Goal: Task Accomplishment & Management: Use online tool/utility

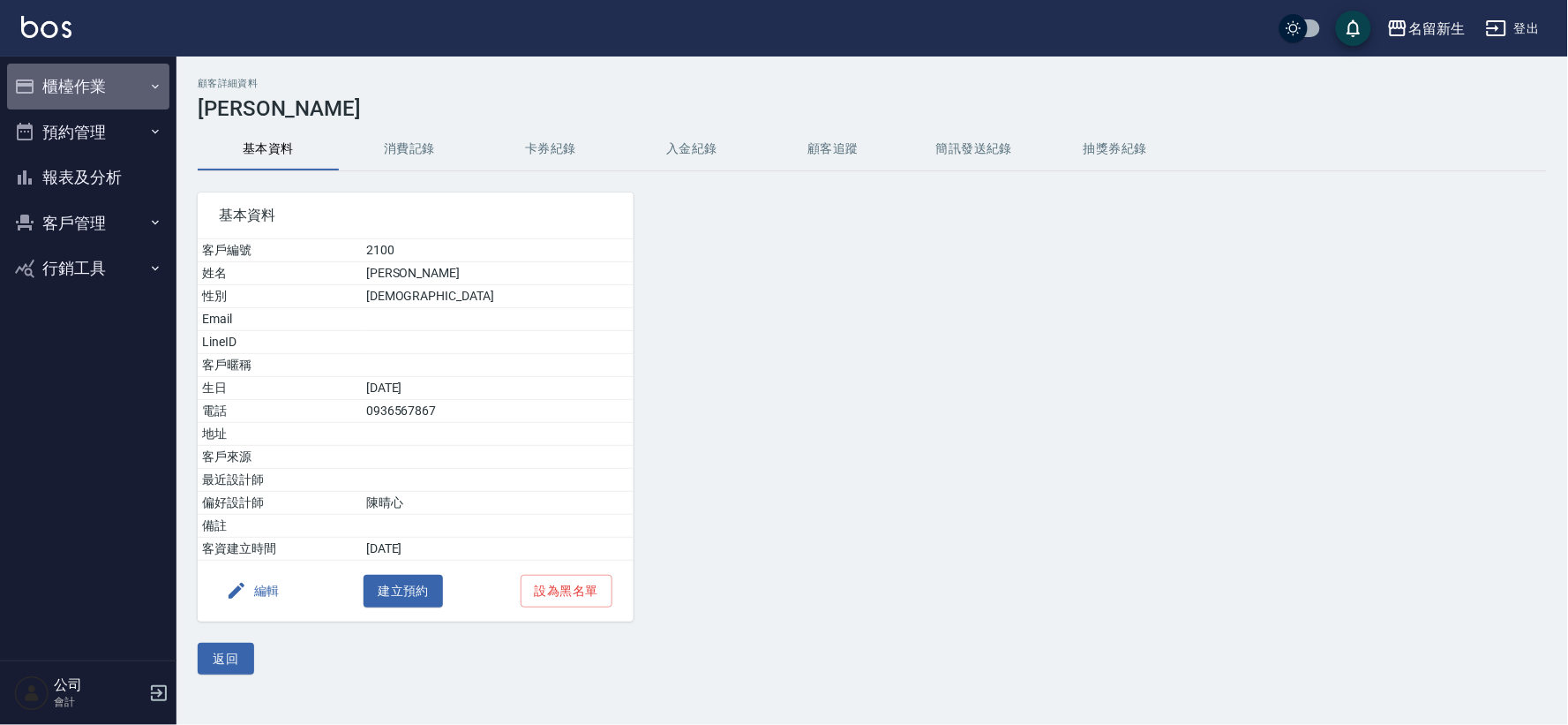
click at [85, 88] on button "櫃檯作業" at bounding box center [88, 86] width 163 height 46
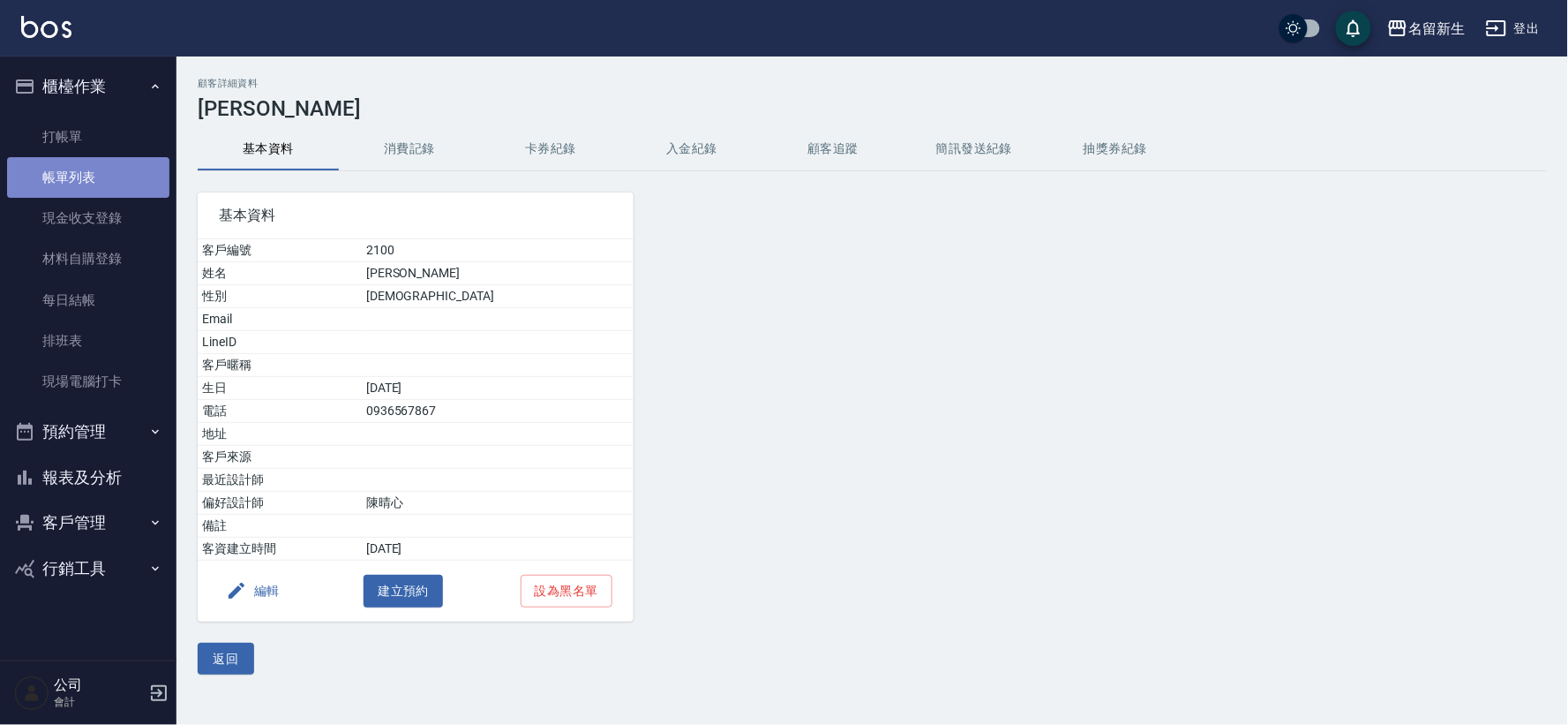
click at [141, 157] on link "帳單列表" at bounding box center [88, 177] width 163 height 40
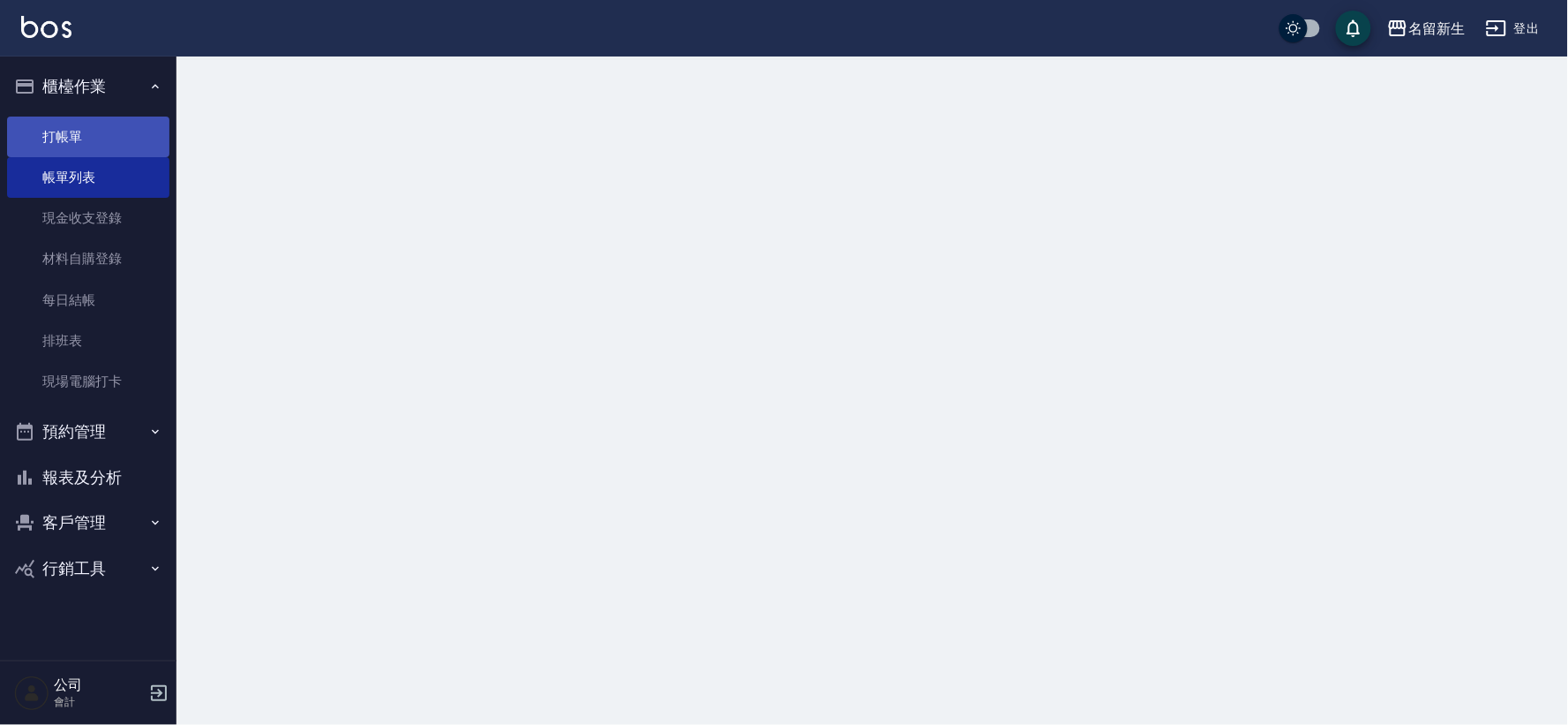
click at [139, 121] on link "打帳單" at bounding box center [88, 137] width 163 height 40
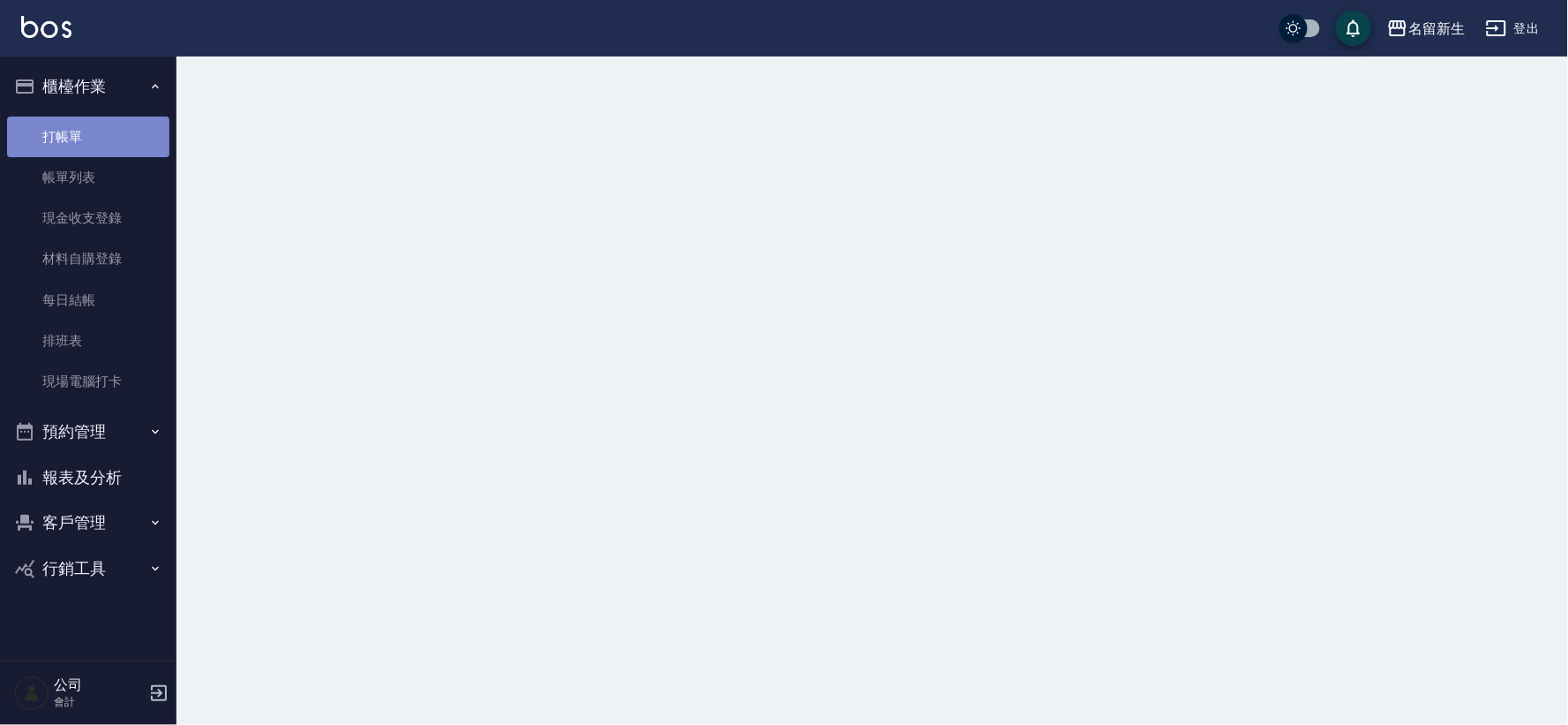
click at [139, 121] on link "打帳單" at bounding box center [88, 137] width 163 height 40
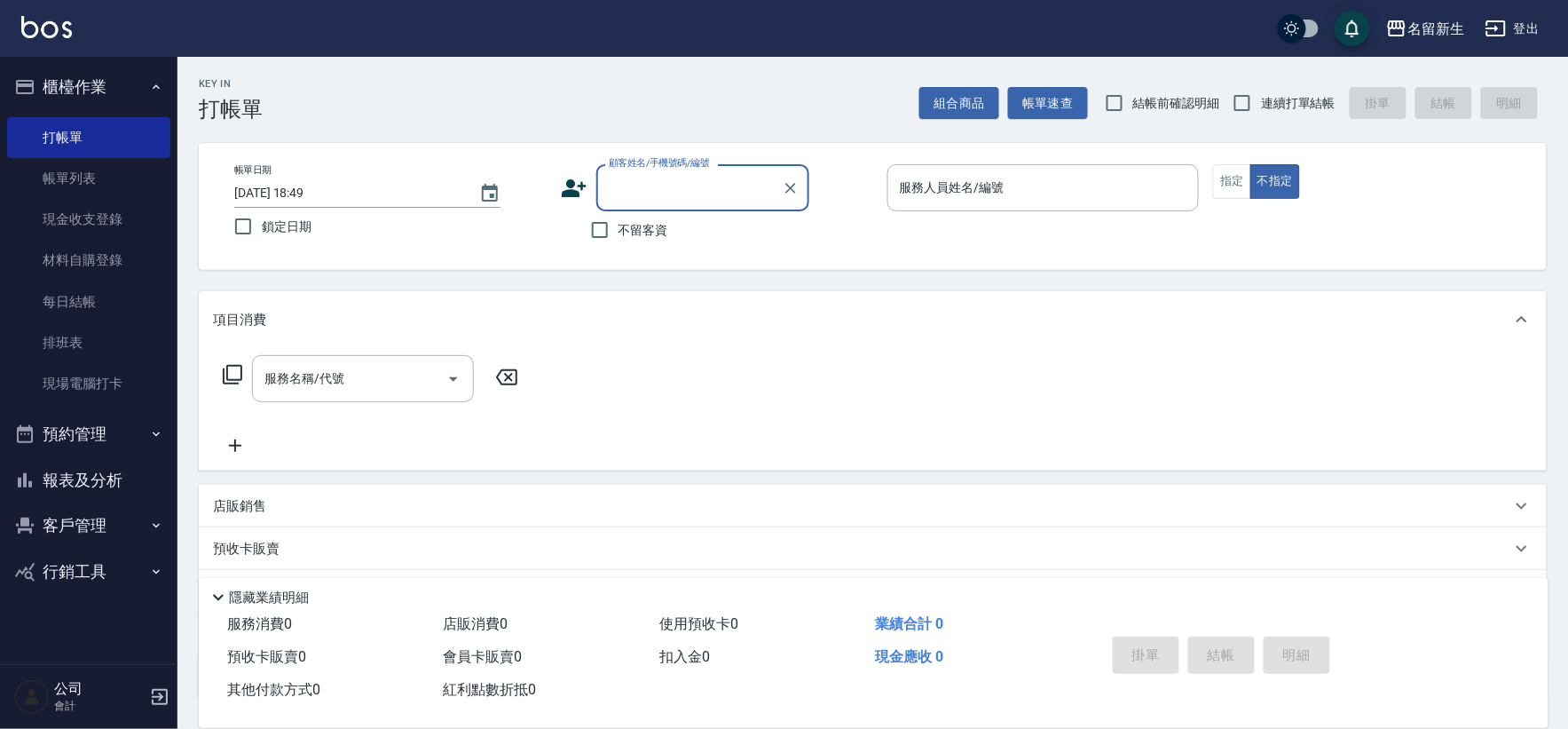
click at [1245, 110] on input "連續打單結帳" at bounding box center [1242, 103] width 38 height 38
checkbox input "true"
click at [571, 189] on icon at bounding box center [574, 188] width 25 height 17
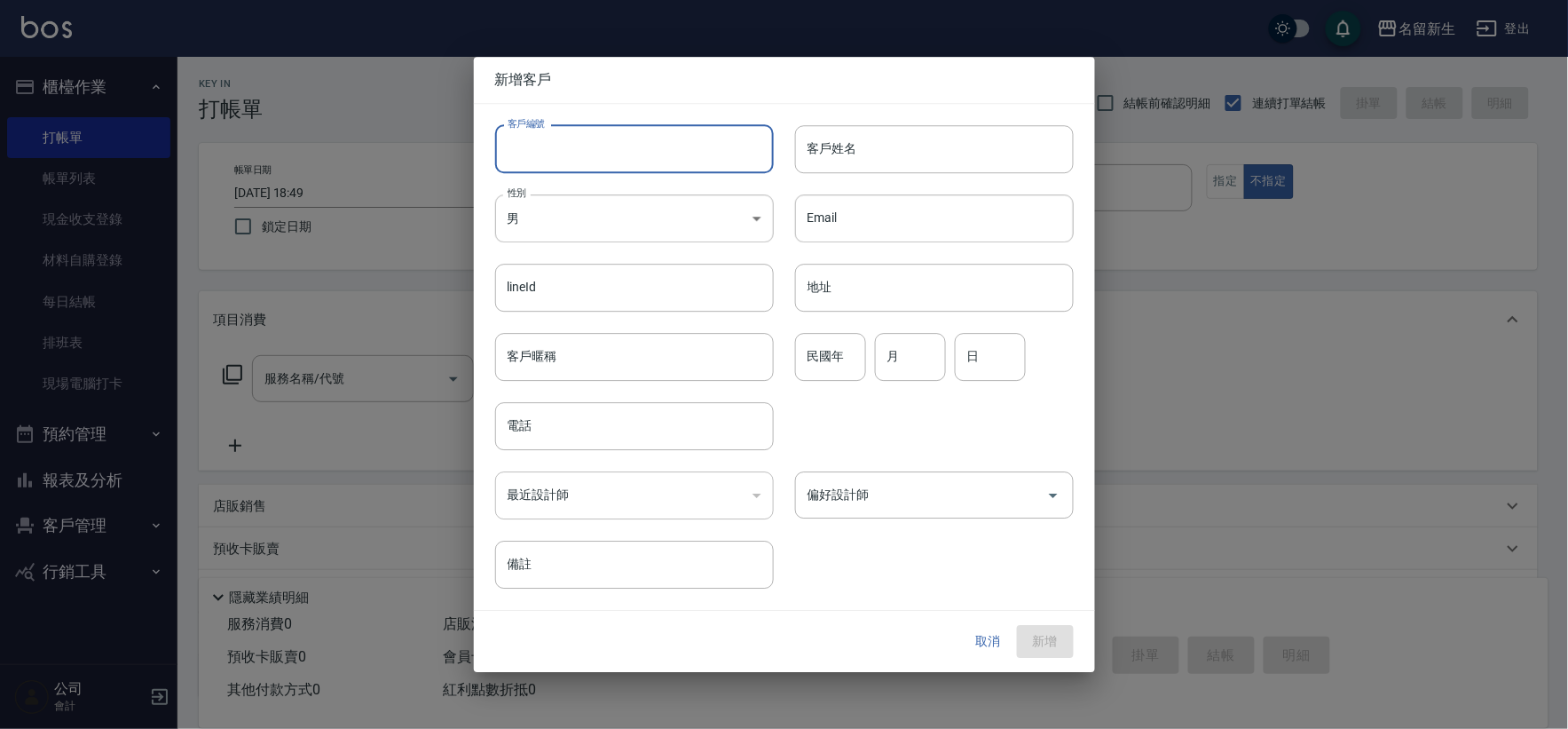
click at [587, 165] on input "客戶編號" at bounding box center [633, 149] width 278 height 48
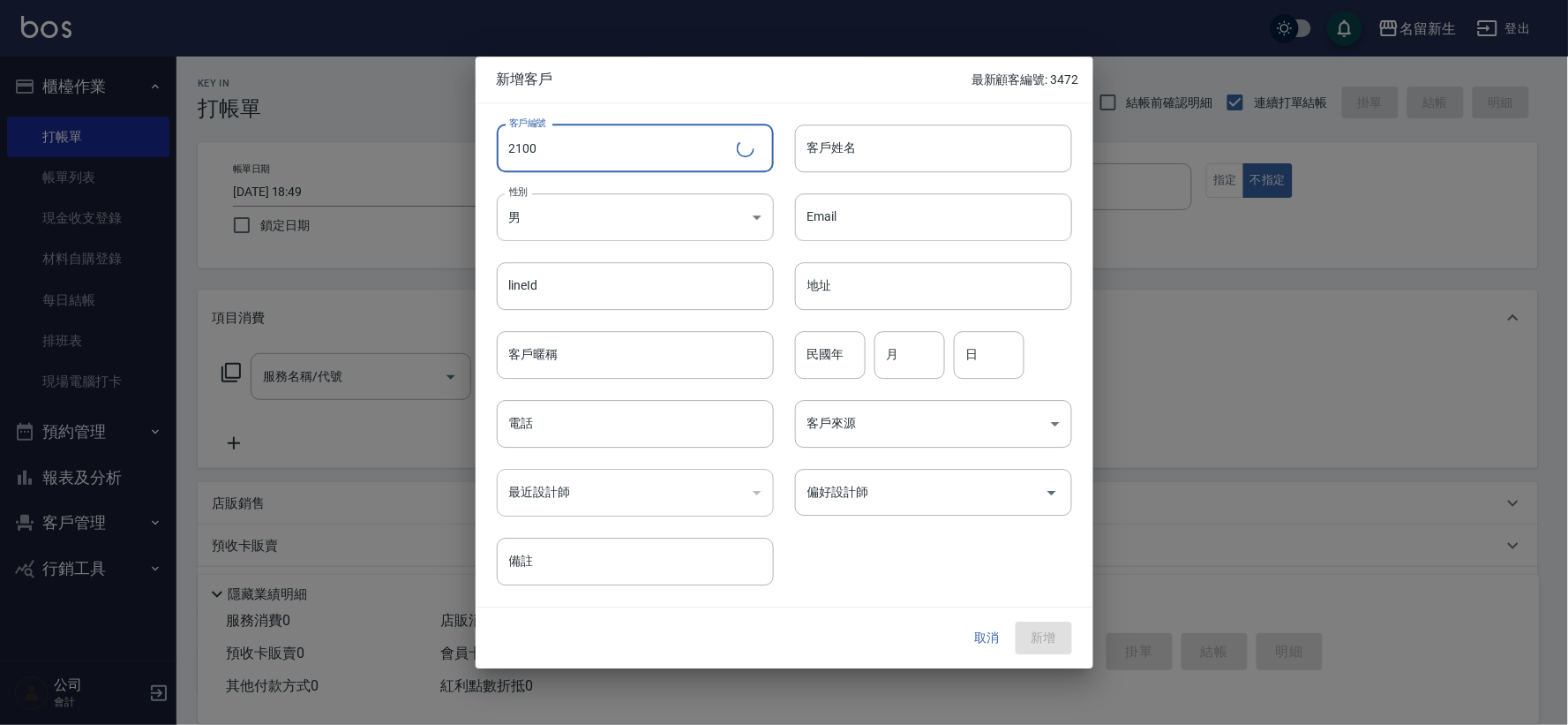
type input "2100"
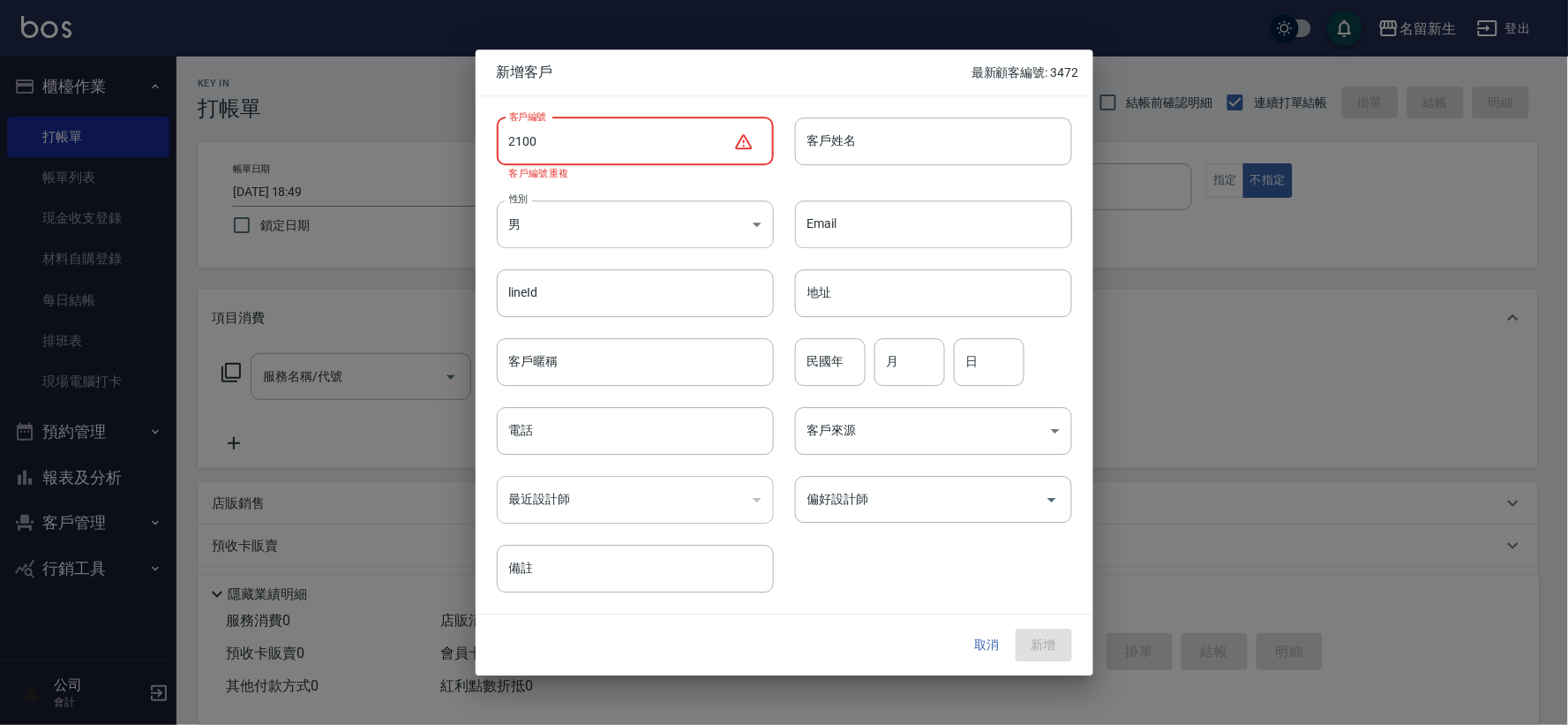
click at [984, 638] on button "取消" at bounding box center [987, 646] width 56 height 33
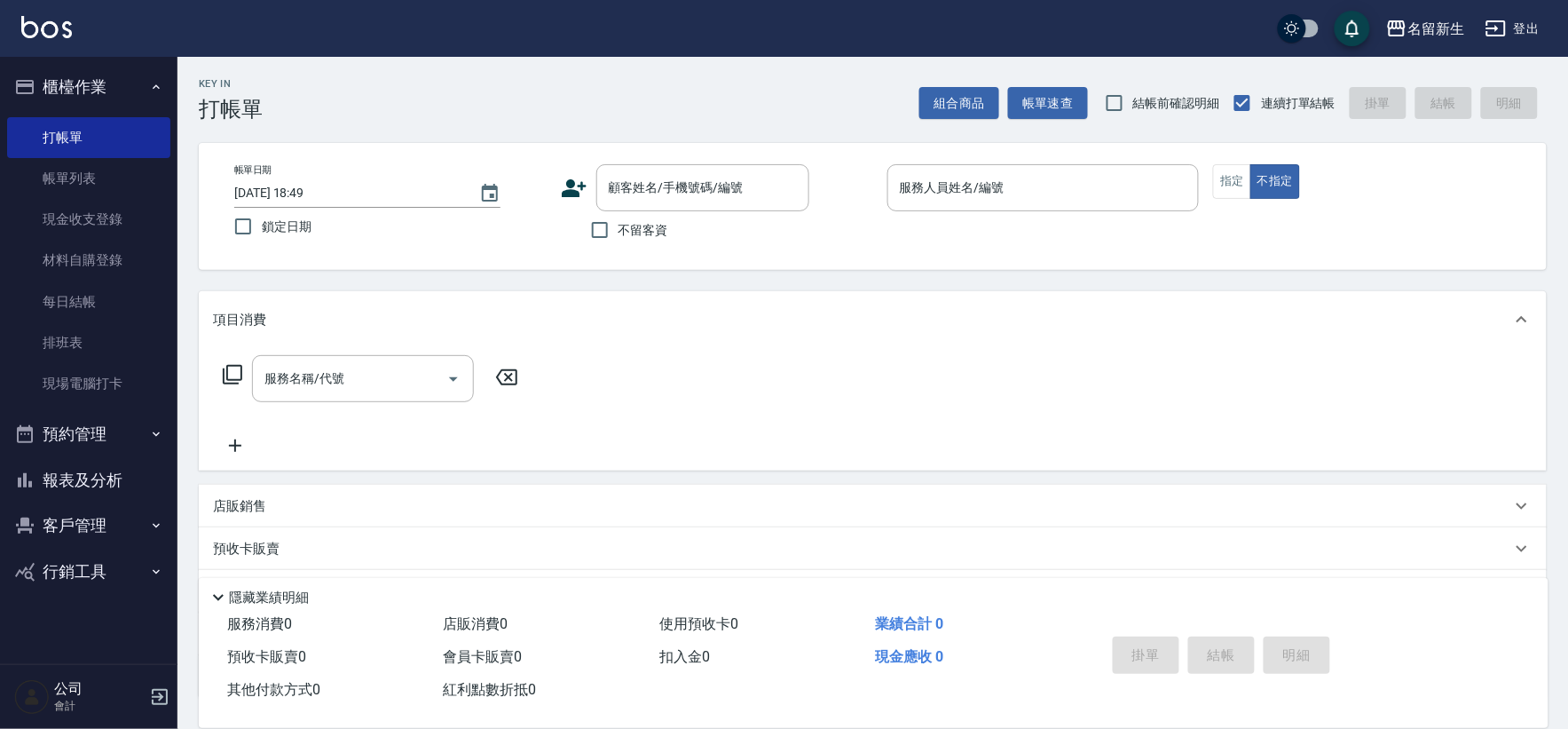
click at [80, 561] on button "行銷工具" at bounding box center [89, 572] width 164 height 46
click at [119, 522] on button "客戶管理" at bounding box center [89, 526] width 164 height 46
drag, startPoint x: 119, startPoint y: 531, endPoint x: 101, endPoint y: 562, distance: 35.8
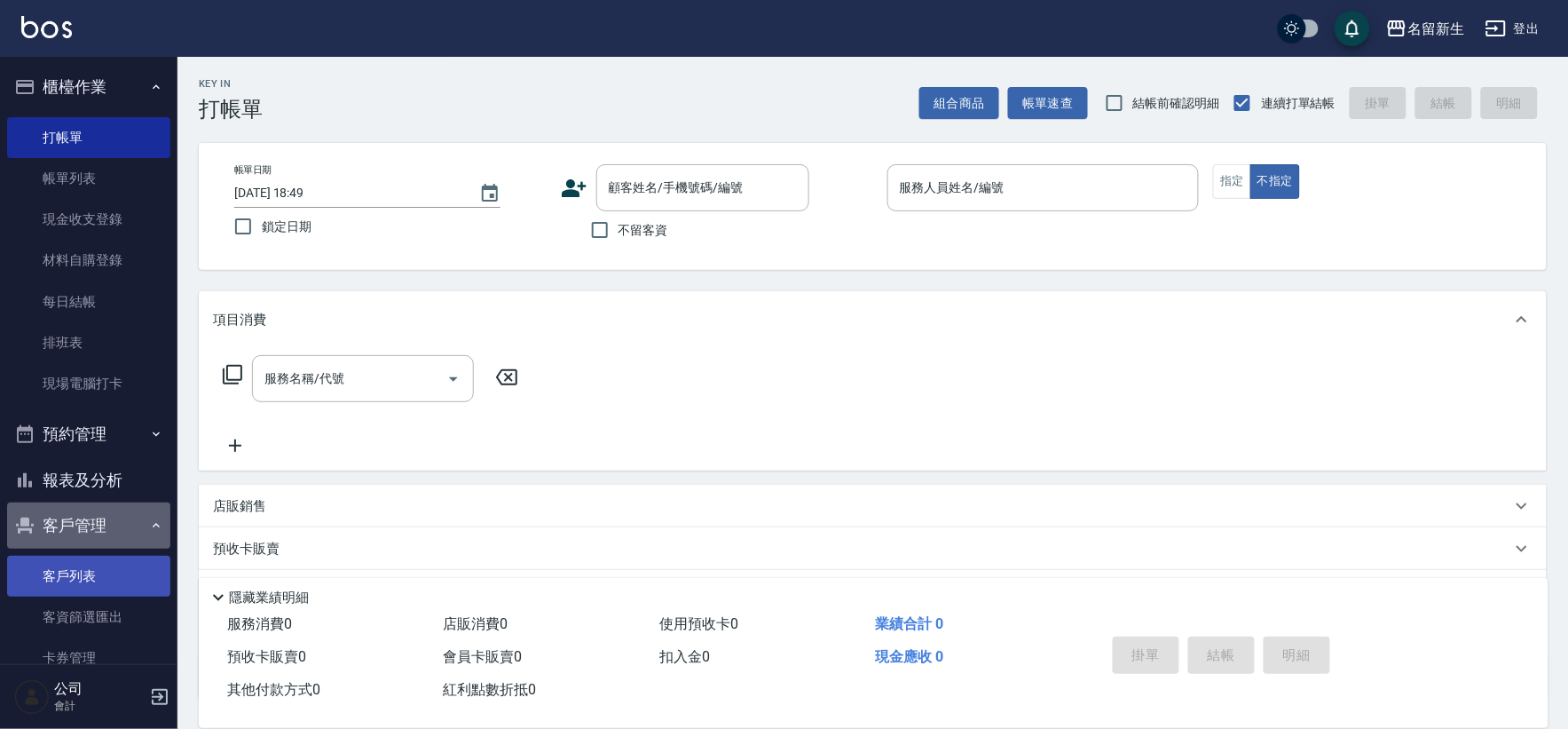
click at [114, 541] on button "客戶管理" at bounding box center [89, 526] width 164 height 46
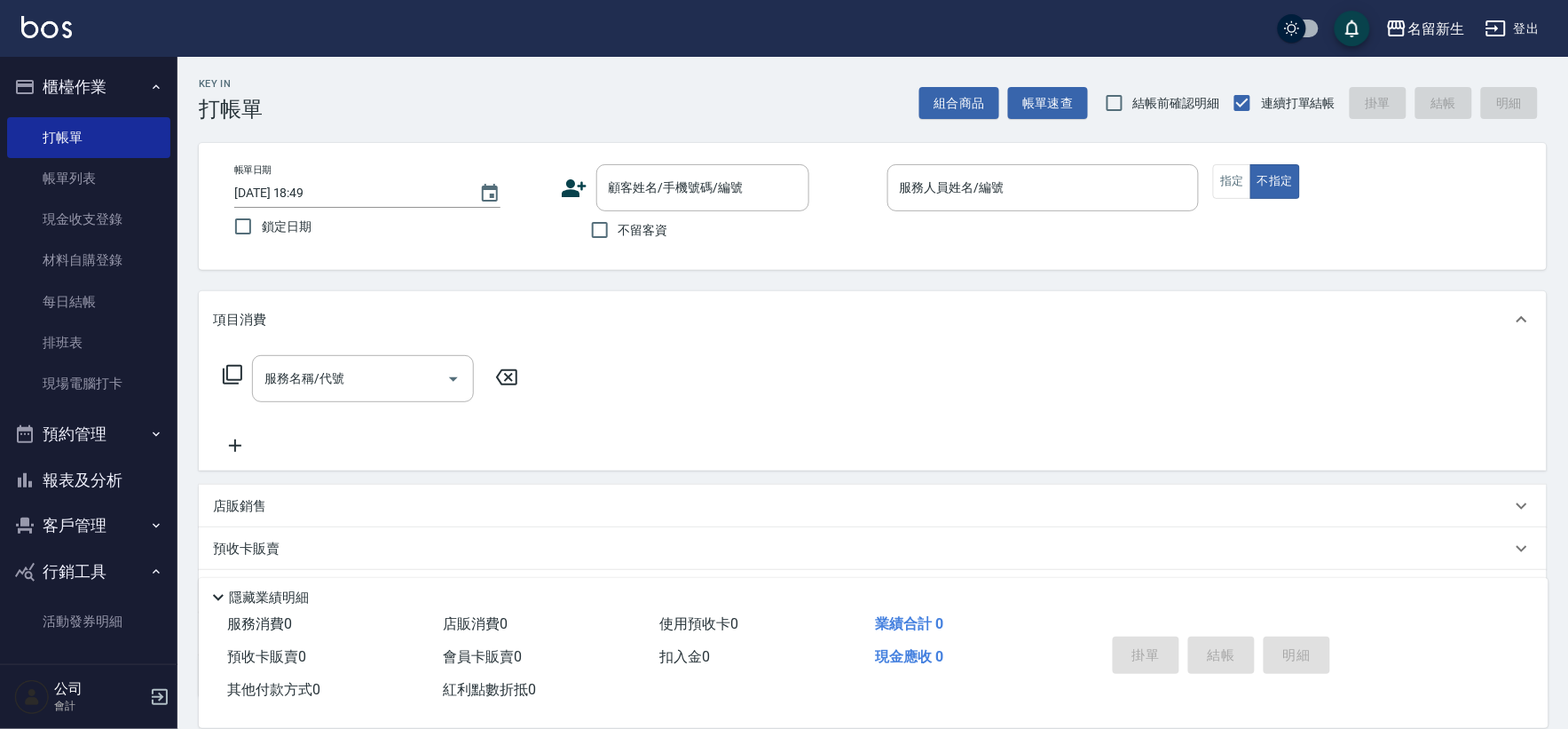
click at [109, 524] on button "客戶管理" at bounding box center [89, 526] width 164 height 46
click at [109, 560] on link "客戶列表" at bounding box center [89, 576] width 164 height 40
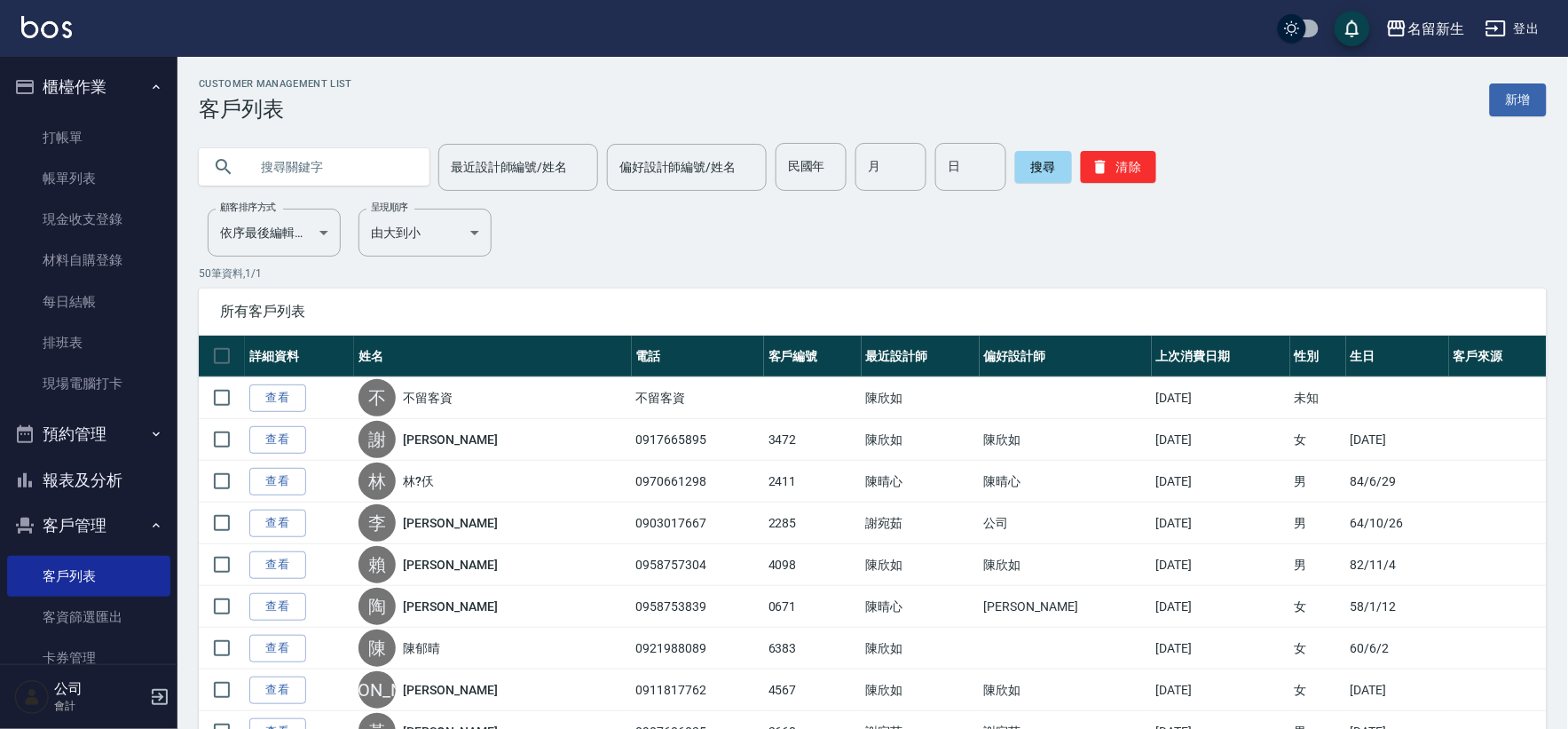
click at [281, 155] on input "text" at bounding box center [331, 167] width 167 height 48
type input "2100"
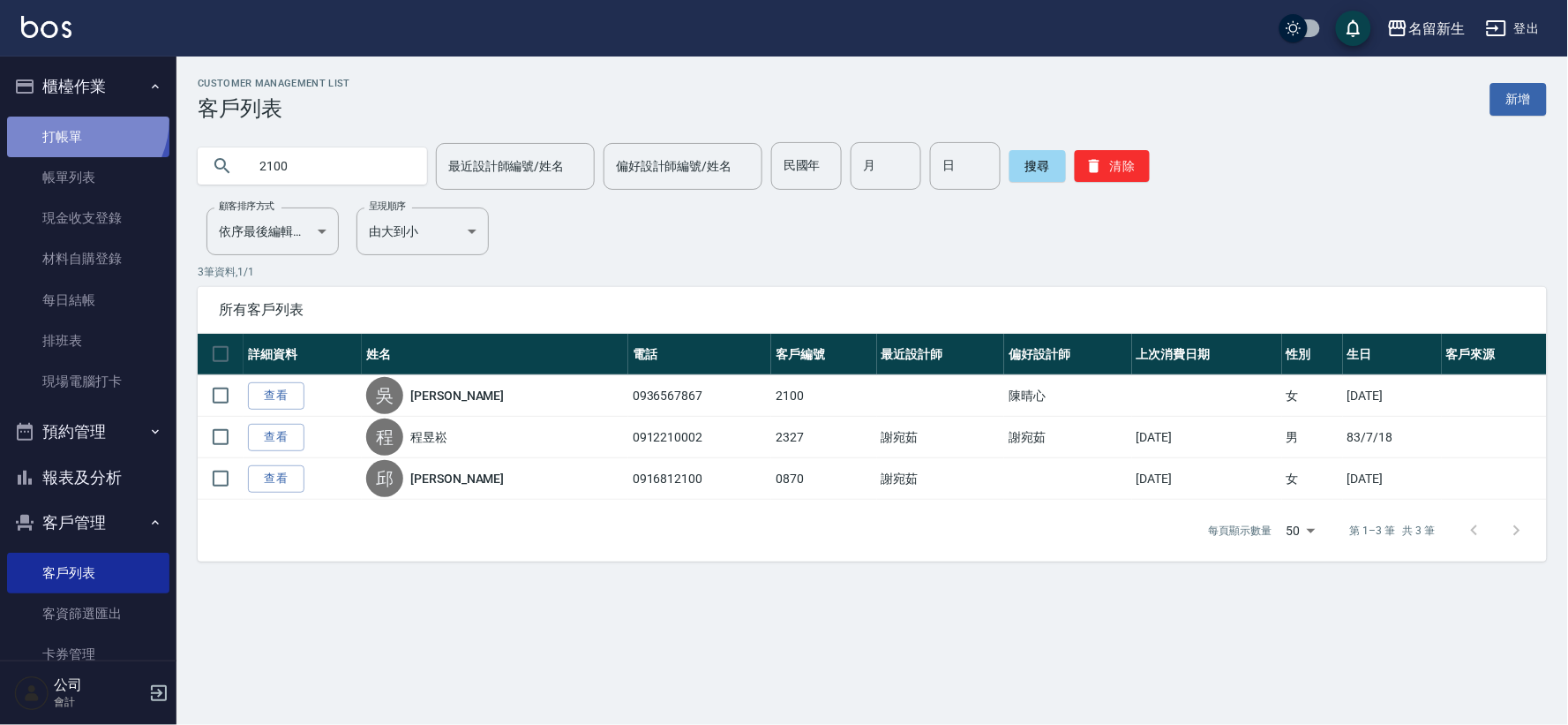
click at [73, 119] on link "打帳單" at bounding box center [88, 137] width 163 height 40
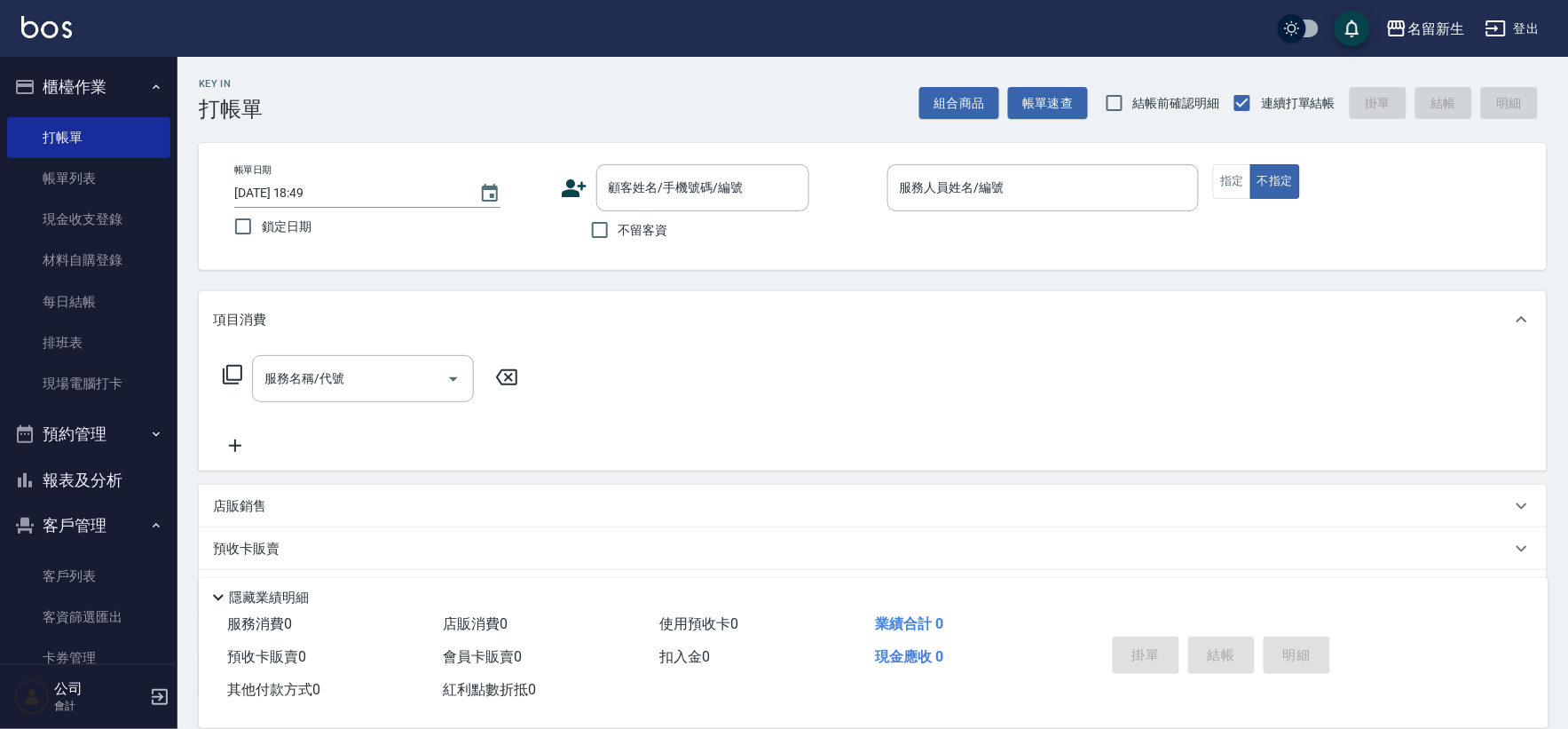
click at [578, 187] on icon at bounding box center [574, 189] width 27 height 27
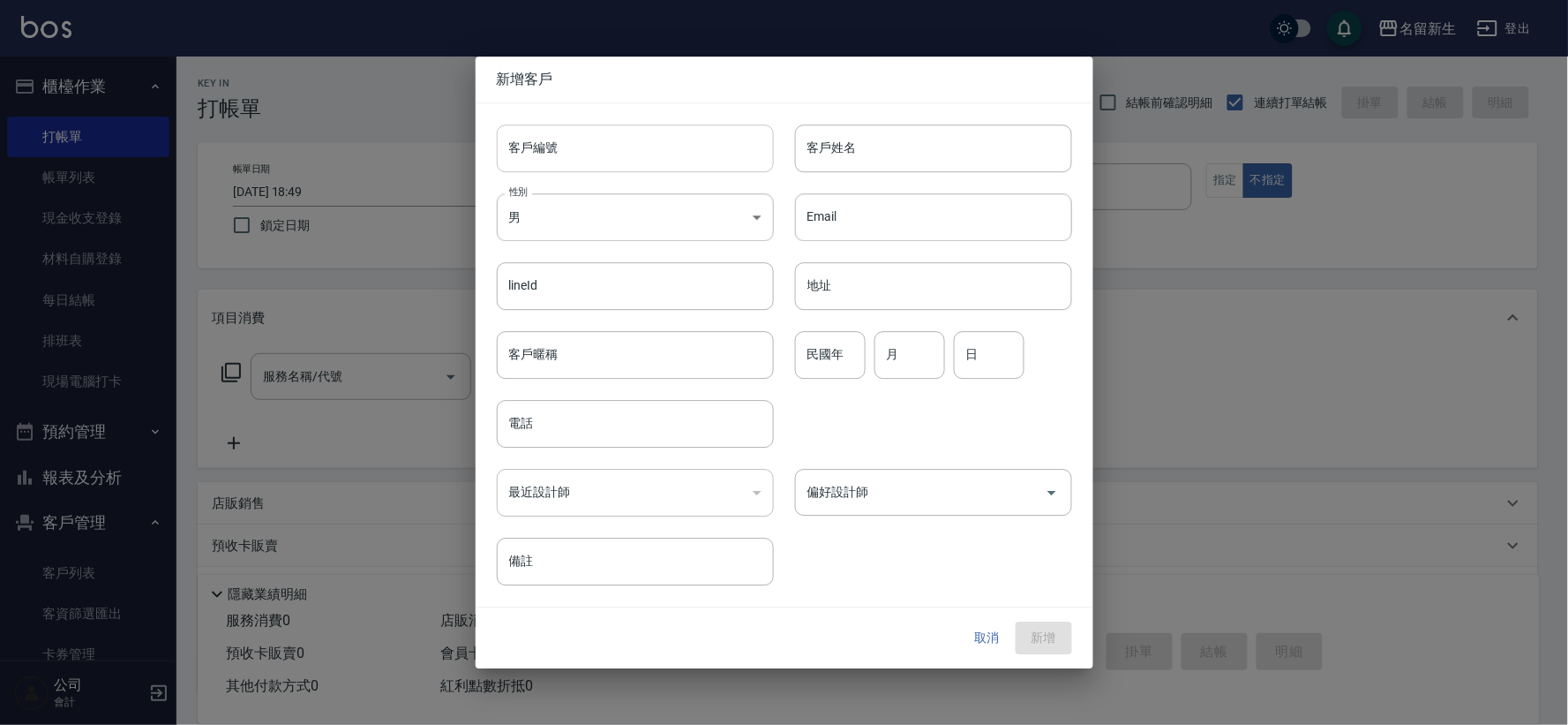
drag, startPoint x: 574, startPoint y: 186, endPoint x: 578, endPoint y: 157, distance: 29.3
click at [578, 159] on input "客戶編號" at bounding box center [635, 148] width 277 height 48
type input "3473"
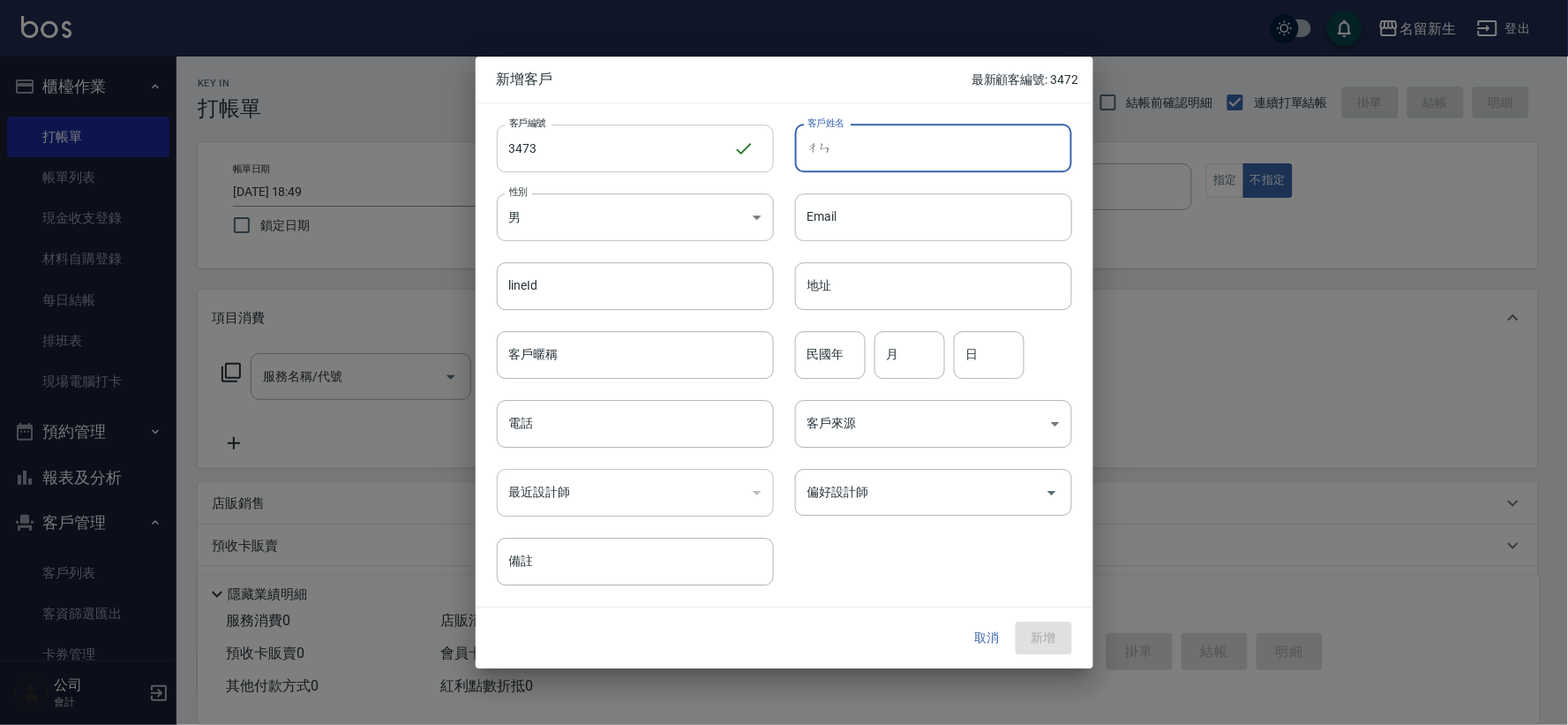
type input "辰"
type input "陳美慧"
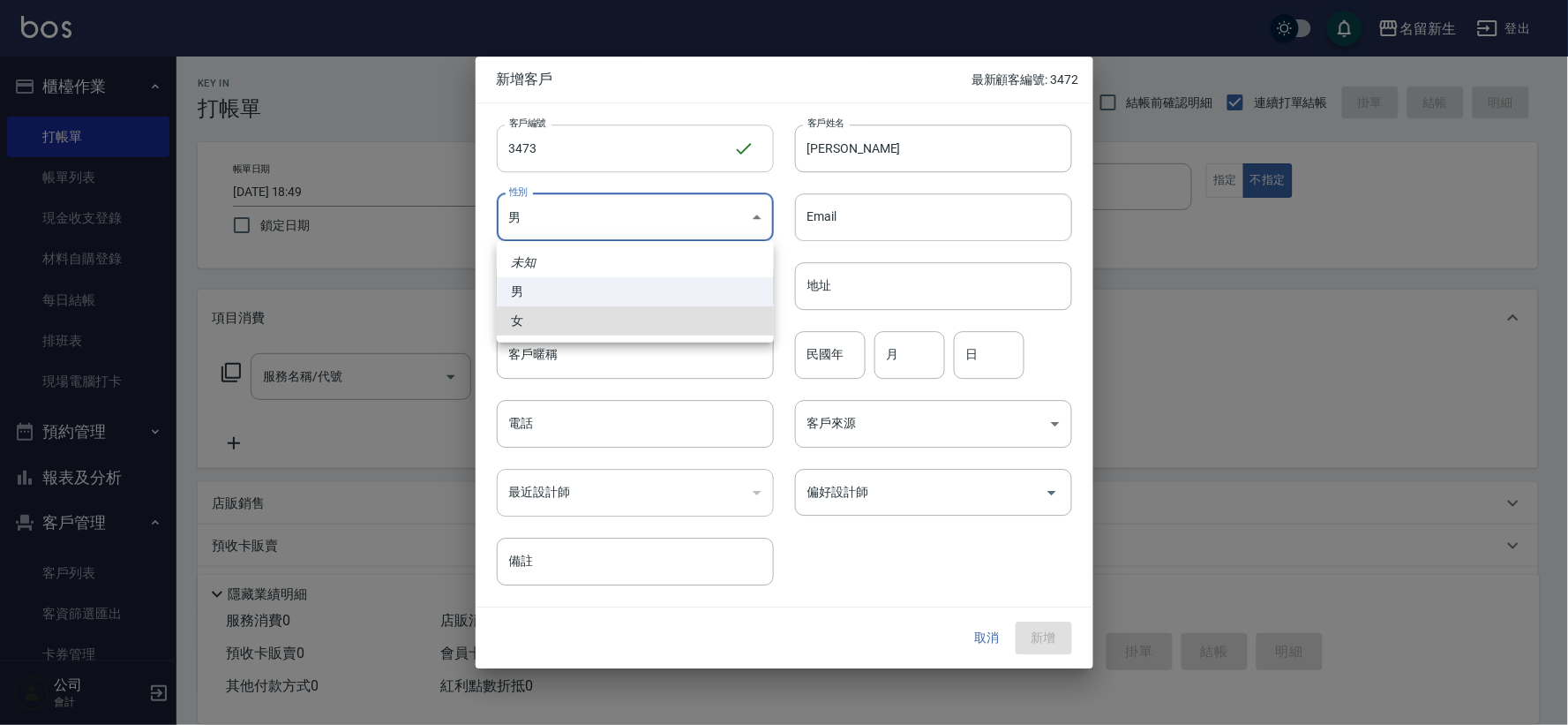
type input "FEMALE"
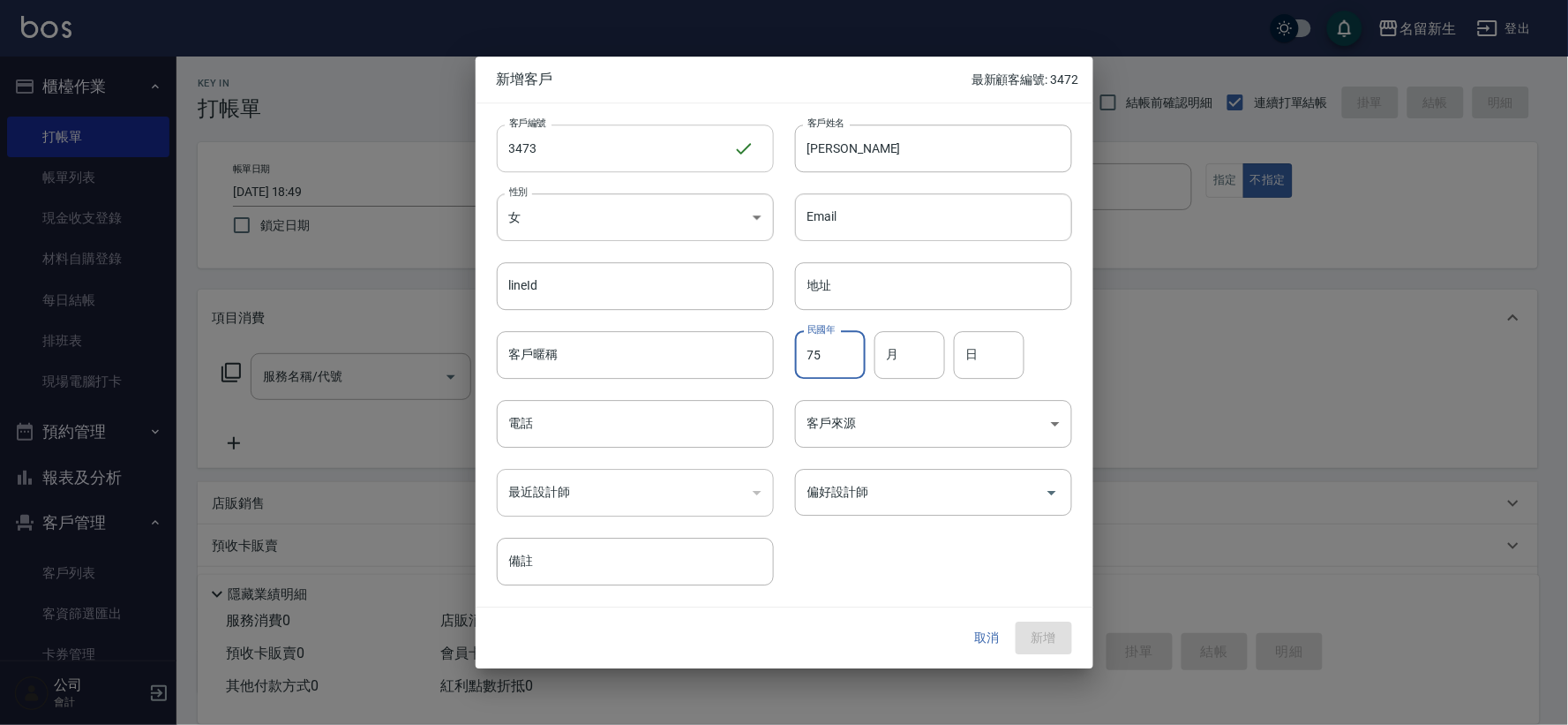
type input "75"
type input "06"
type input "20"
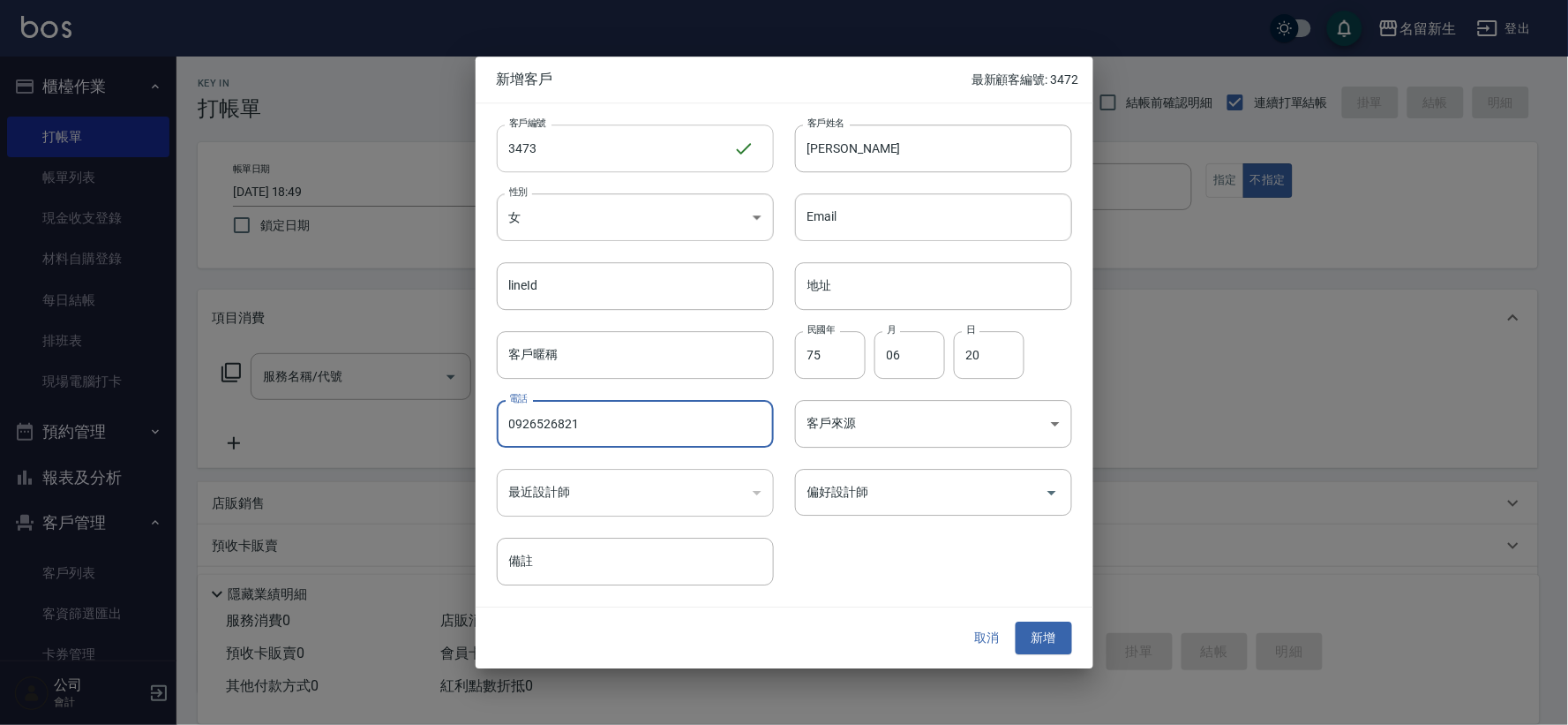
type input "0926526821"
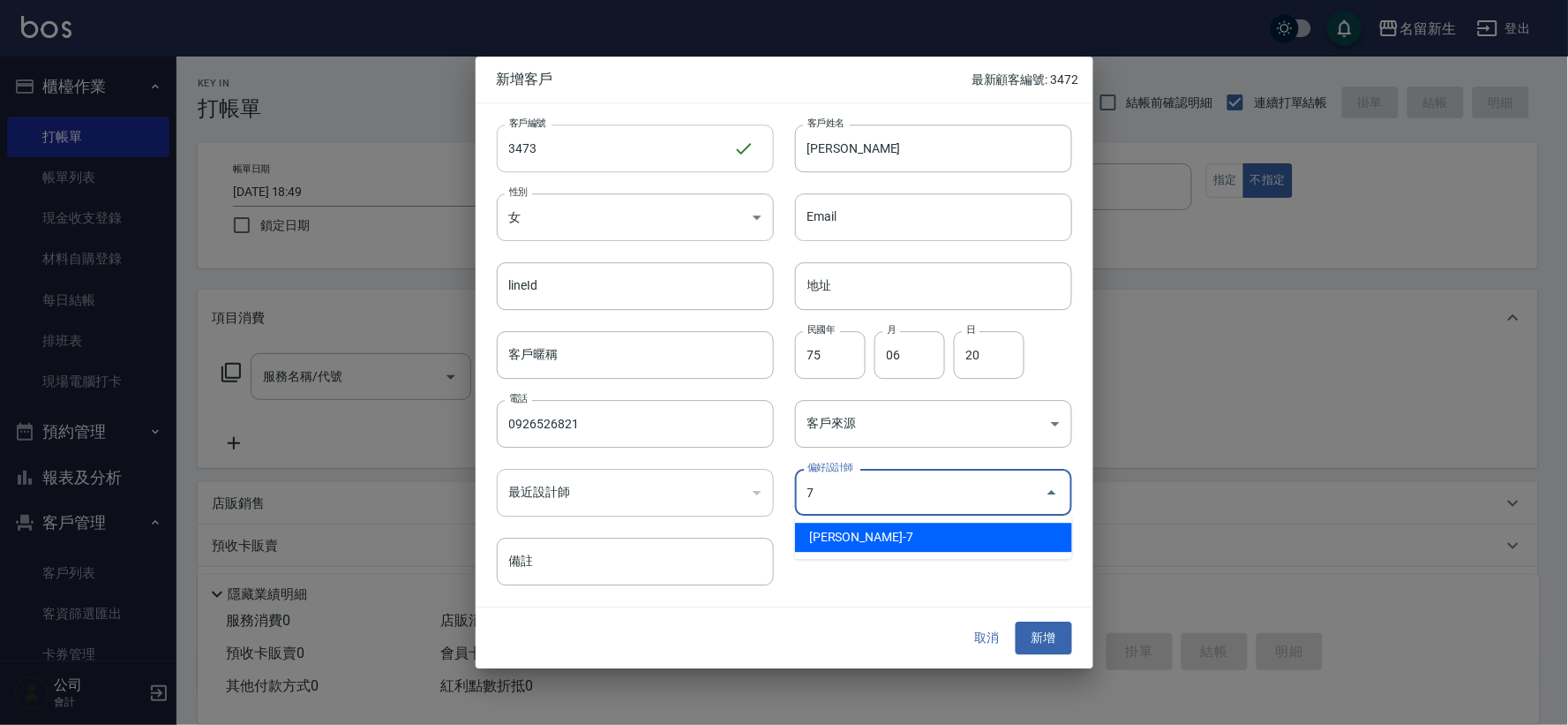
type input "陳晴心"
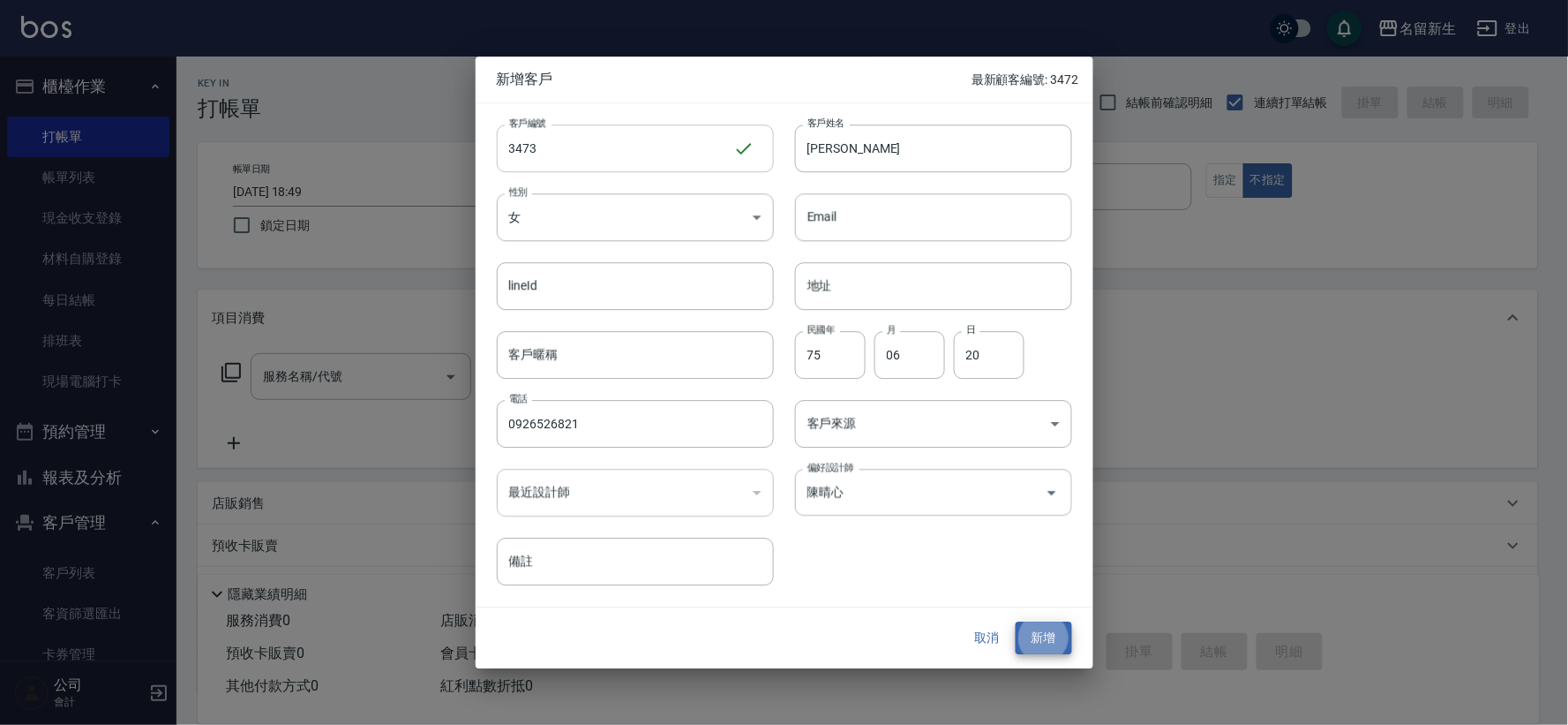
click at [1016, 623] on button "新增" at bounding box center [1043, 639] width 56 height 33
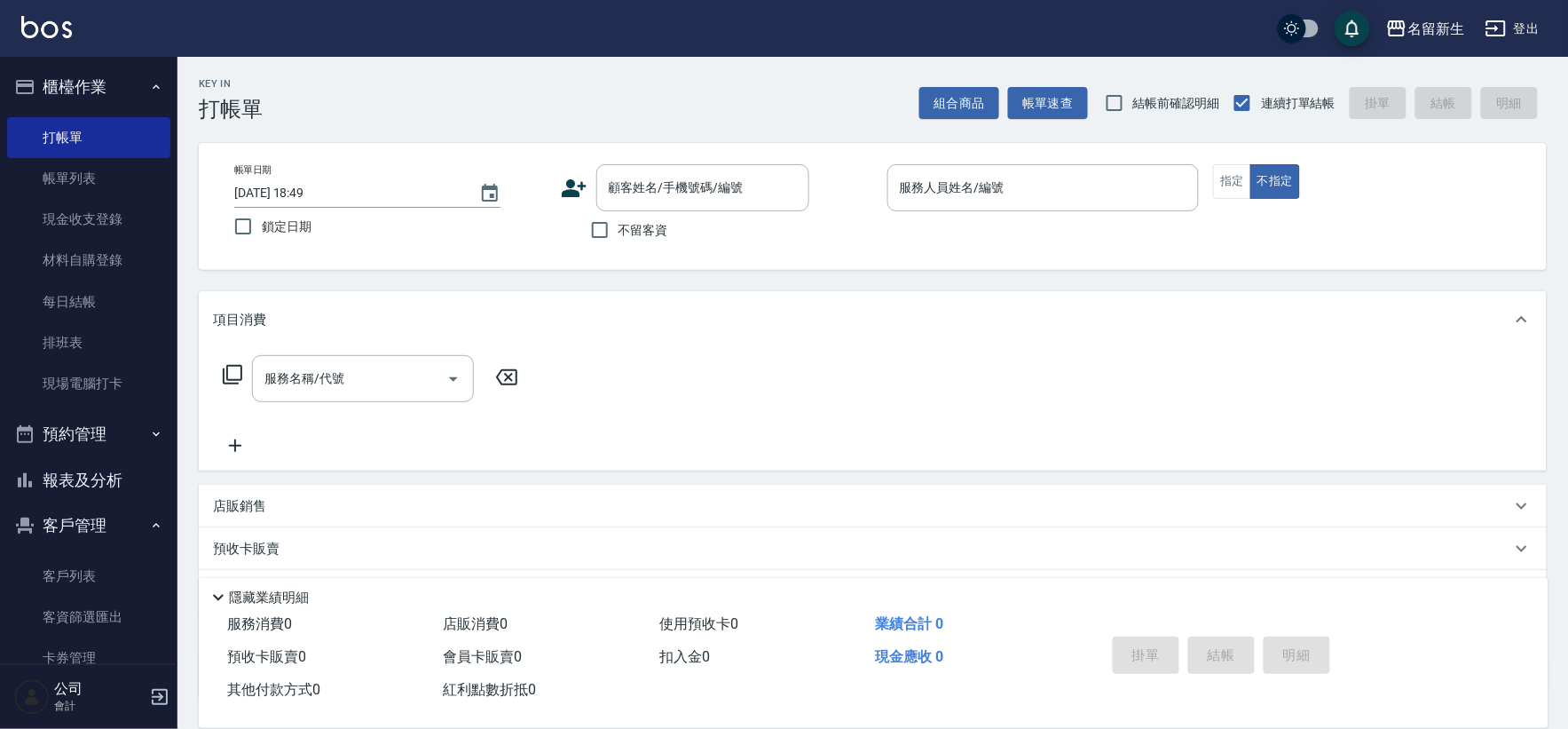
click at [571, 180] on icon at bounding box center [574, 188] width 25 height 17
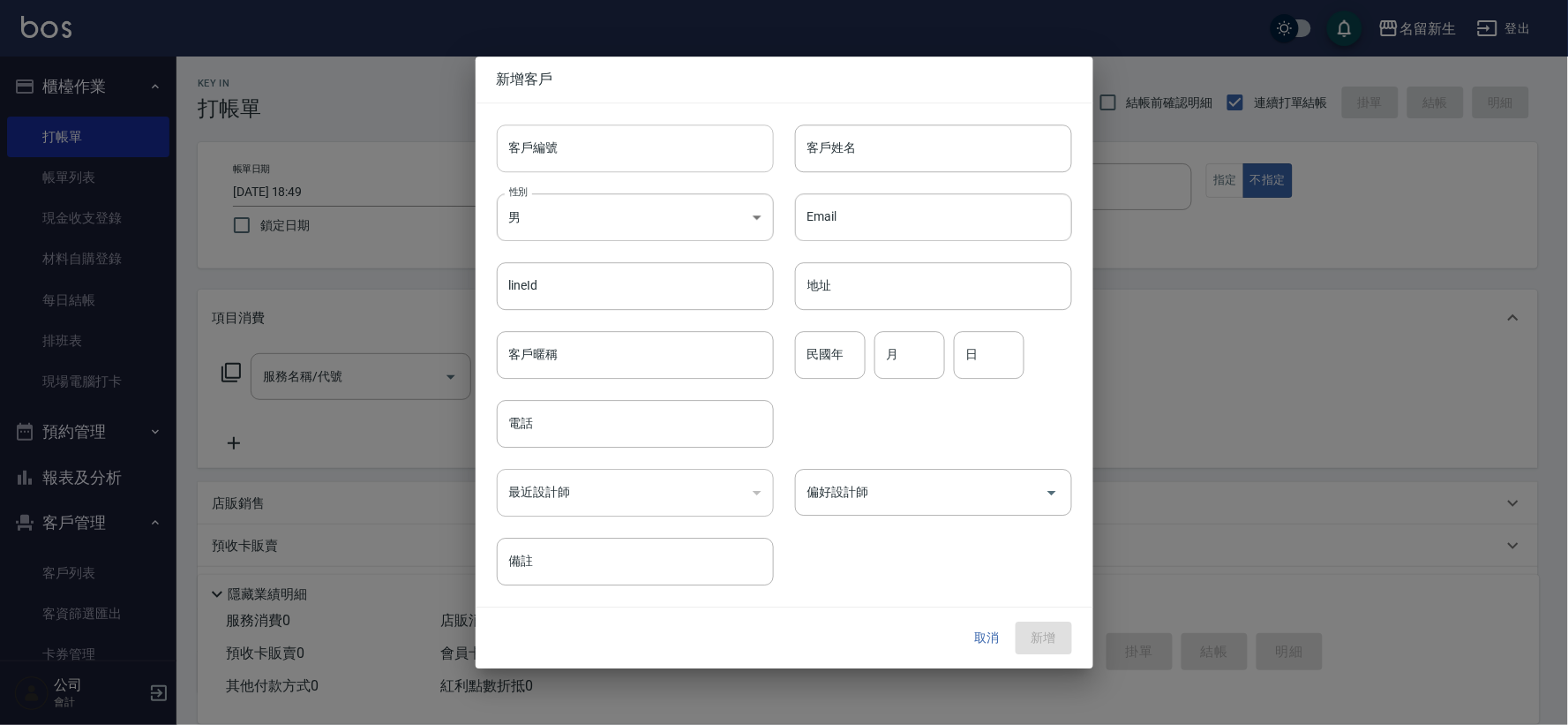
click at [589, 154] on input "客戶編號" at bounding box center [635, 148] width 277 height 48
type input "3474"
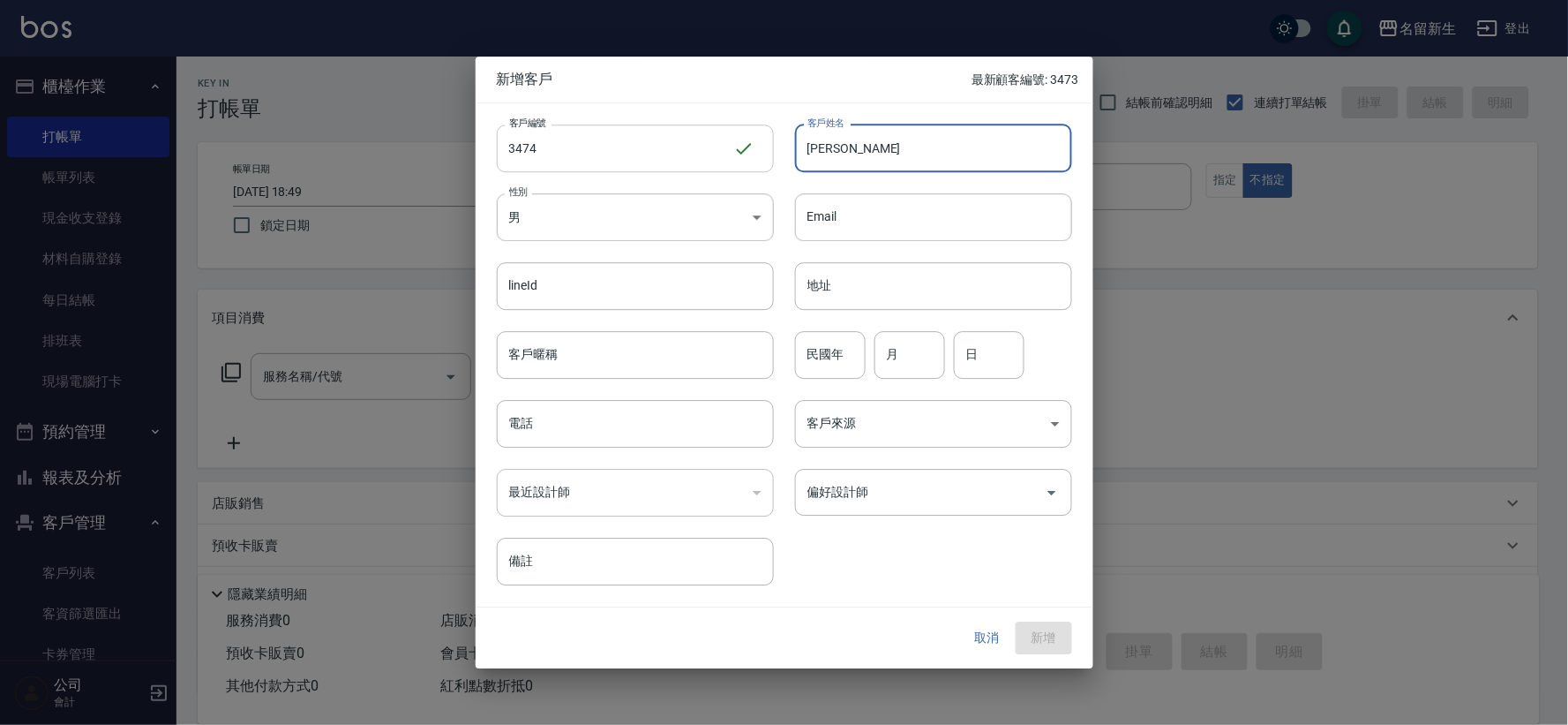
type input "邱如霞"
type input "77"
type input "04"
type input "27"
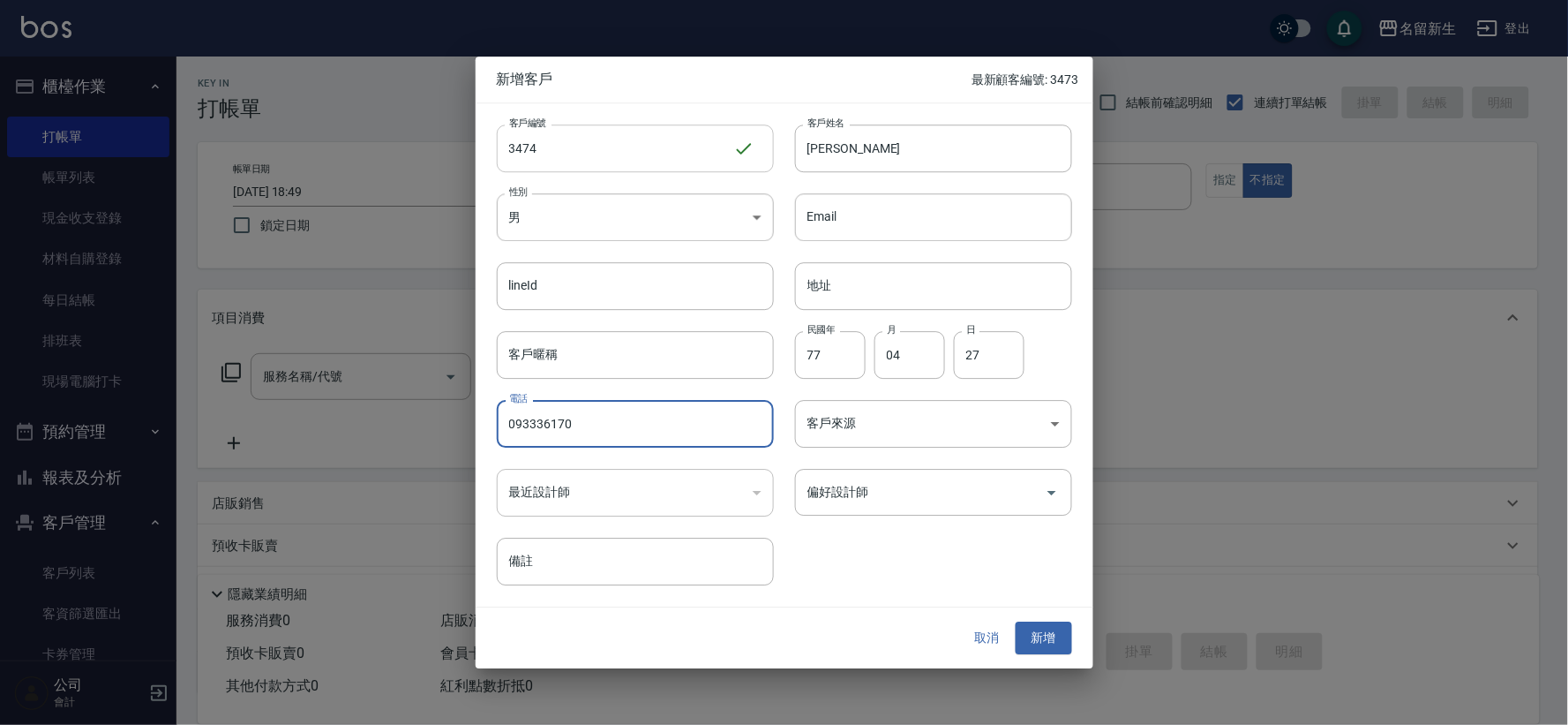
type input "093336170"
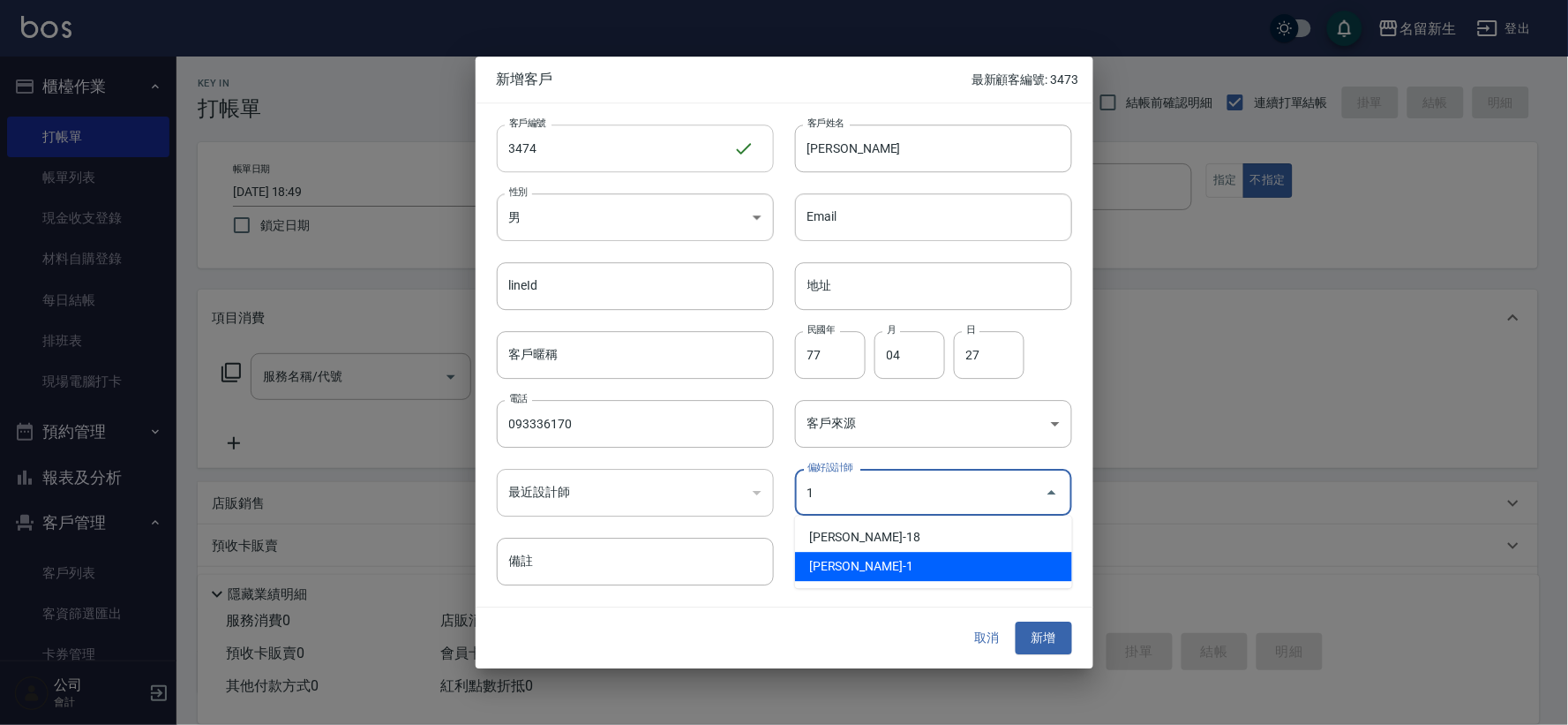
type input "王玉芳"
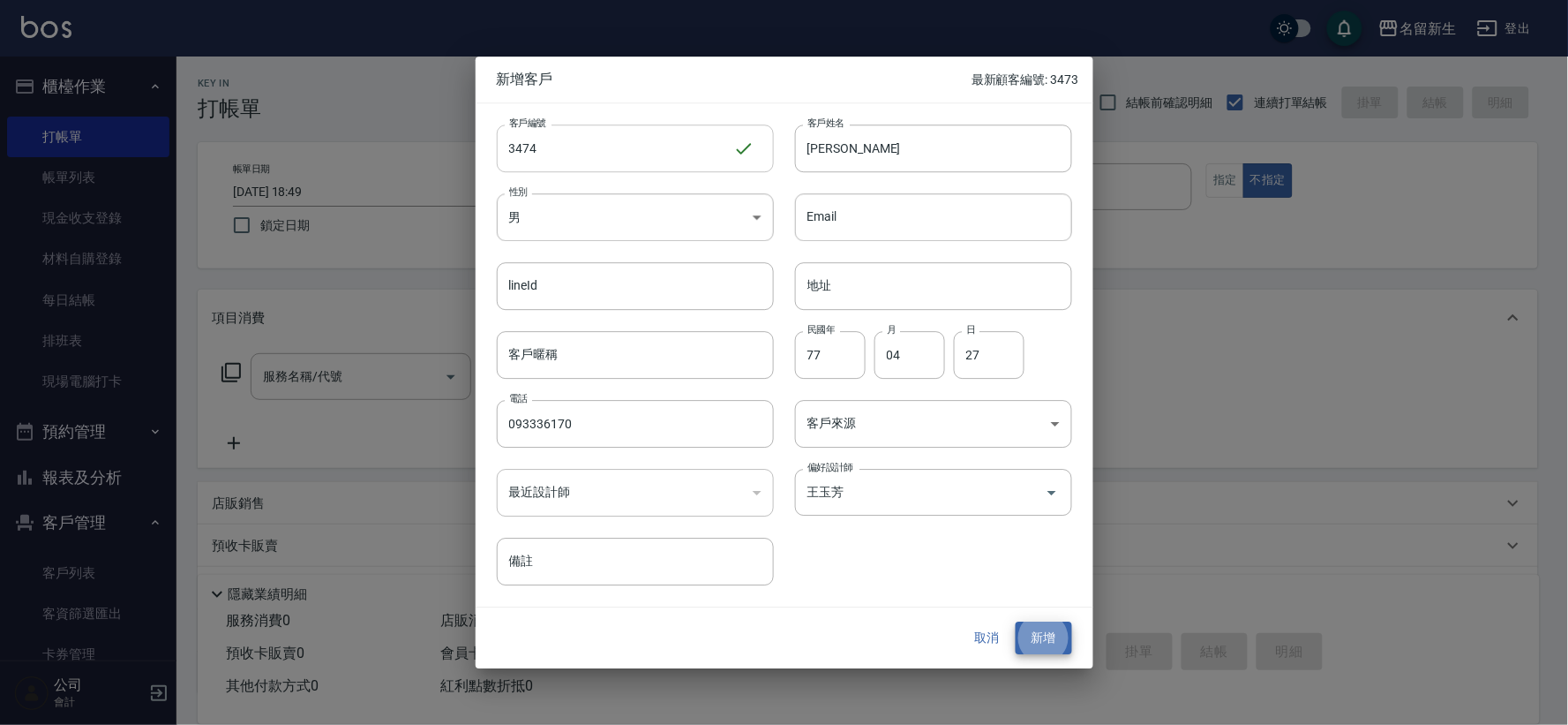
click at [1016, 623] on button "新增" at bounding box center [1043, 639] width 56 height 33
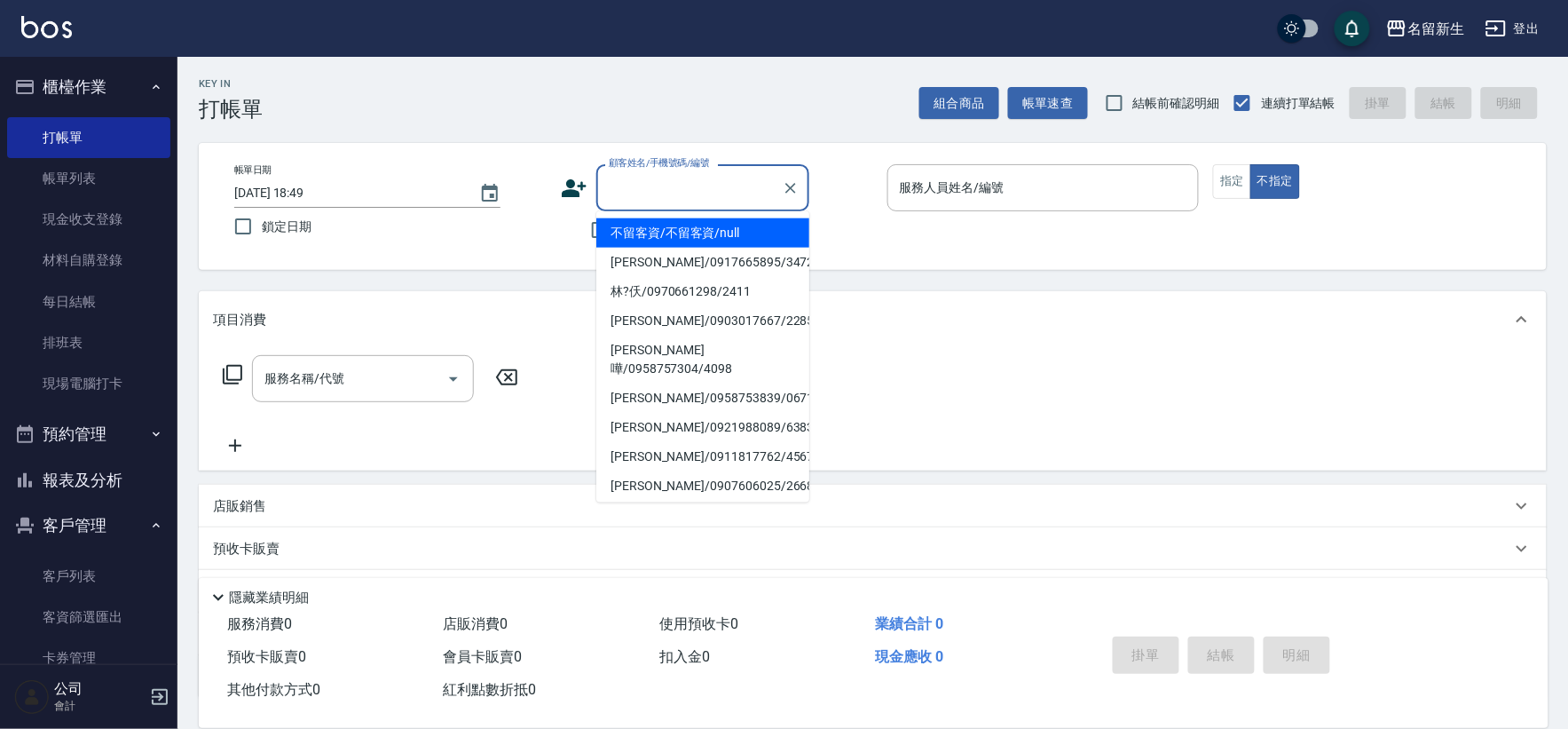
click at [685, 175] on div "顧客姓名/手機號碼/編號 顧客姓名/手機號碼/編號" at bounding box center [702, 188] width 213 height 47
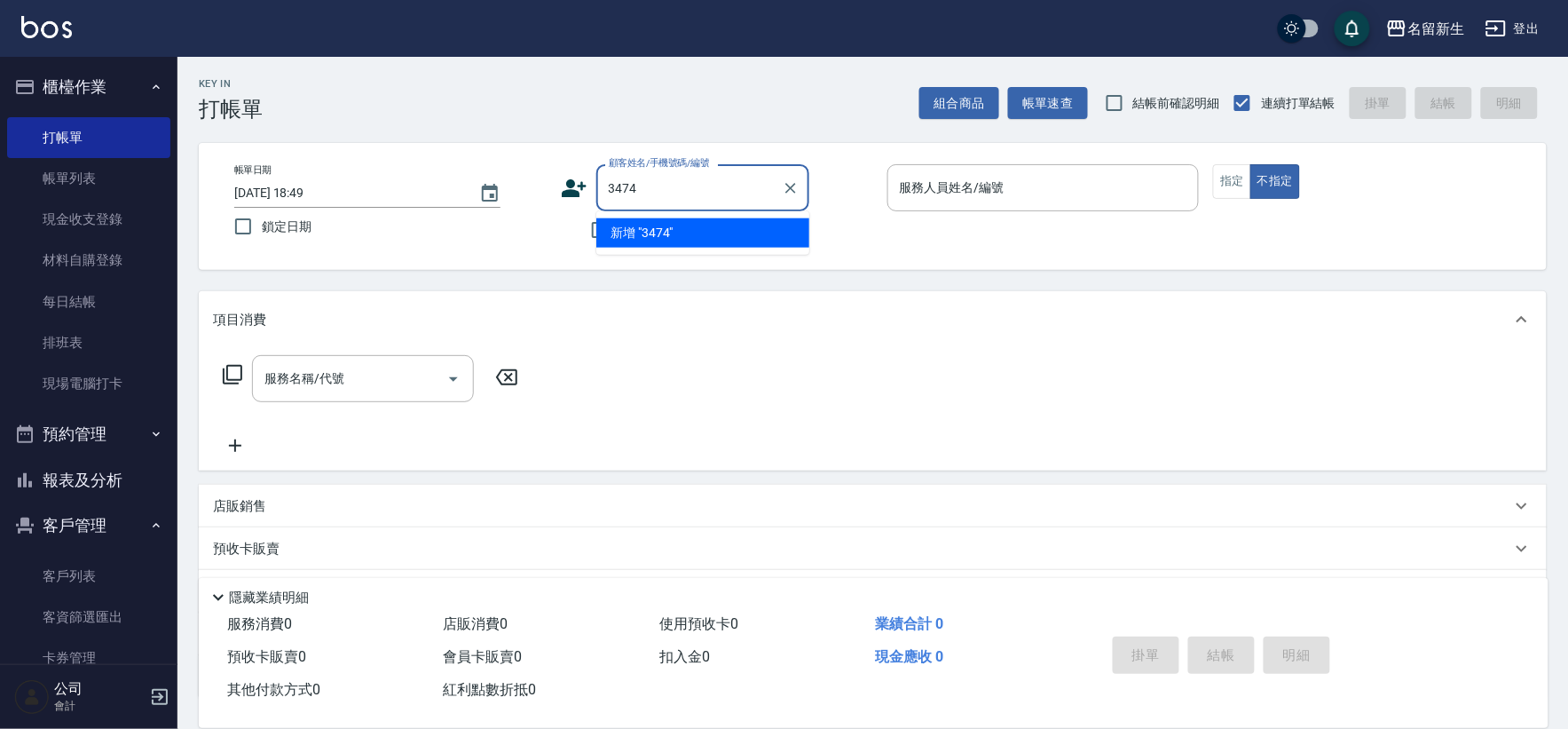
type input "3474"
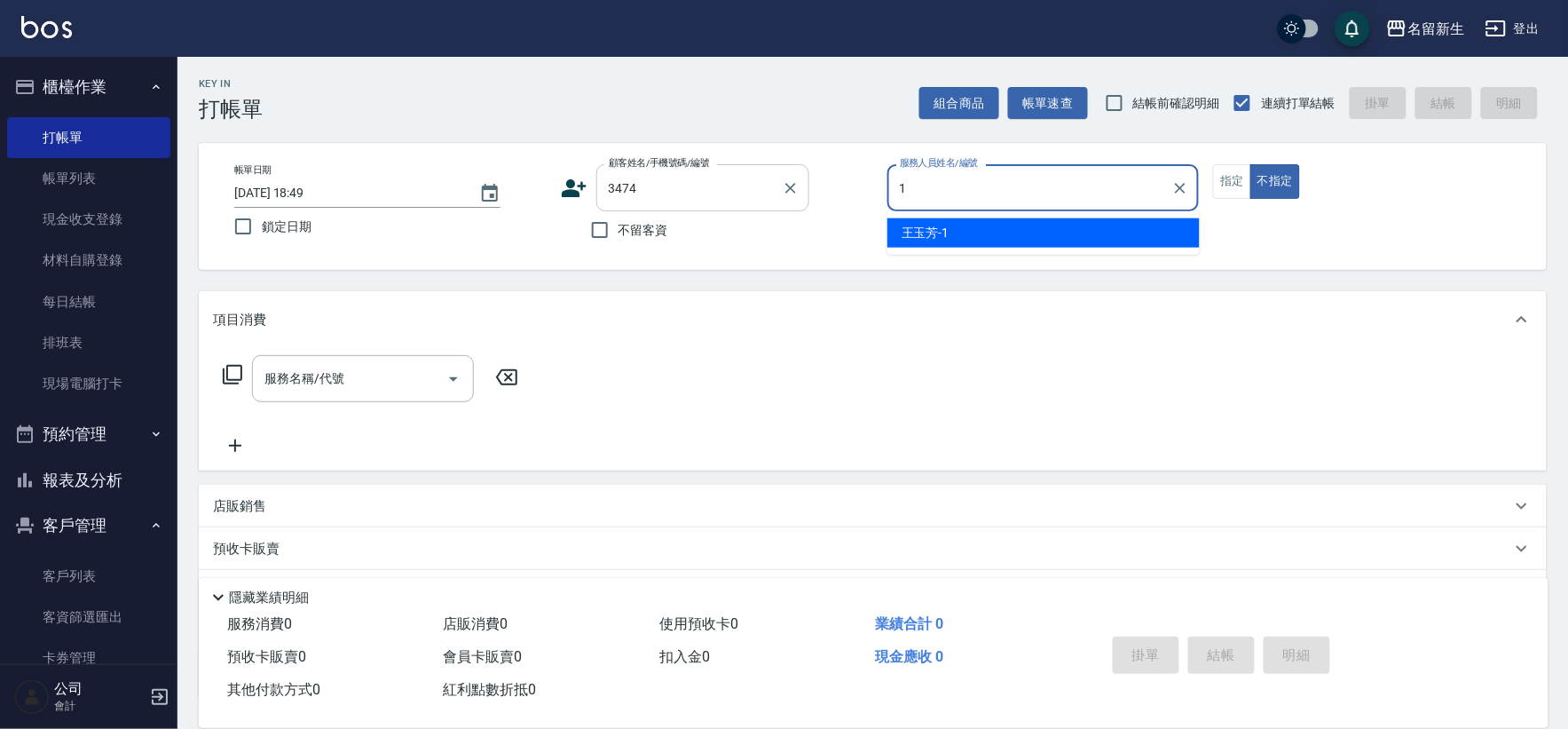
type input "1"
type button "false"
type input "王玉芳-1"
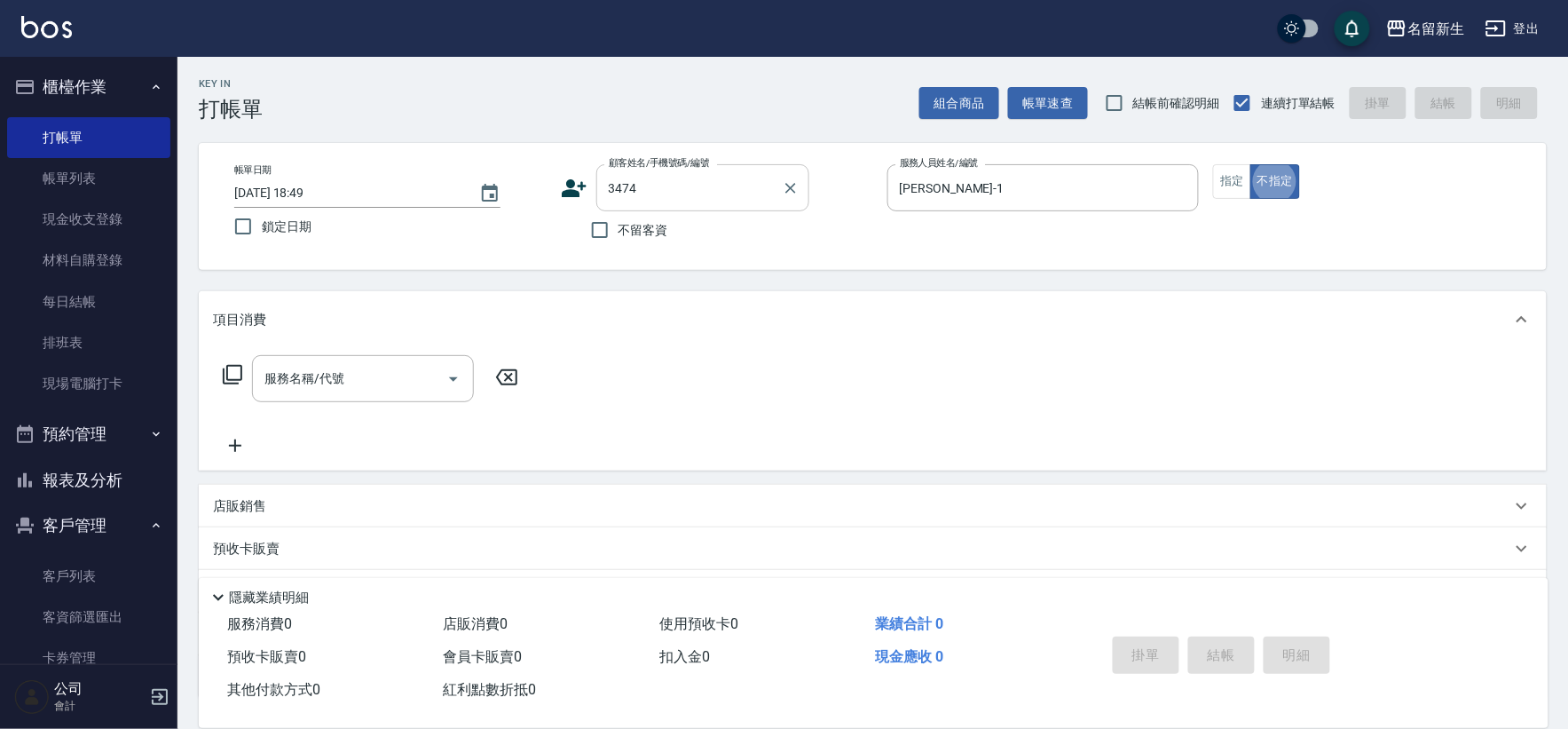
type input "2"
type input "邱如霞/093336170/3474"
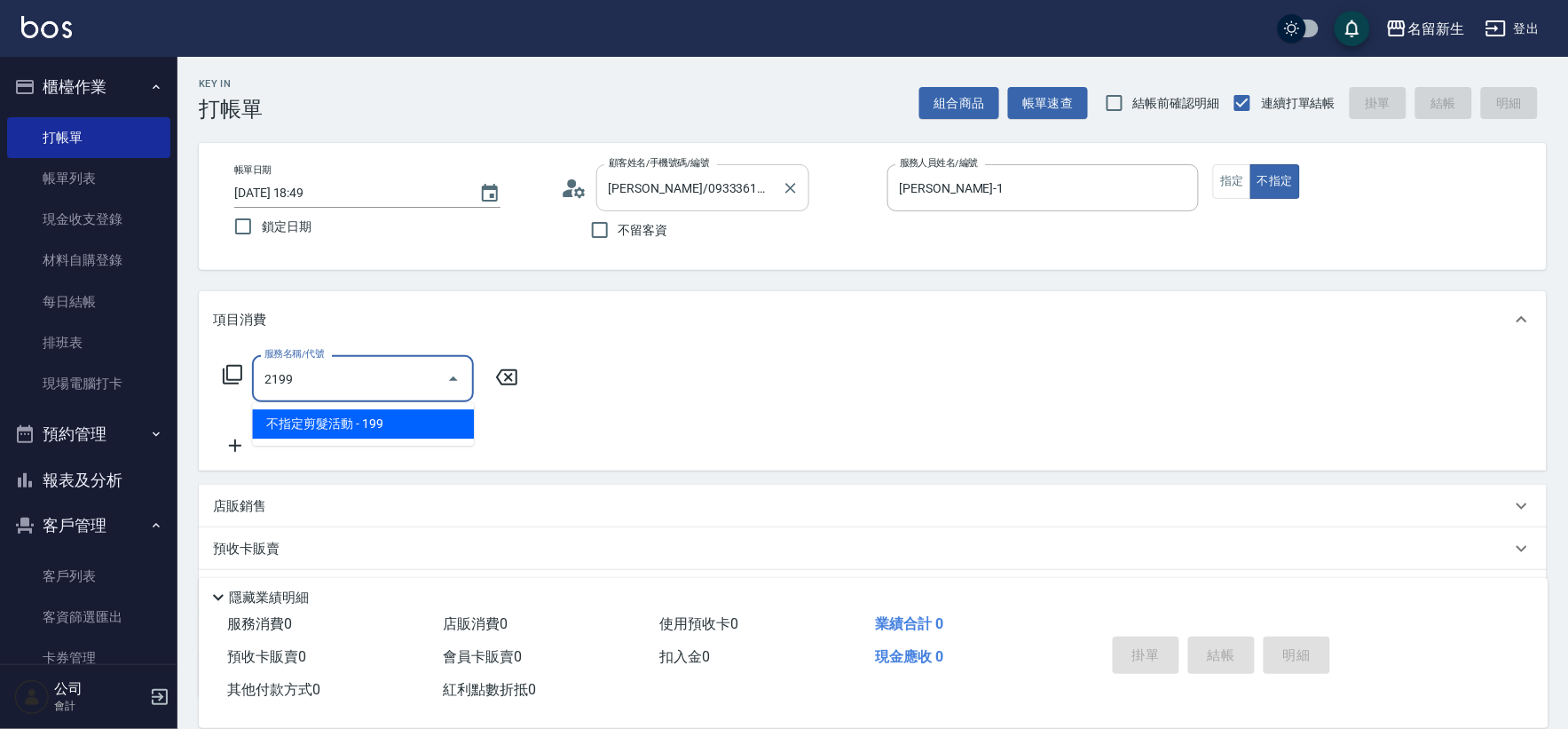
type input "不指定剪髮活動(2199)"
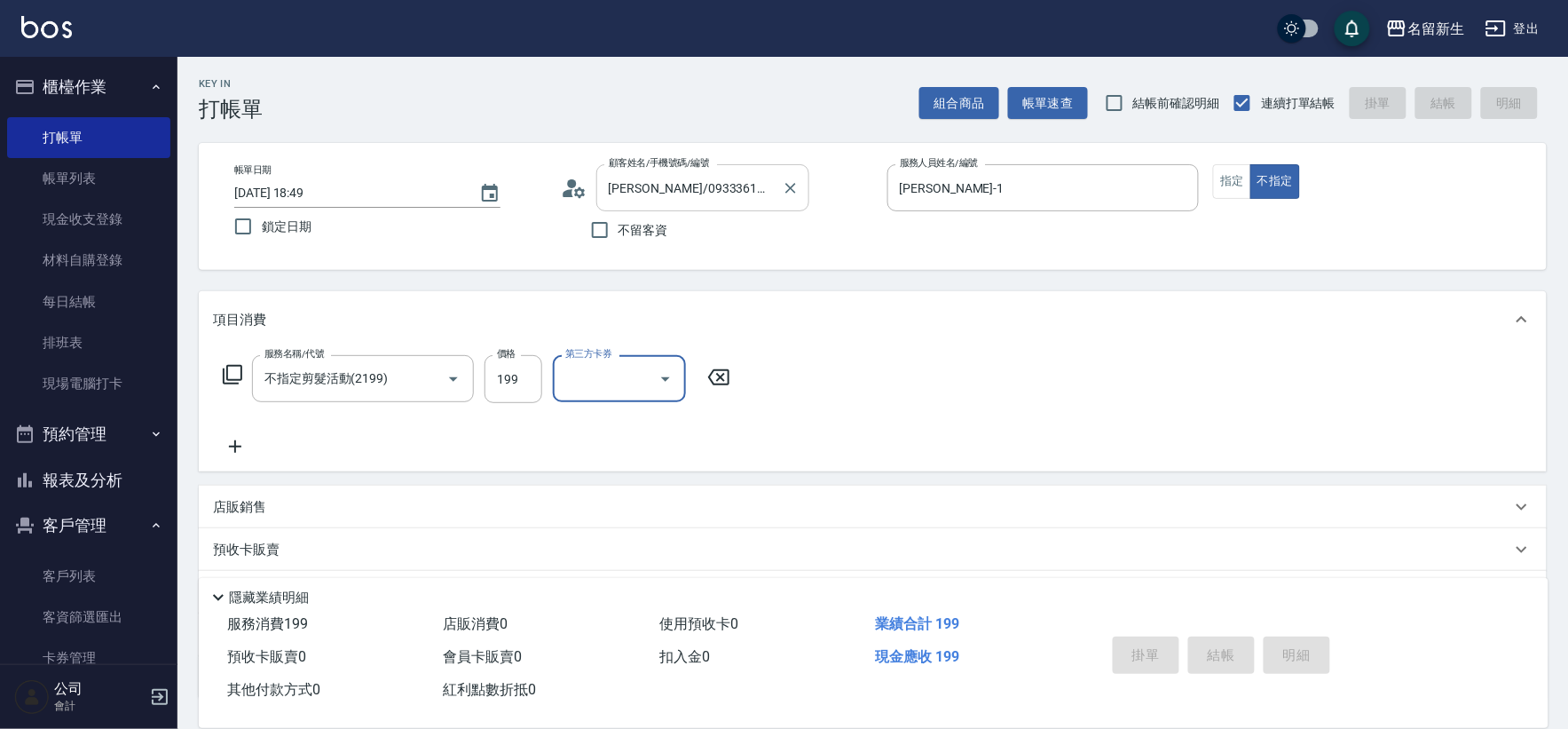
type input "2025/09/25 18:51"
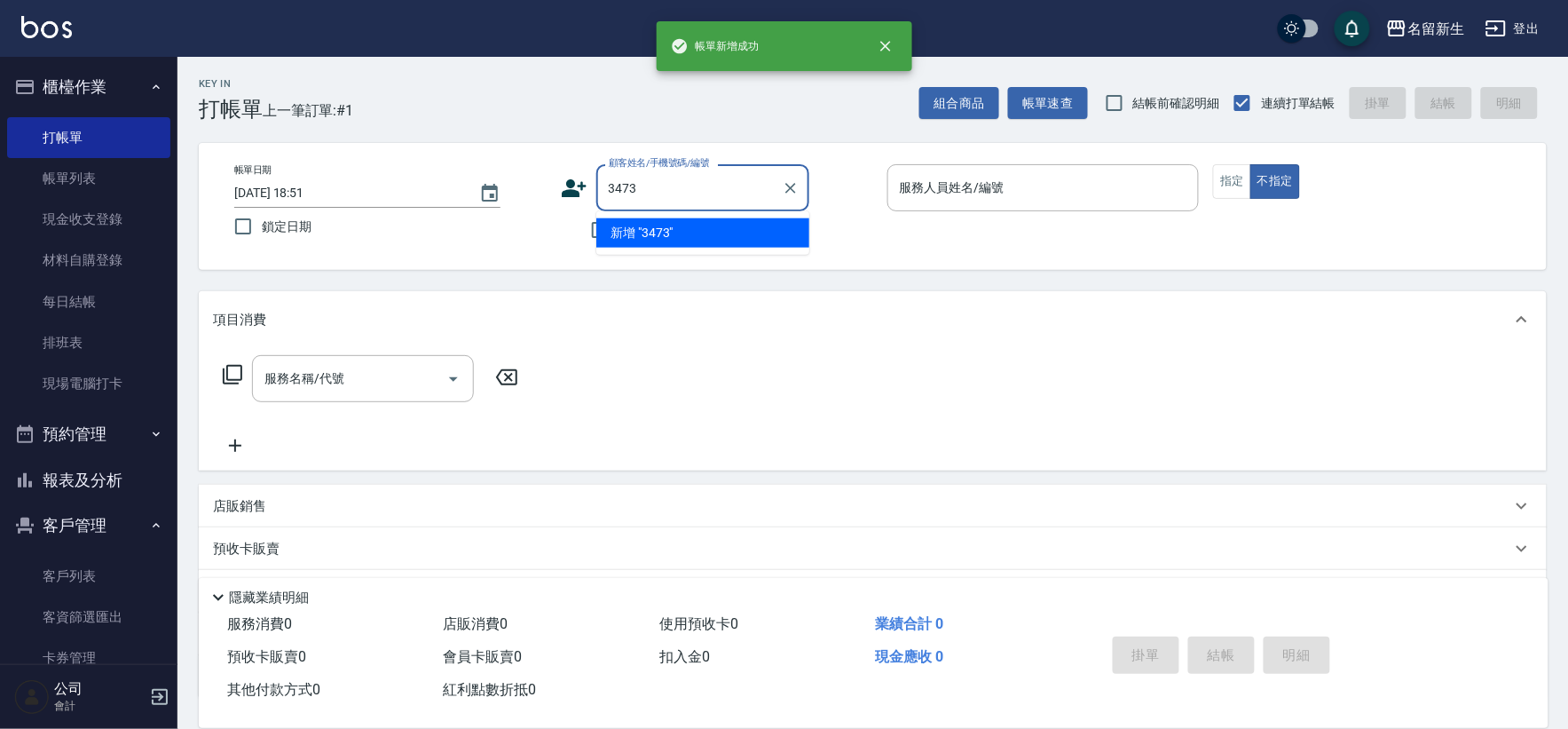
type input "3473"
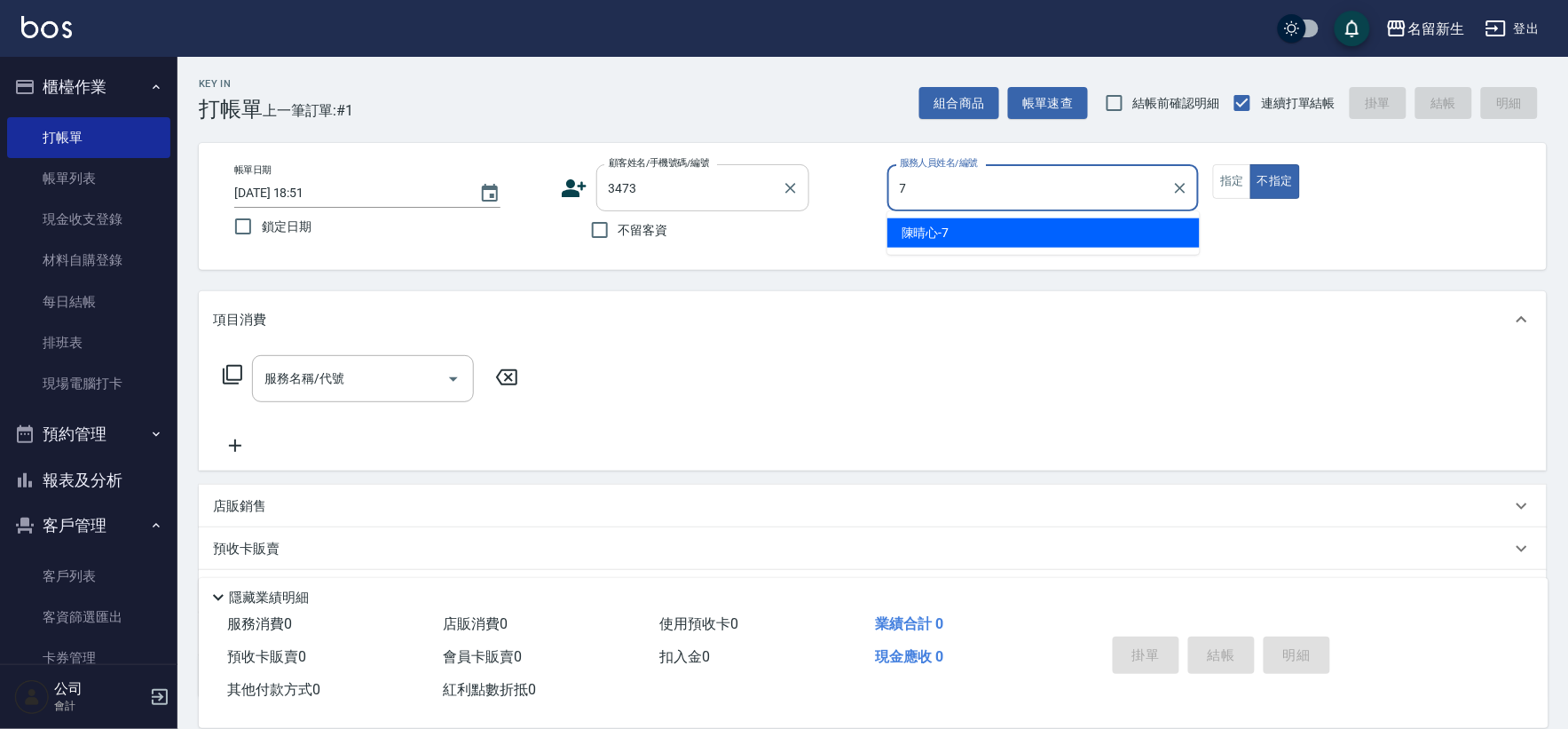
type input "陳晴心-7"
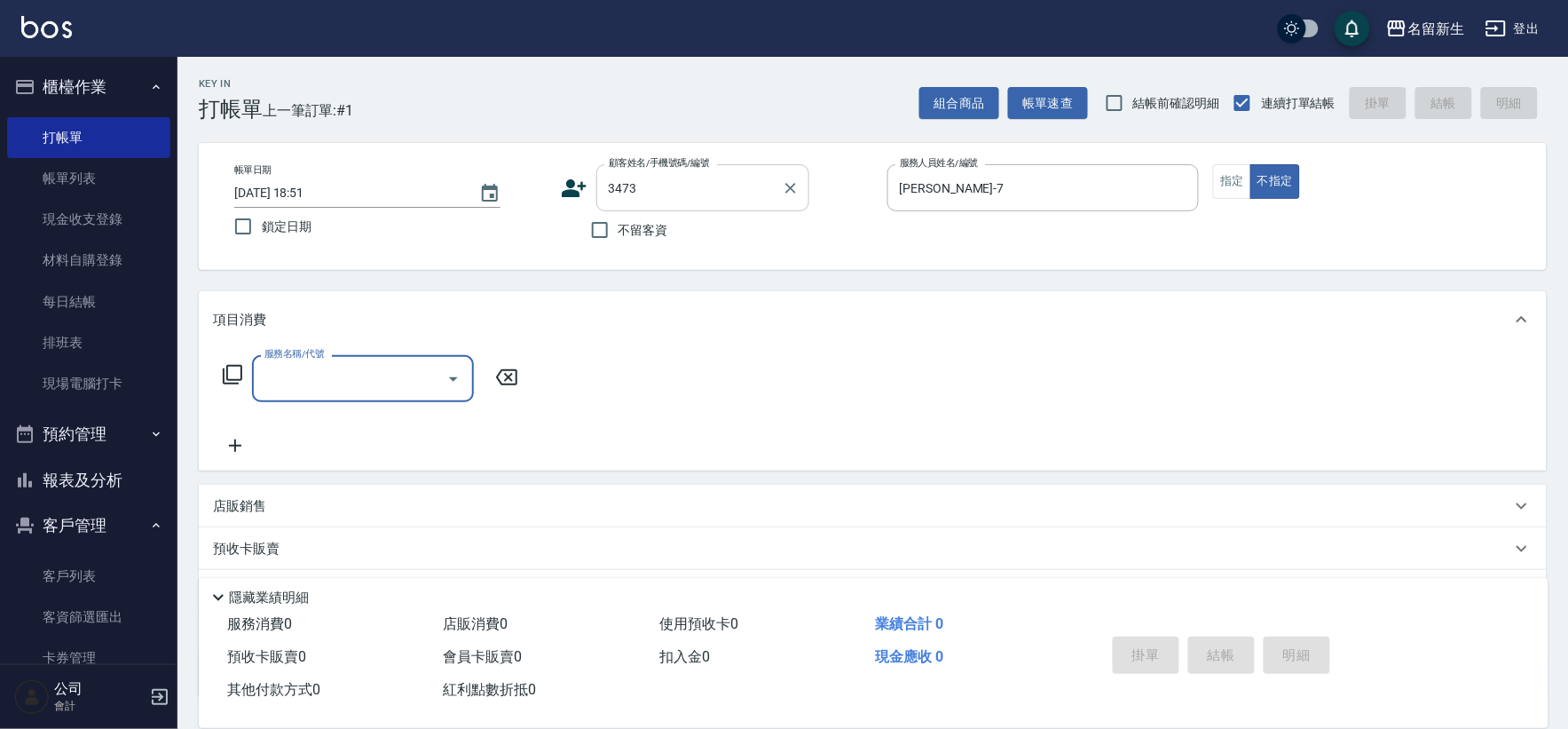
type input "陳美慧/0926526821/3473"
click at [1238, 202] on div "帳單日期 2025/09/25 18:51 鎖定日期 顧客姓名/手機號碼/編號 陳美慧/0926526821/3473 顧客姓名/手機號碼/編號 不留客資 服…" at bounding box center [873, 207] width 1305 height 85
click at [1236, 179] on button "指定" at bounding box center [1232, 182] width 39 height 35
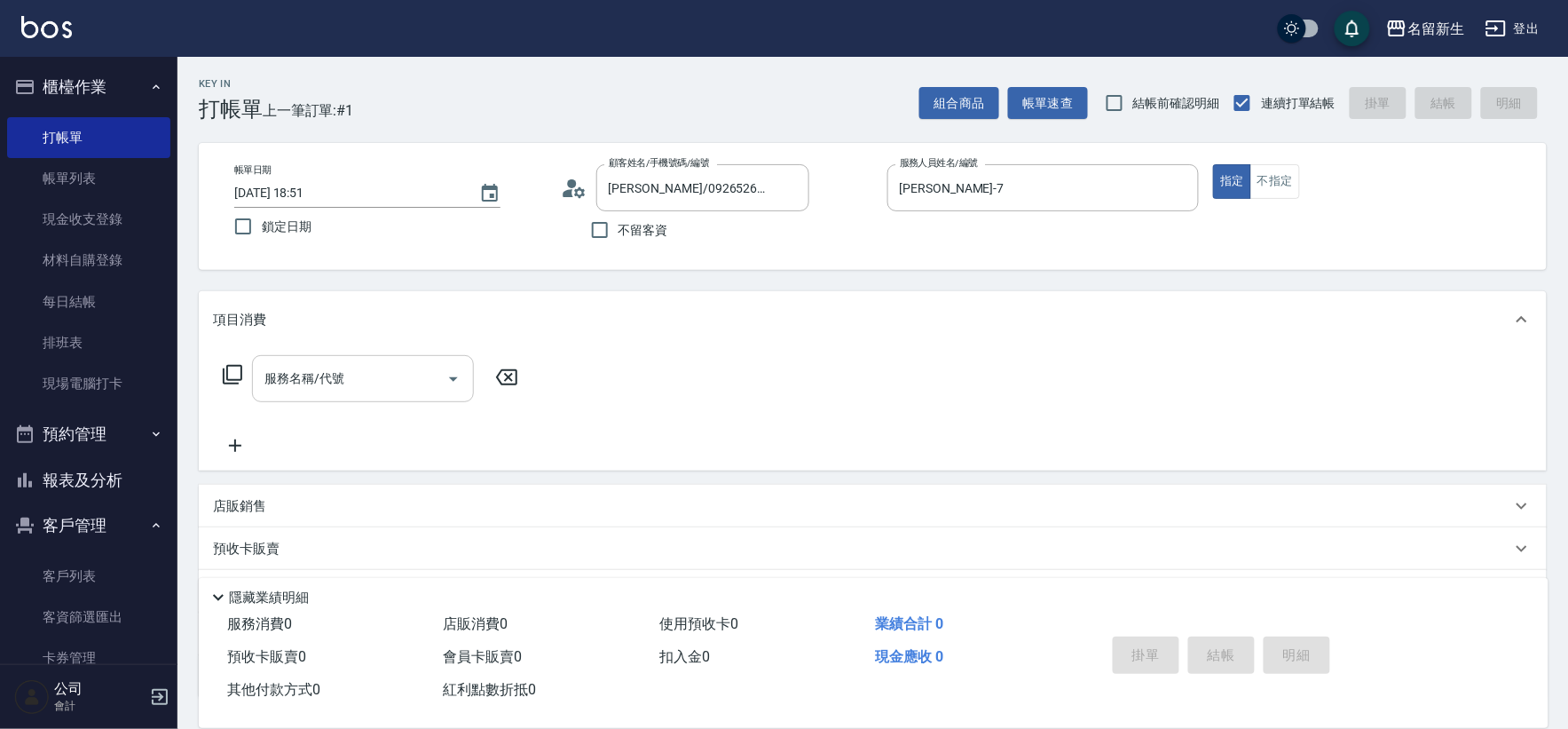
click at [340, 385] on div "服務名稱/代號 服務名稱/代號" at bounding box center [363, 378] width 221 height 47
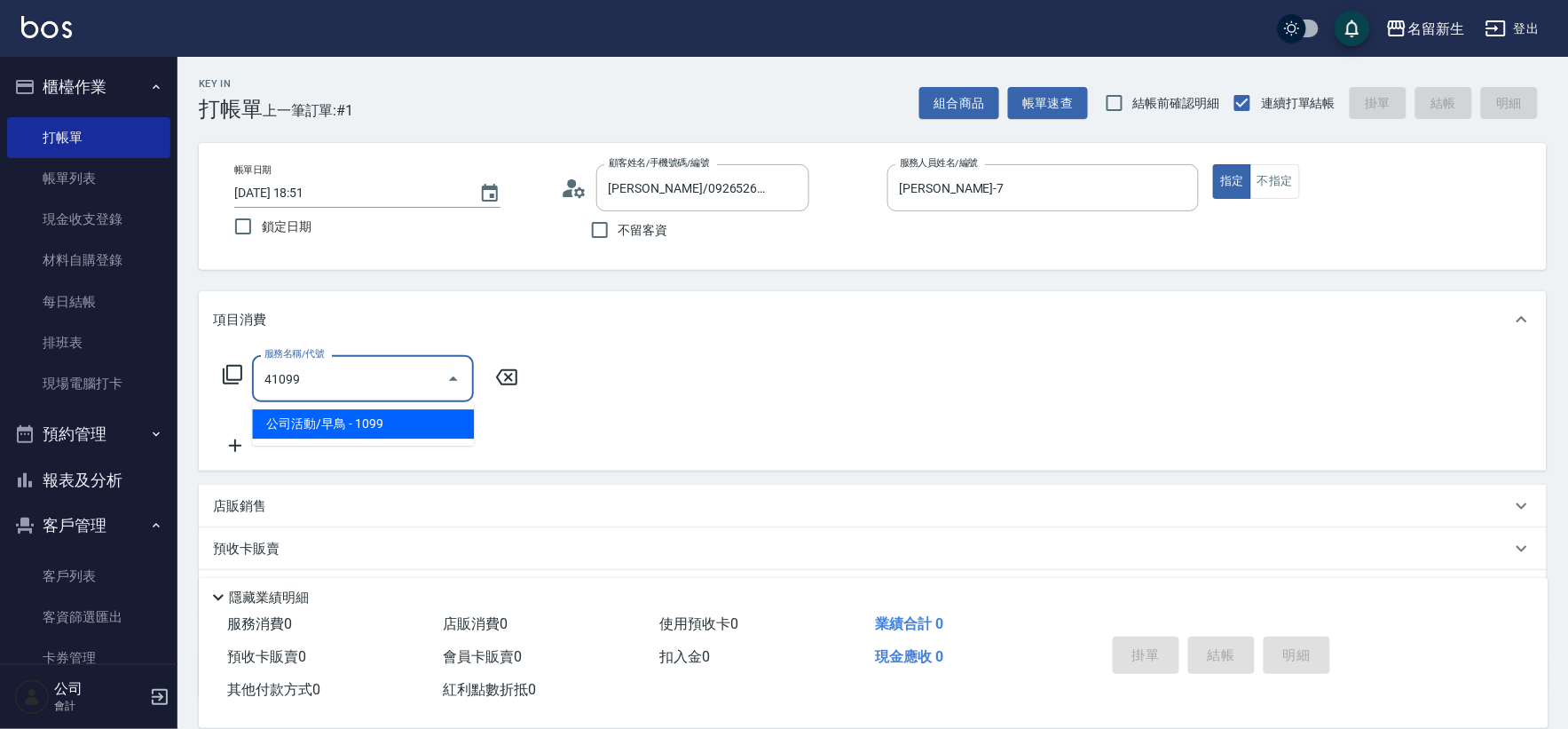
type input "公司活動/早鳥(41099)"
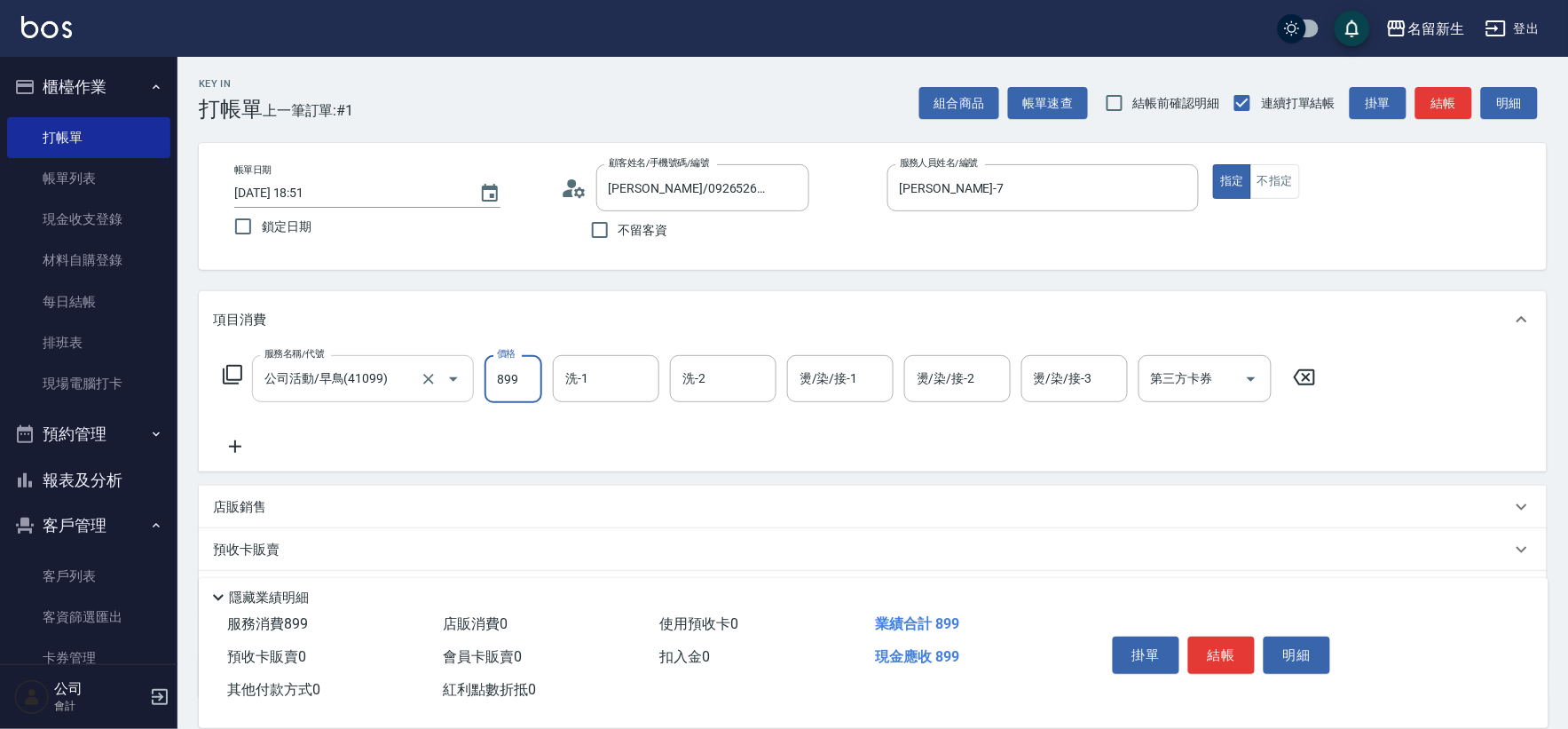
type input "899"
type input "陳晴心-7"
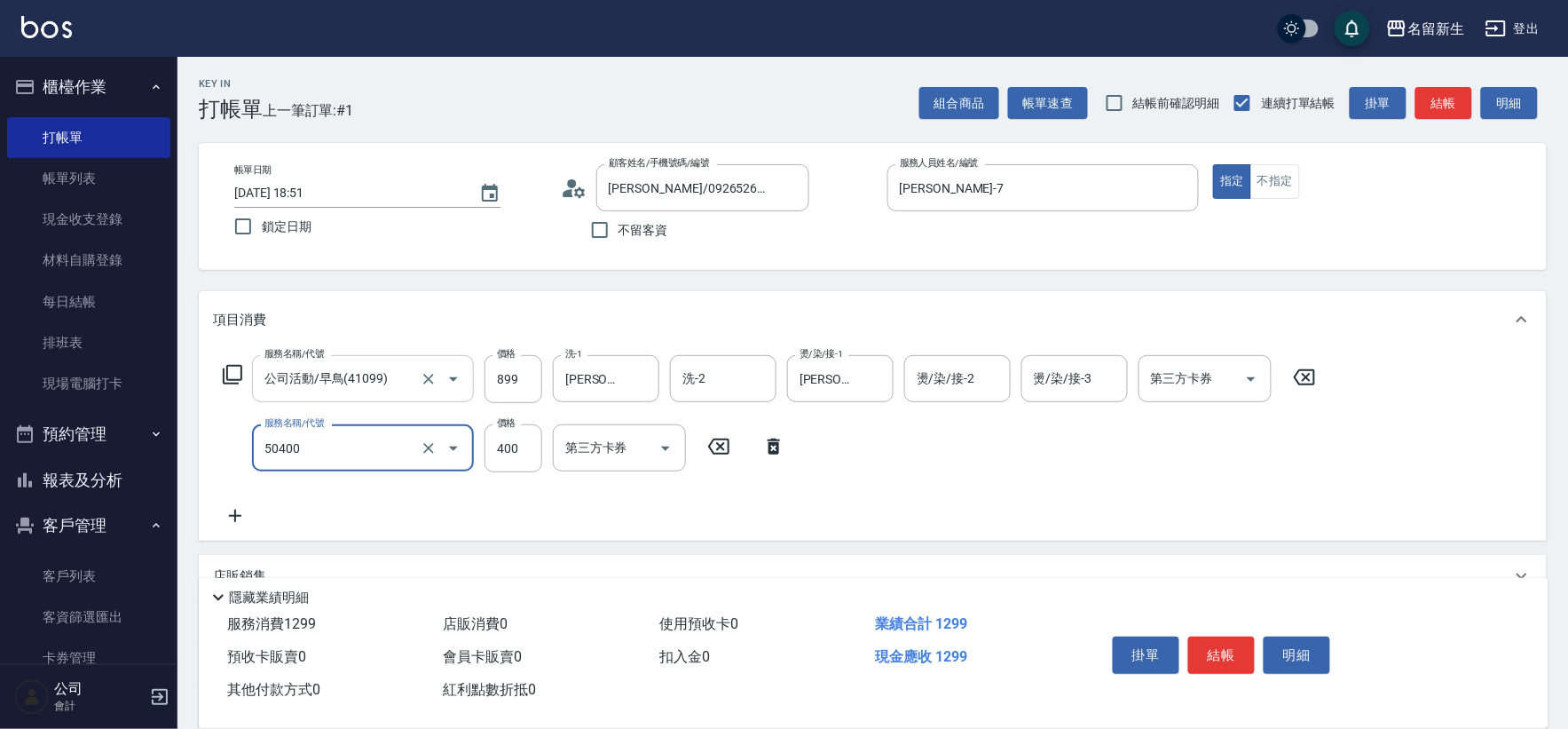
type input "原價1~400護髮(50400)"
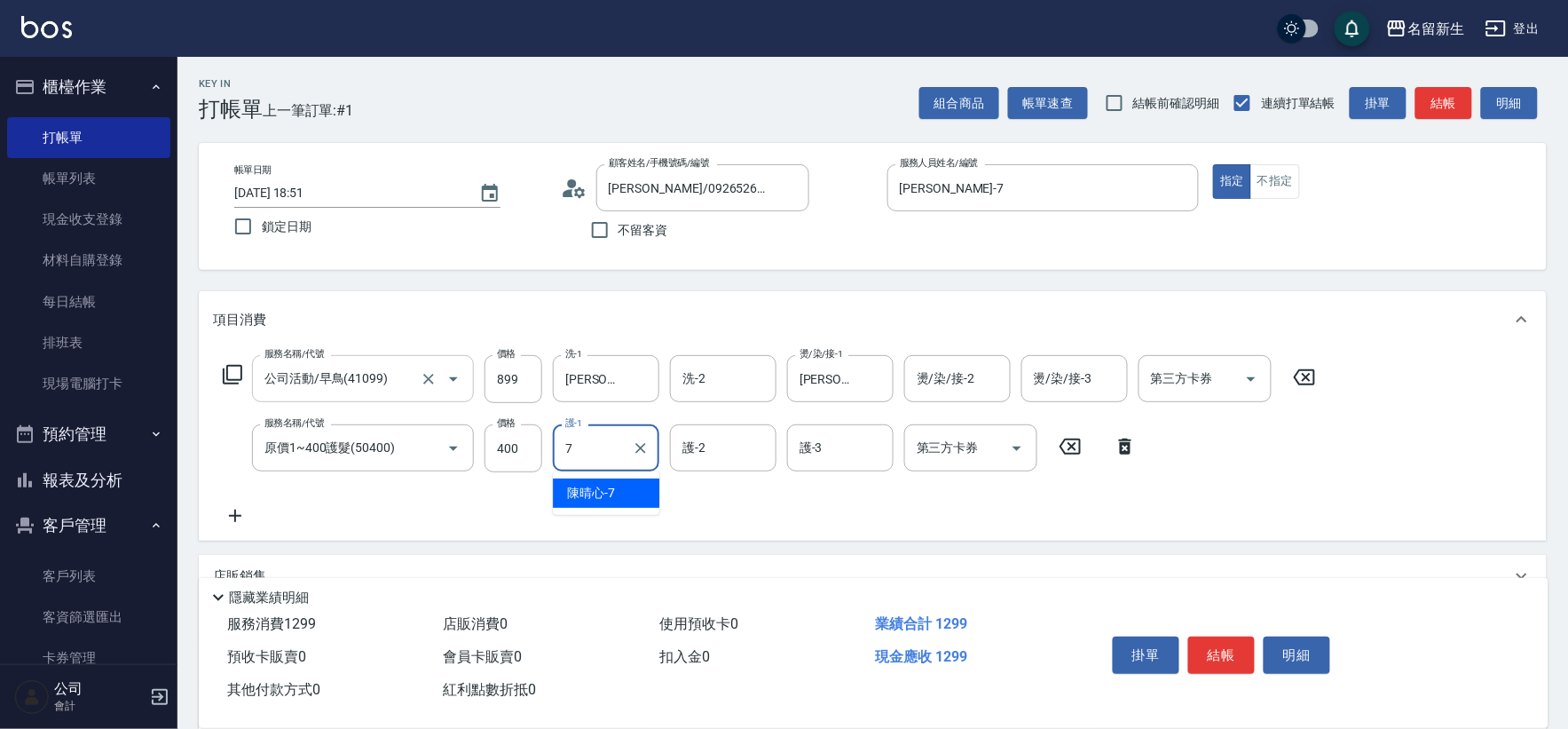
type input "陳晴心-7"
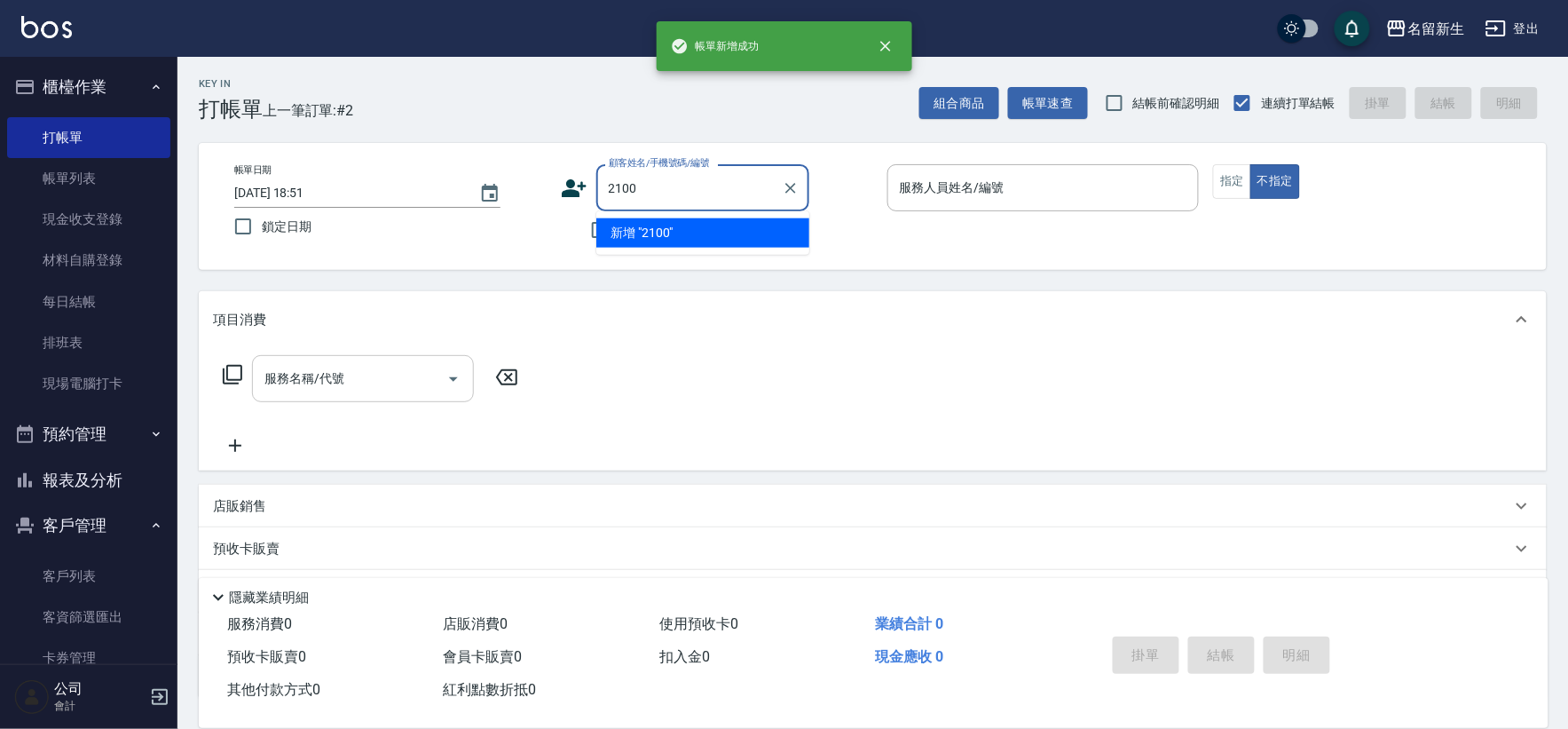
type input "2100"
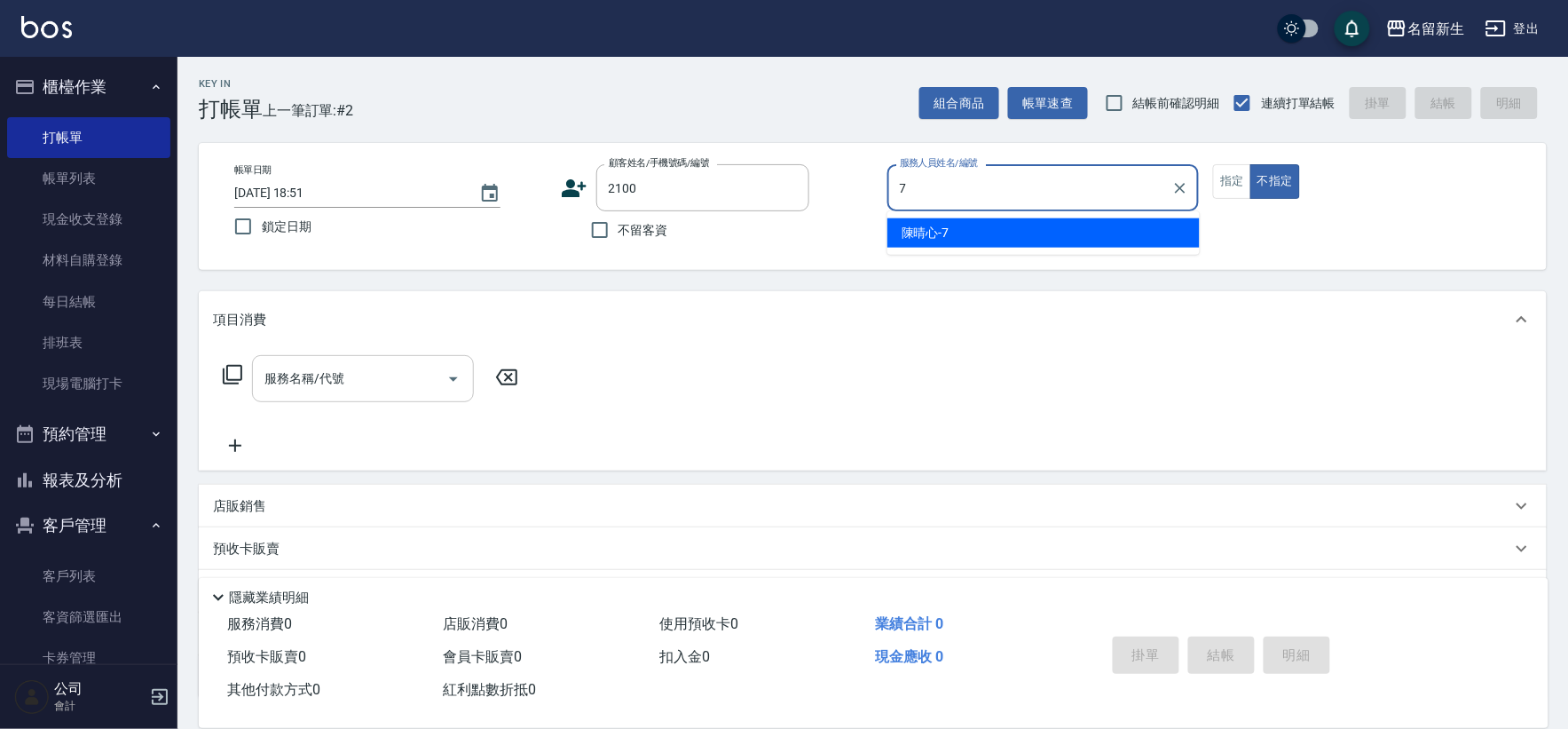
type input "陳晴心-7"
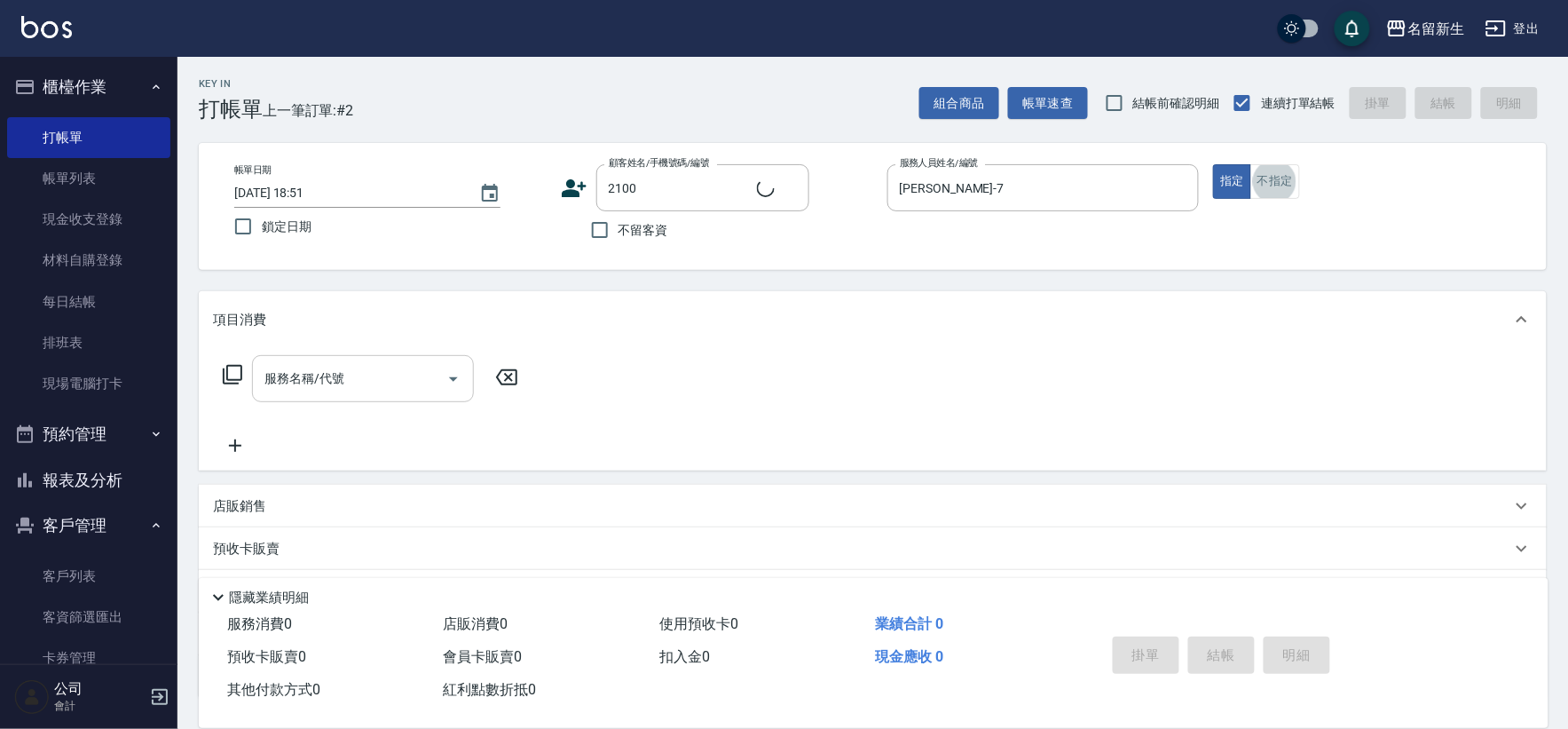
type input "吳喬茵/0936567867/2100"
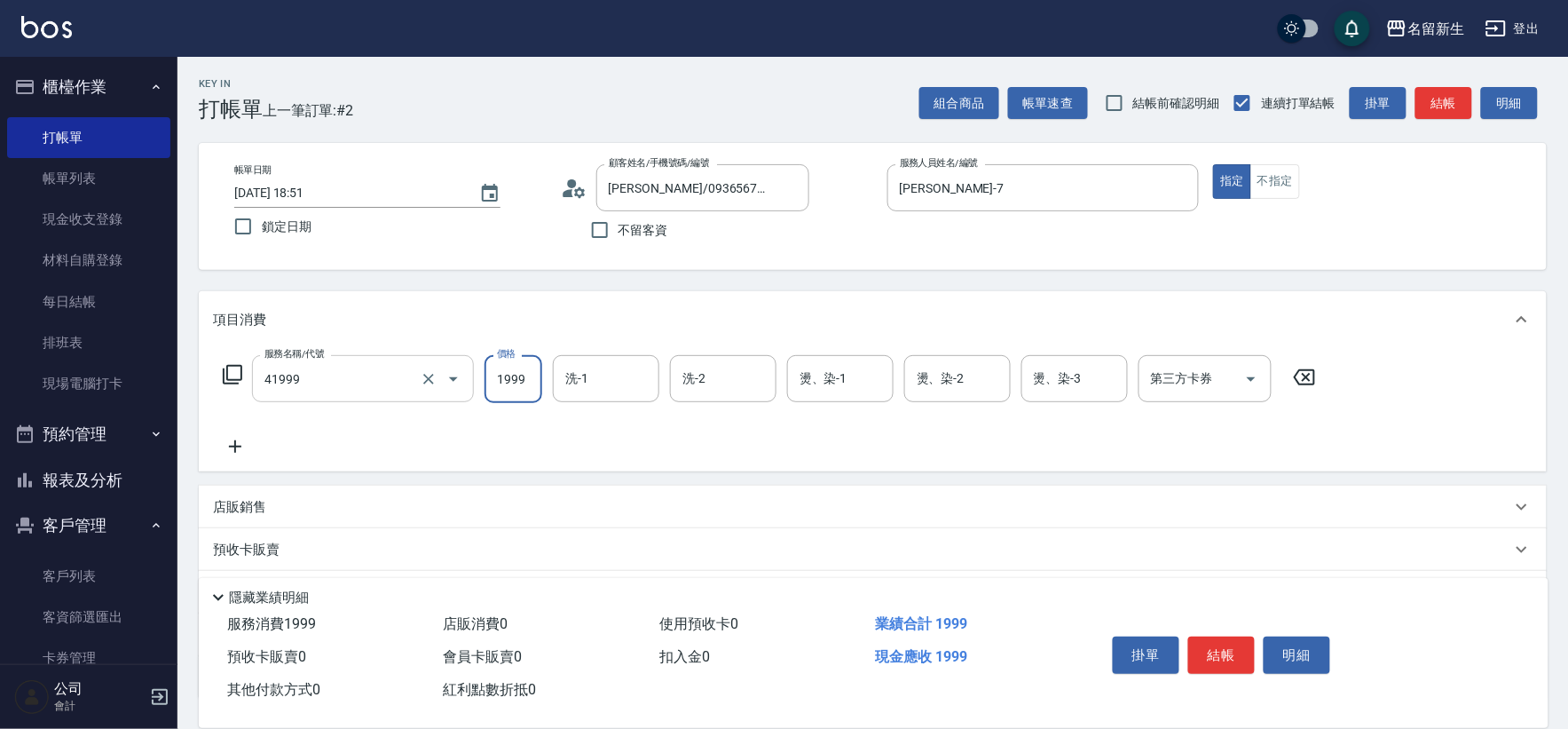
type input "1999以下染髮(41999)"
type input "1500"
type input "陳欣如-8"
type input "陳晴心-7"
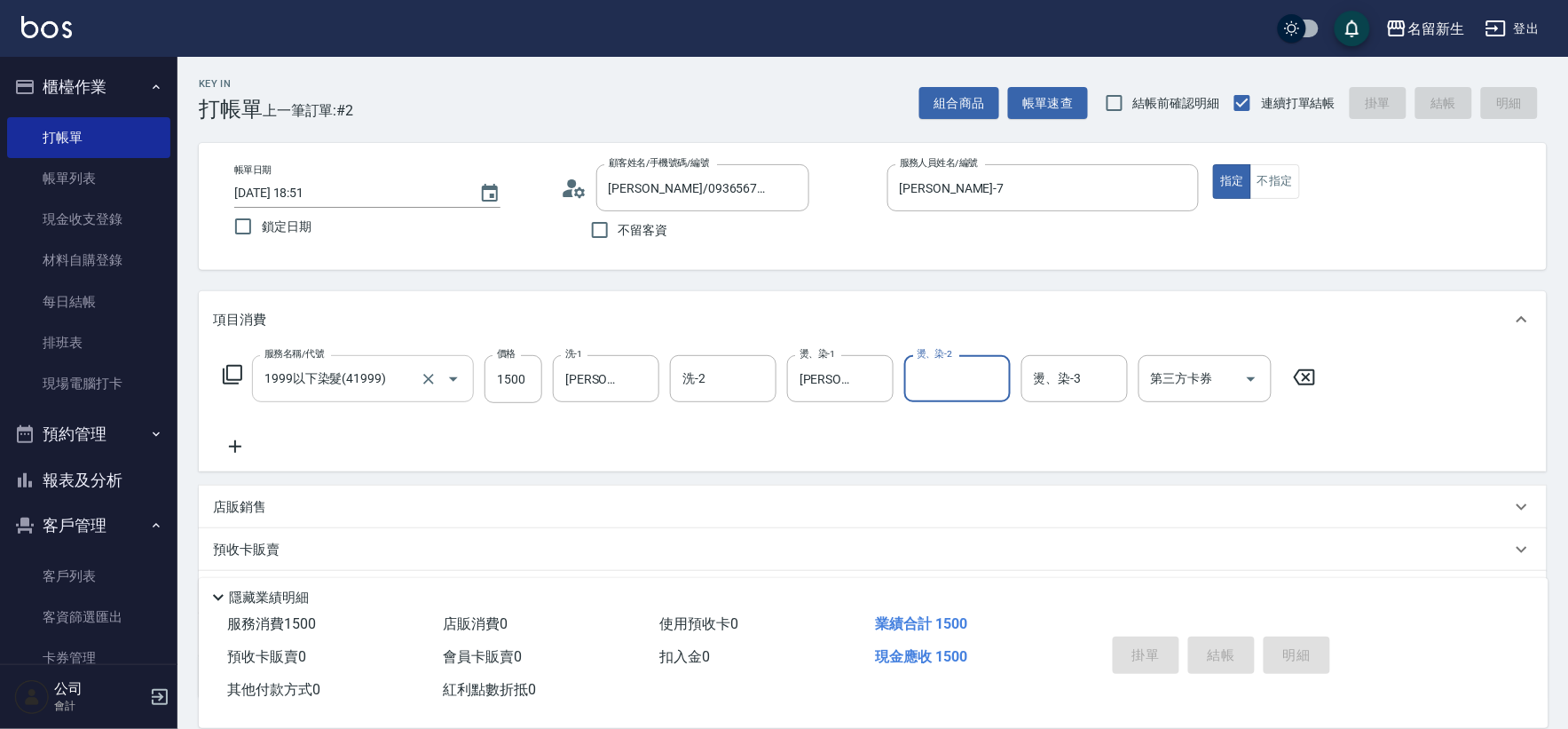
type input "2025/09/25 18:52"
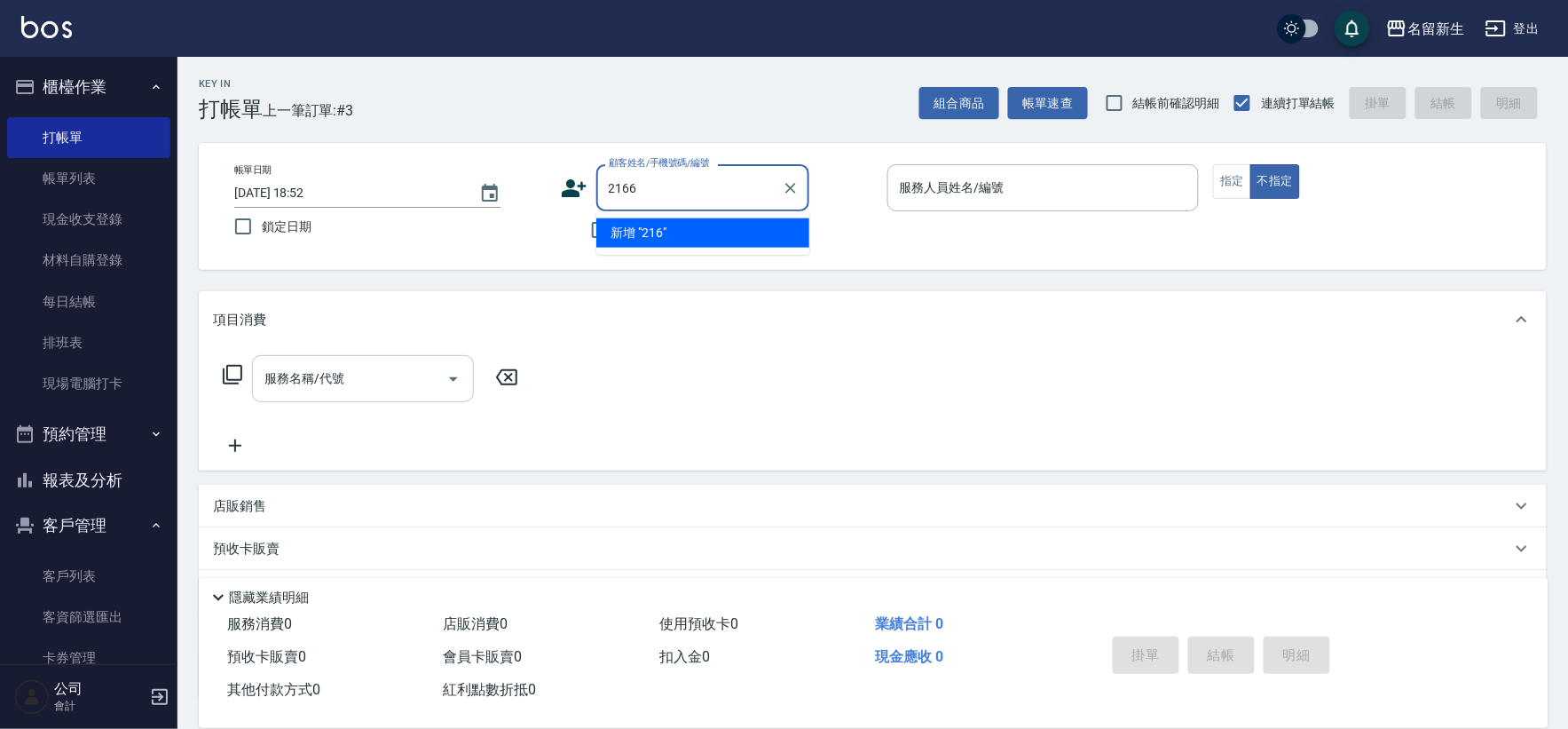
type input "2166"
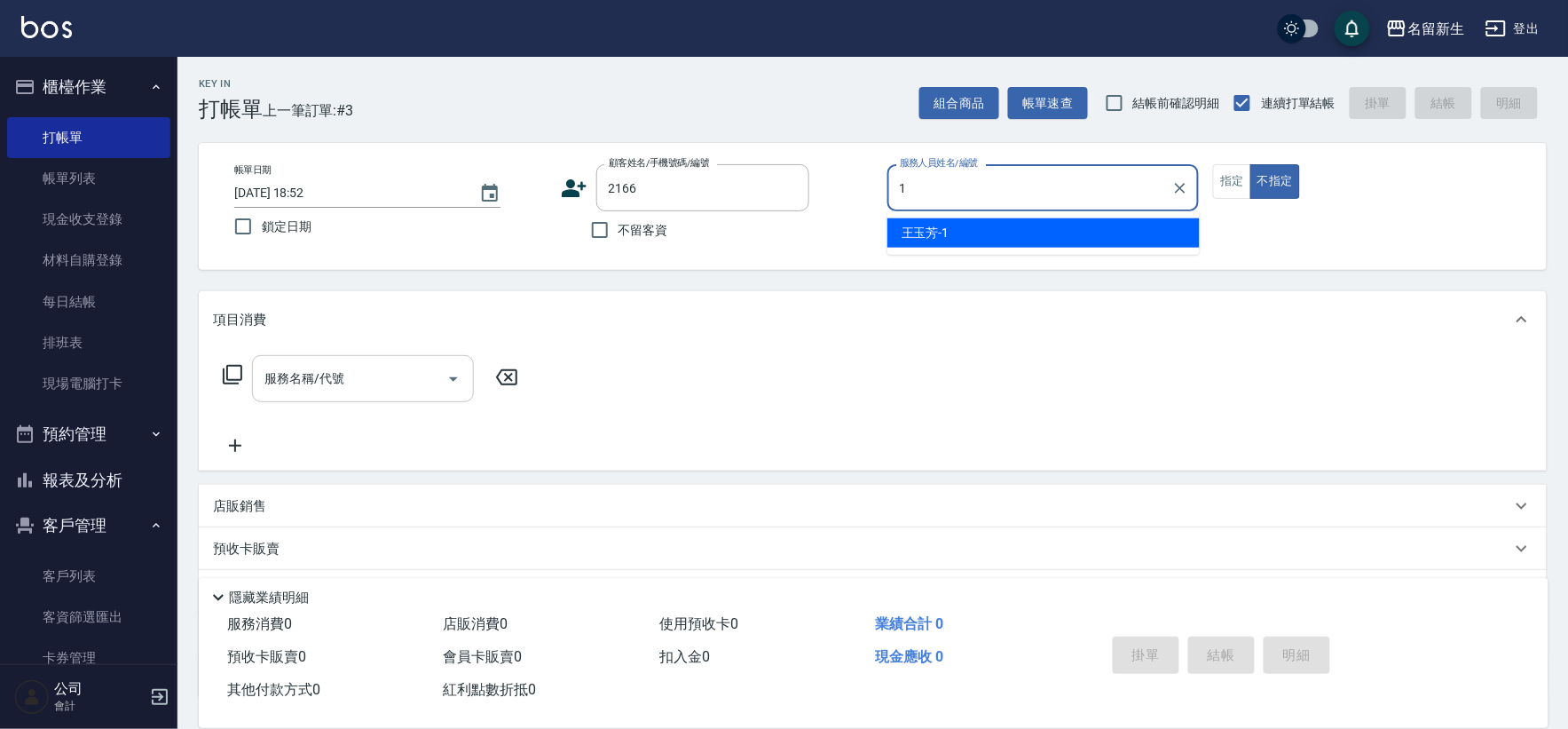
type input "王玉芳-1"
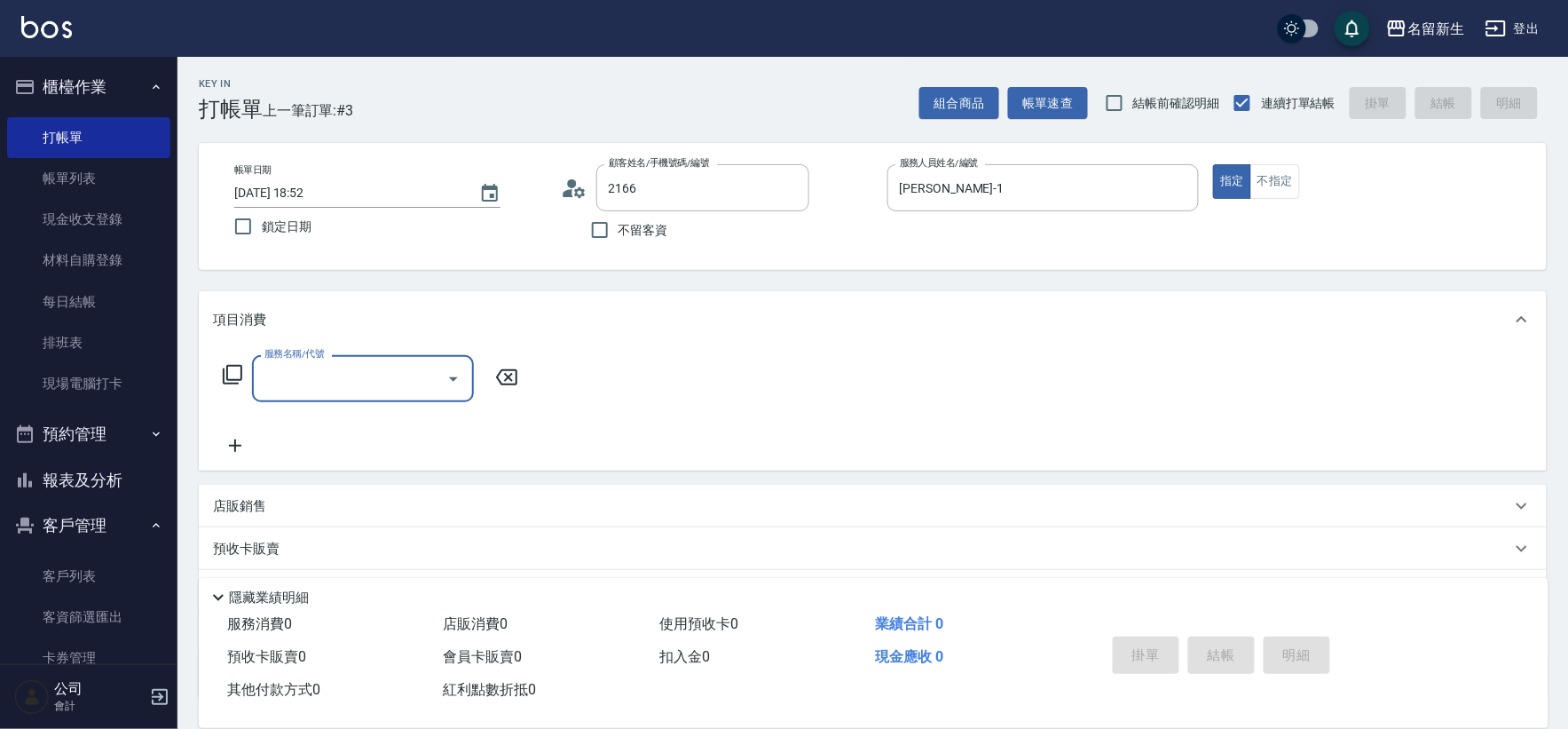
type input "楊嘉玫/0905375559/2166"
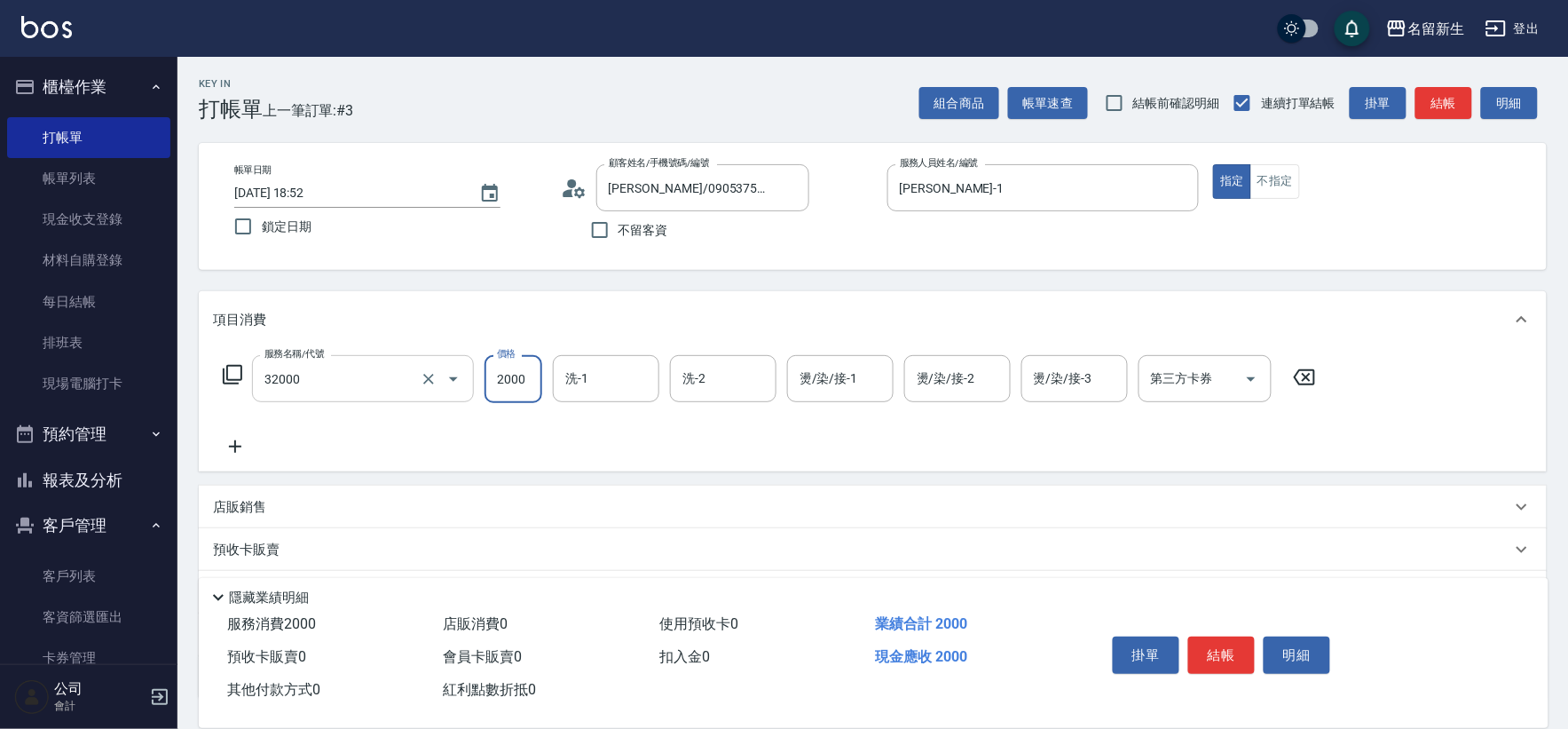
type input "2000以上燙髮(32000)"
type input "王玉芳-1"
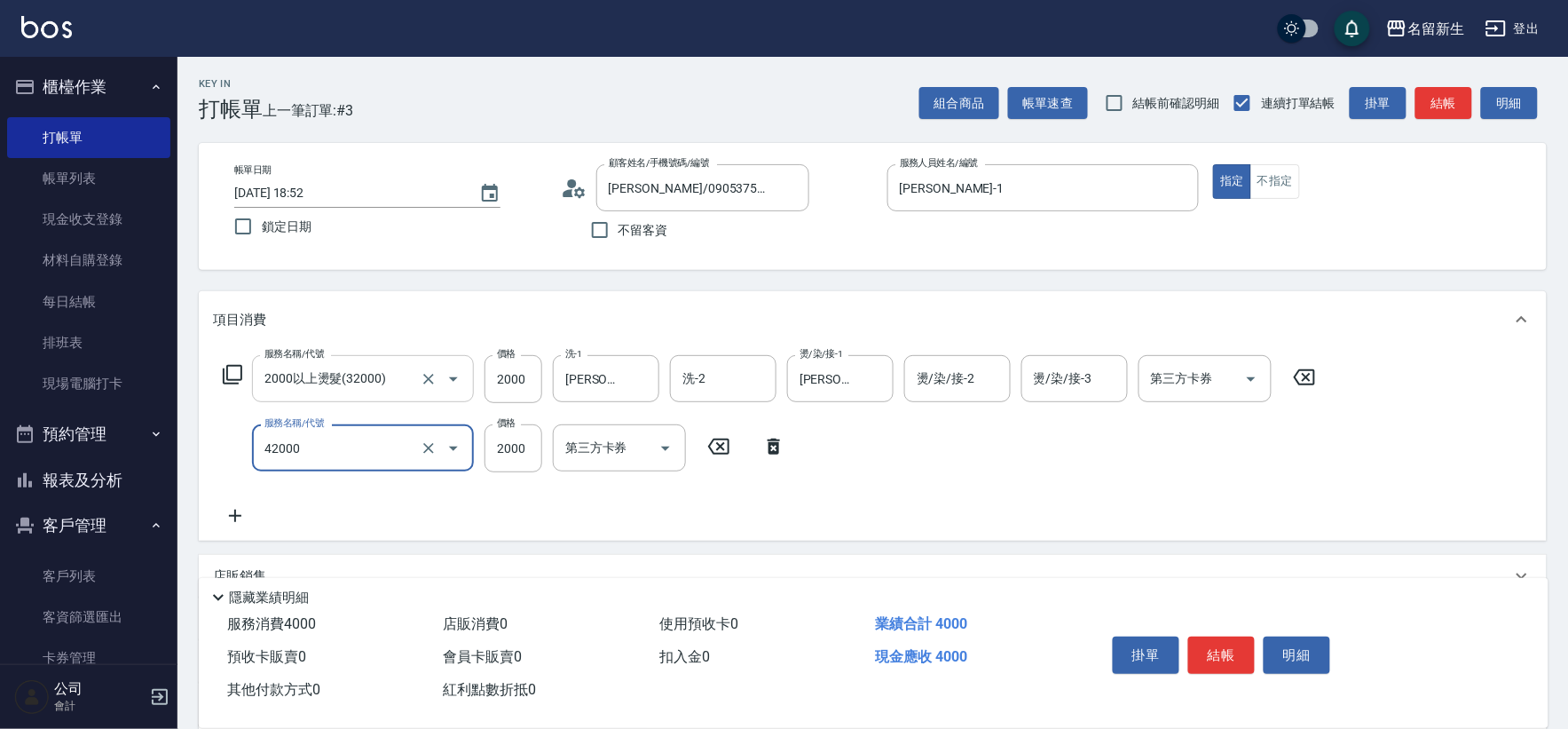
type input "2000以上染髮(42000)"
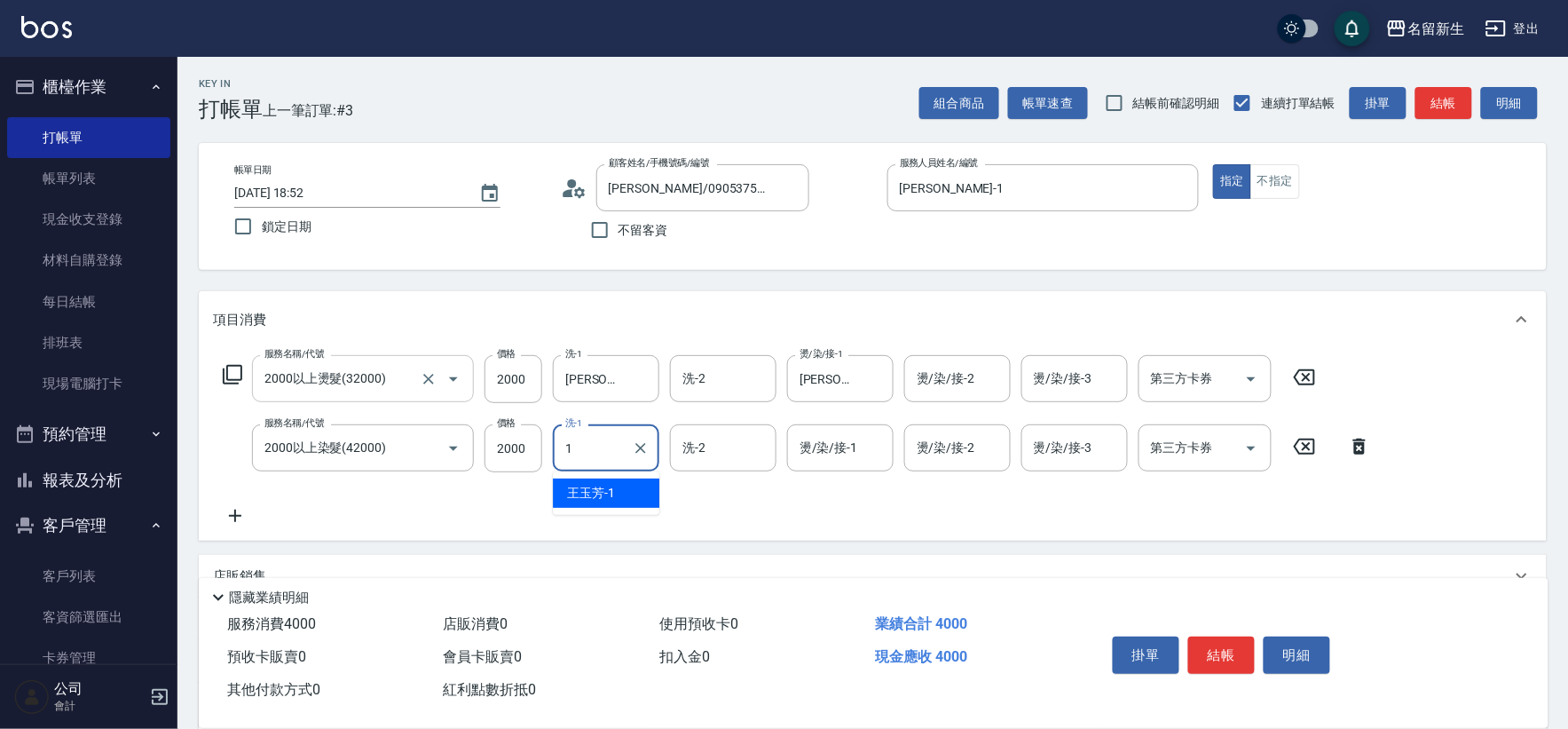
type input "王玉芳-1"
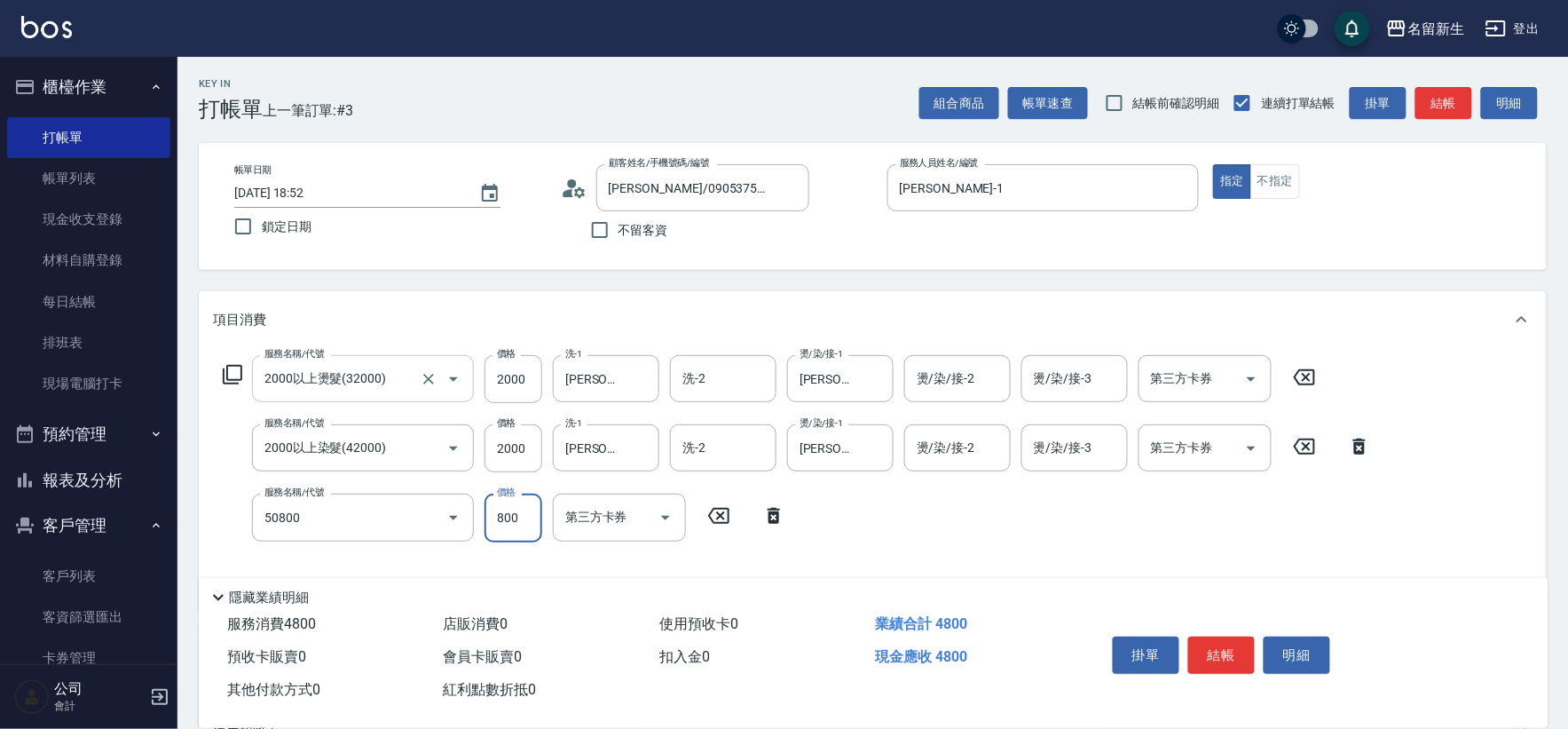
type input "原價401~800護髮(50800)"
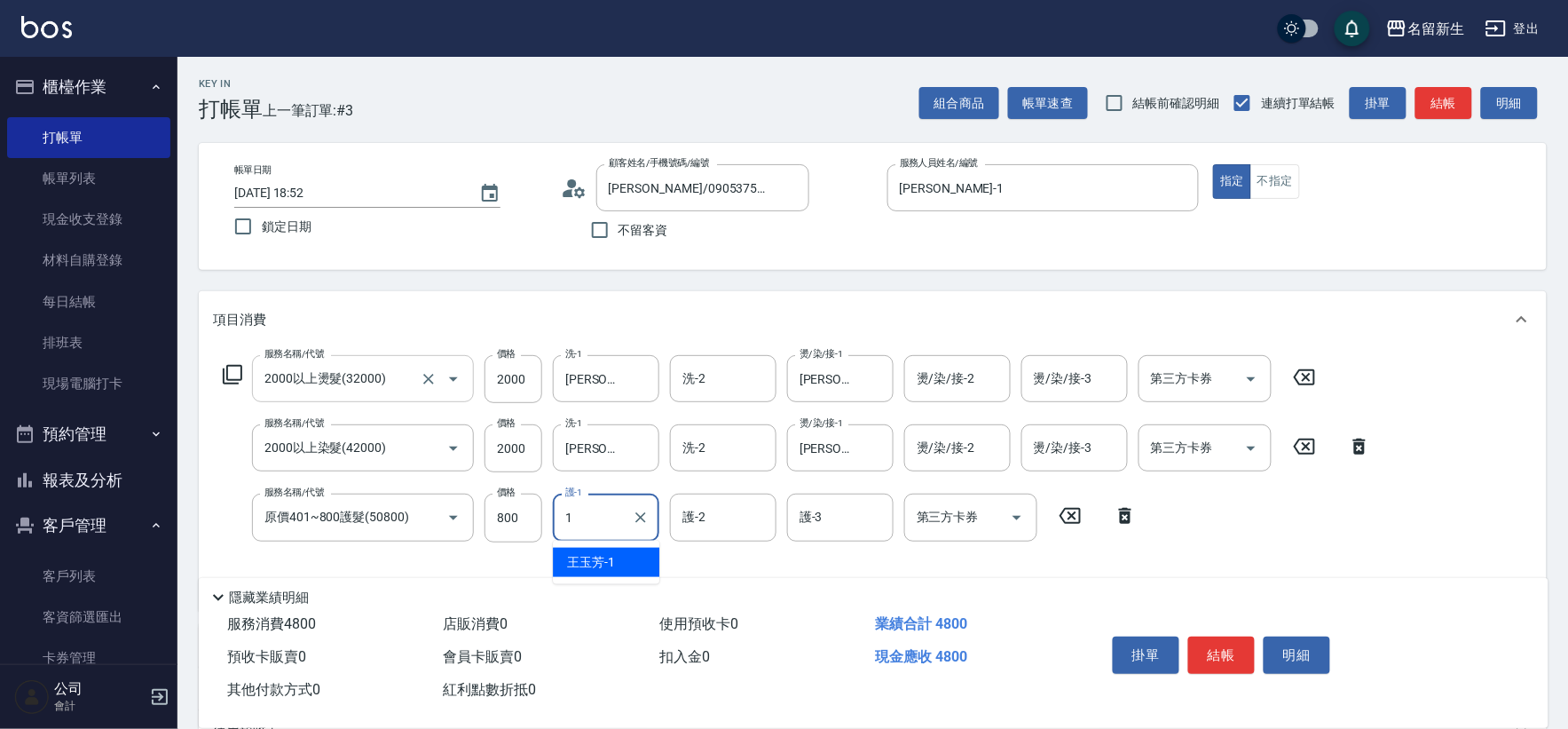
type input "王玉芳-1"
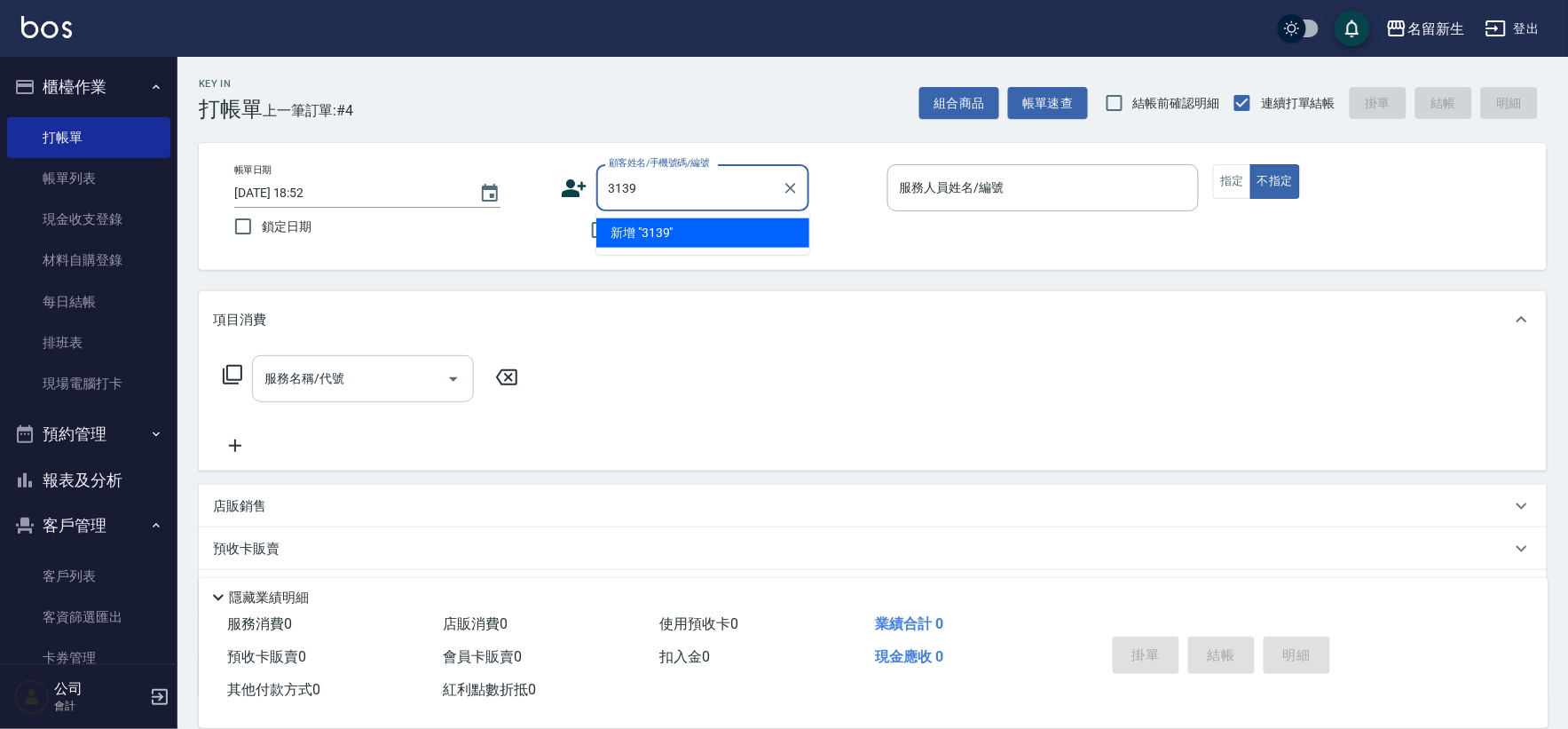
type input "3139"
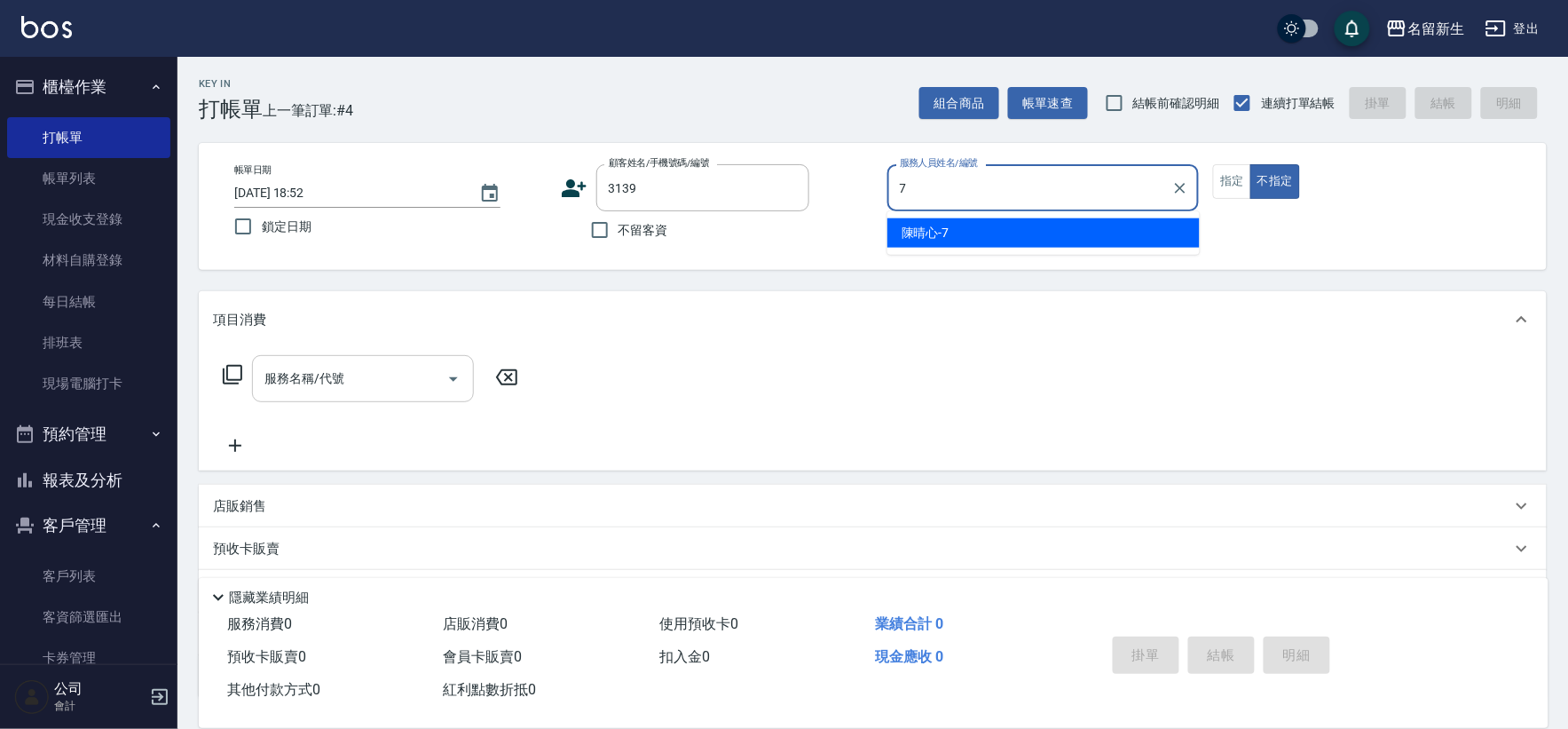
type input "陳晴心-7"
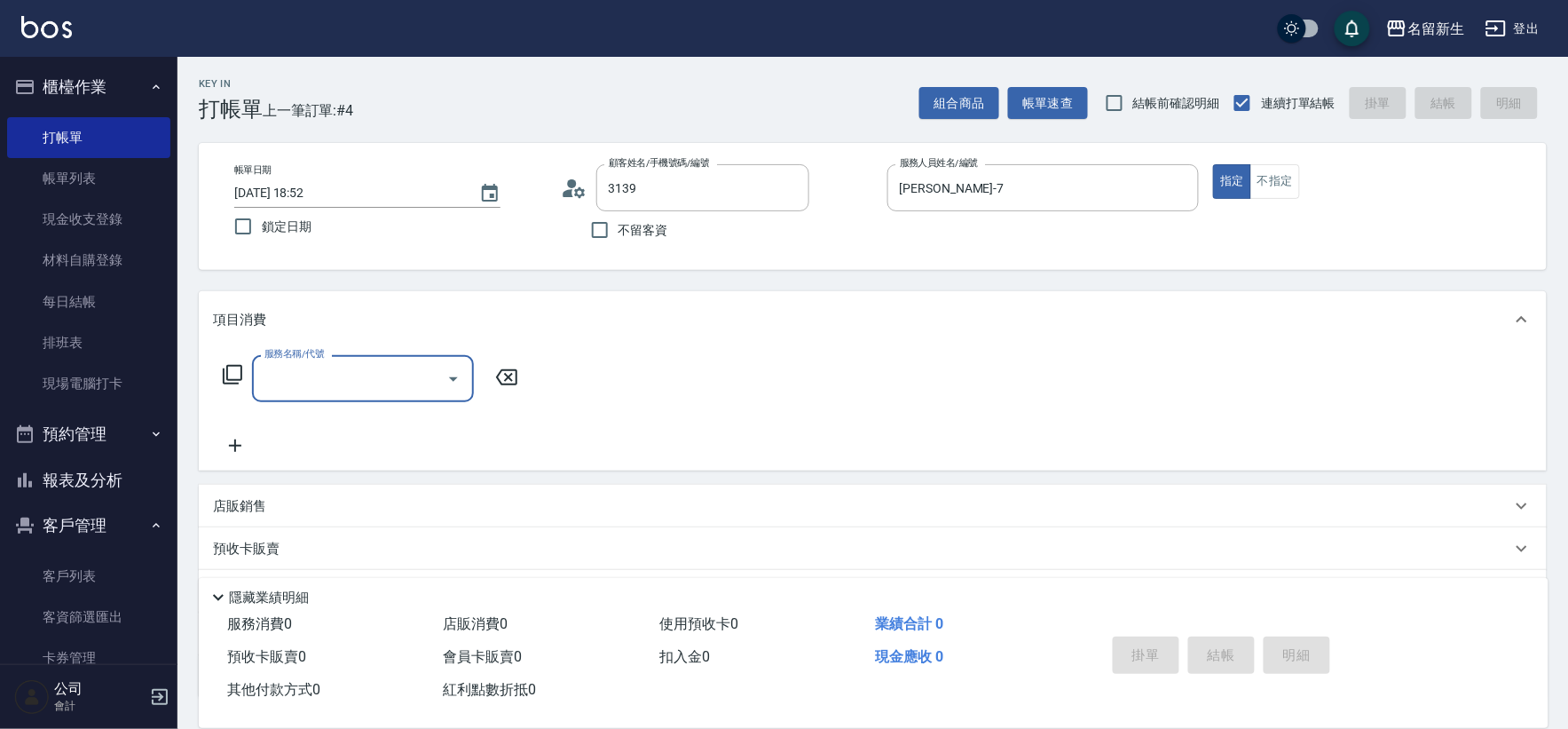
type input "張裴棋/0928261552/3139"
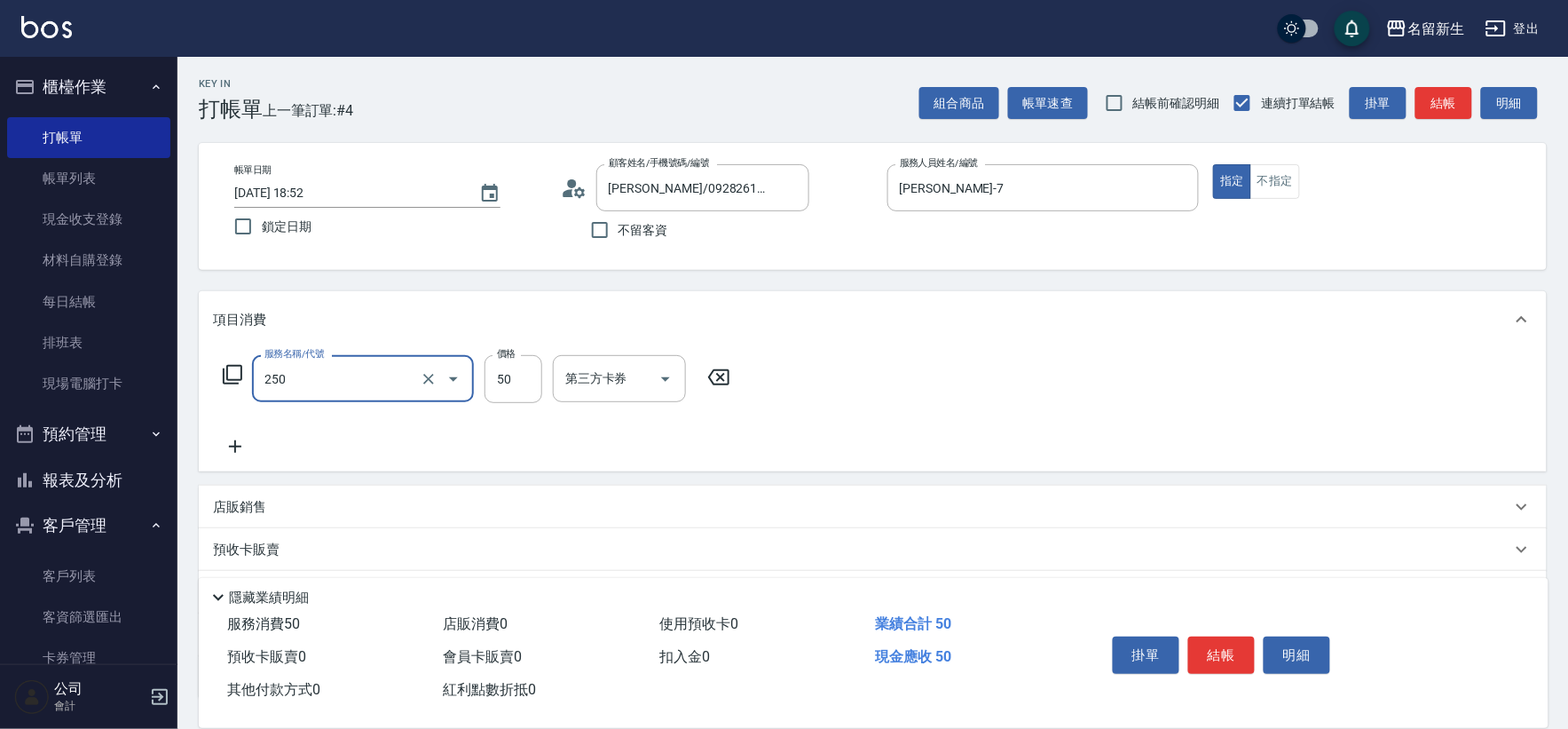
type input "剪瀏海(250)"
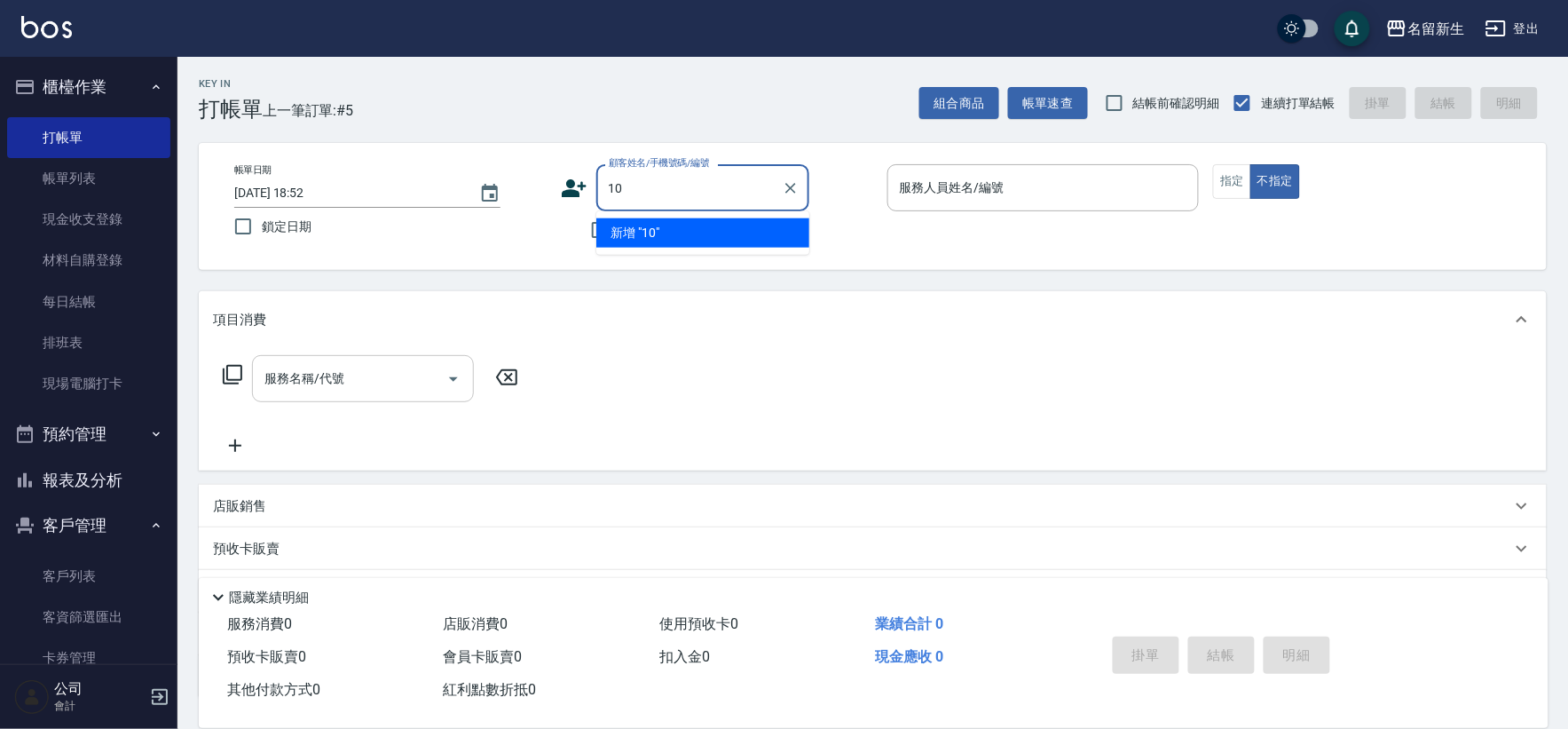
type input "1"
type input "1063"
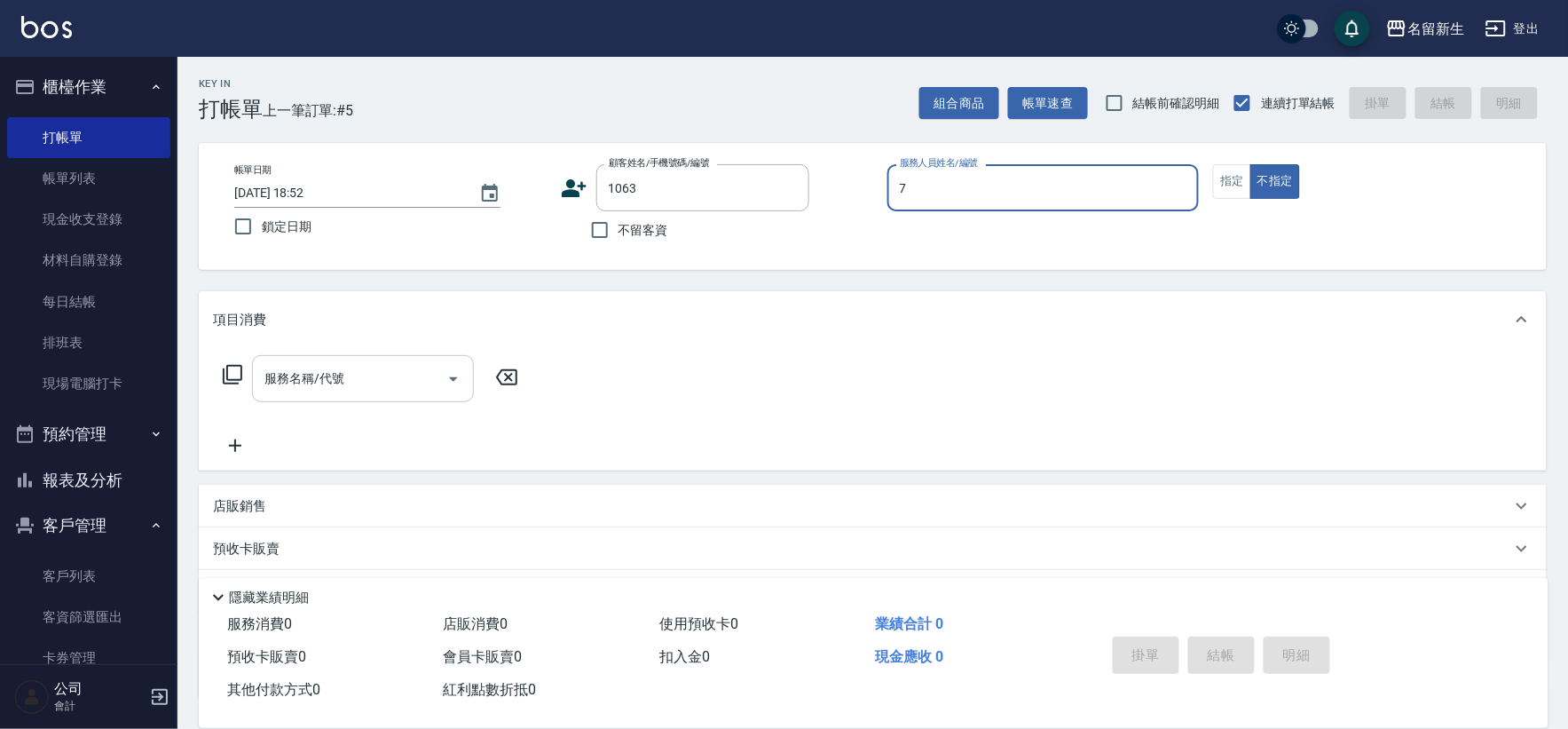
type input "陳晴心-7"
type input "林祐辰/0908553225/1063"
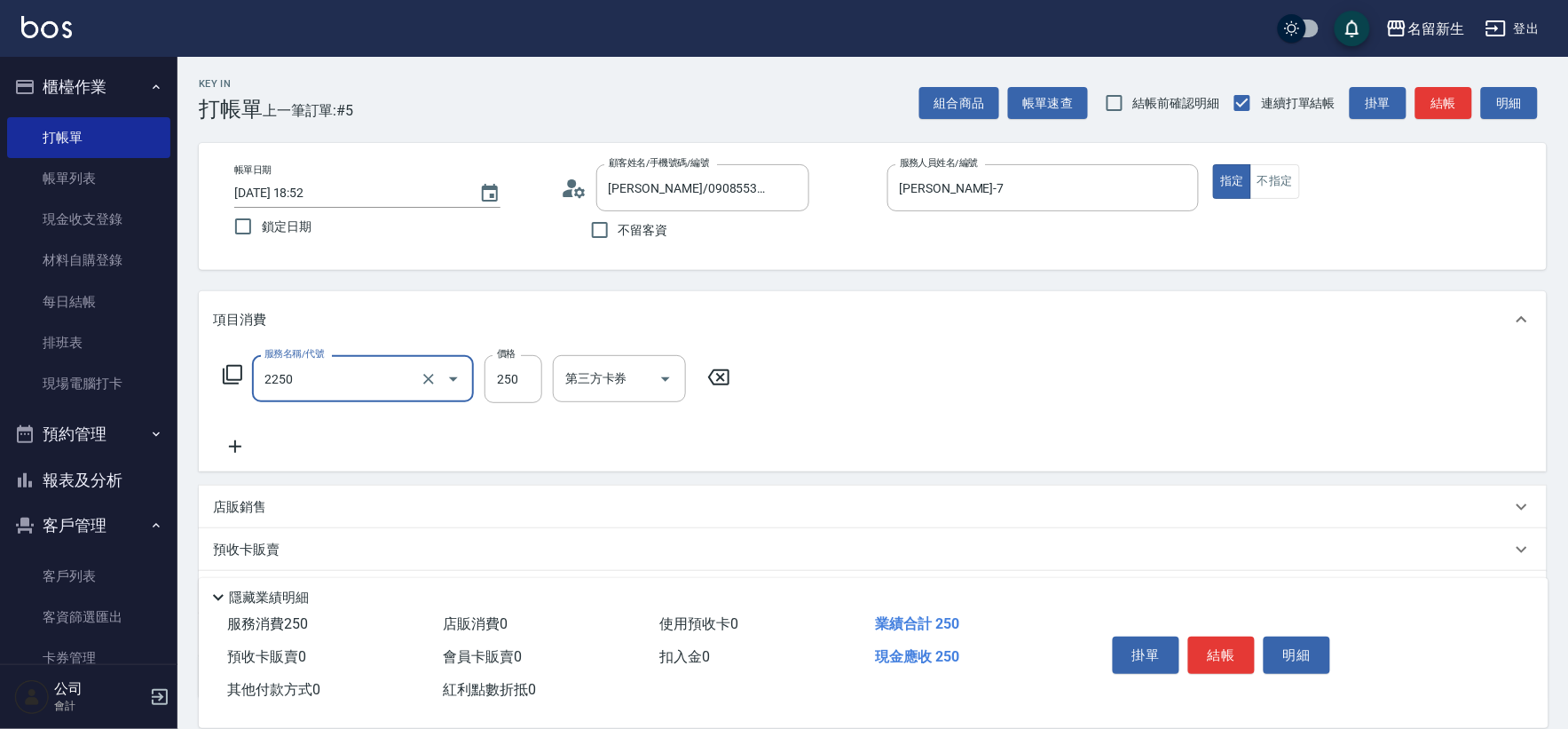
type input "剪髮(2250)"
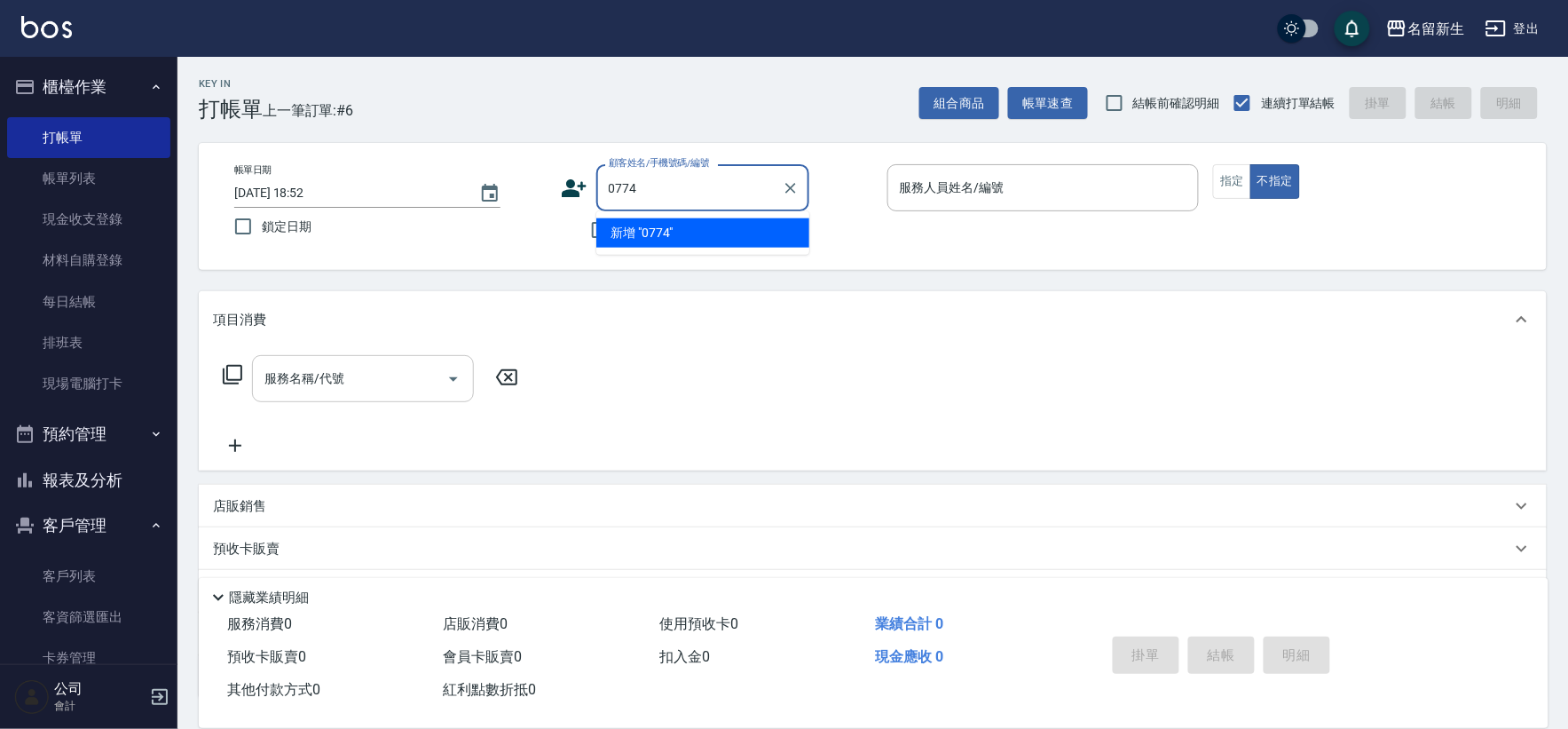
type input "0774"
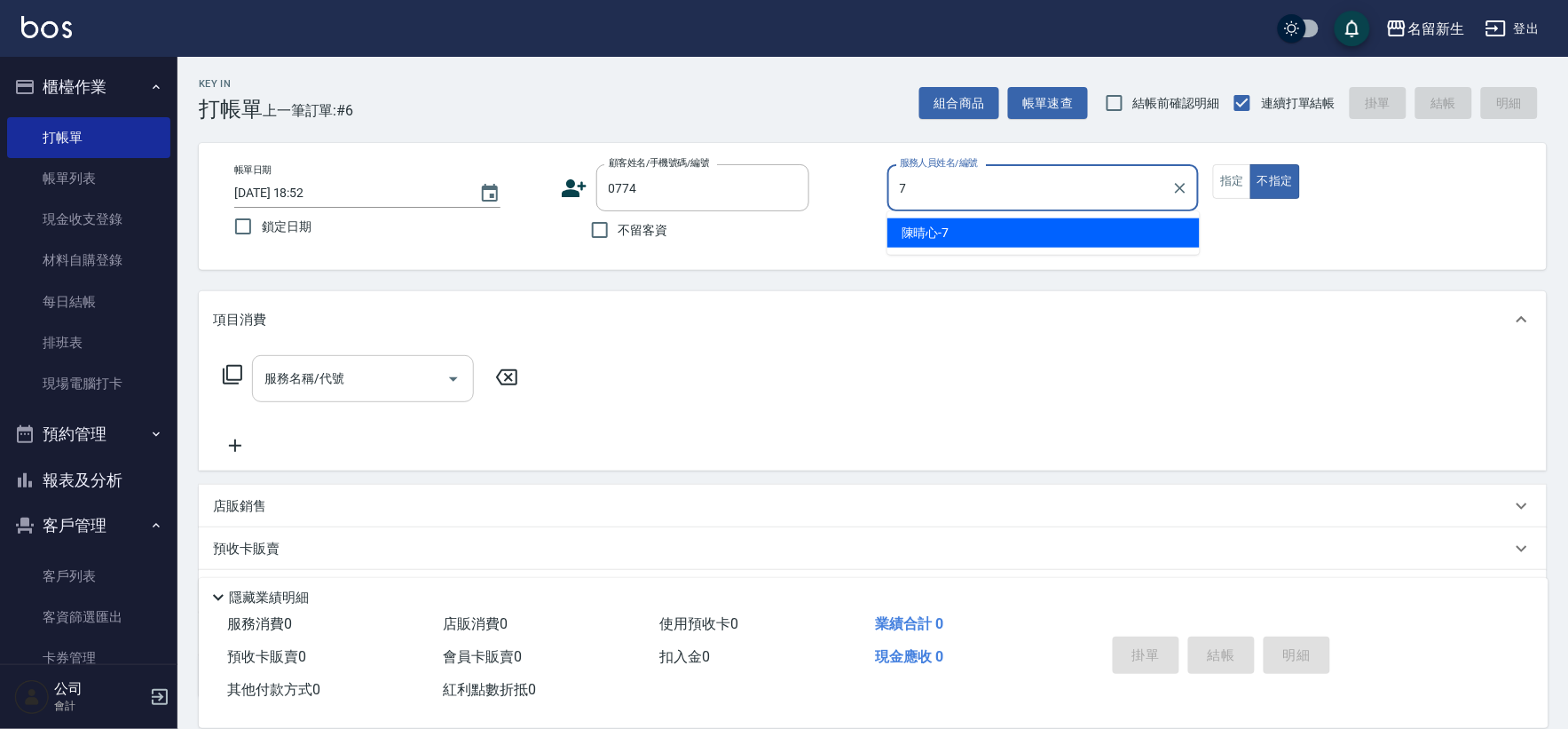
type input "陳晴心-7"
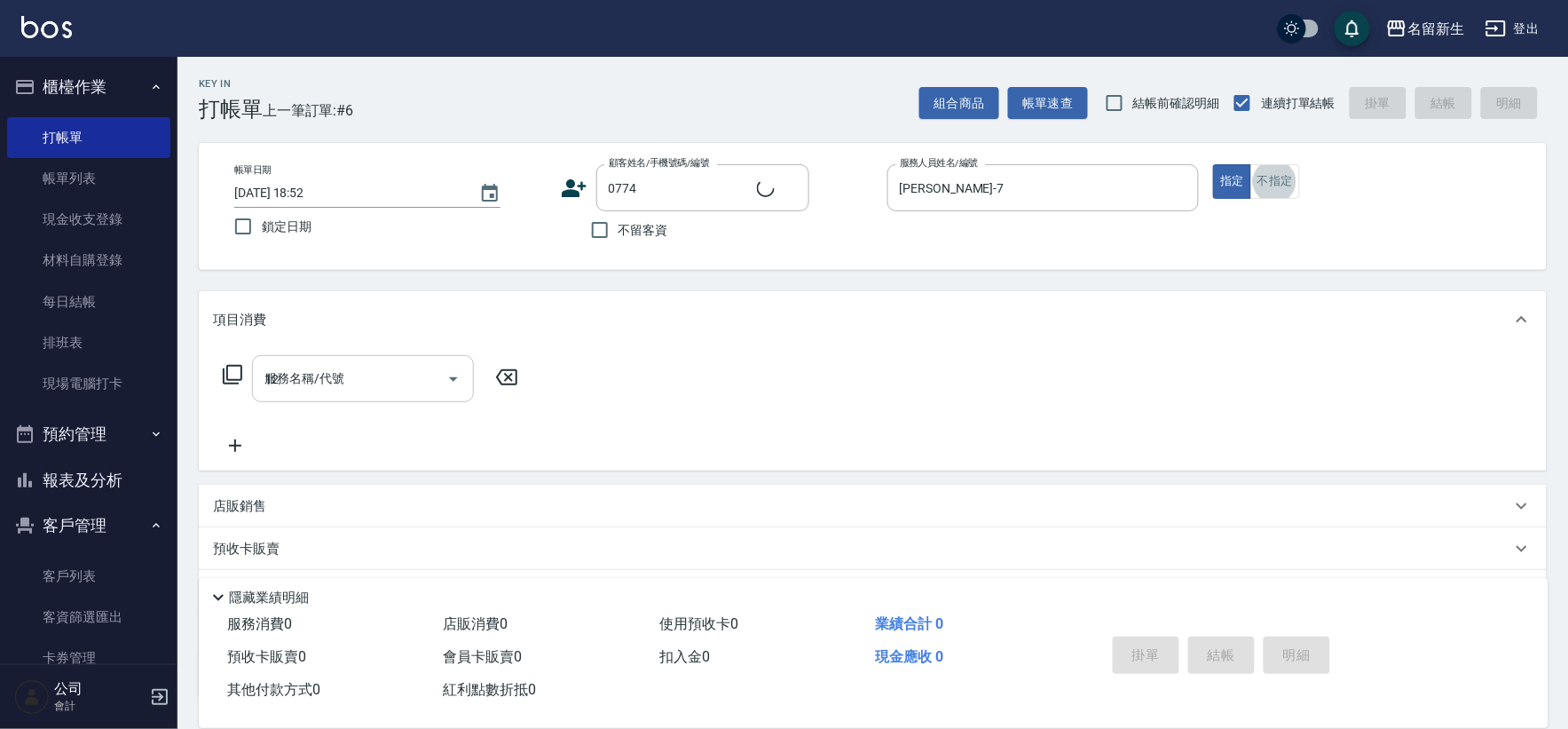
type input "125"
type input "張小姐/0928097198/0774"
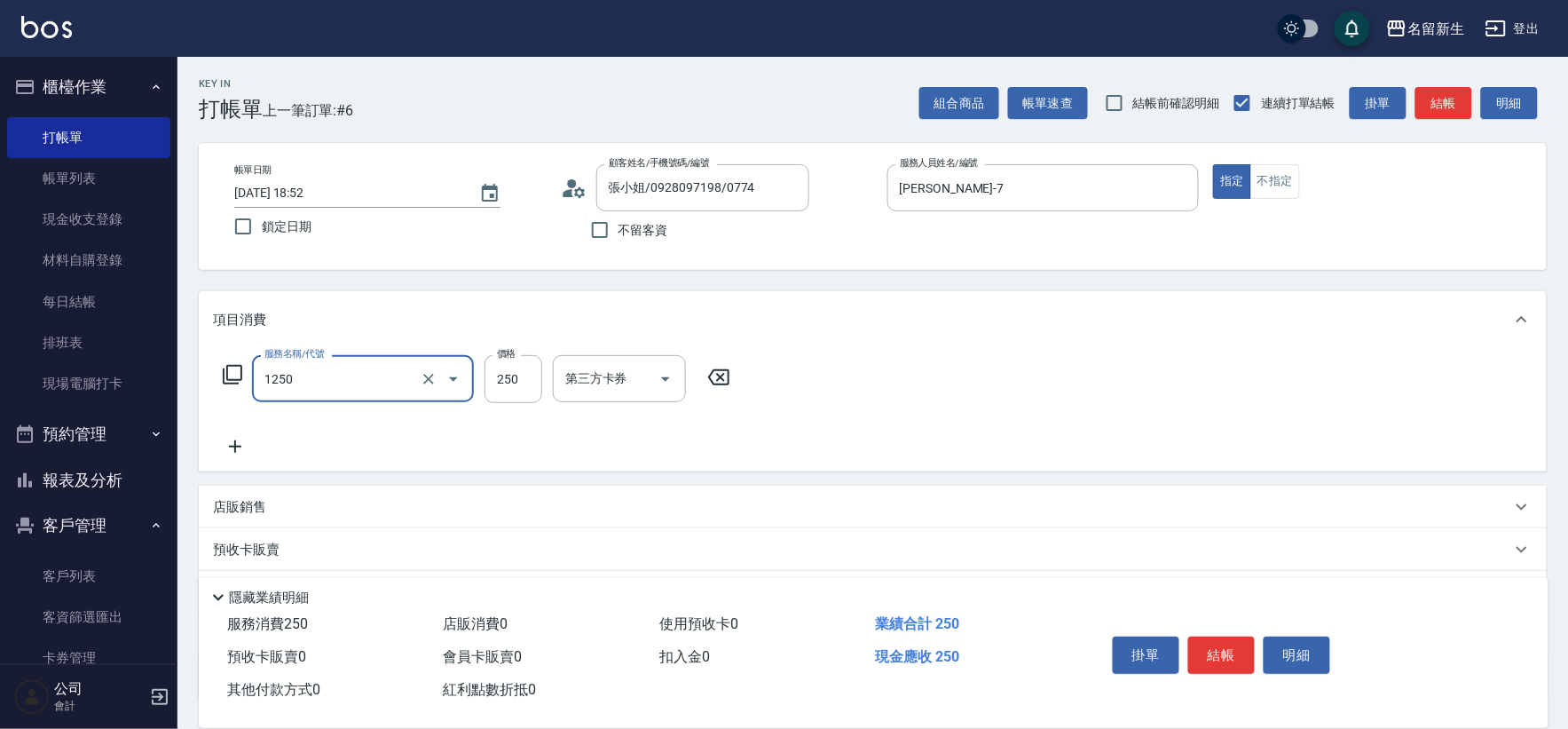
type input "洗髮250(1250)"
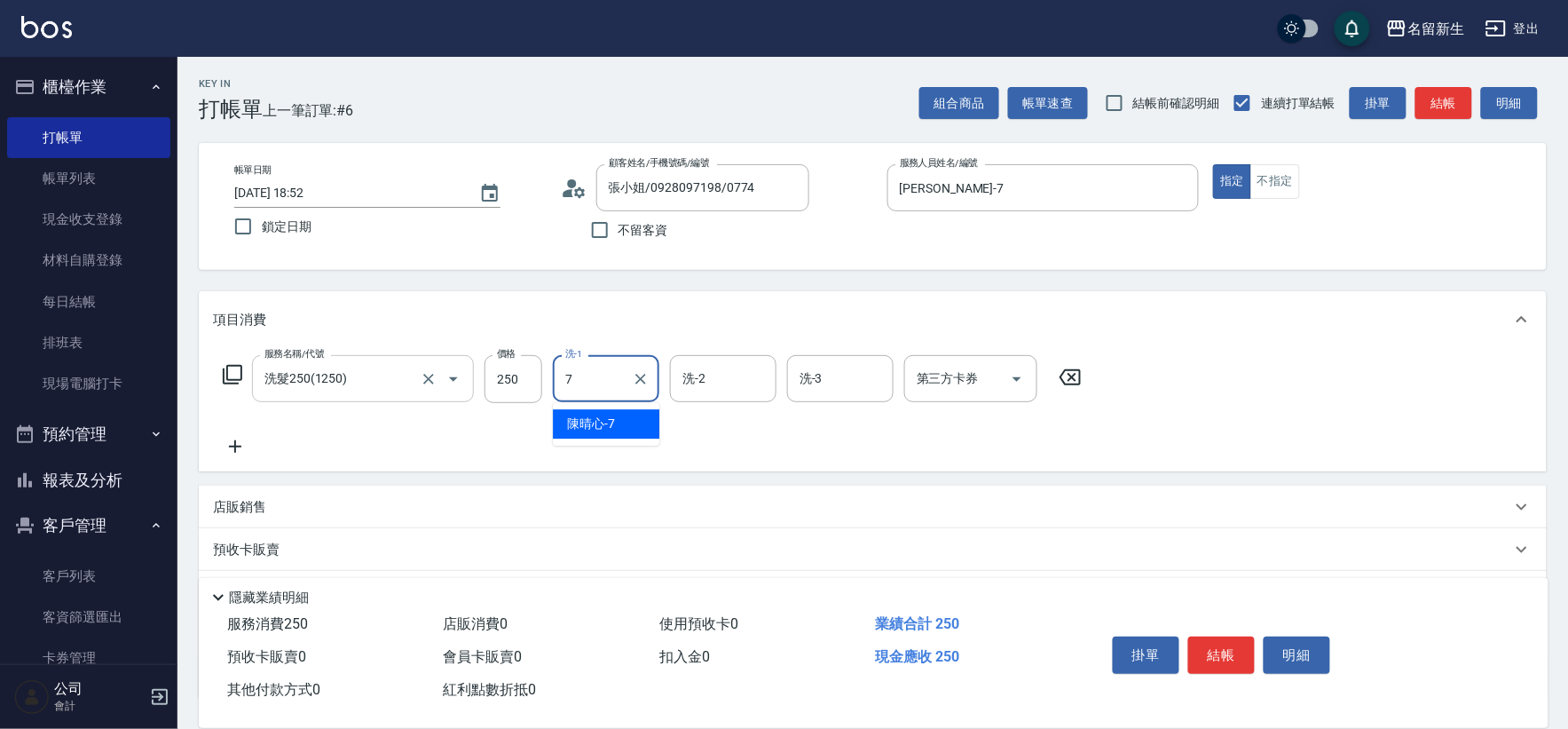
type input "陳晴心-7"
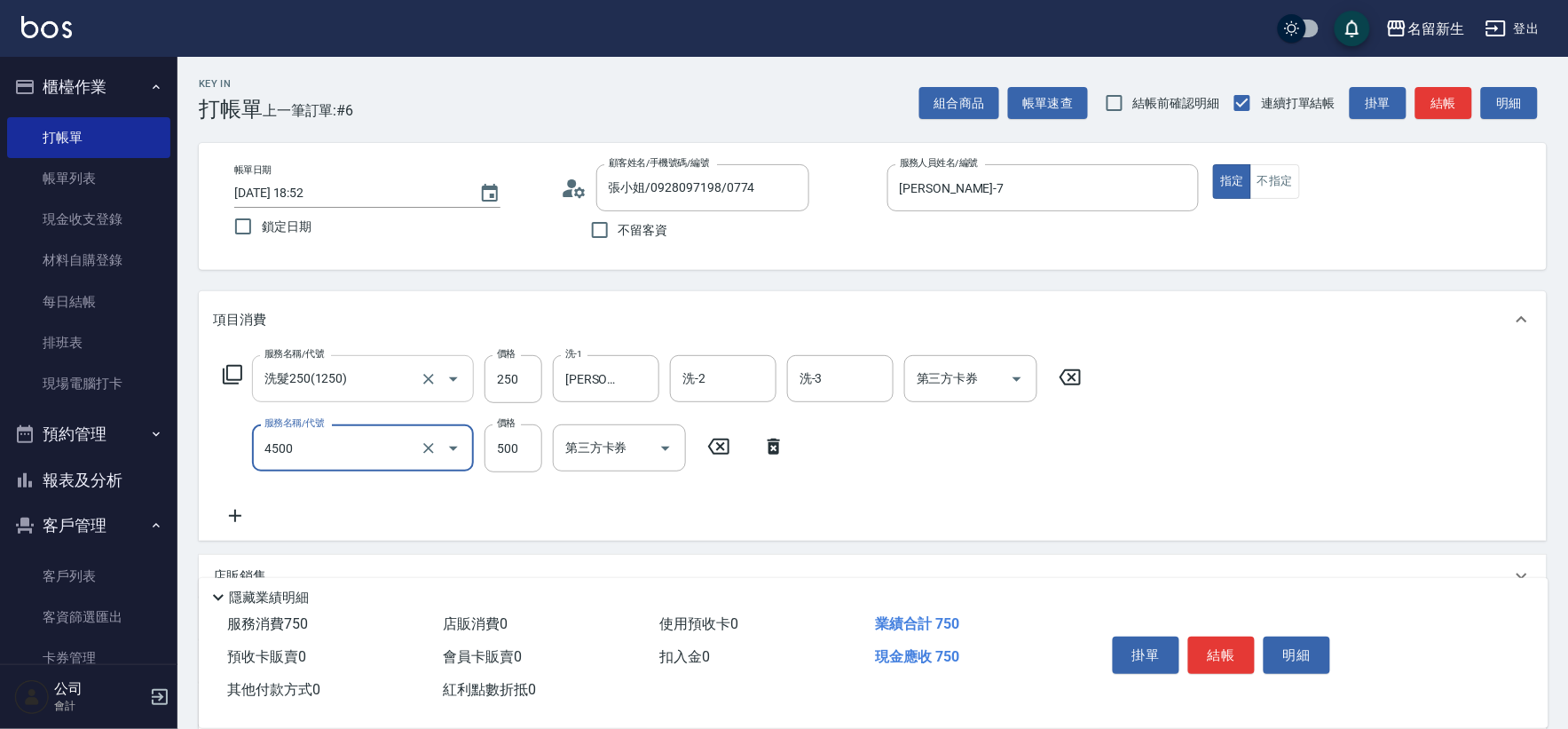
type input "補染(4500)"
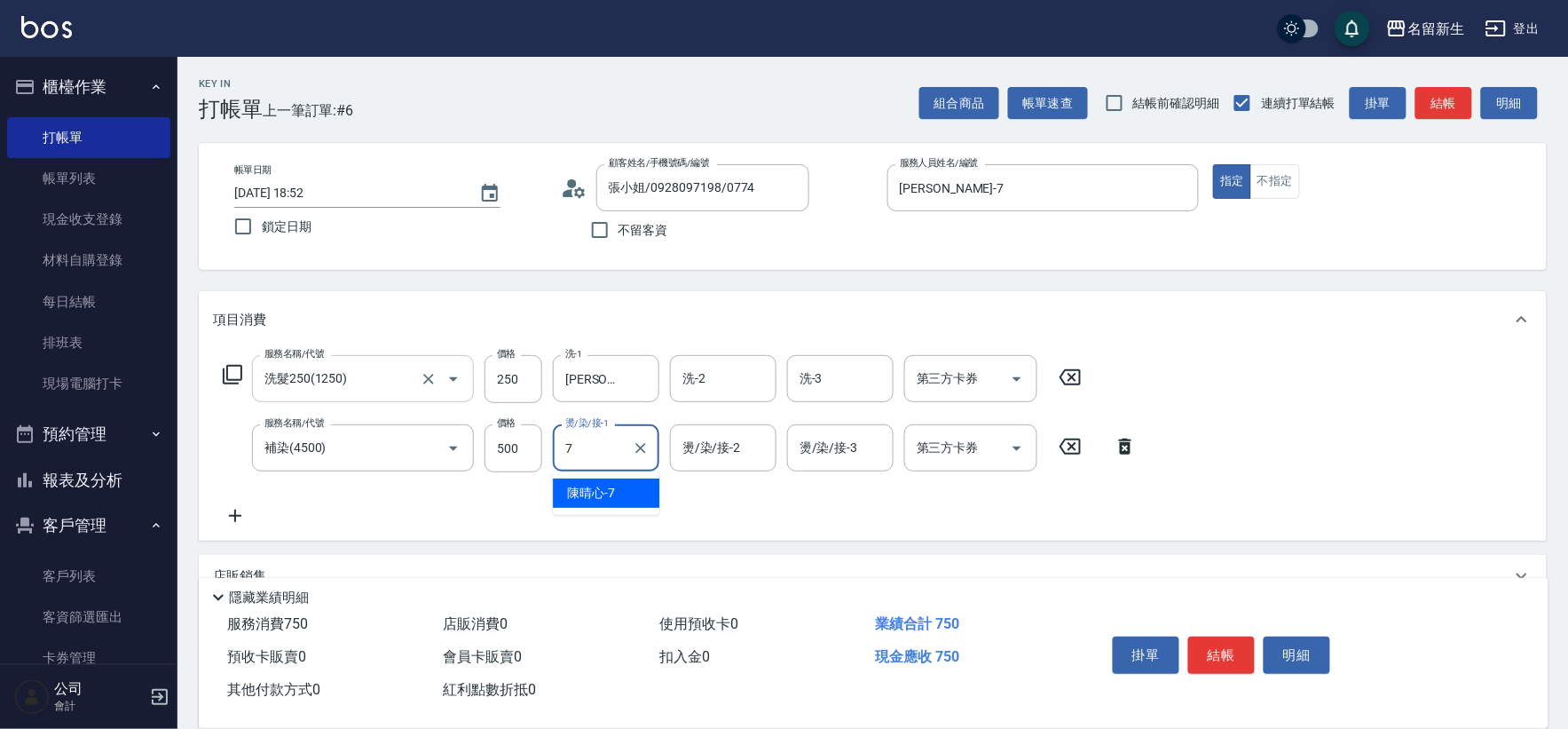
type input "陳晴心-7"
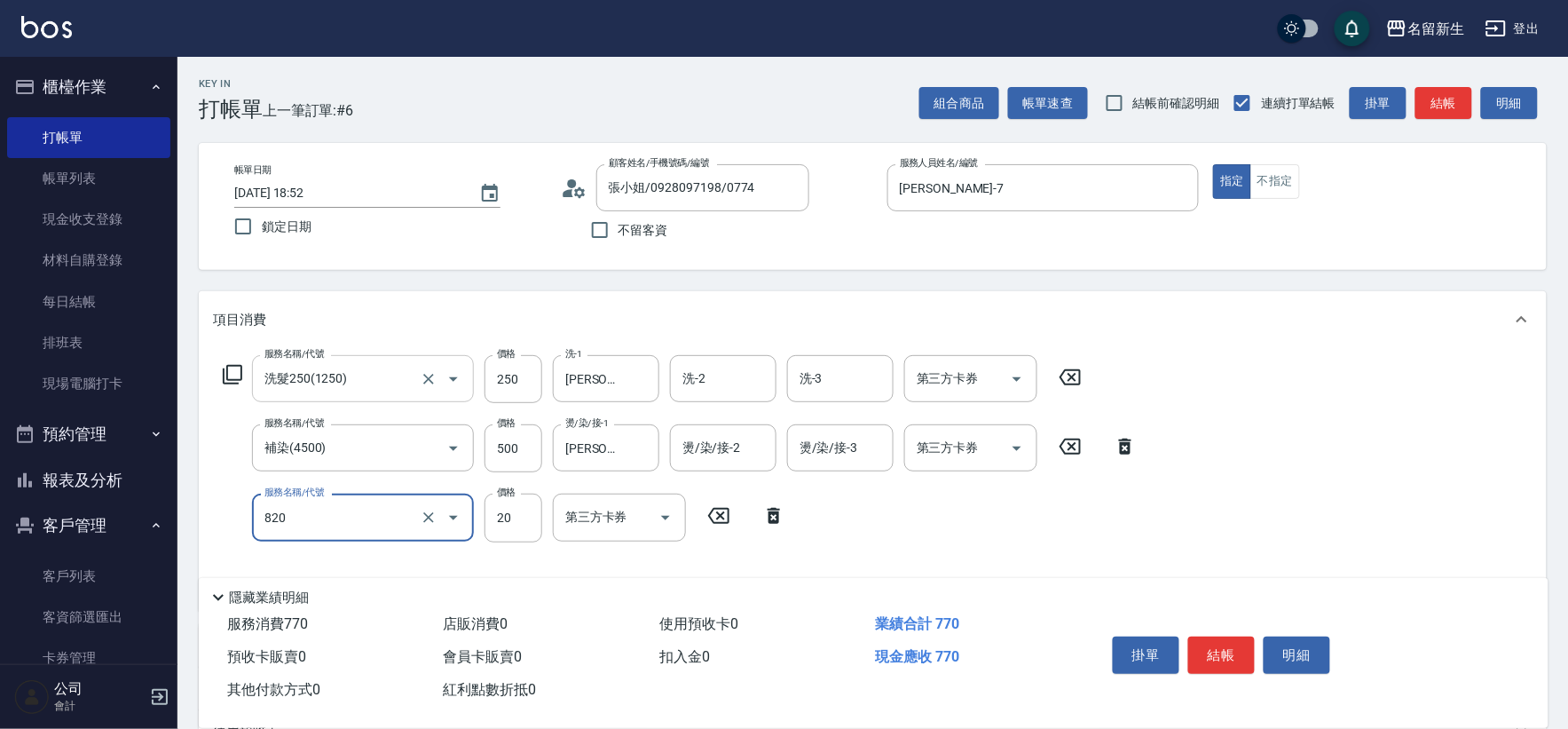
type input "潤絲(820)"
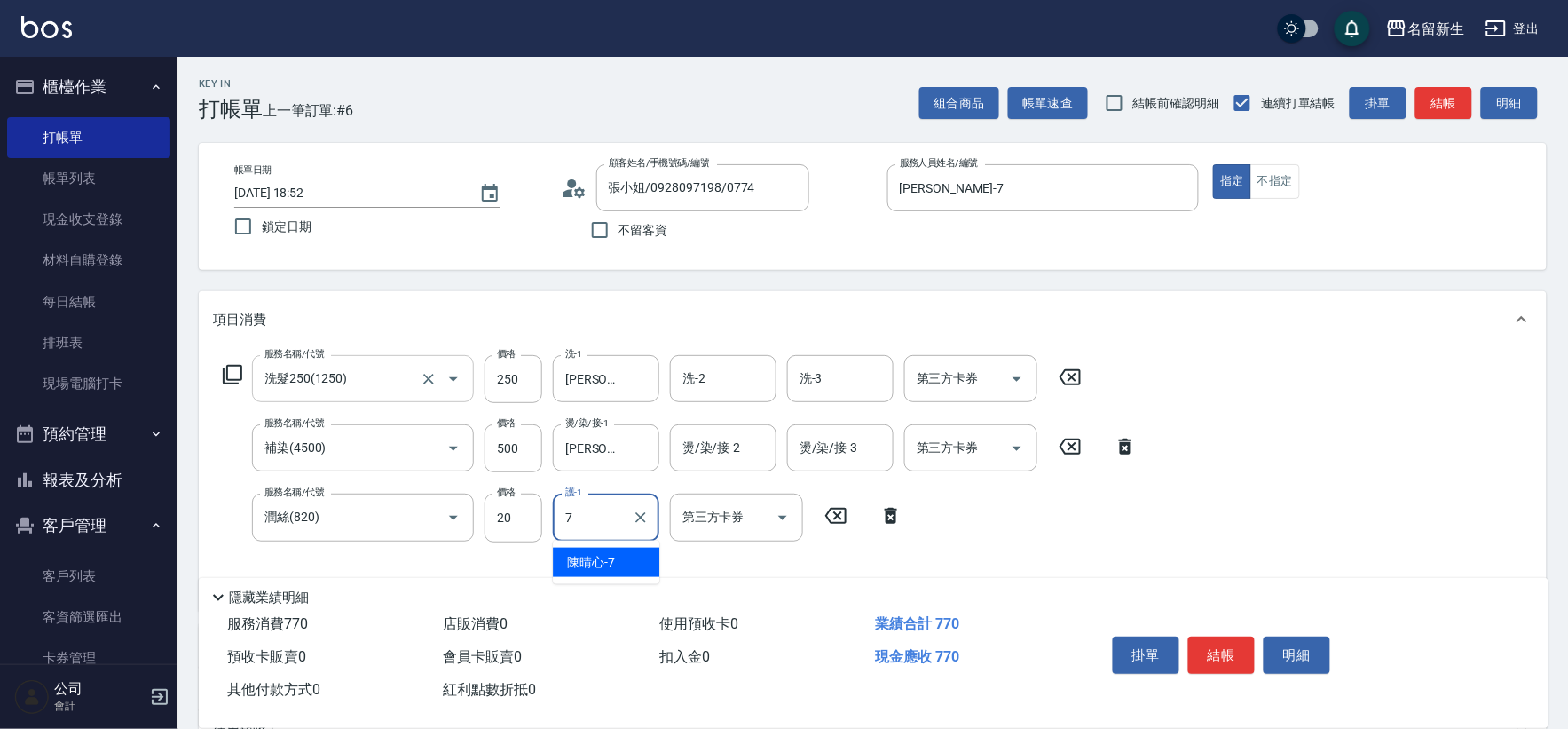
type input "陳晴心-7"
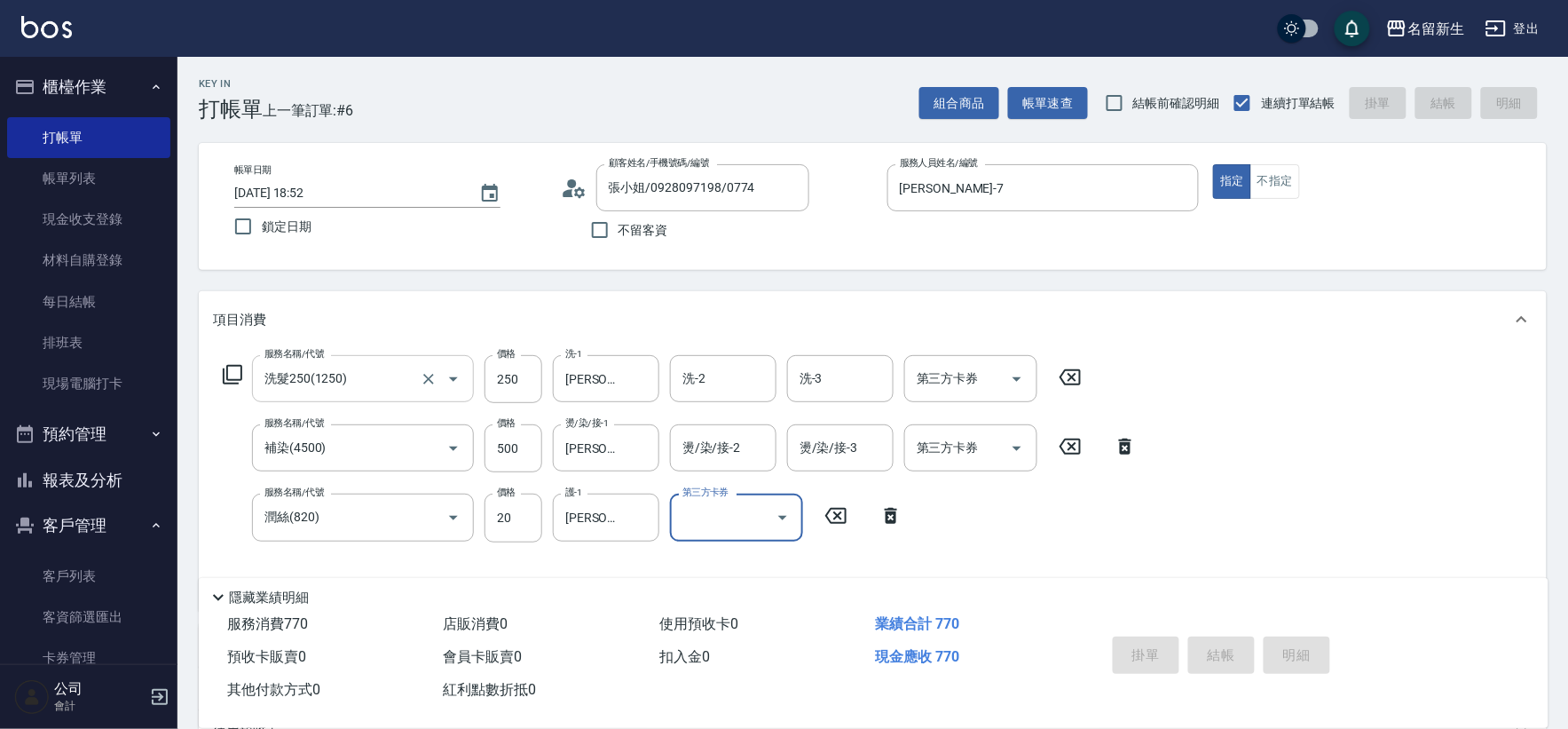
type input "2025/09/25 18:53"
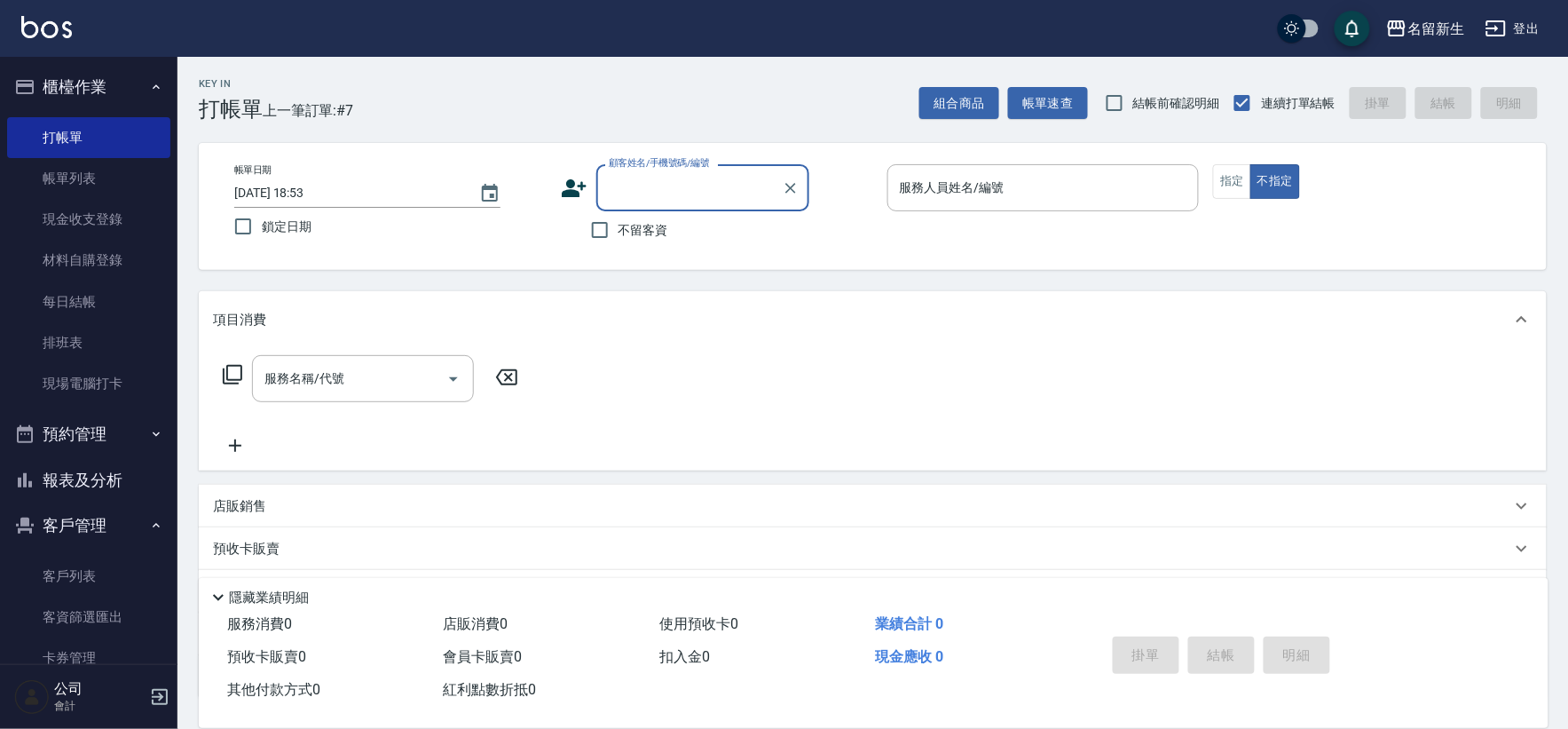
click at [621, 231] on span "不留客資" at bounding box center [643, 229] width 50 height 18
click at [618, 231] on input "不留客資" at bounding box center [600, 229] width 38 height 38
checkbox input "true"
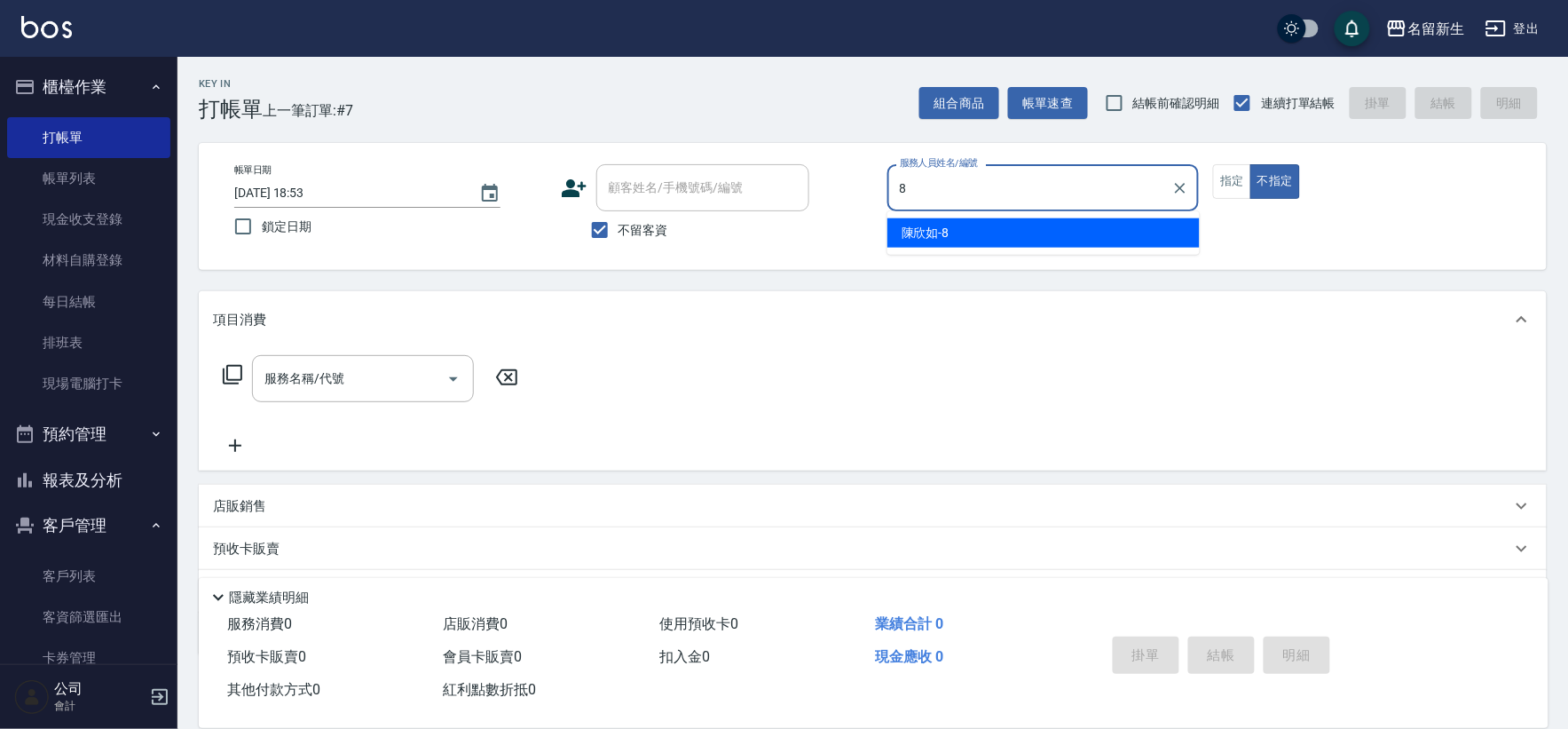
type input "陳欣如-8"
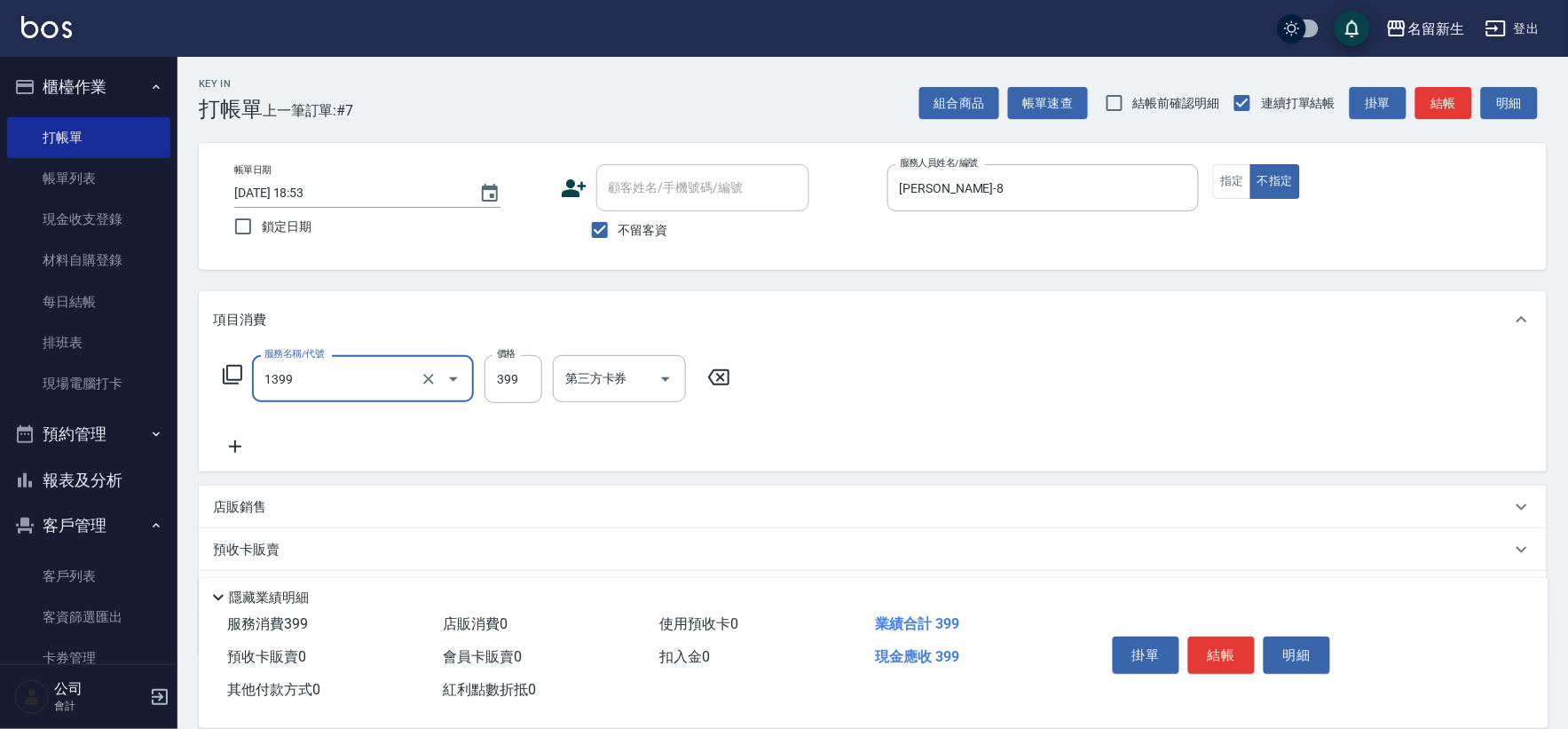
type input "健康洗髮(1399)"
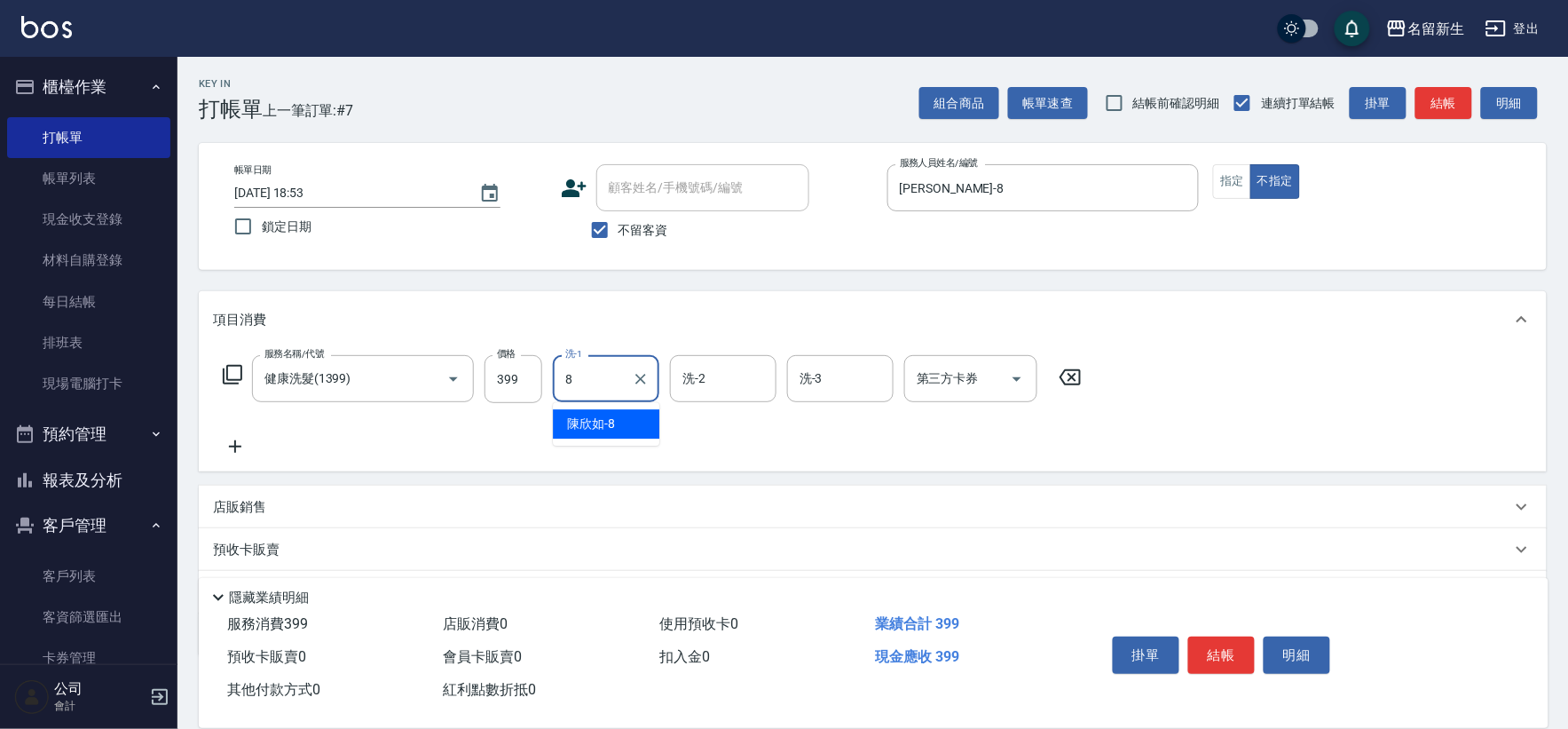
type input "陳欣如-8"
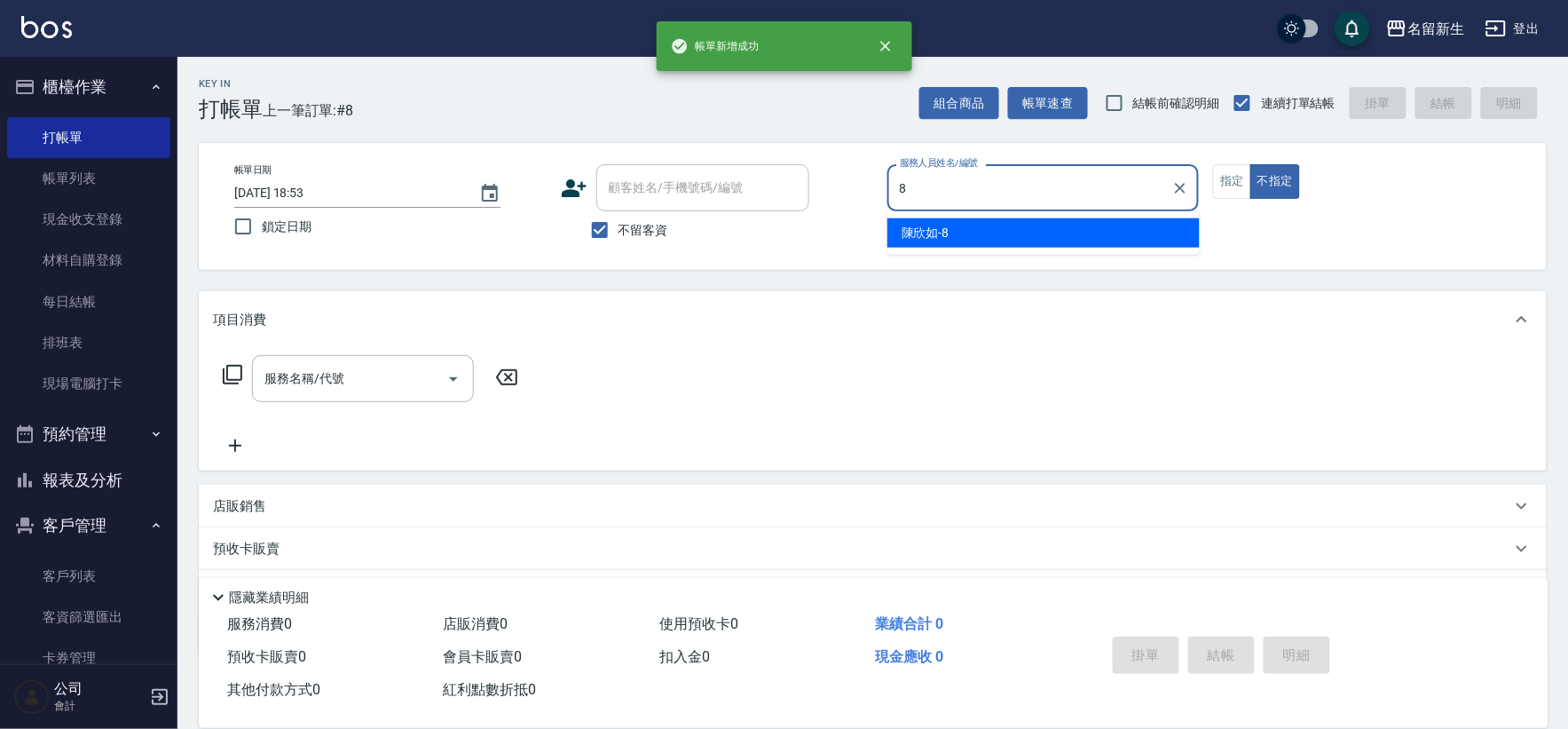
type input "陳欣如-8"
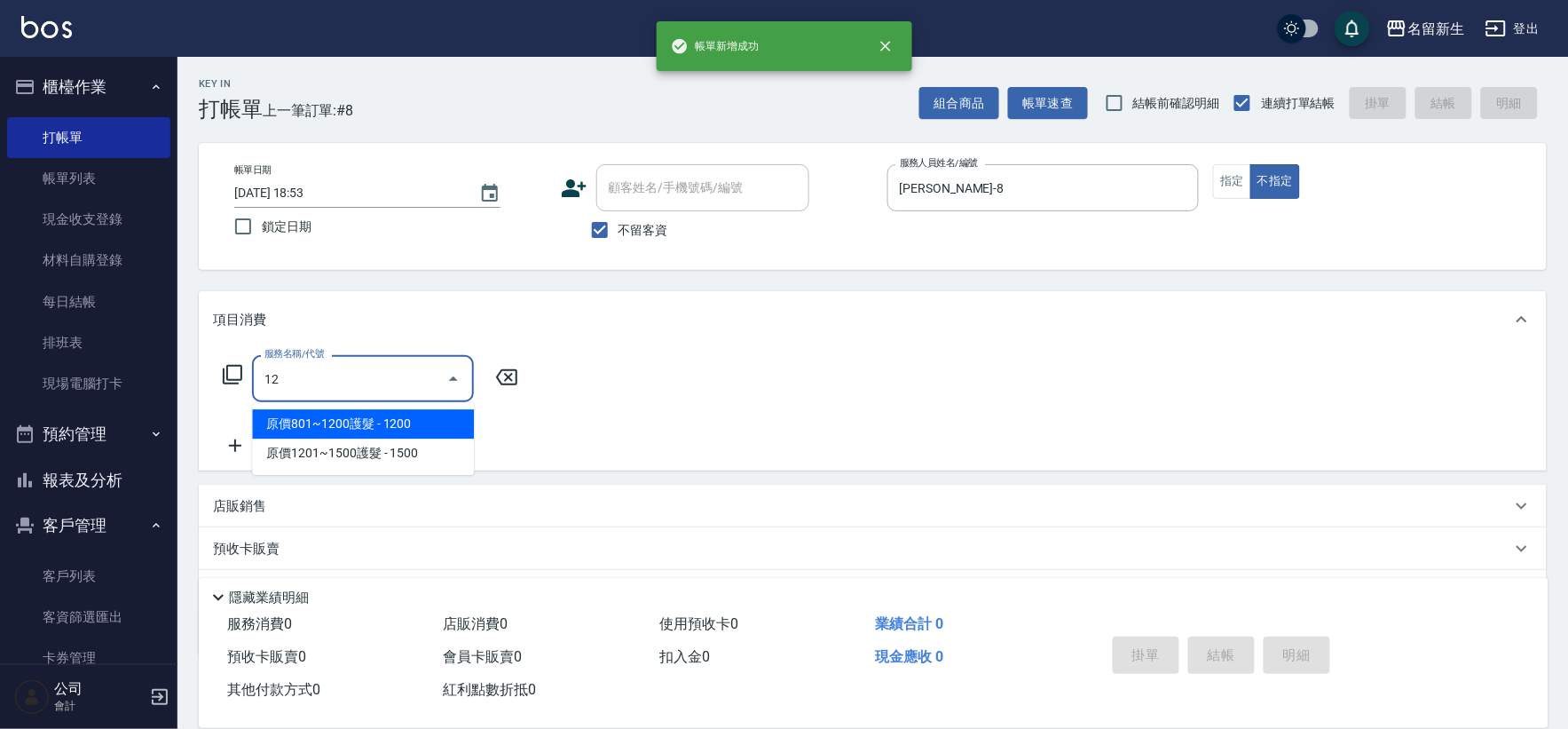
type input "1"
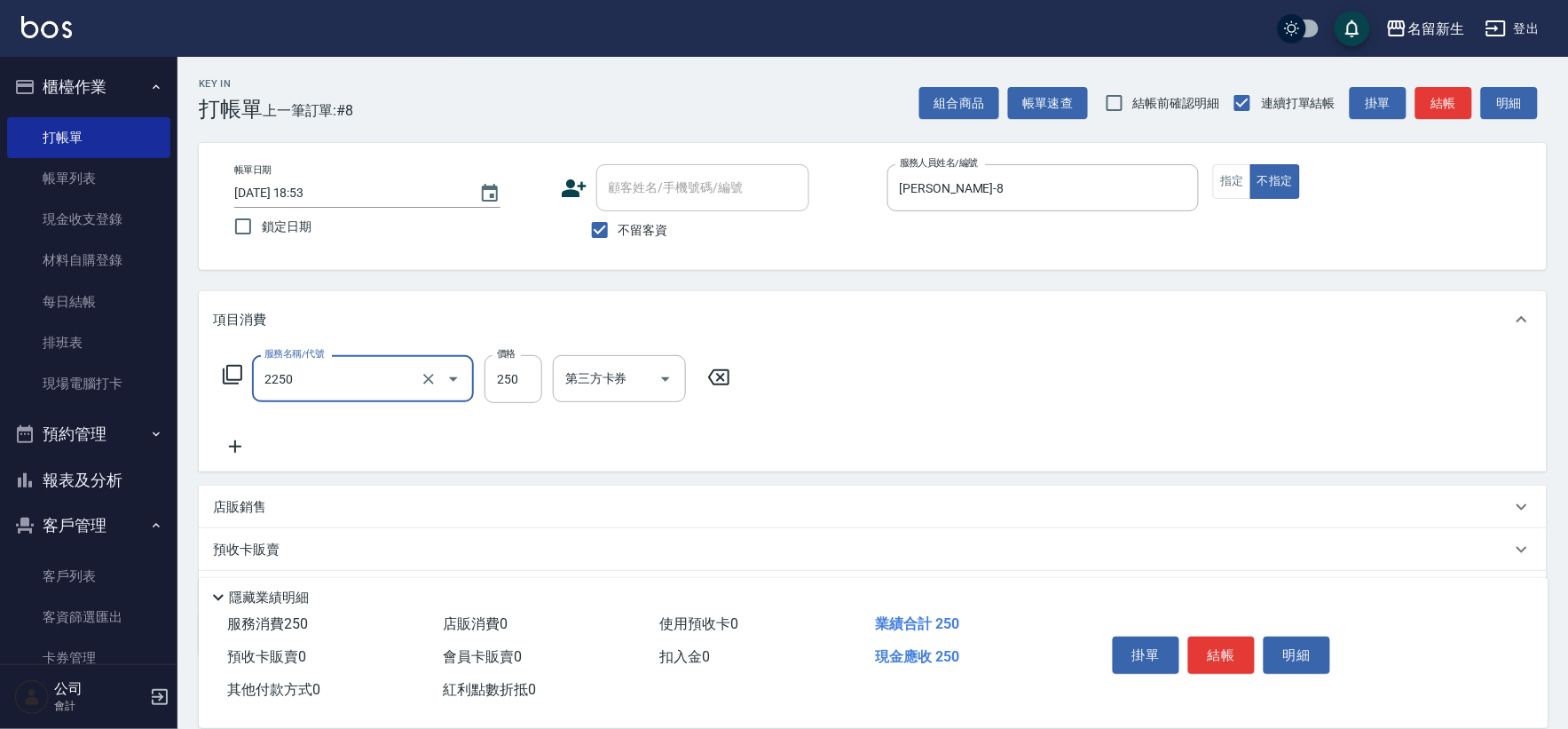
type input "剪髮(2250)"
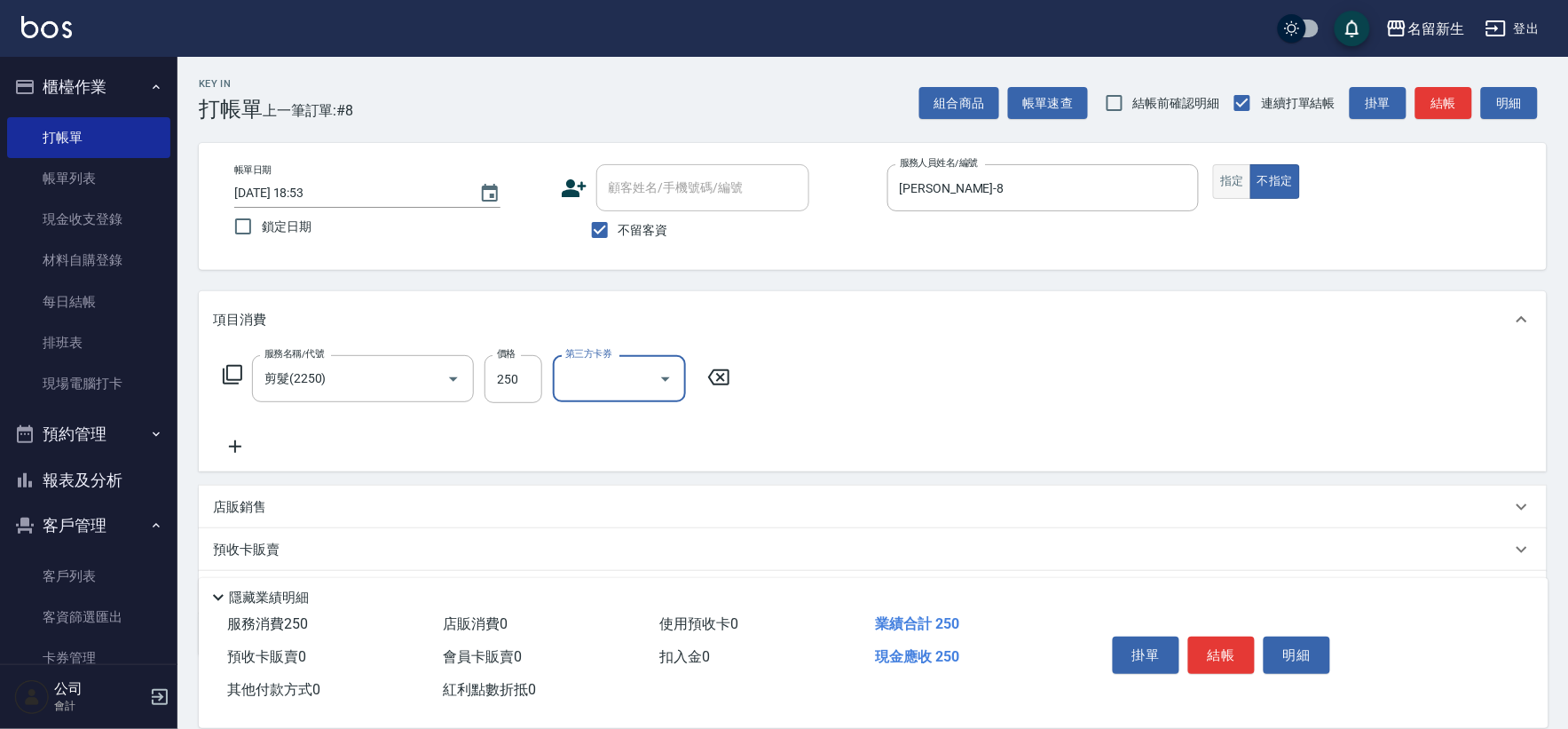
click at [1228, 175] on button "指定" at bounding box center [1232, 182] width 39 height 35
type button "true"
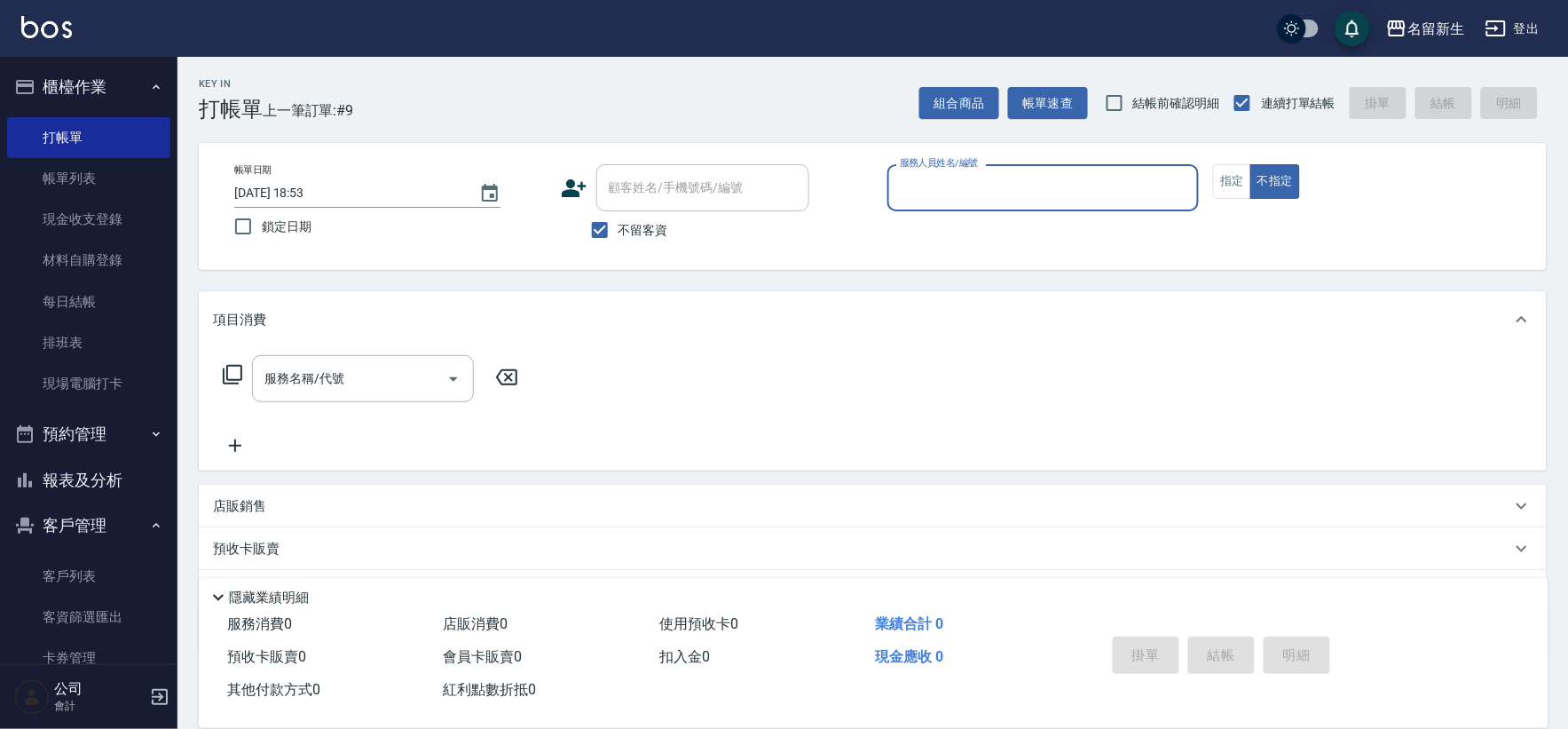
click at [76, 471] on button "報表及分析" at bounding box center [89, 481] width 164 height 46
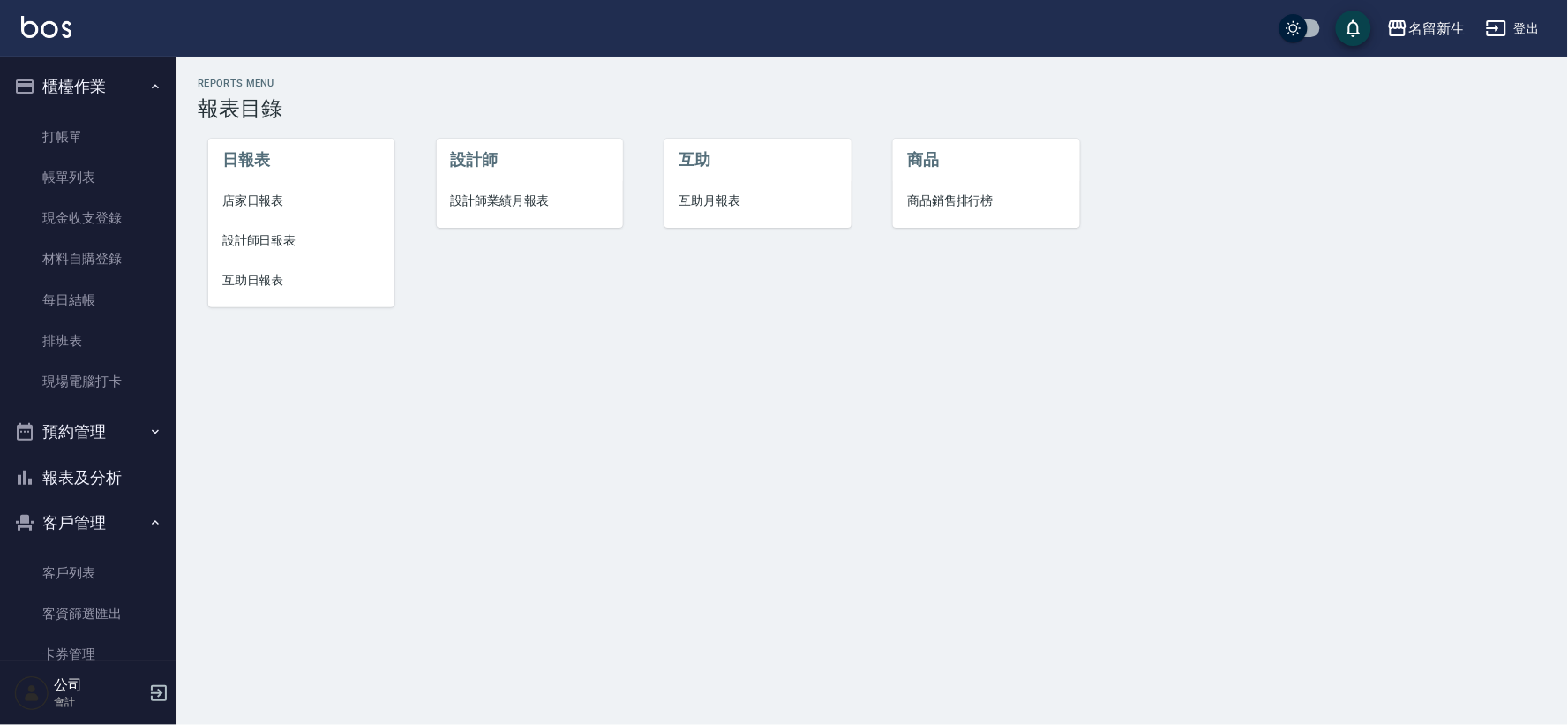
click at [496, 206] on span "設計師業績月報表" at bounding box center [529, 200] width 158 height 18
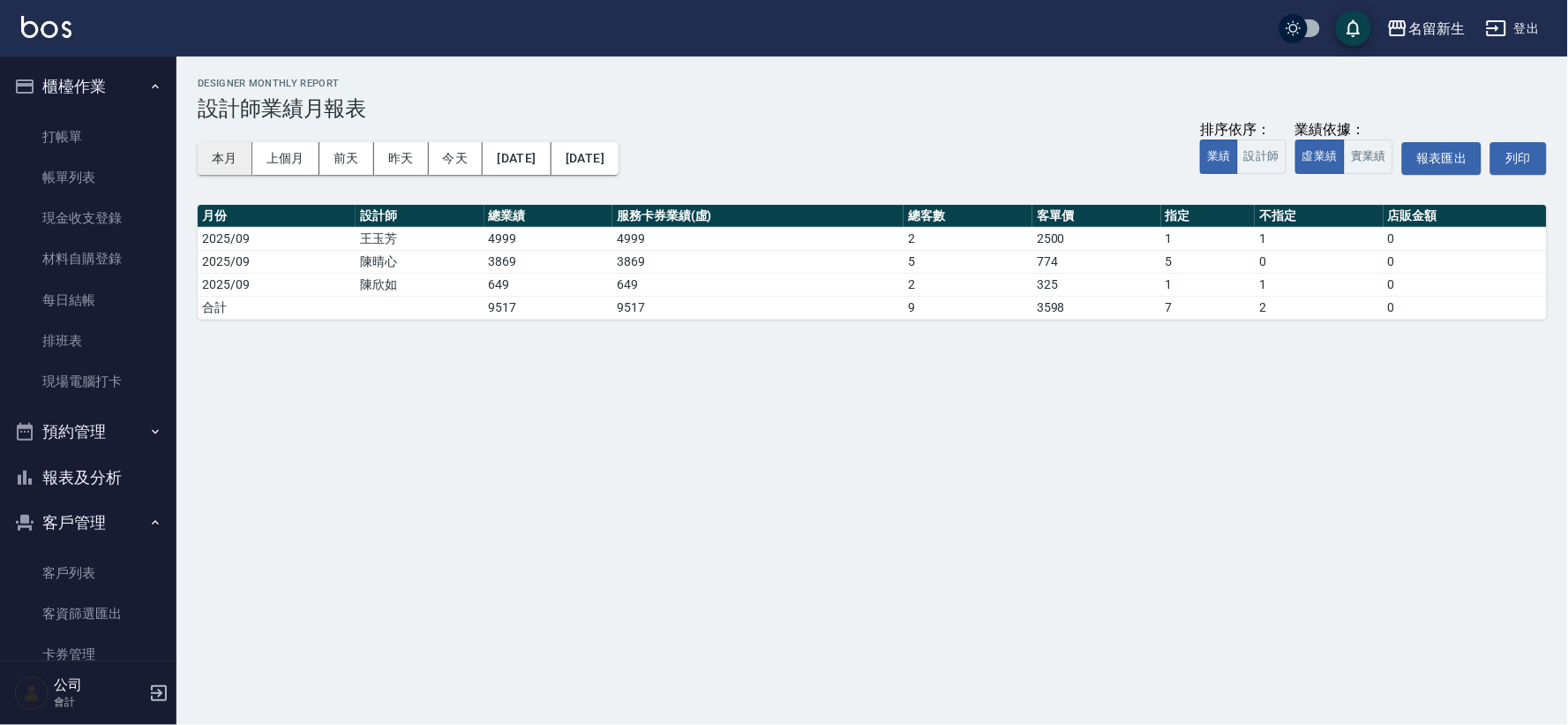
click at [219, 161] on button "本月" at bounding box center [224, 158] width 55 height 33
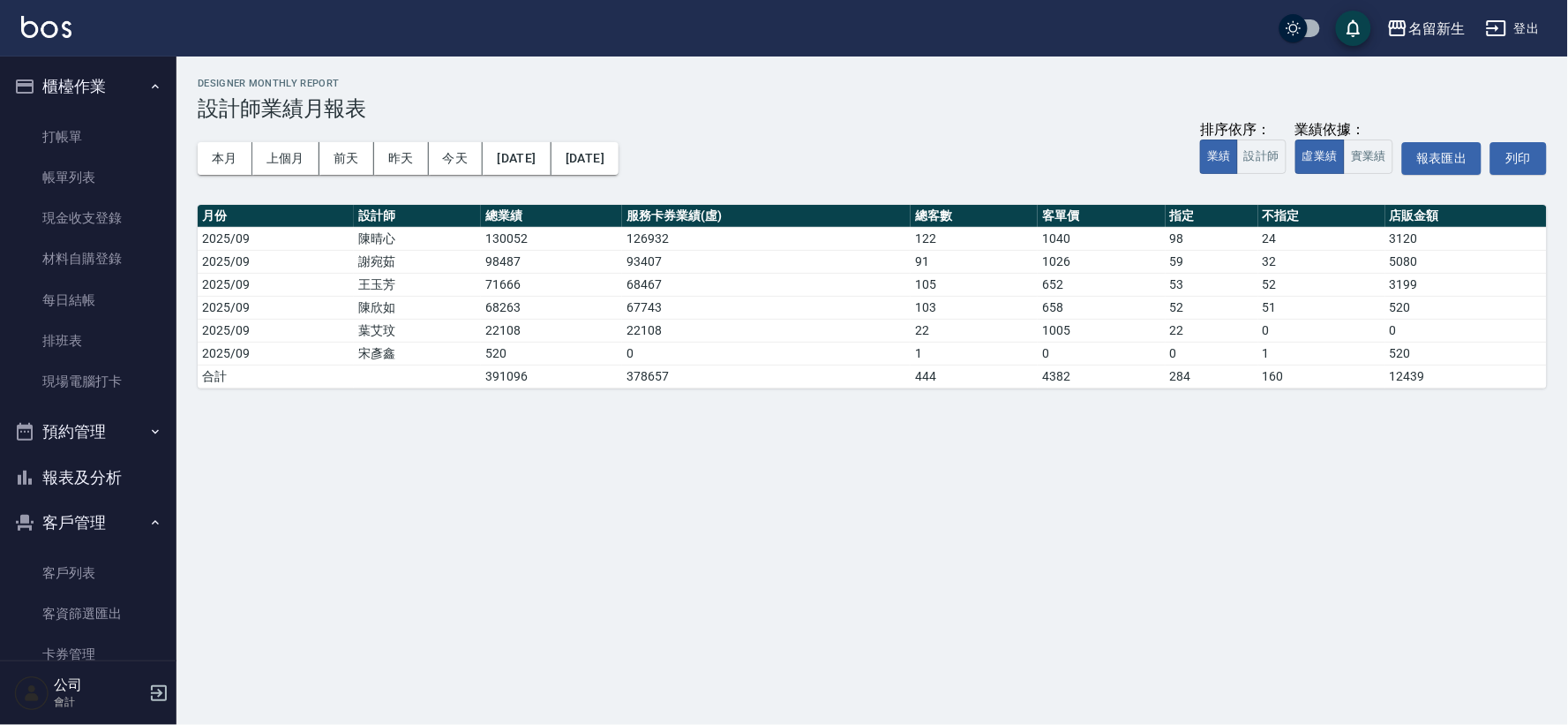
click at [129, 471] on button "報表及分析" at bounding box center [88, 478] width 163 height 46
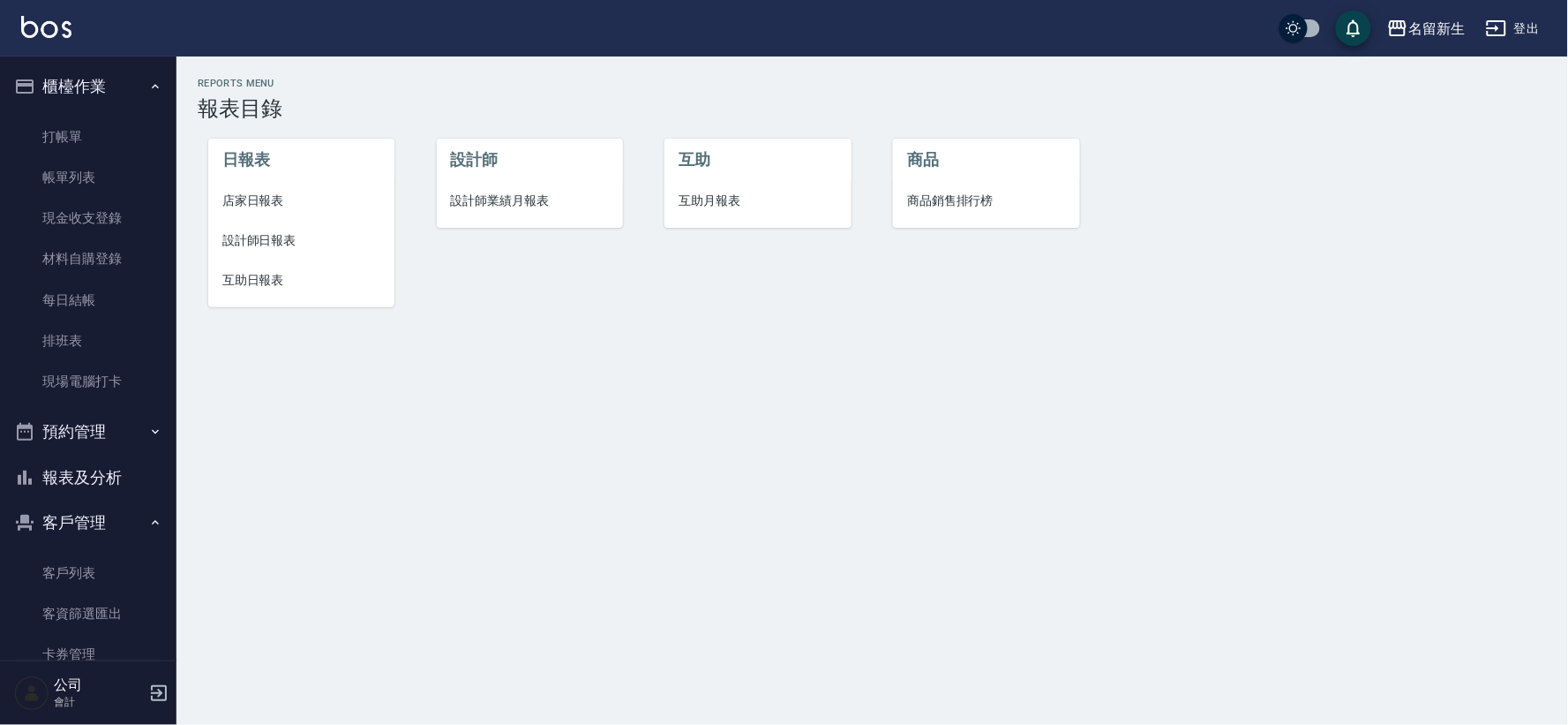
click at [252, 241] on span "設計師日報表" at bounding box center [301, 239] width 158 height 18
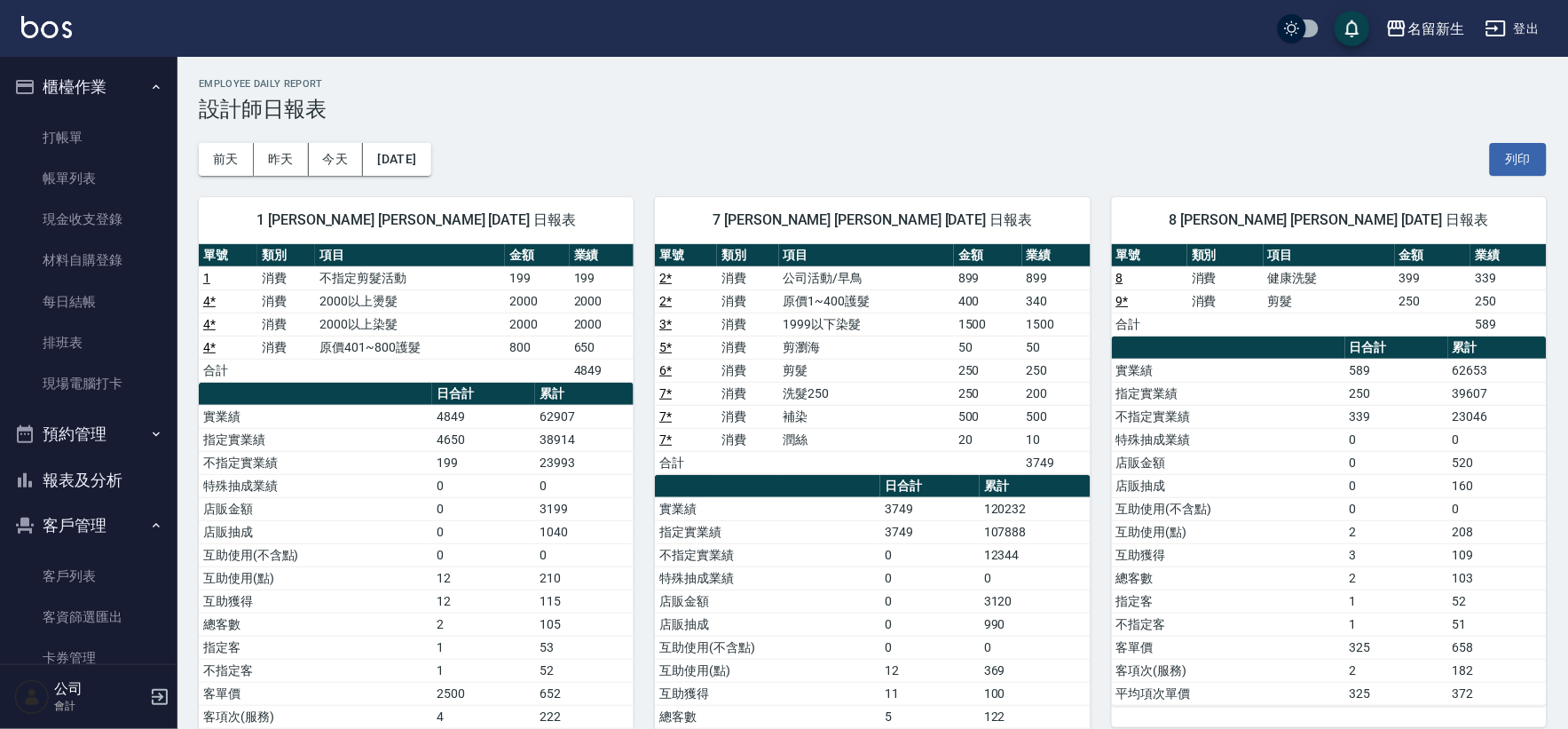
click at [73, 111] on ul "打帳單 帳單列表 現金收支登錄 材料自購登錄 每日結帳 排班表 現場電腦打卡" at bounding box center [89, 260] width 164 height 301
click at [82, 130] on link "打帳單" at bounding box center [89, 138] width 164 height 40
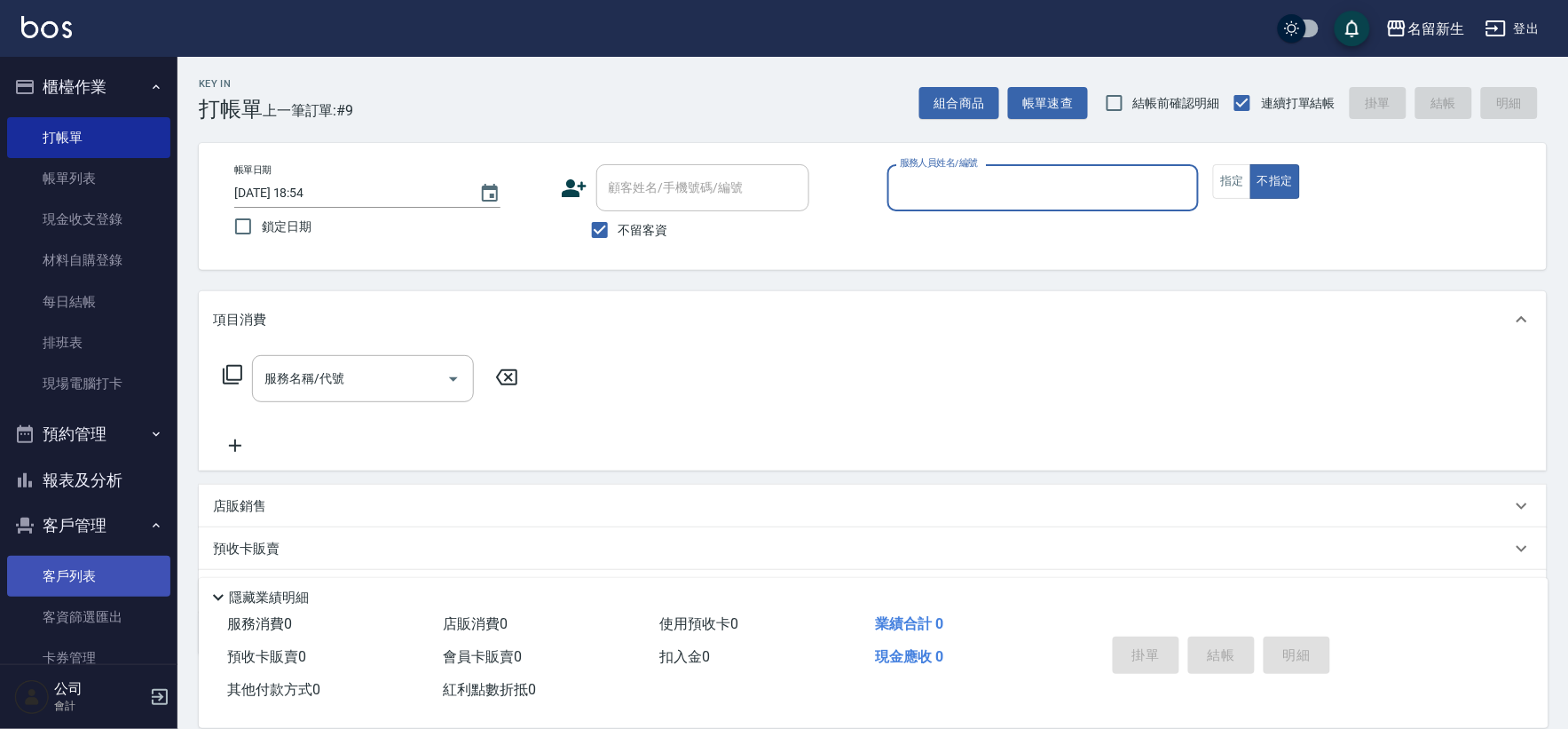
click at [38, 579] on link "客戶列表" at bounding box center [89, 576] width 164 height 40
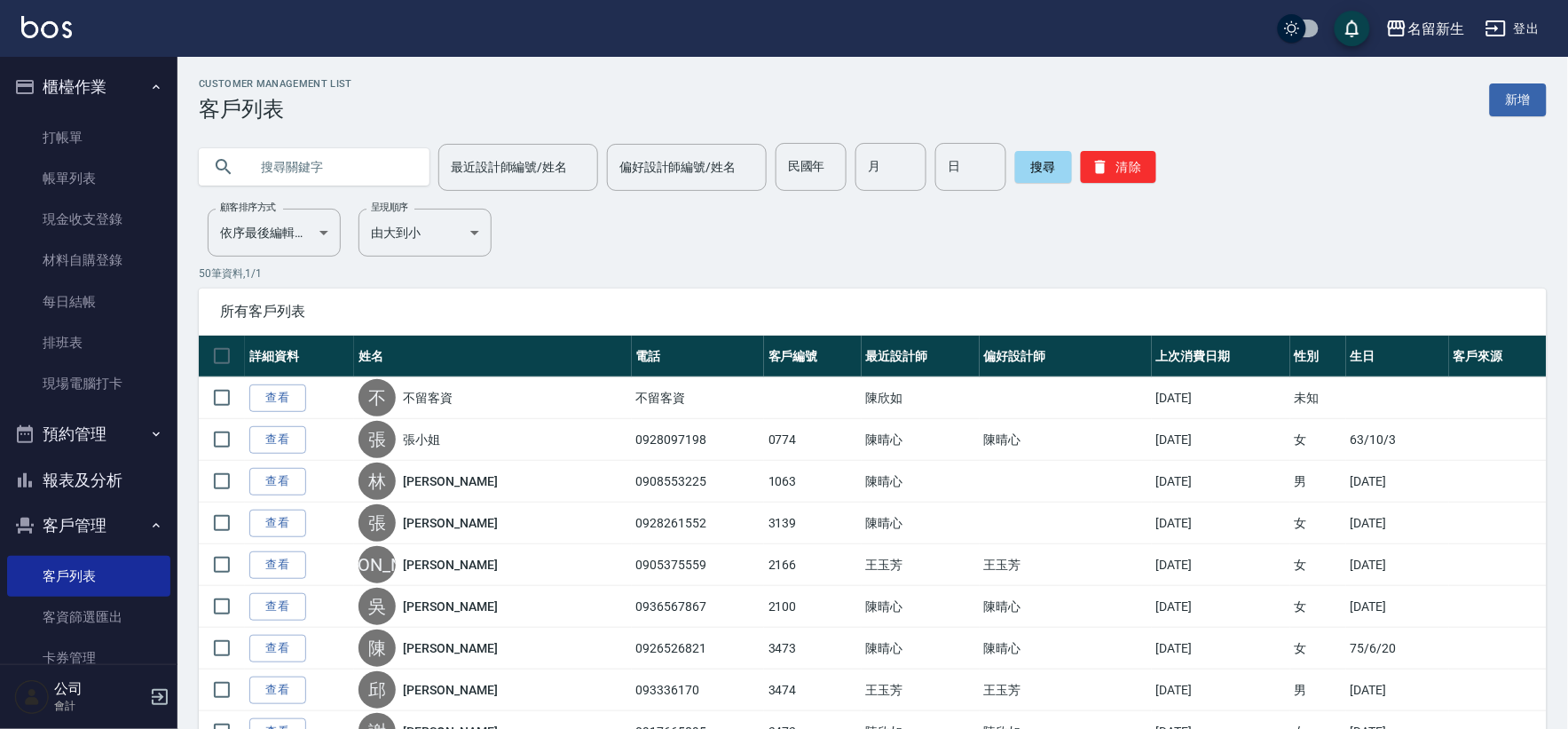
click at [277, 169] on input "text" at bounding box center [331, 167] width 167 height 48
type input "0929909039"
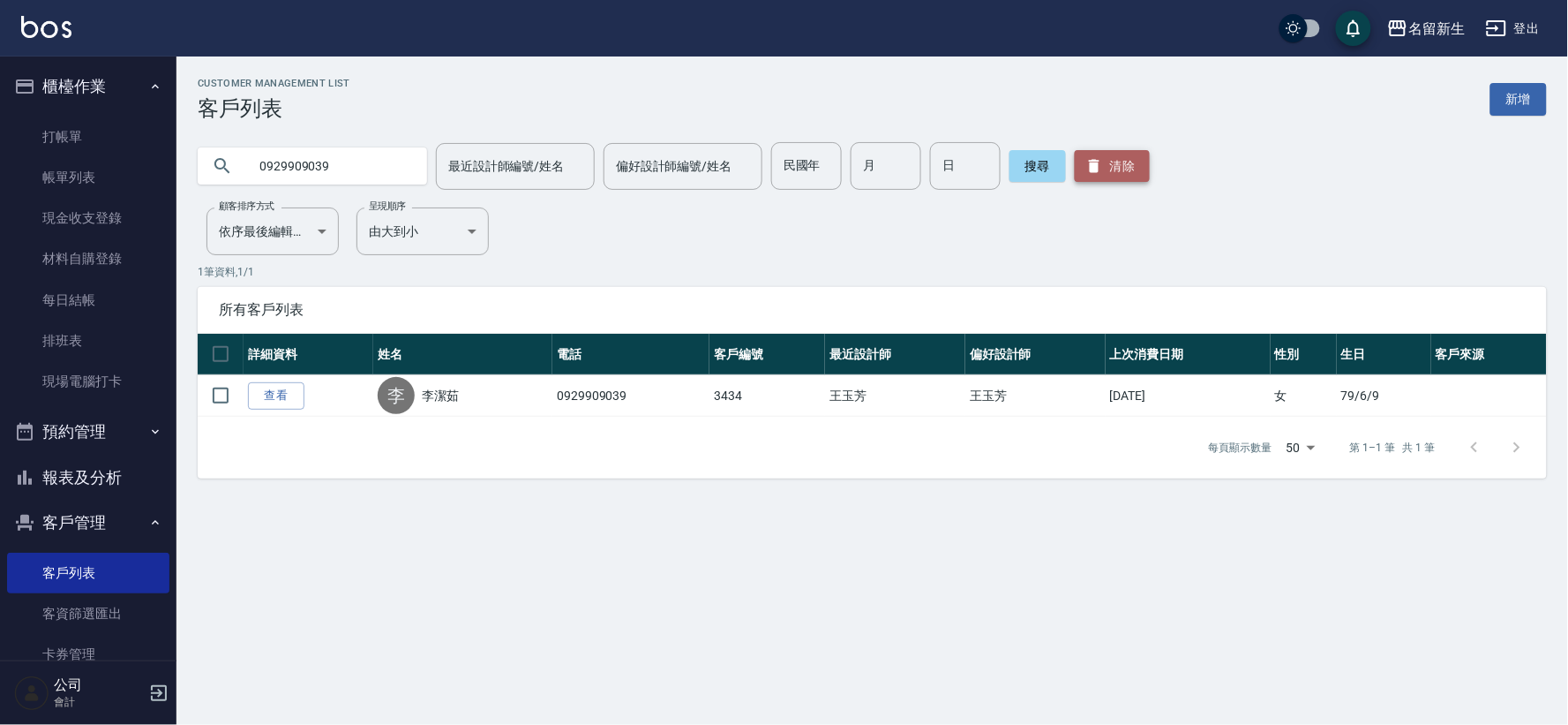
click at [1086, 153] on button "清除" at bounding box center [1112, 166] width 75 height 32
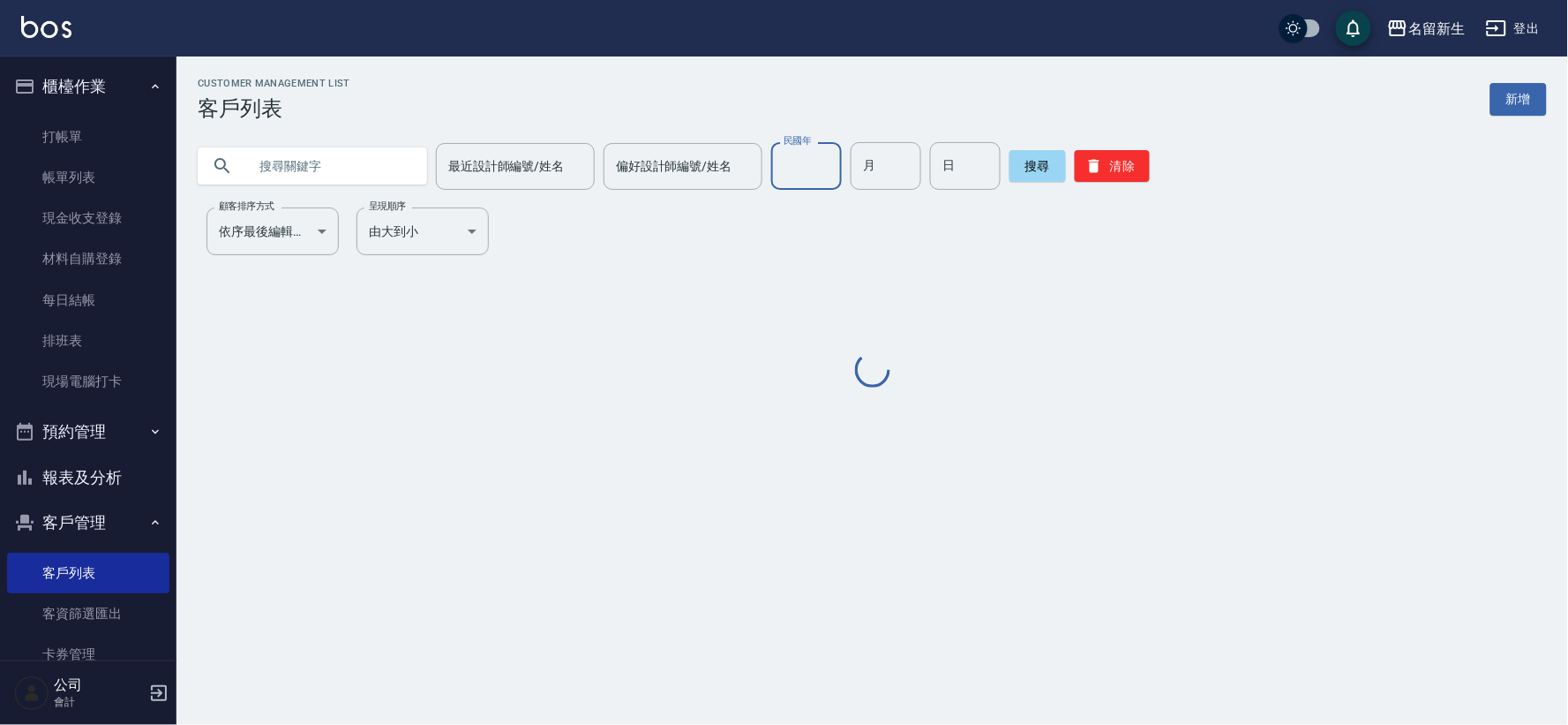
click at [818, 165] on input "民國年" at bounding box center [807, 166] width 71 height 48
type input "83"
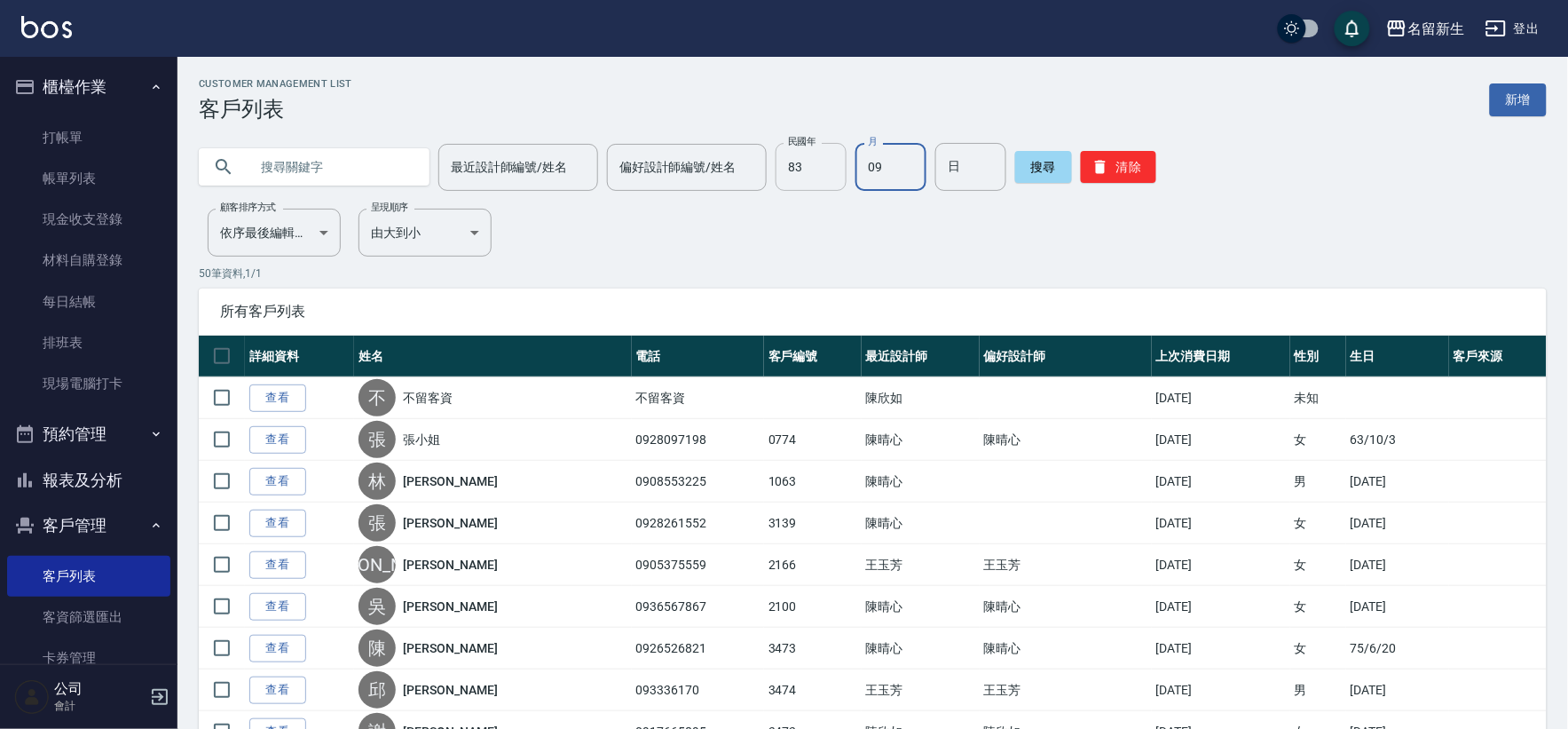
type input "09"
type input "04"
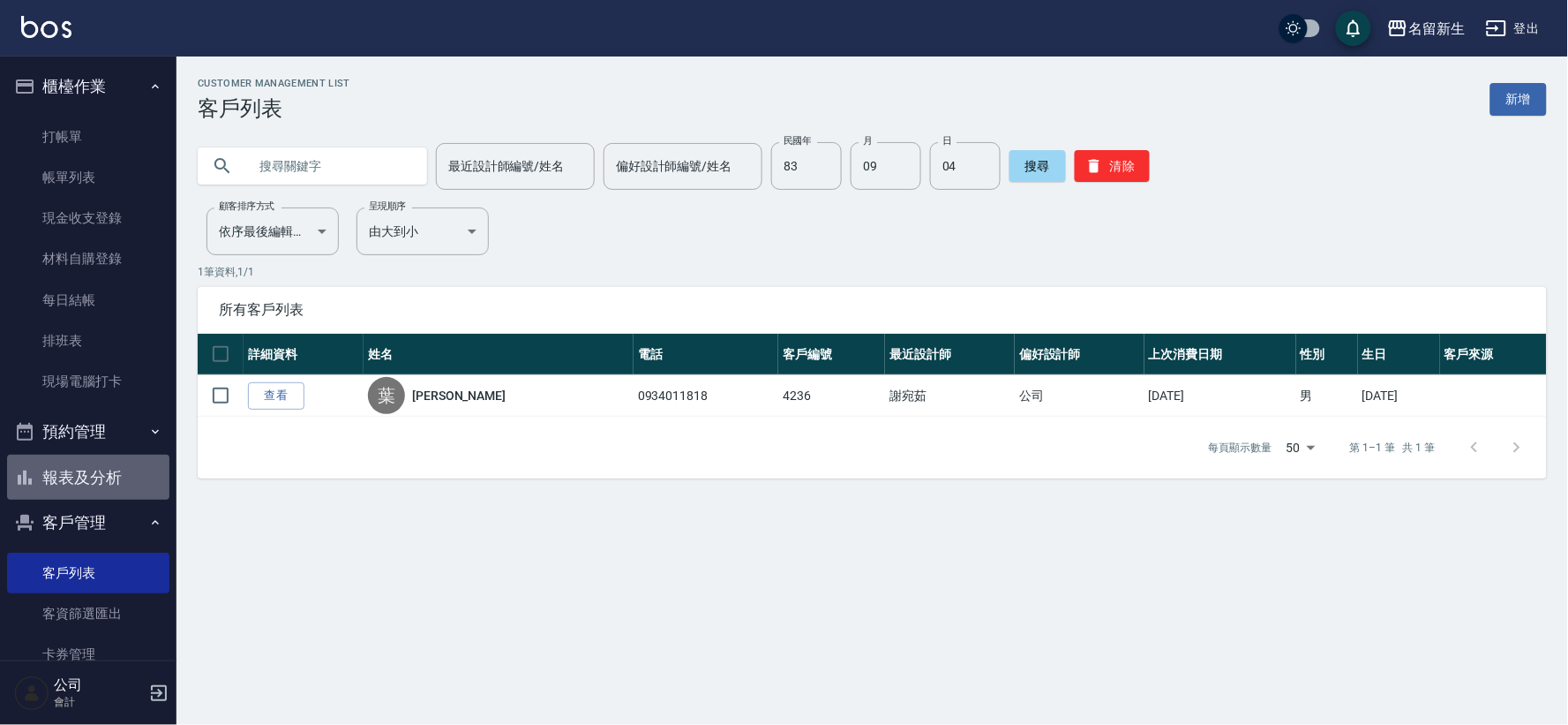
click at [144, 477] on button "報表及分析" at bounding box center [88, 478] width 163 height 46
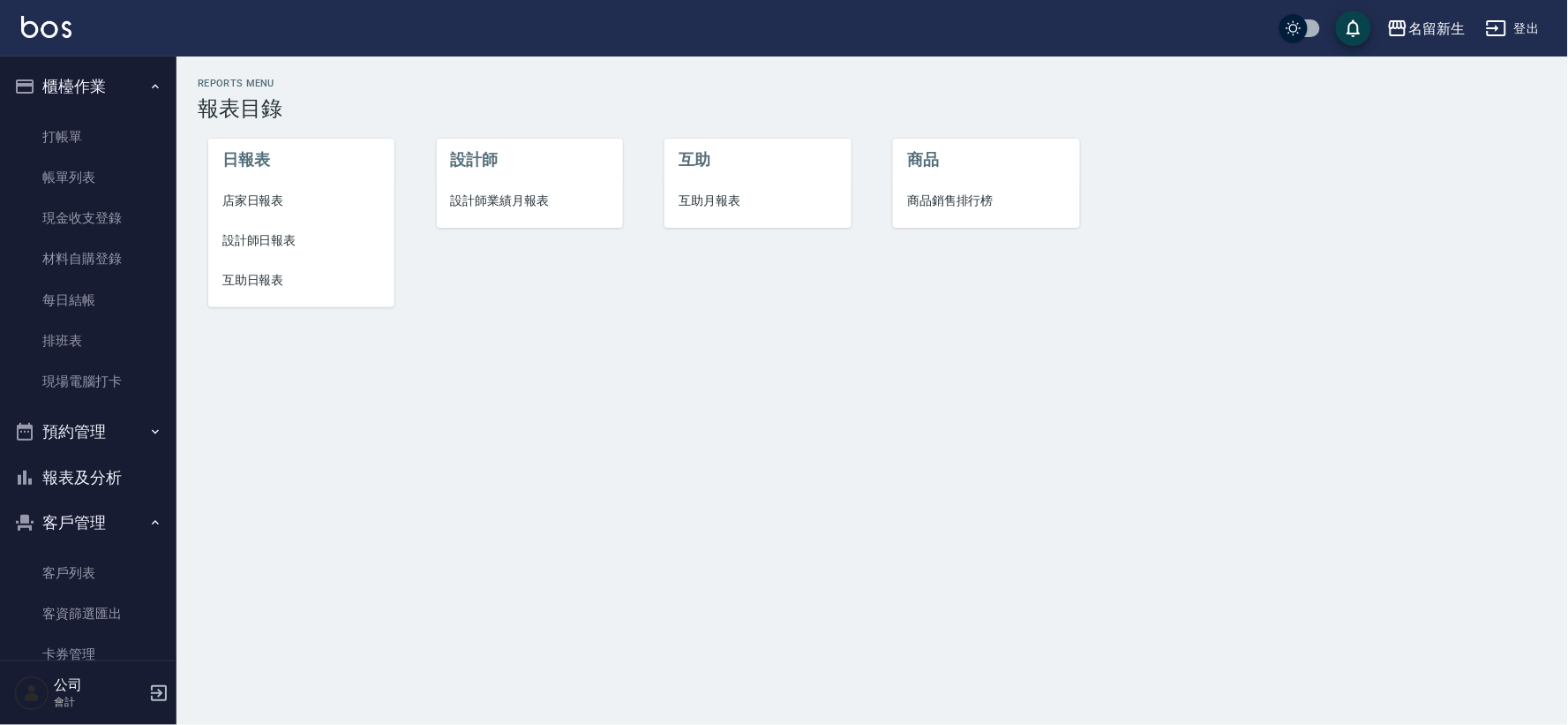
click at [485, 203] on span "設計師業績月報表" at bounding box center [529, 200] width 158 height 18
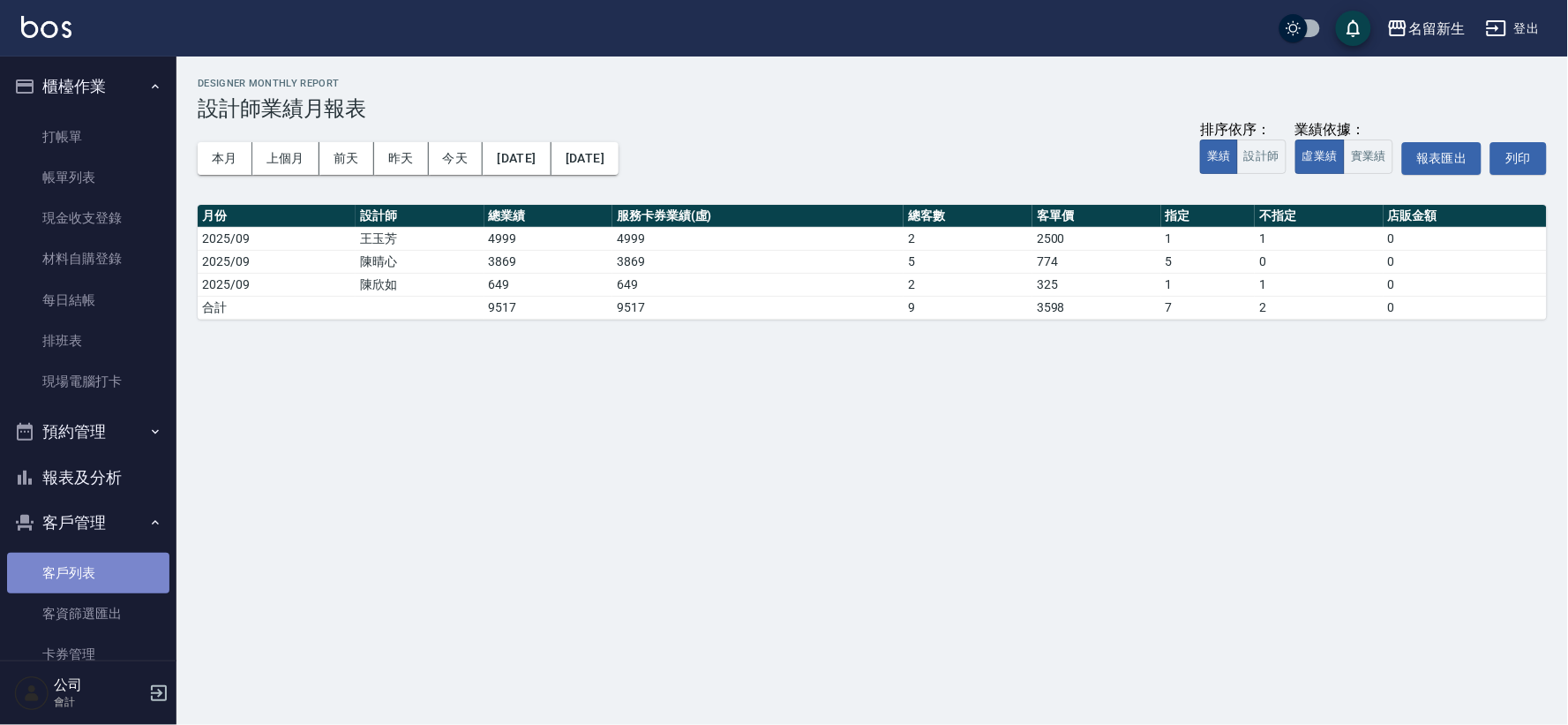
click at [129, 575] on link "客戶列表" at bounding box center [88, 573] width 163 height 40
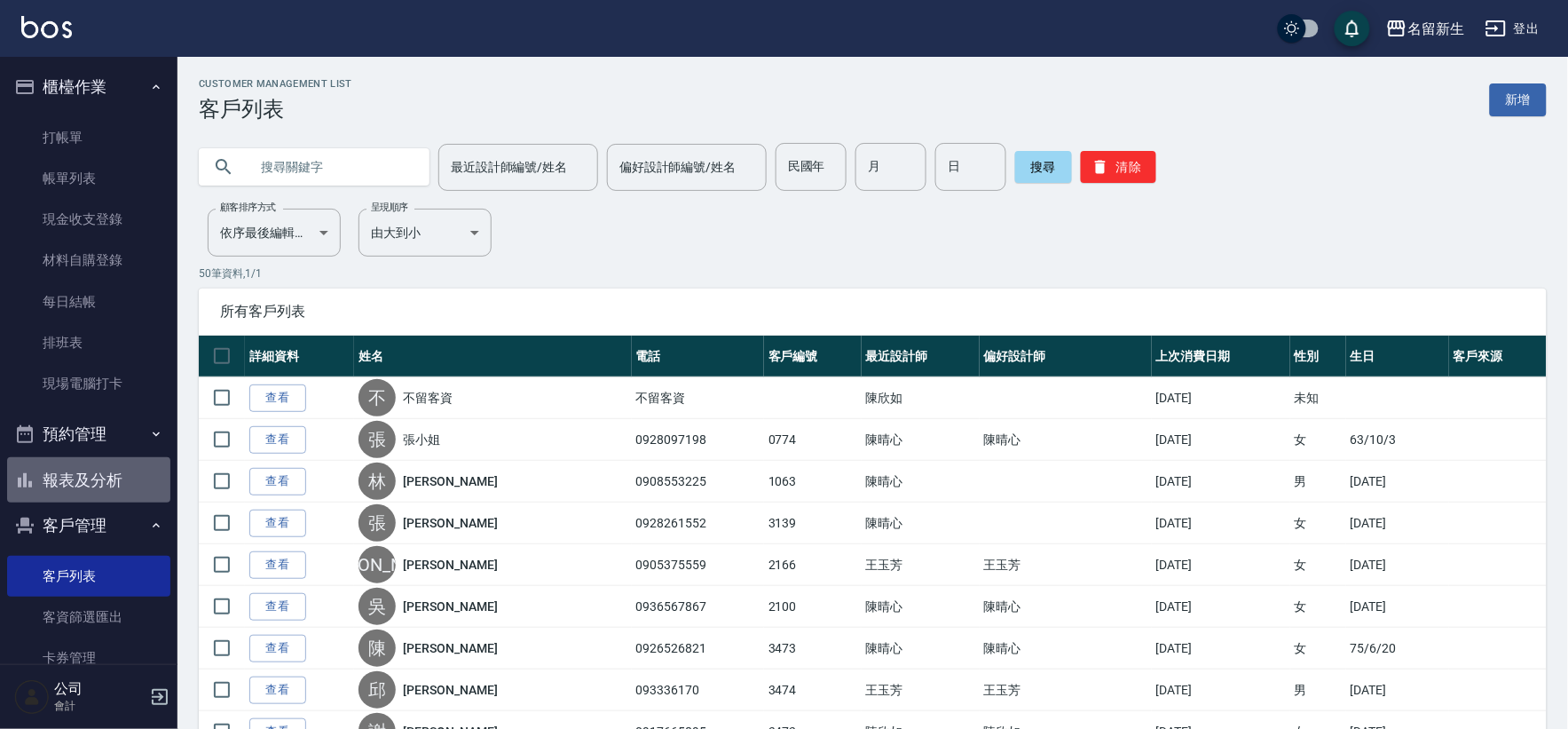
click at [92, 482] on button "報表及分析" at bounding box center [89, 481] width 164 height 46
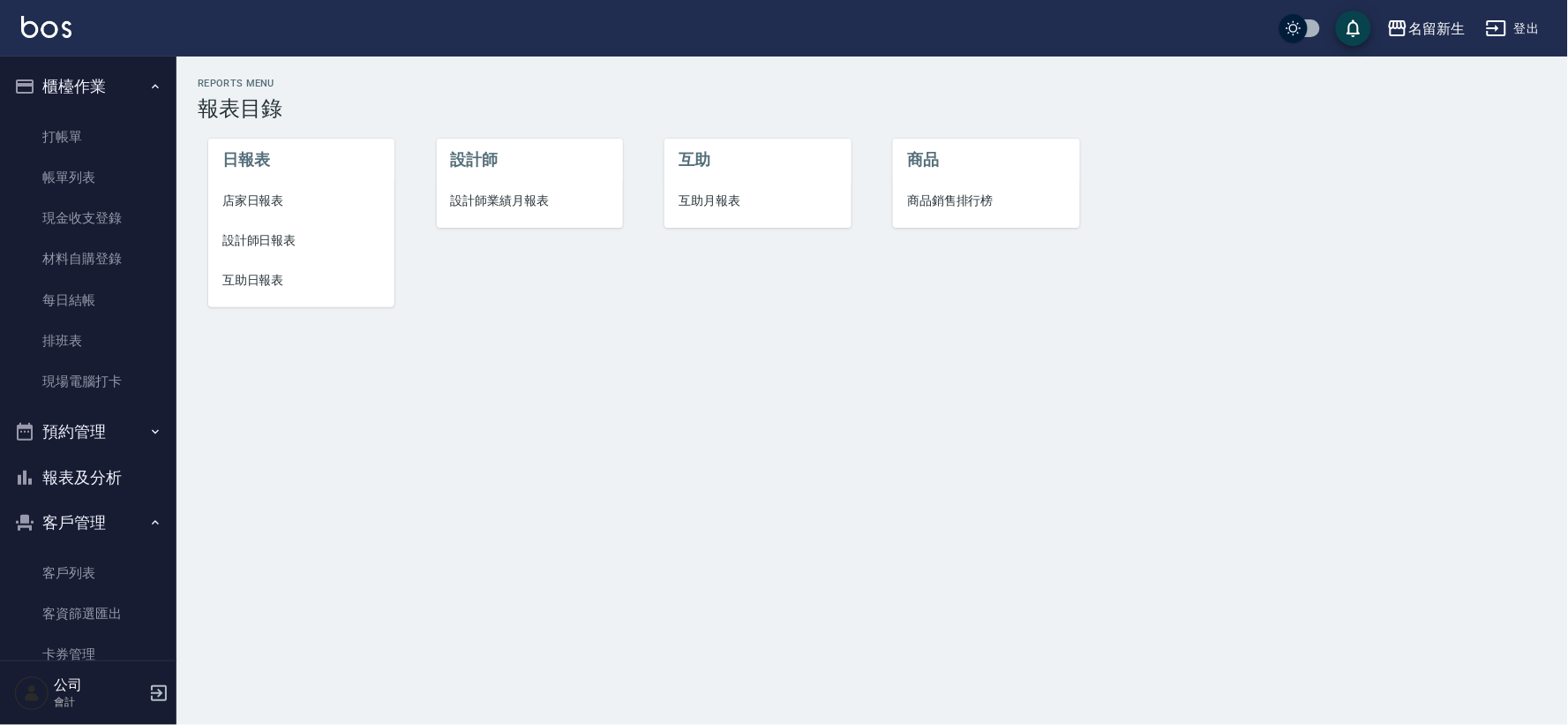
click at [501, 190] on li "設計師業績月報表" at bounding box center [529, 200] width 186 height 39
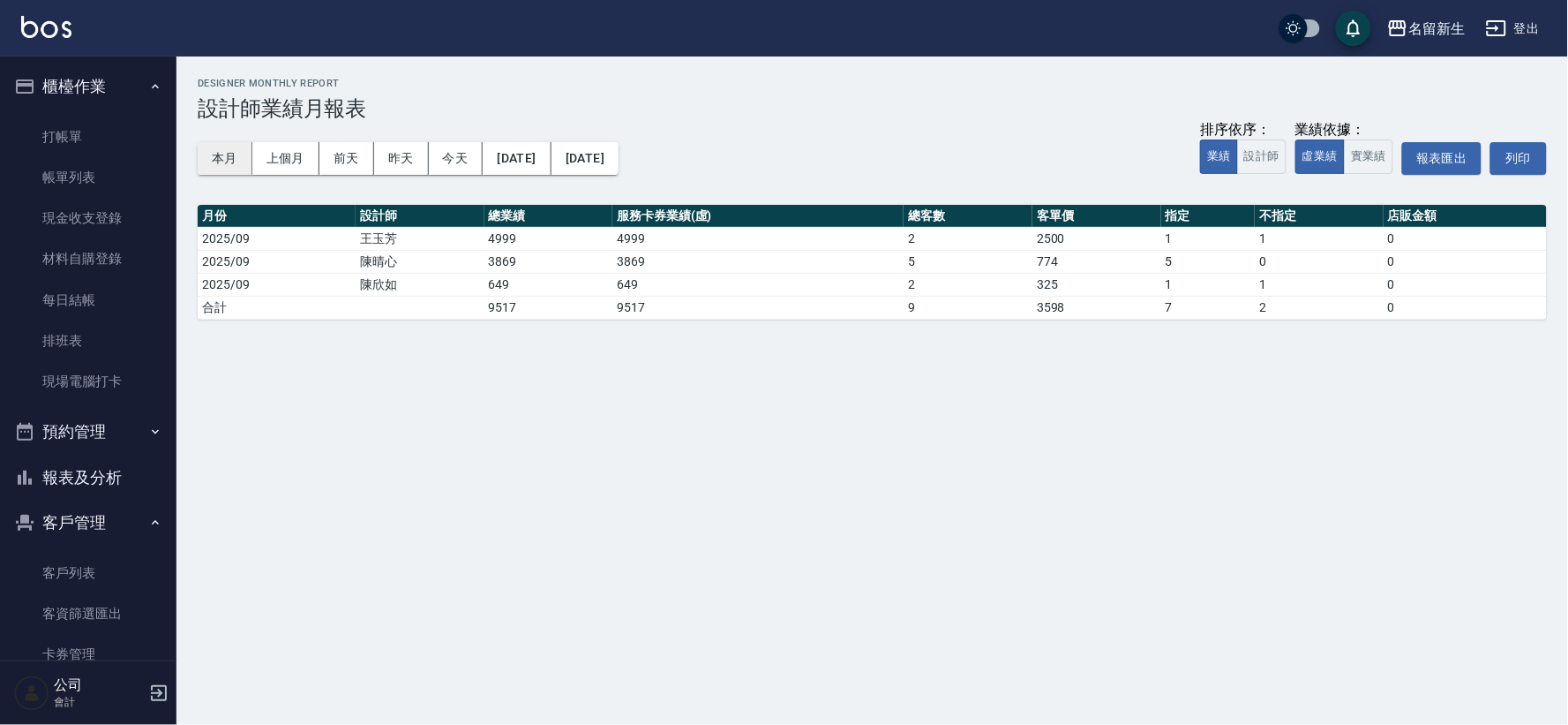
click at [214, 156] on button "本月" at bounding box center [224, 158] width 55 height 33
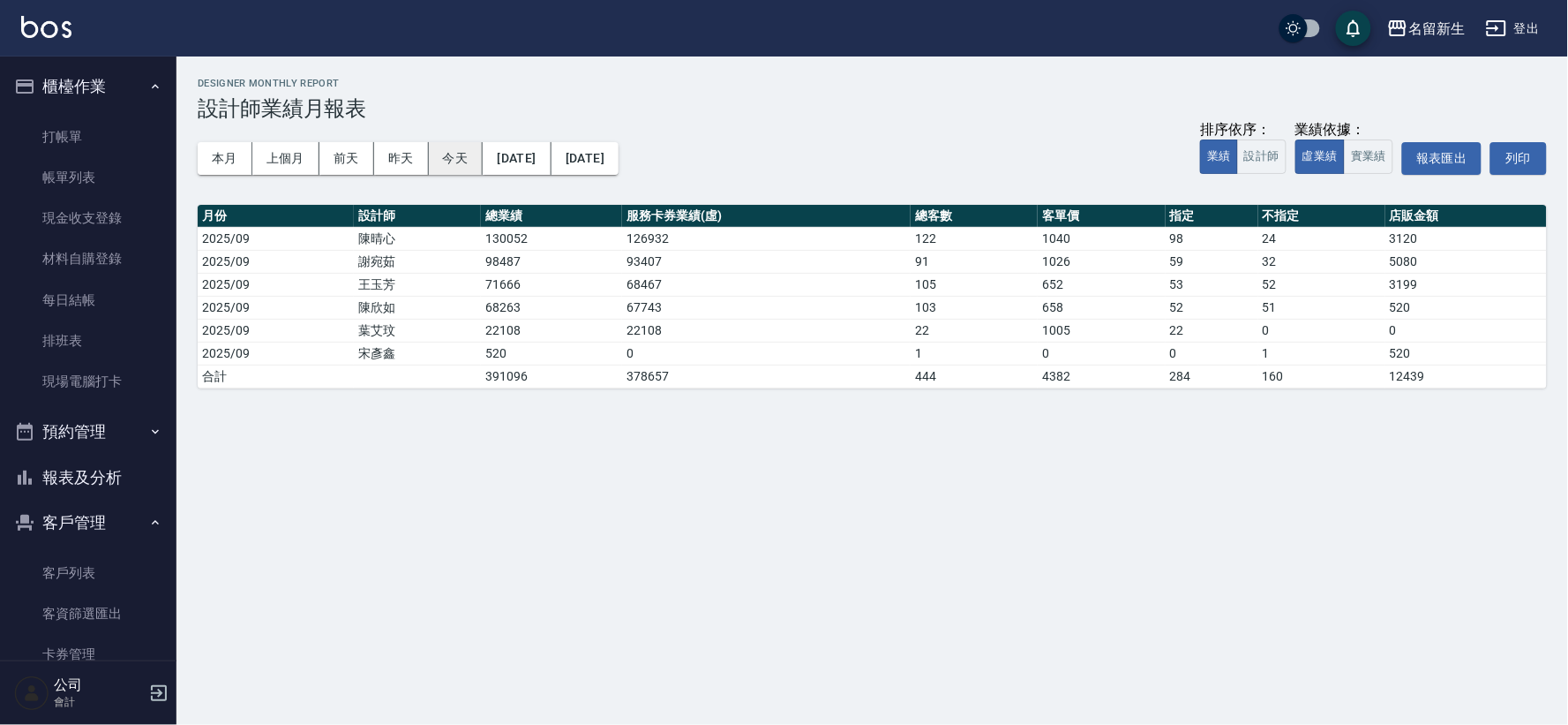
click at [434, 155] on button "今天" at bounding box center [456, 158] width 55 height 33
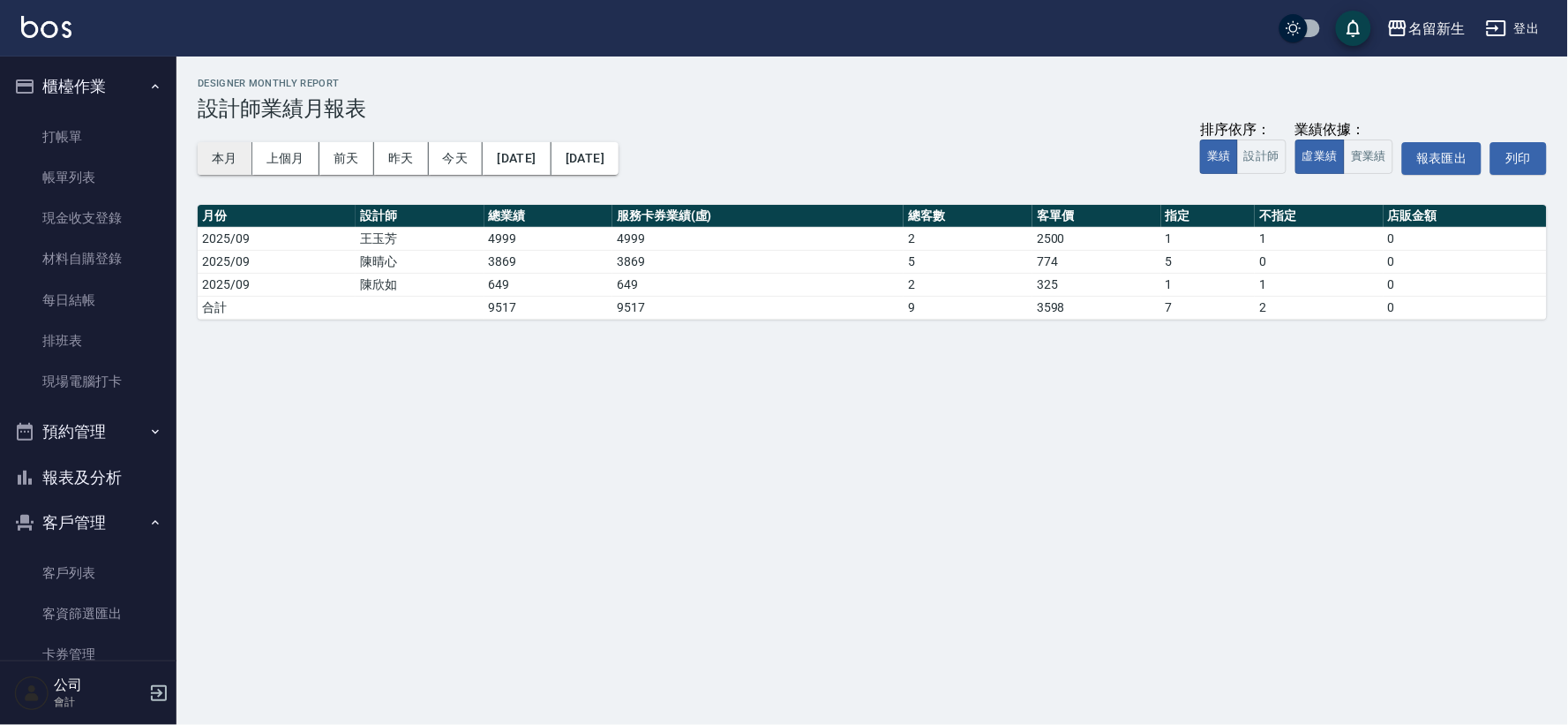
click at [239, 153] on button "本月" at bounding box center [224, 158] width 55 height 33
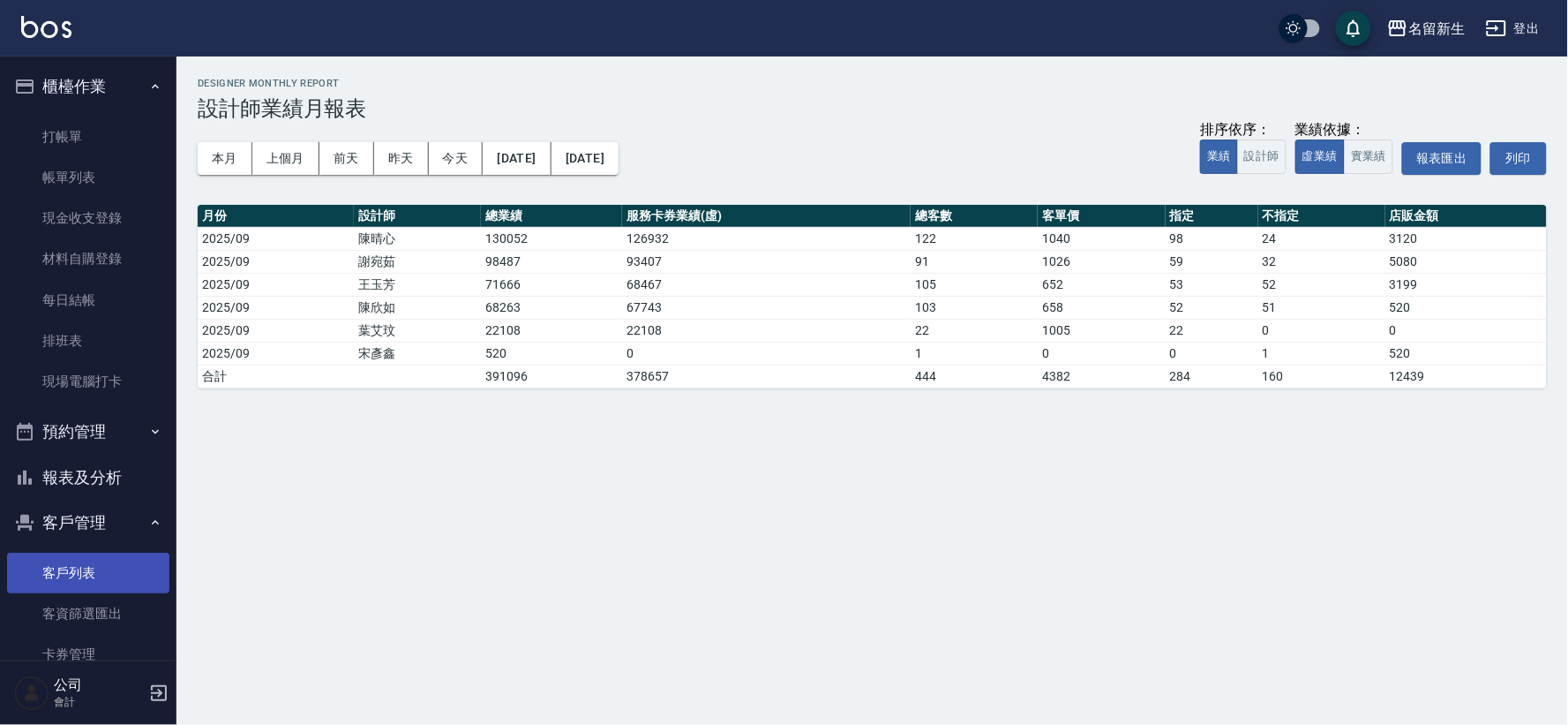
click at [106, 569] on link "客戶列表" at bounding box center [88, 573] width 163 height 40
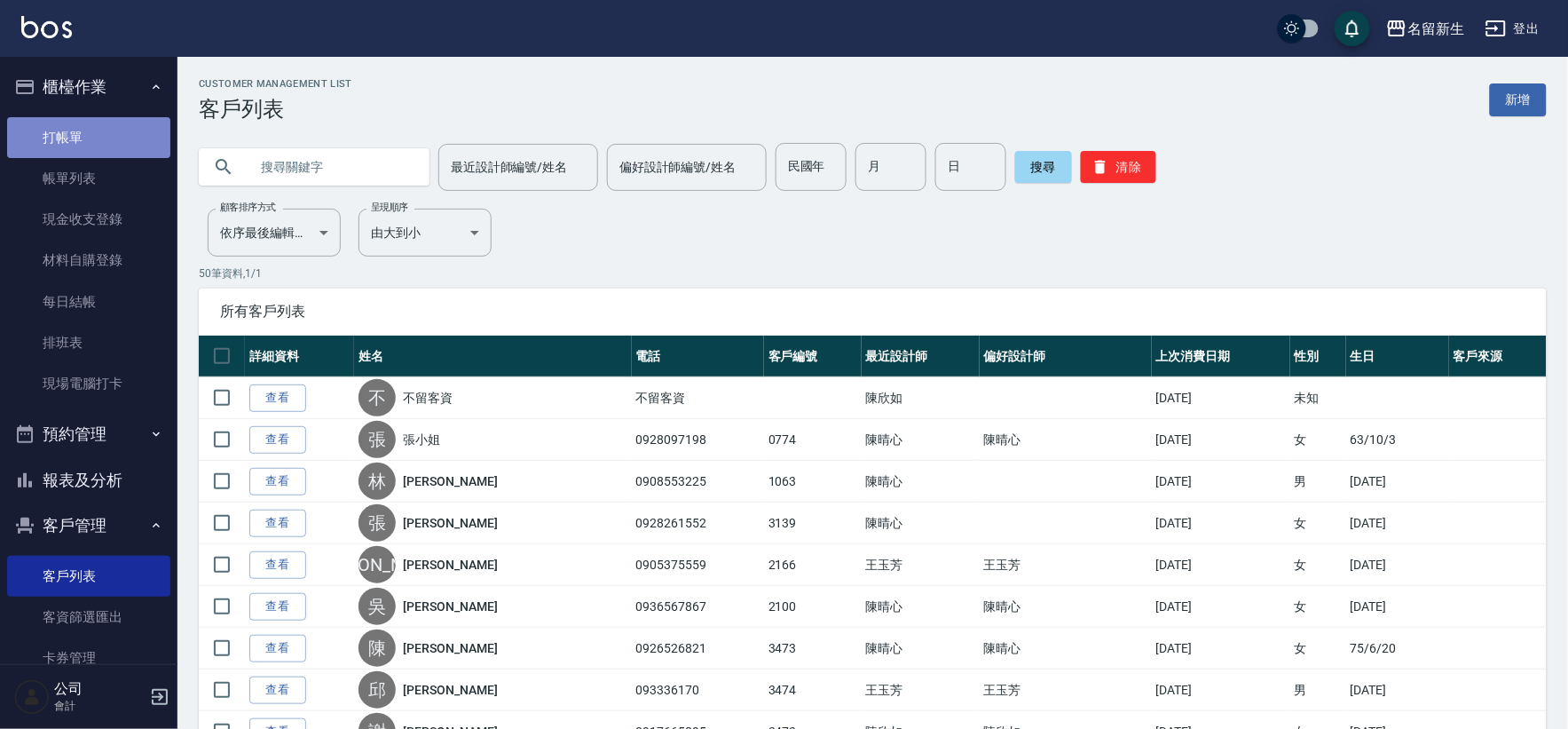
click at [93, 136] on link "打帳單" at bounding box center [89, 138] width 164 height 40
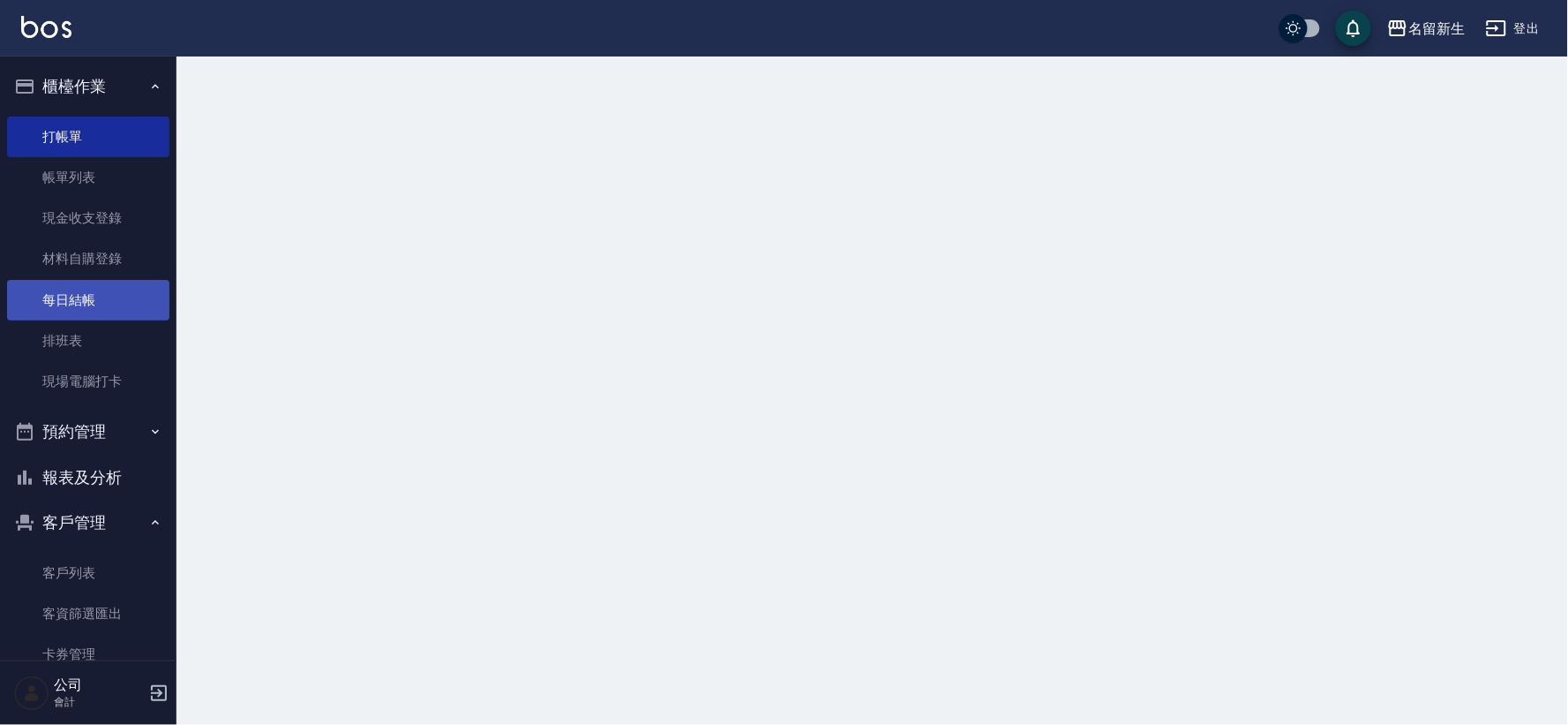
click at [96, 259] on ul "打帳單 帳單列表 現金收支登錄 材料自購登錄 每日結帳 排班表 現場電腦打卡" at bounding box center [88, 259] width 163 height 300
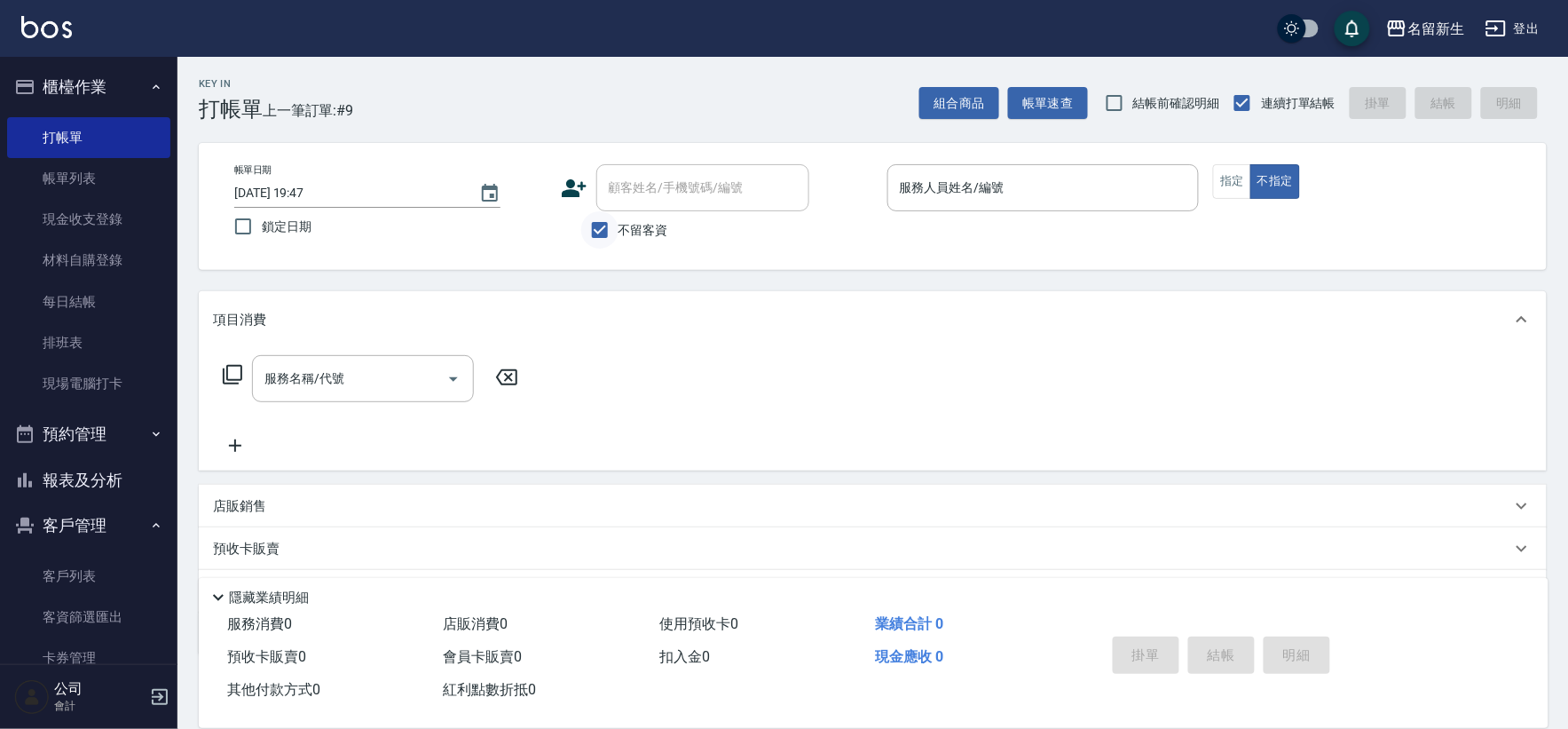
drag, startPoint x: 598, startPoint y: 226, endPoint x: 605, endPoint y: 220, distance: 9.2
click at [601, 223] on input "不留客資" at bounding box center [600, 229] width 38 height 38
drag, startPoint x: 605, startPoint y: 220, endPoint x: 612, endPoint y: 243, distance: 24.0
click at [606, 223] on input "不留客資" at bounding box center [600, 229] width 38 height 38
click at [643, 221] on span "不留客資" at bounding box center [643, 229] width 50 height 18
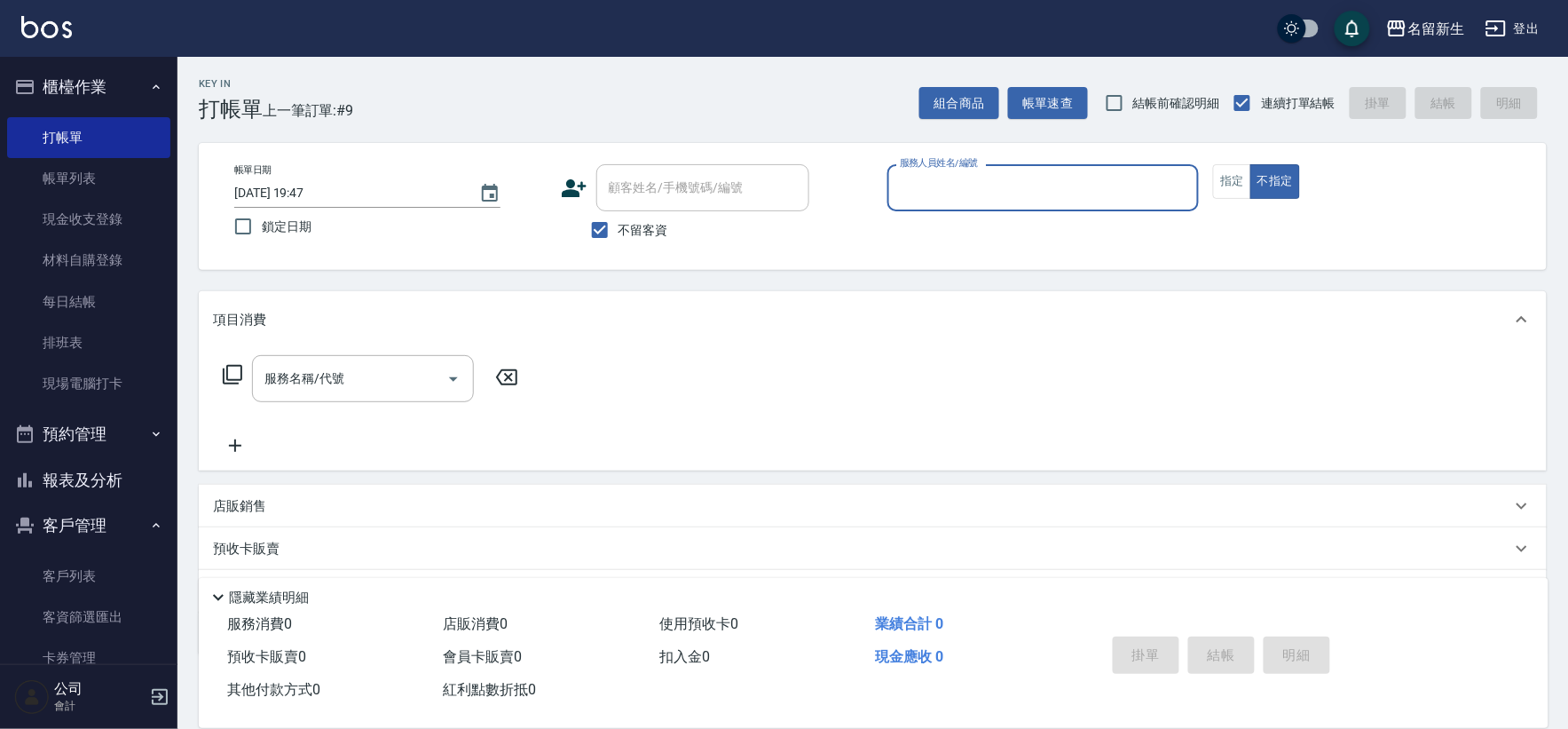
click at [618, 221] on input "不留客資" at bounding box center [600, 229] width 38 height 38
checkbox input "false"
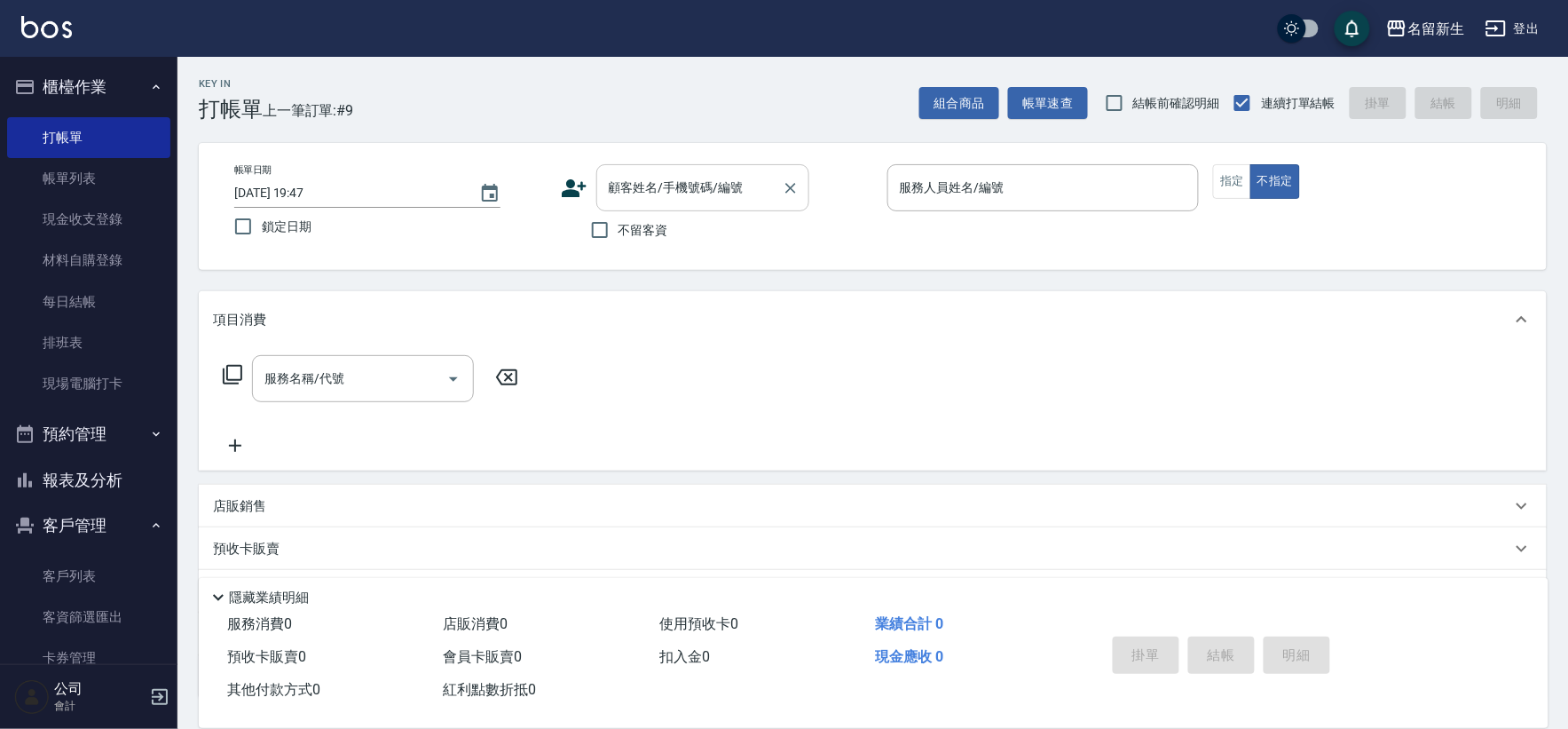
click at [651, 200] on input "顧客姓名/手機號碼/編號" at bounding box center [689, 188] width 170 height 31
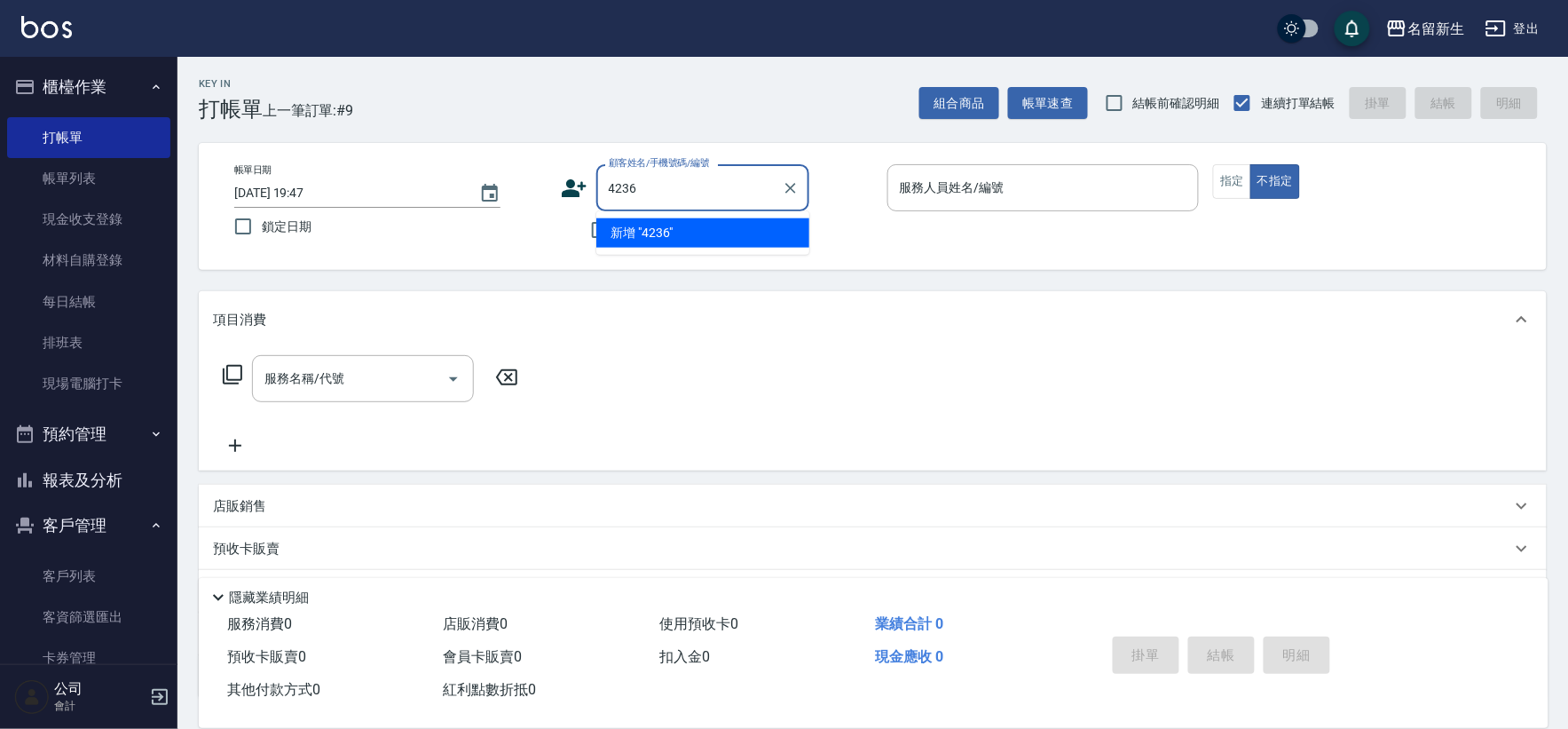
type input "4236"
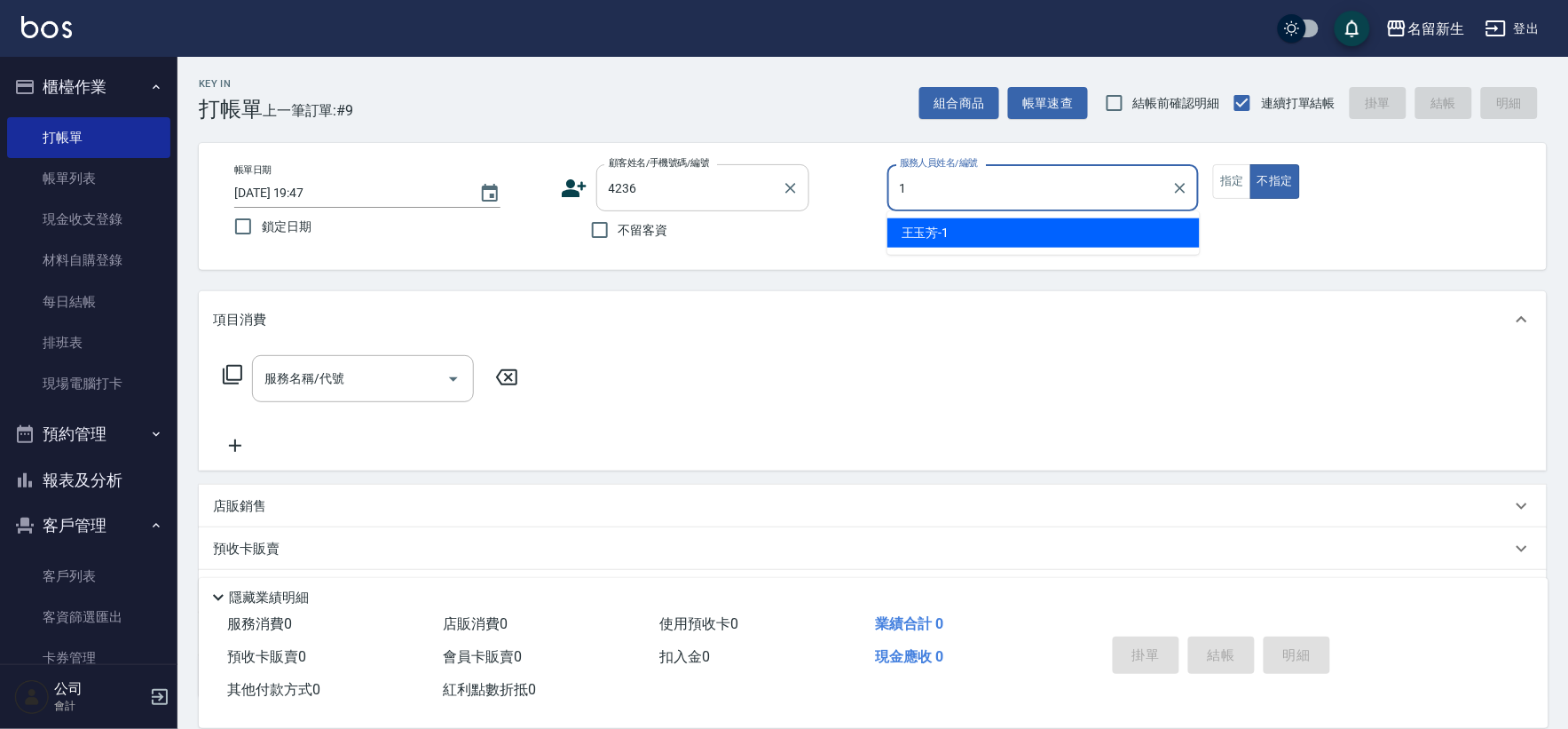
type input "1"
type button "false"
type input "王玉芳-1"
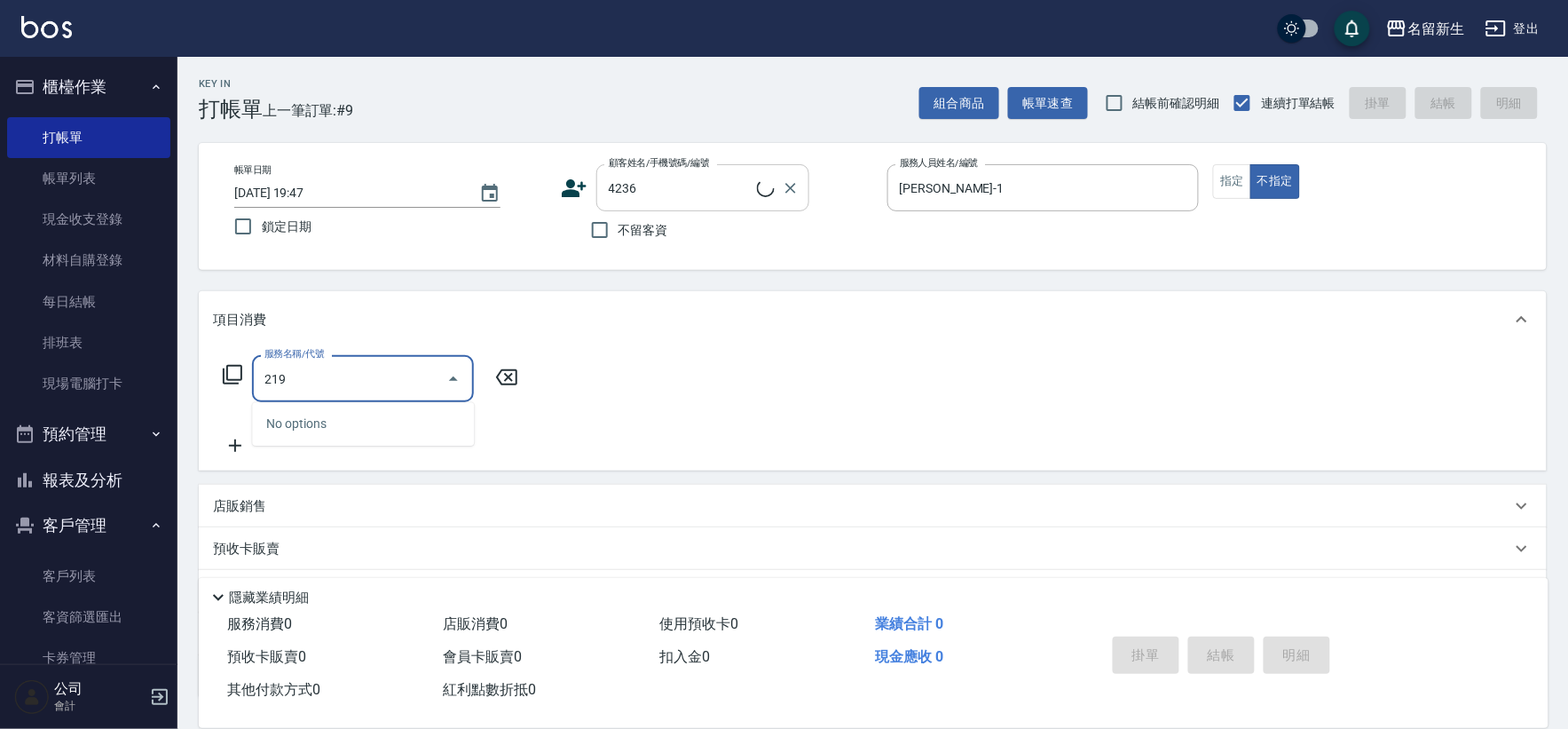
type input "2199"
type input "葉秀柏/0934011818/4236"
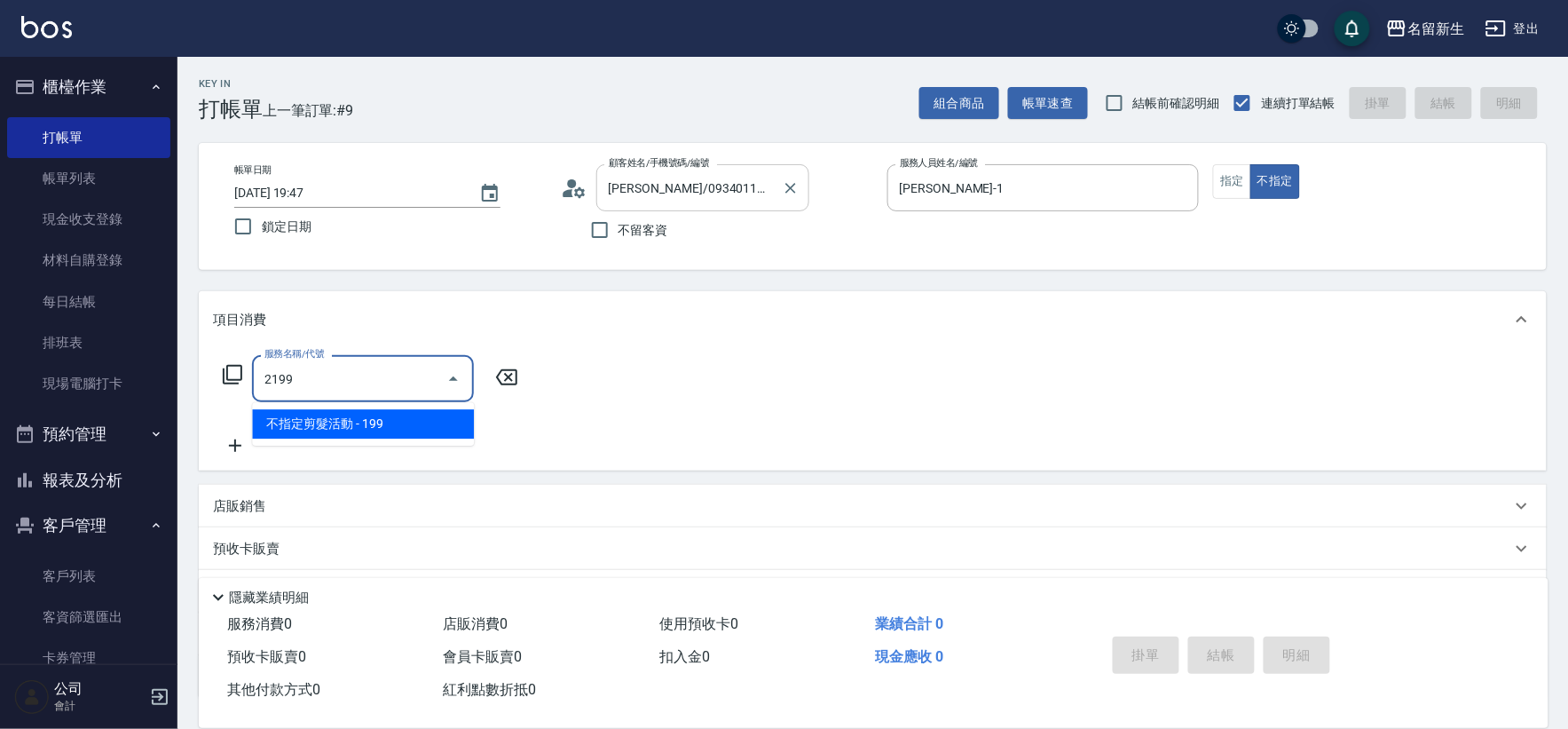
type input "不指定剪髮活動(2199)"
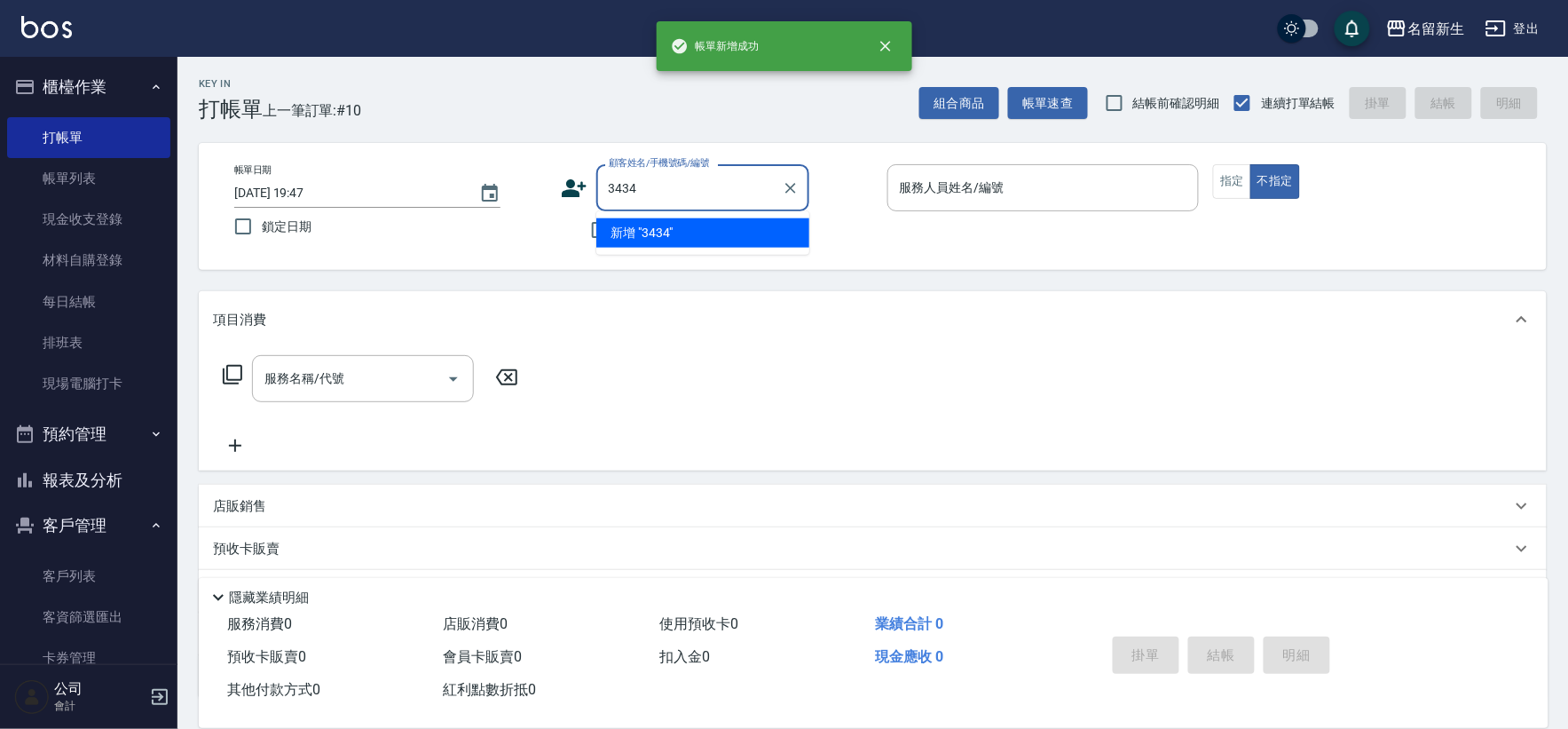
type input "3434"
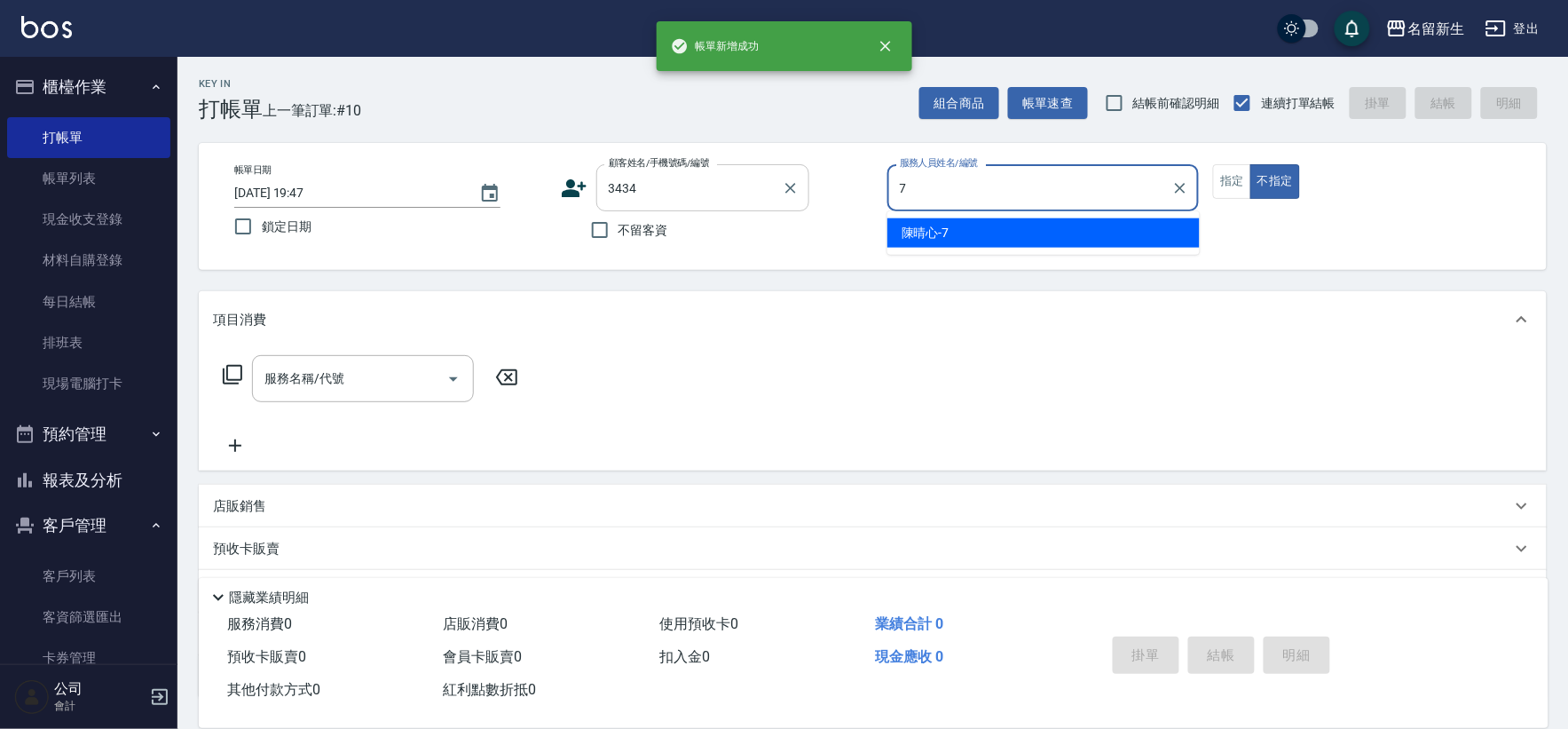
type input "陳晴心-7"
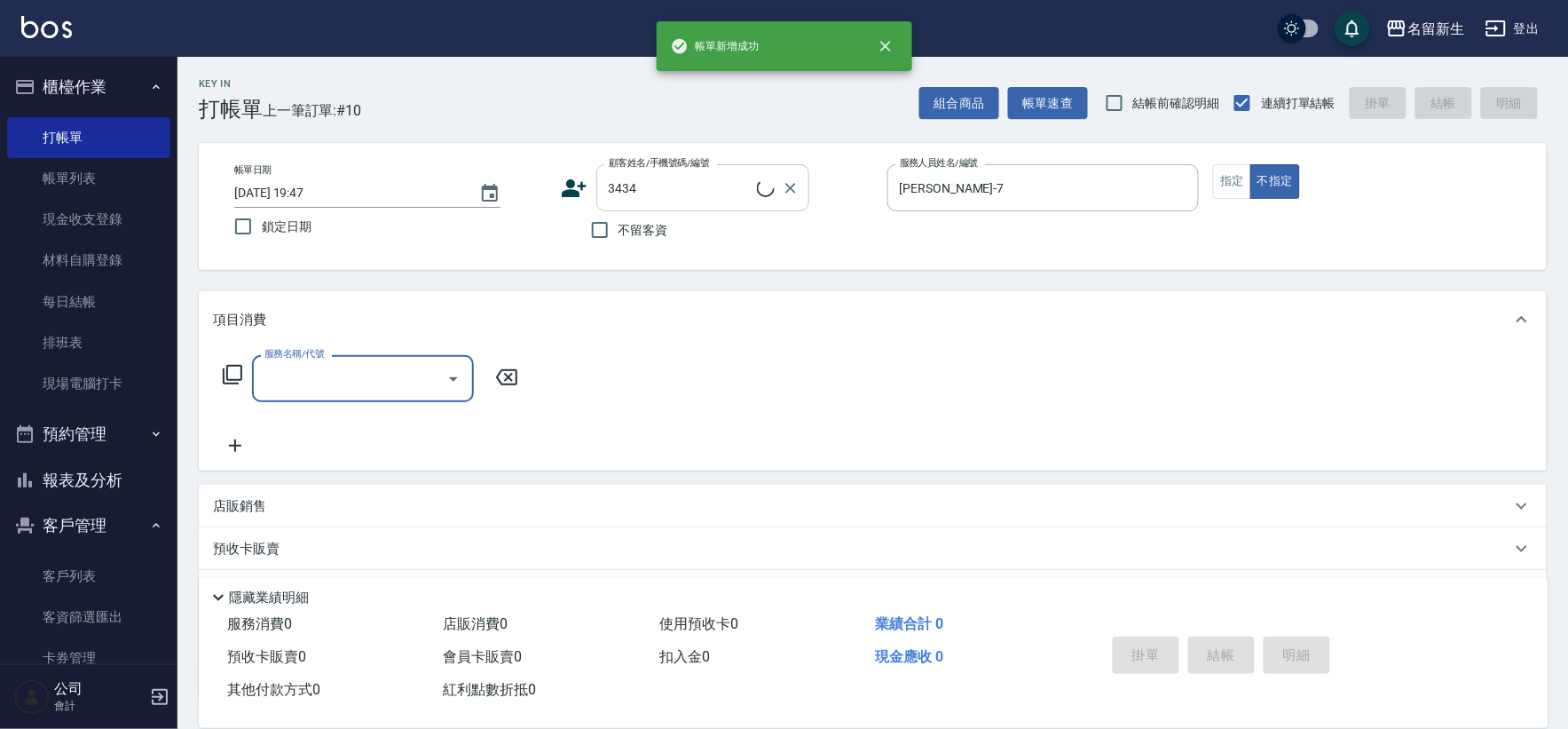
type input "1"
type input "李潔茹/0929909039/3434"
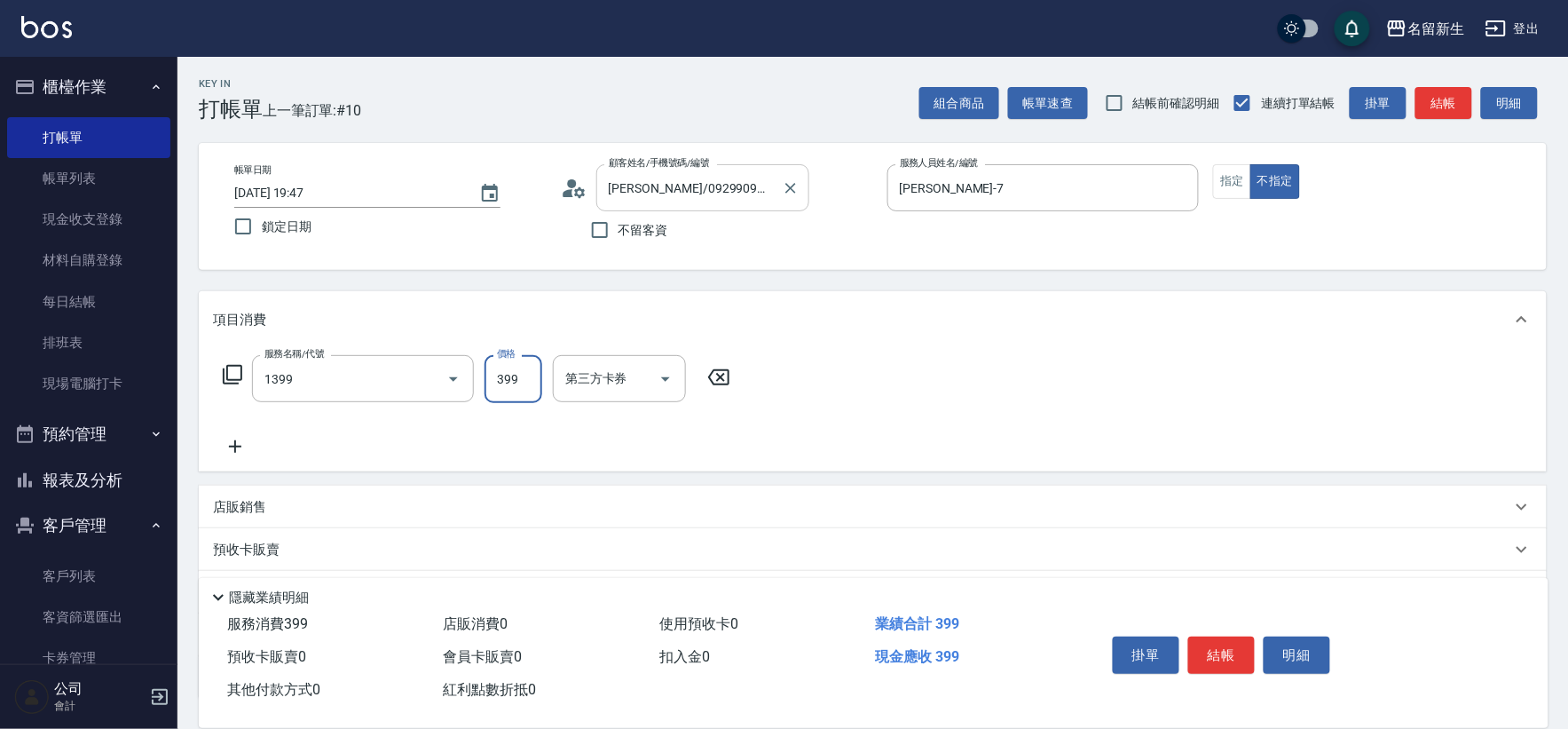
type input "健康洗髮(1399)"
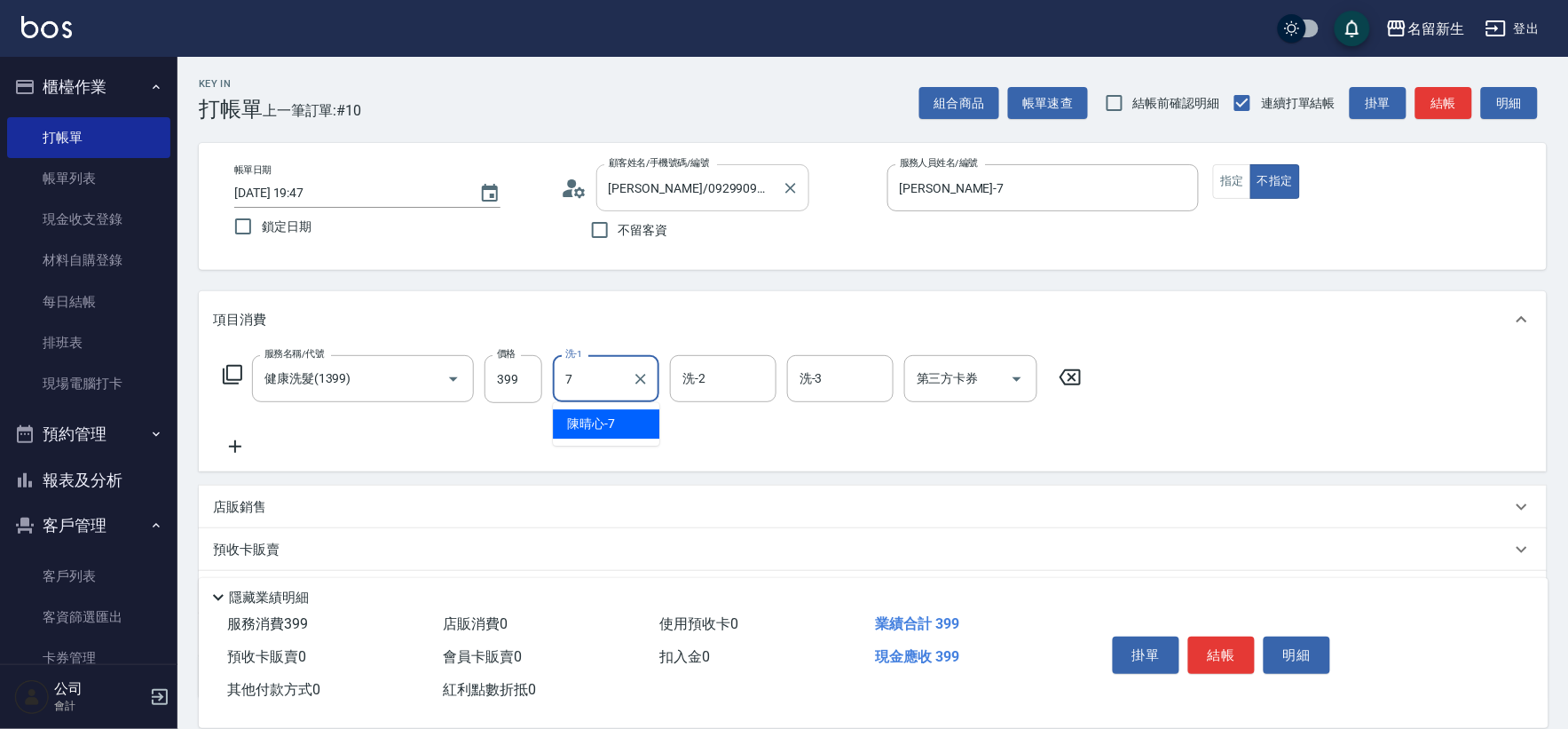
type input "陳晴心-7"
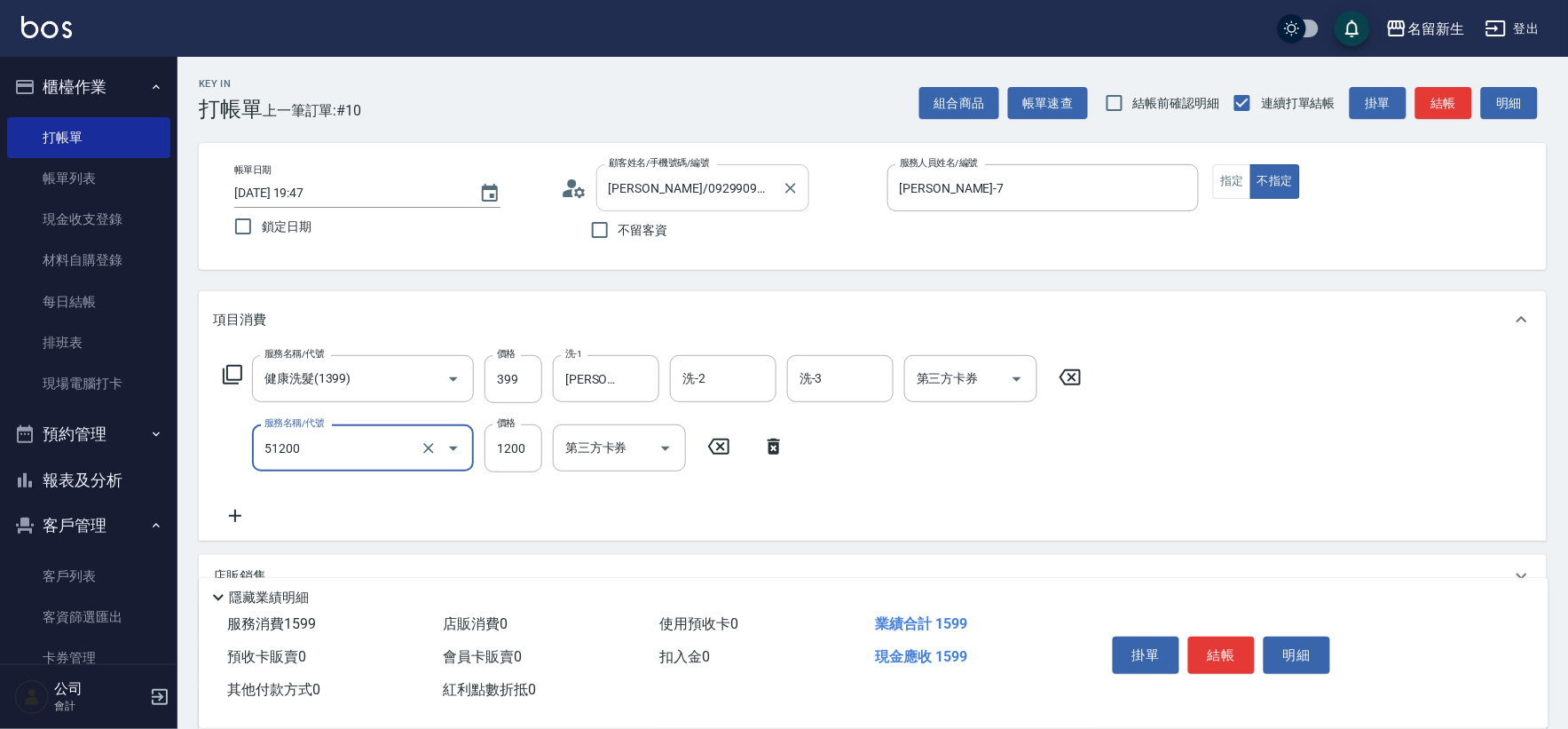
type input "原價801~1200護髮(51200)"
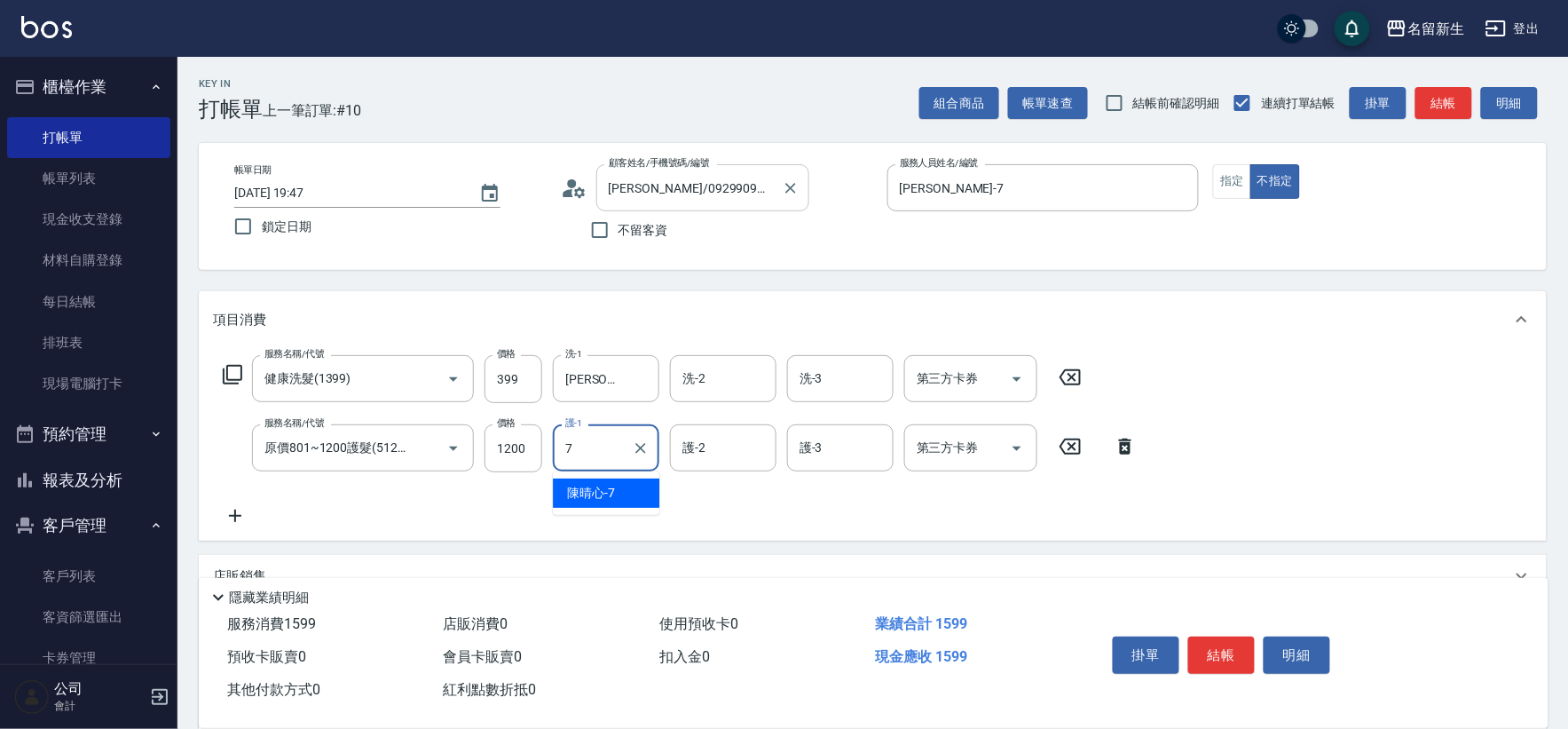
type input "陳晴心-7"
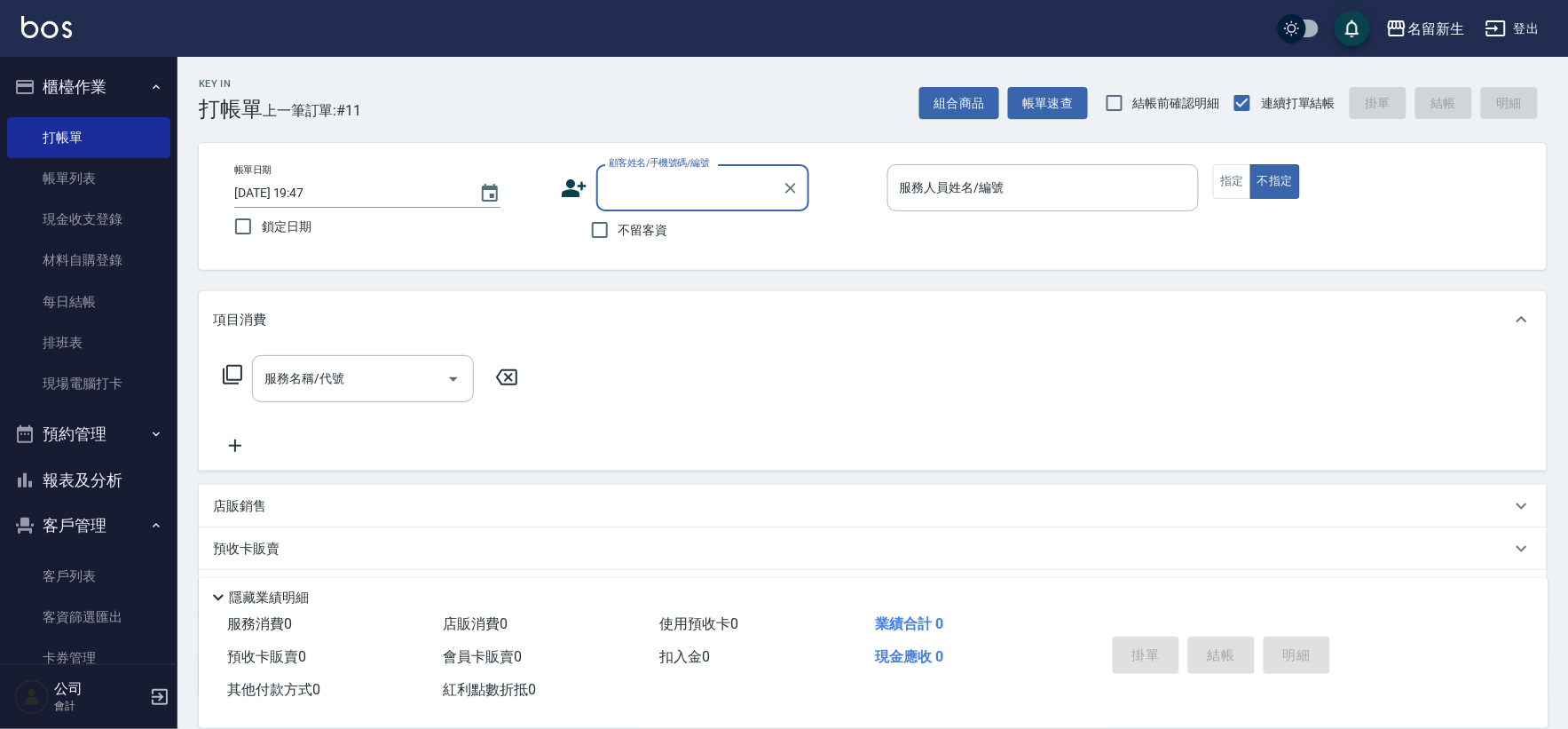
click at [651, 217] on label "不留客資" at bounding box center [625, 229] width 87 height 38
click at [618, 217] on input "不留客資" at bounding box center [600, 229] width 38 height 38
checkbox input "true"
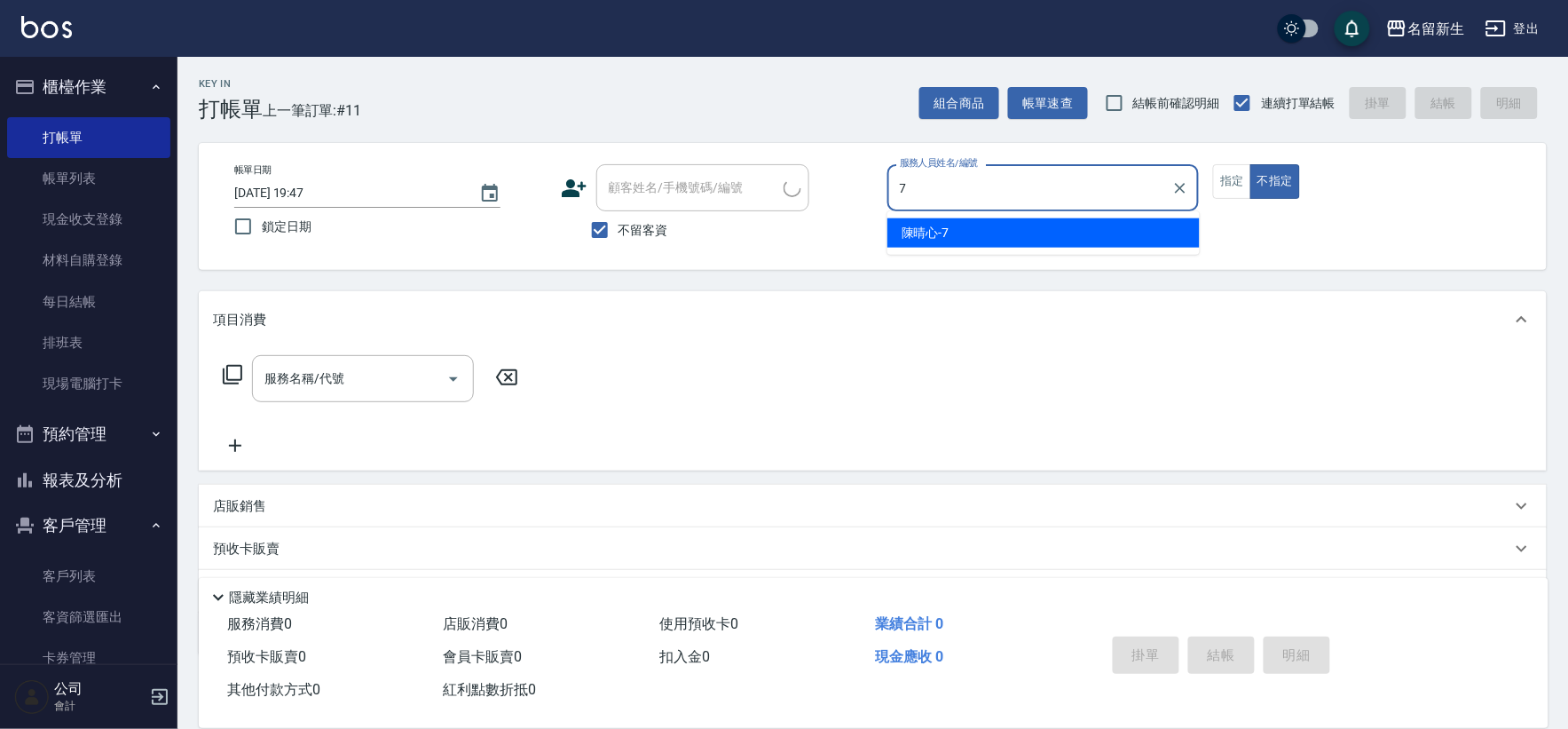
type input "陳晴心-7"
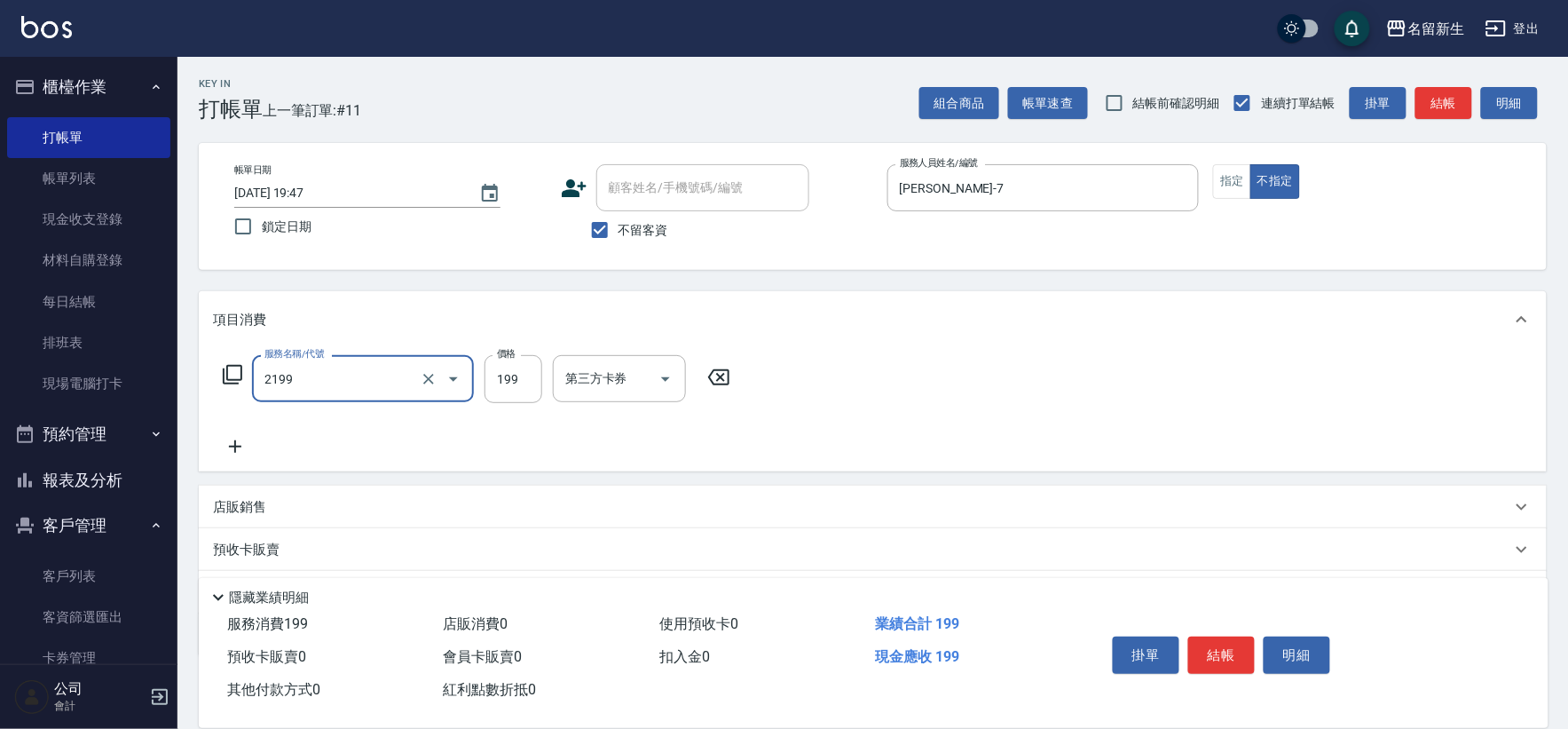
type input "不指定剪髮活動(2199)"
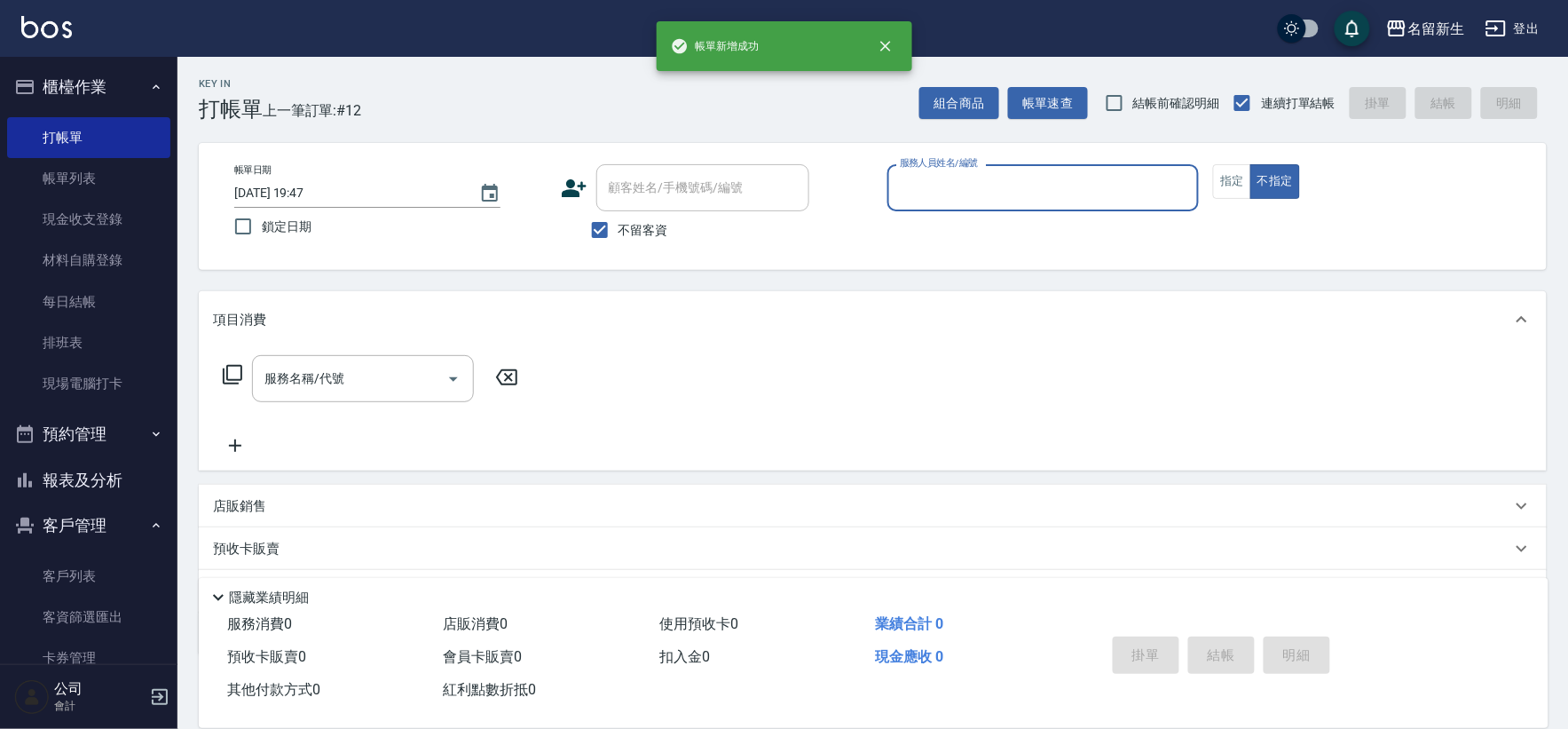
click at [147, 497] on button "報表及分析" at bounding box center [89, 481] width 164 height 46
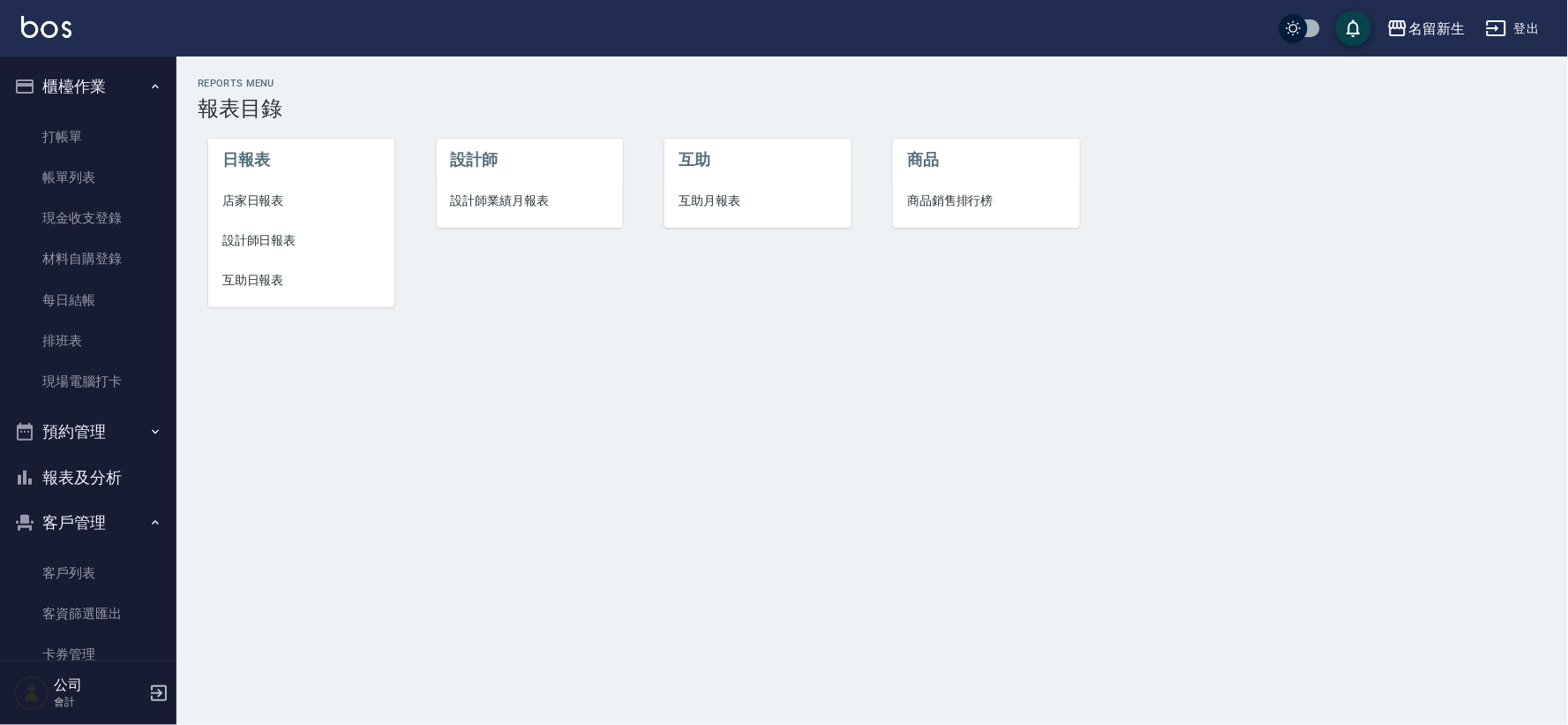
click at [242, 199] on span "店家日報表" at bounding box center [301, 200] width 158 height 18
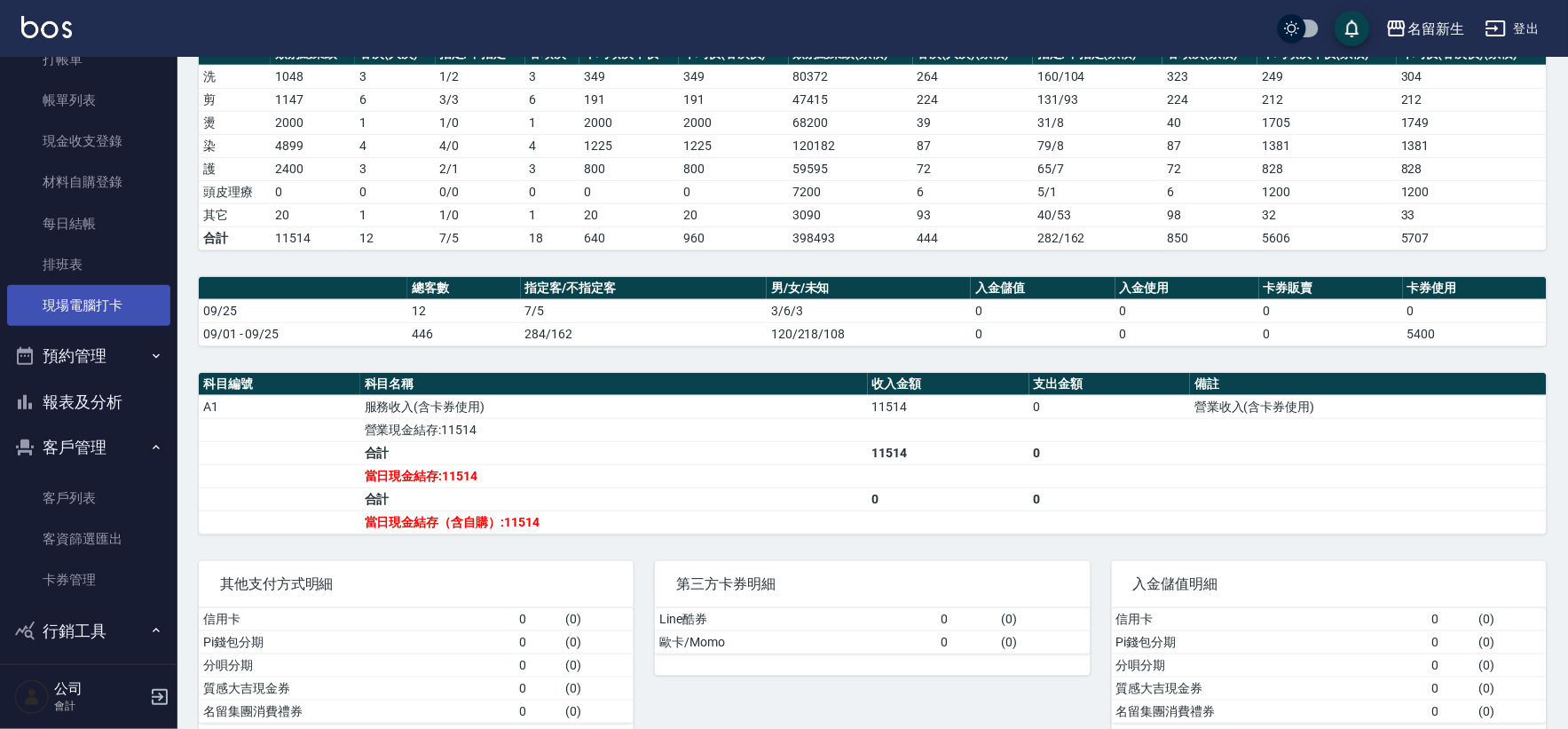
scroll to position [44, 0]
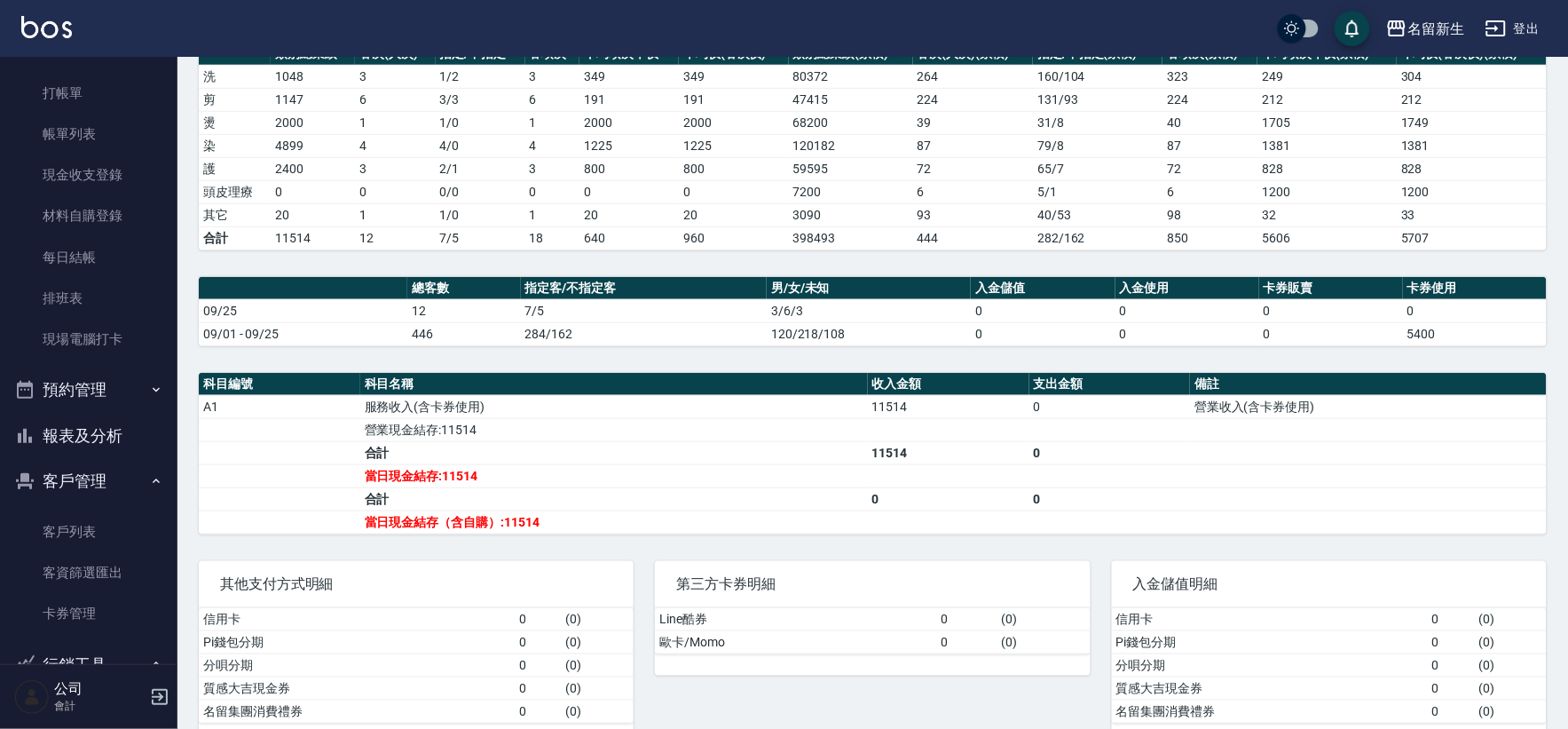
click at [108, 424] on button "報表及分析" at bounding box center [89, 436] width 164 height 46
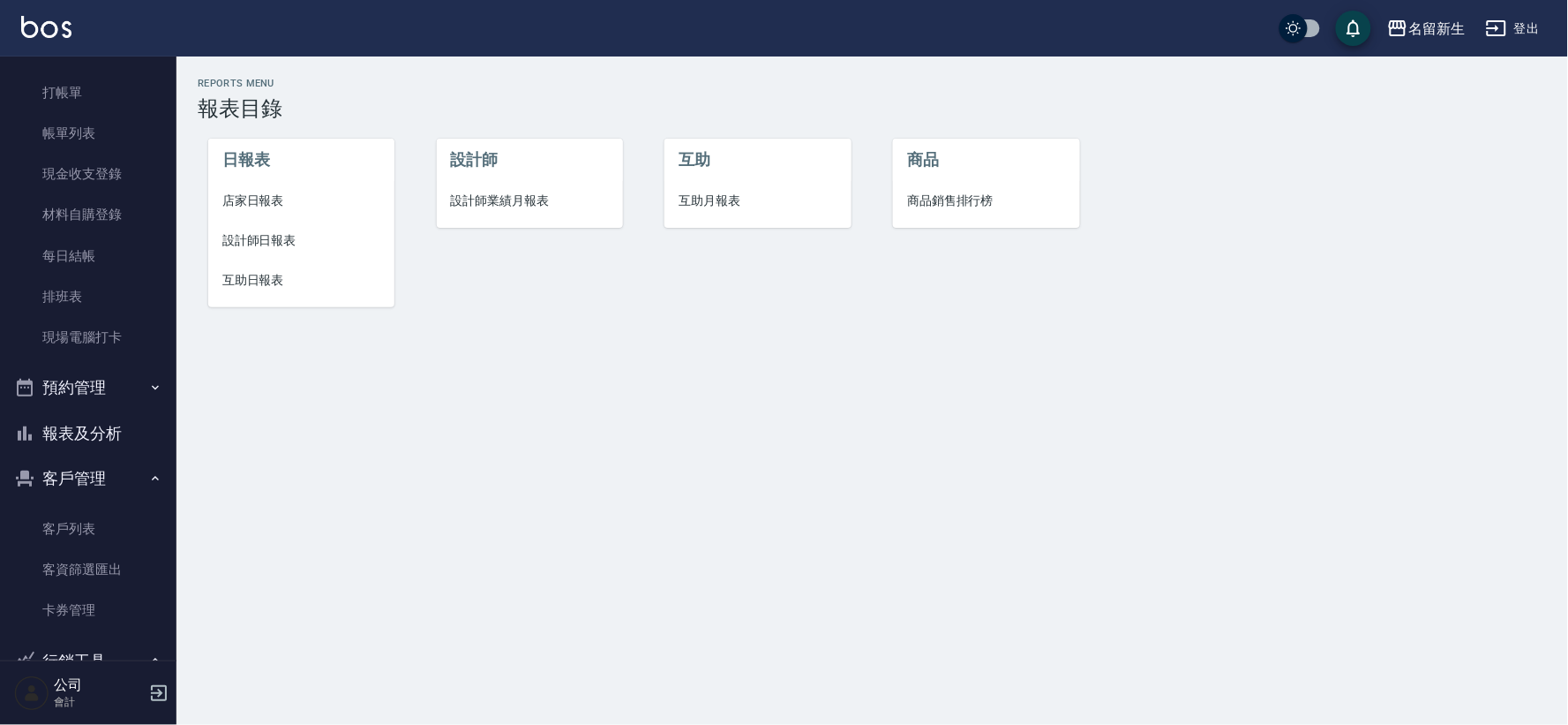
click at [515, 217] on li "設計師業績月報表" at bounding box center [529, 200] width 186 height 39
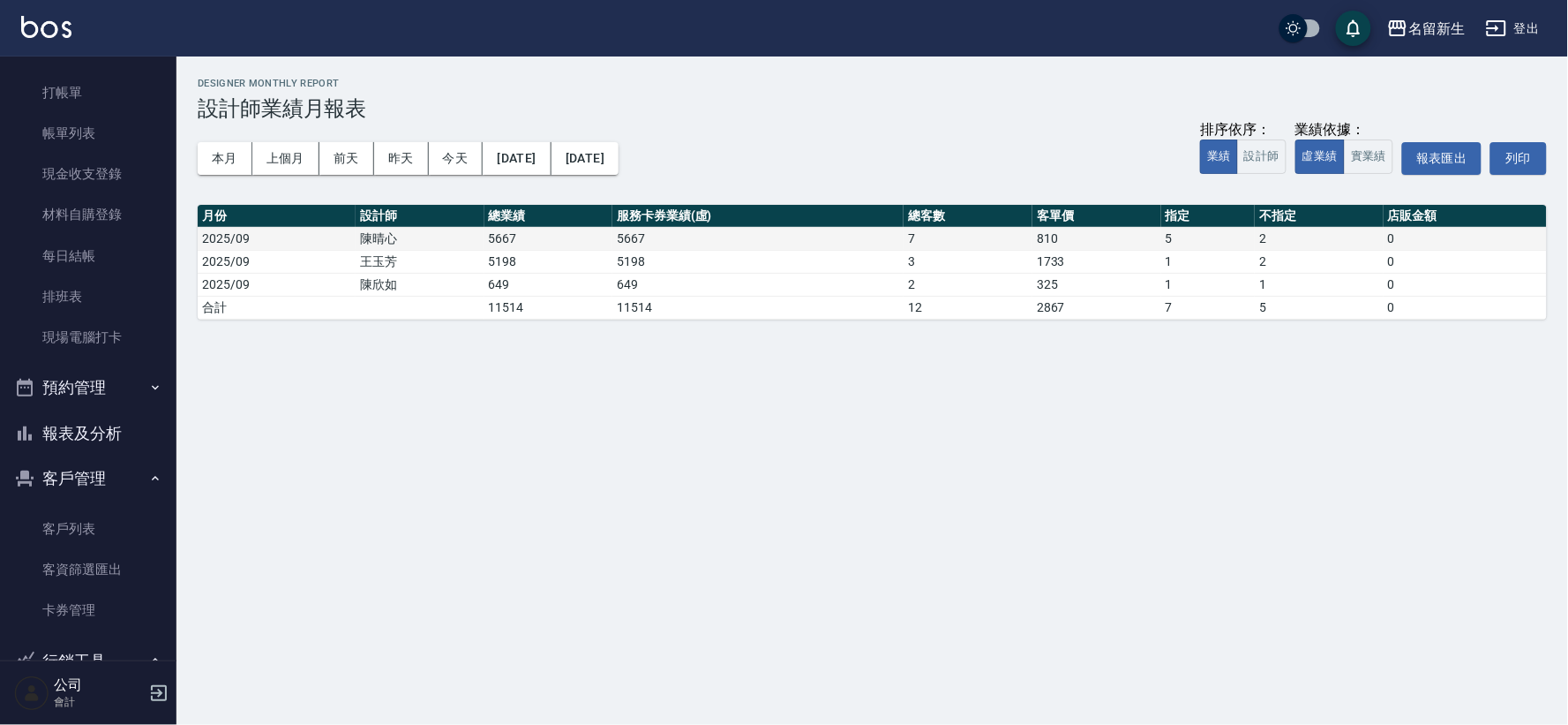
drag, startPoint x: 910, startPoint y: 242, endPoint x: 938, endPoint y: 237, distance: 28.4
click at [938, 237] on td "7" at bounding box center [968, 238] width 129 height 23
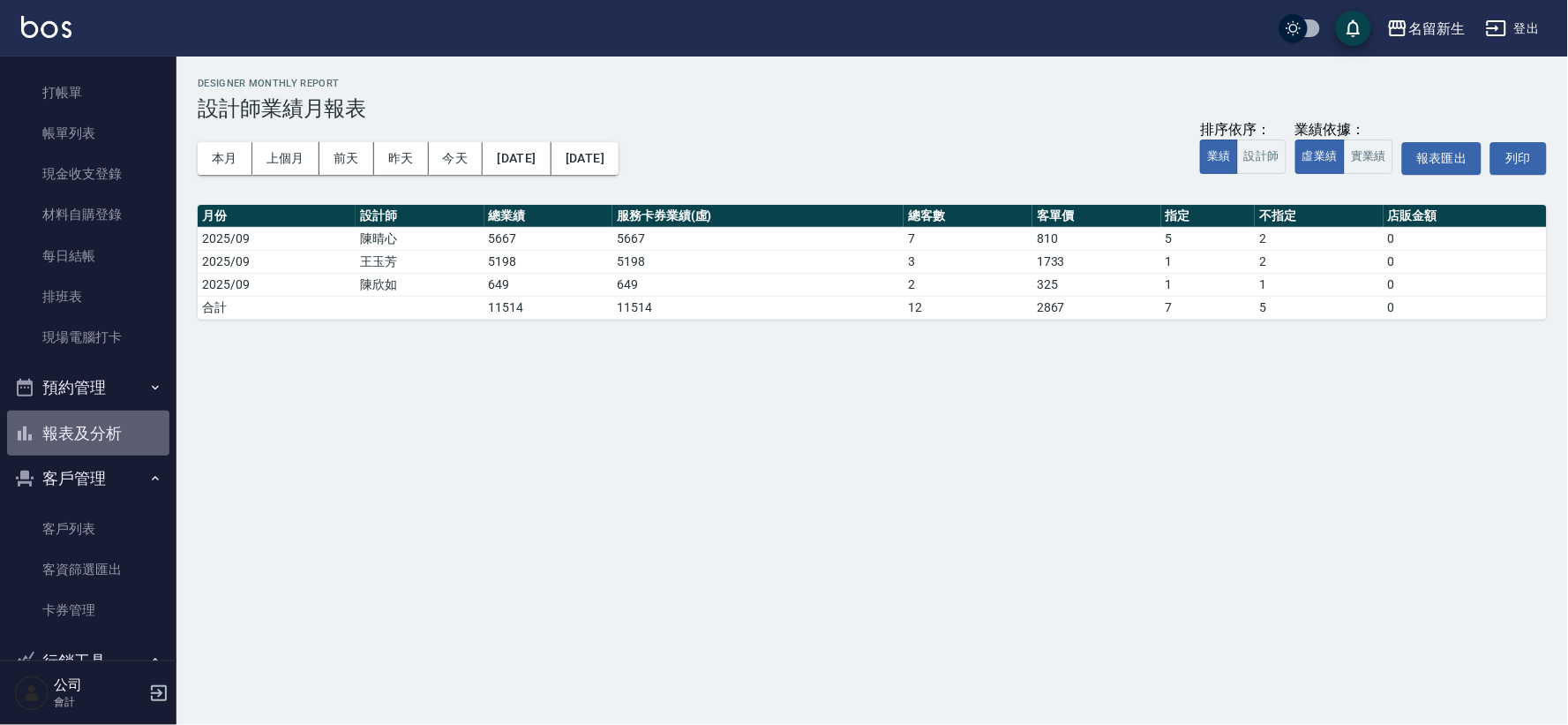
click at [104, 434] on button "報表及分析" at bounding box center [88, 434] width 163 height 46
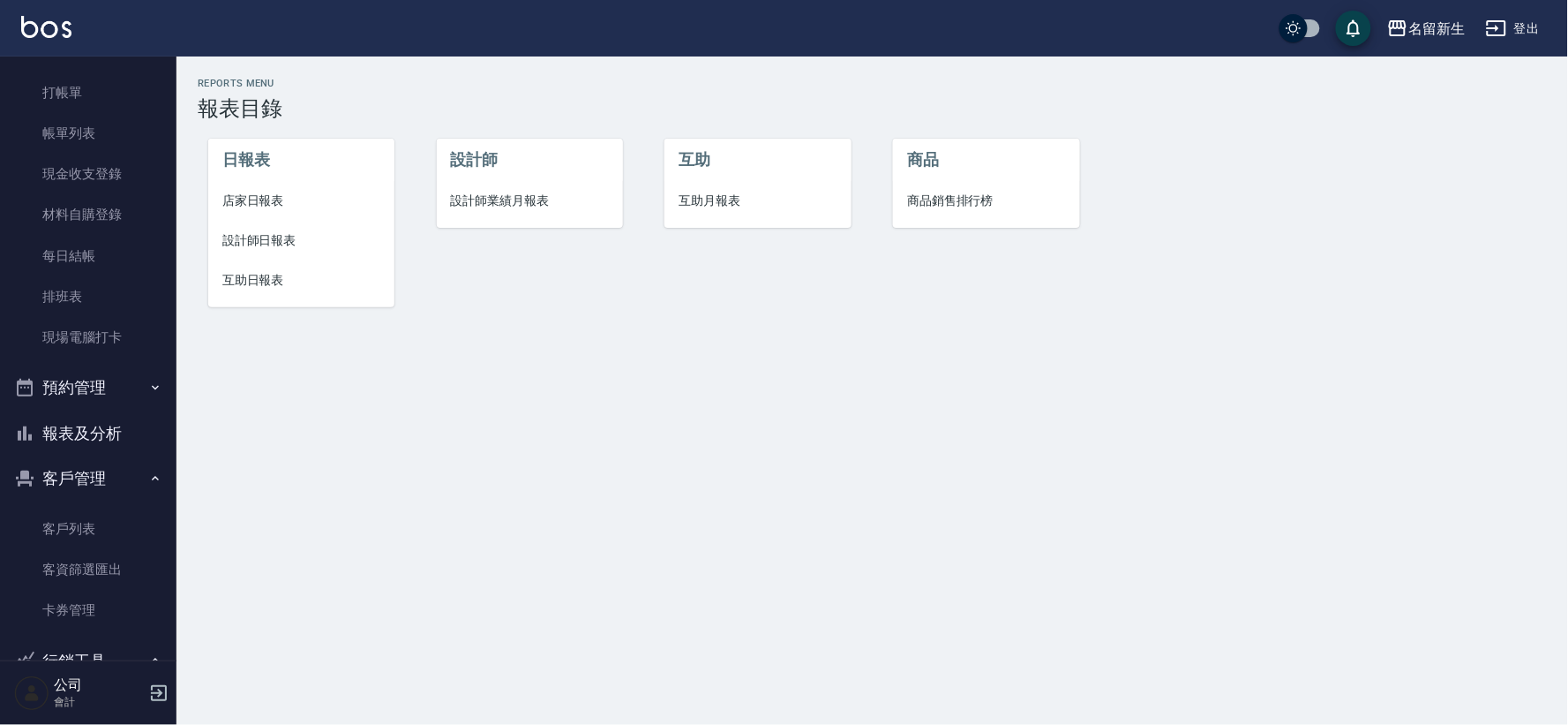
click at [530, 193] on span "設計師業績月報表" at bounding box center [529, 200] width 158 height 18
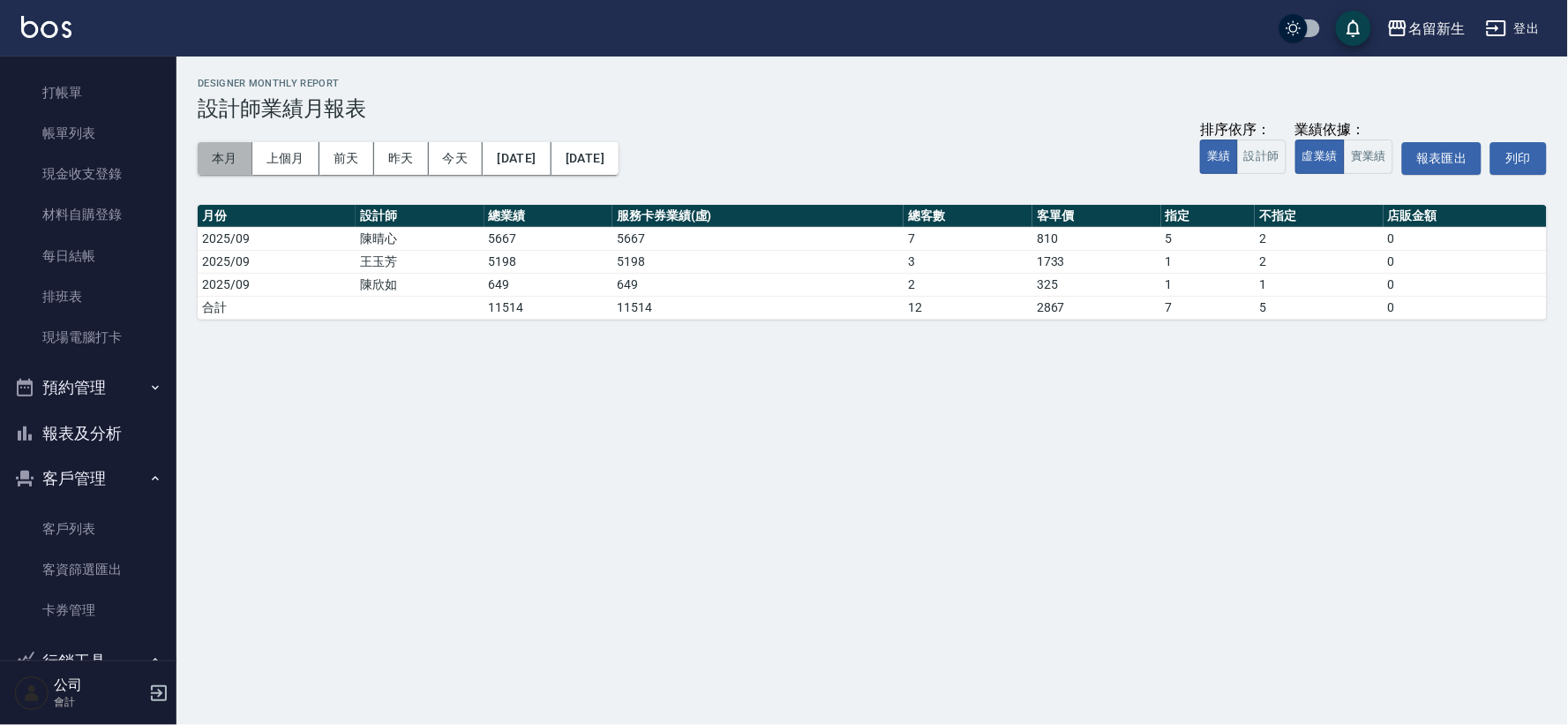
click at [217, 160] on button "本月" at bounding box center [224, 158] width 55 height 33
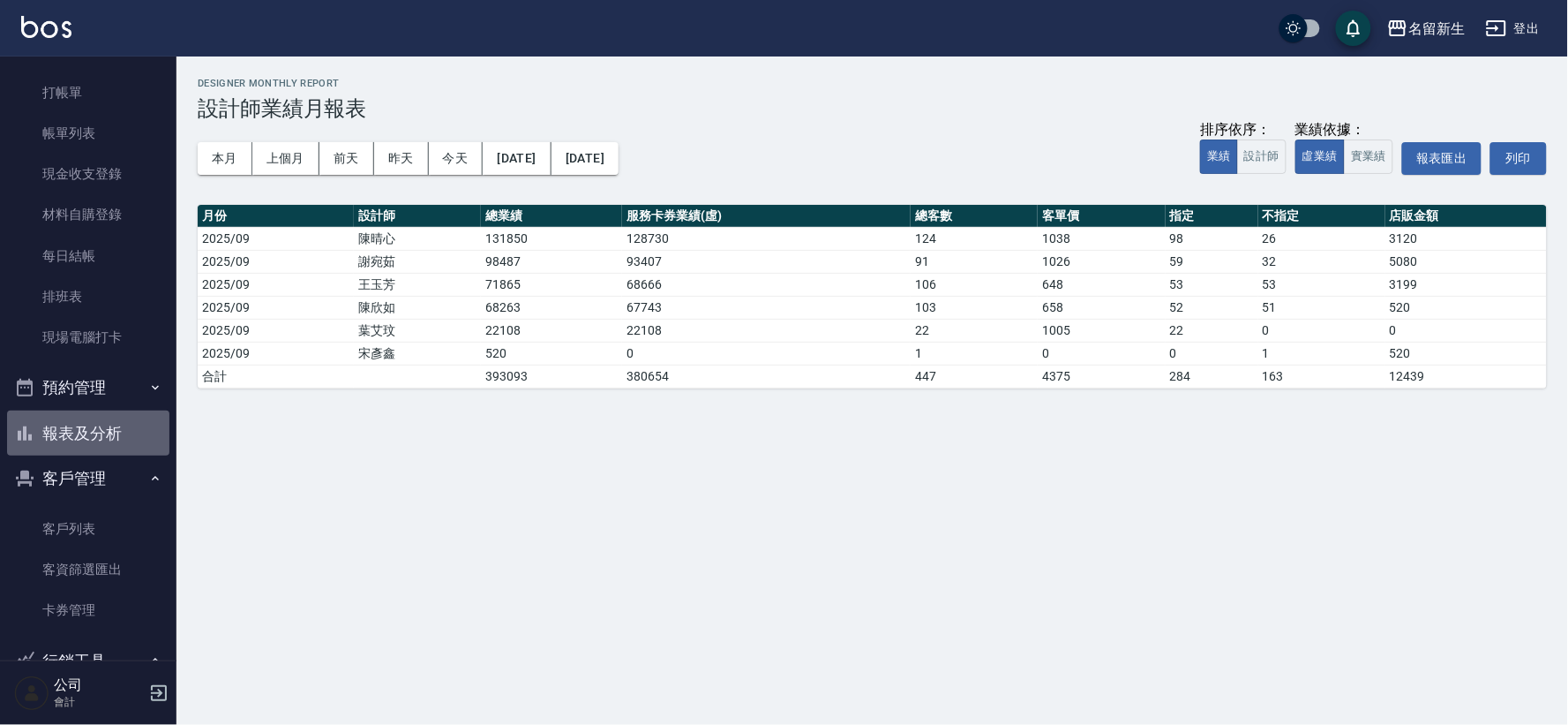
click at [101, 430] on button "報表及分析" at bounding box center [88, 434] width 163 height 46
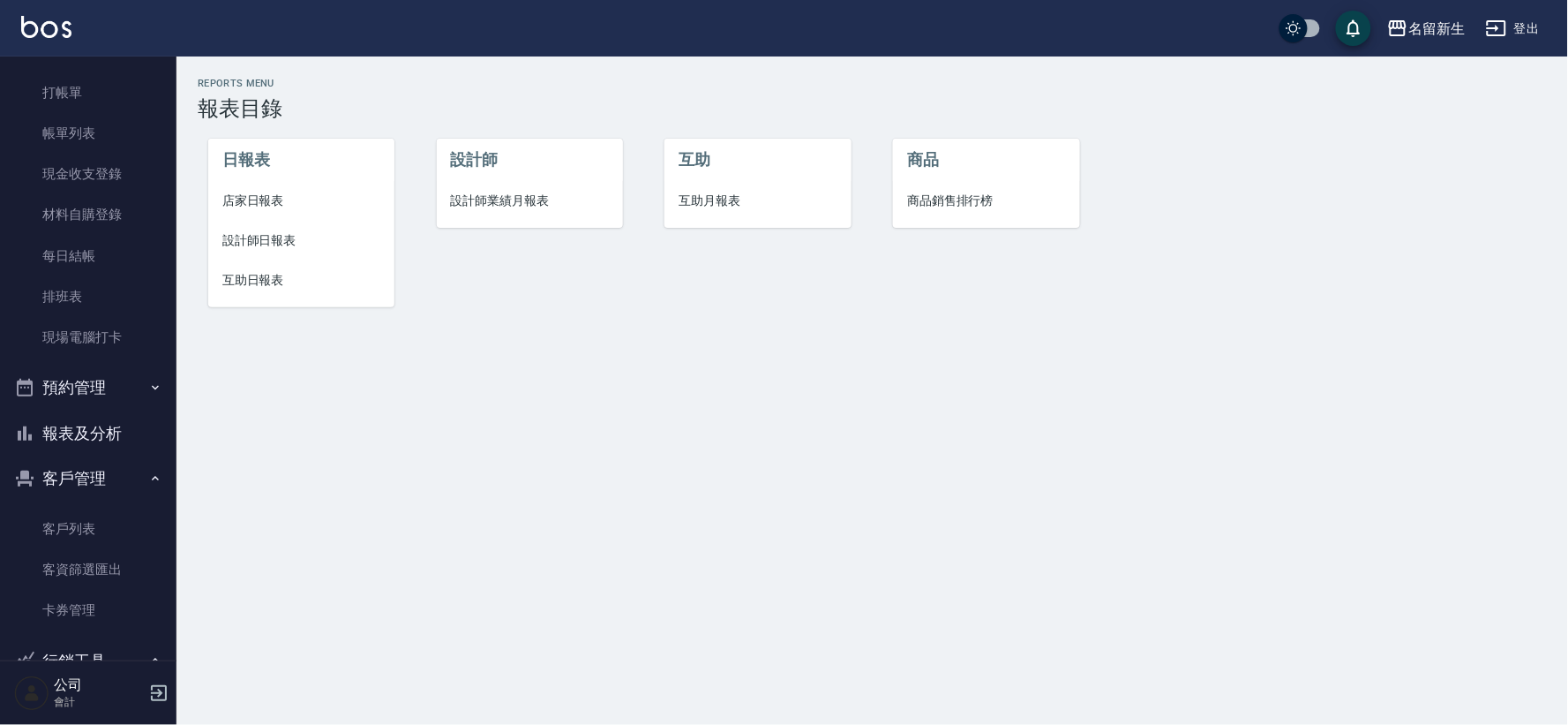
click at [286, 243] on span "設計師日報表" at bounding box center [301, 239] width 158 height 18
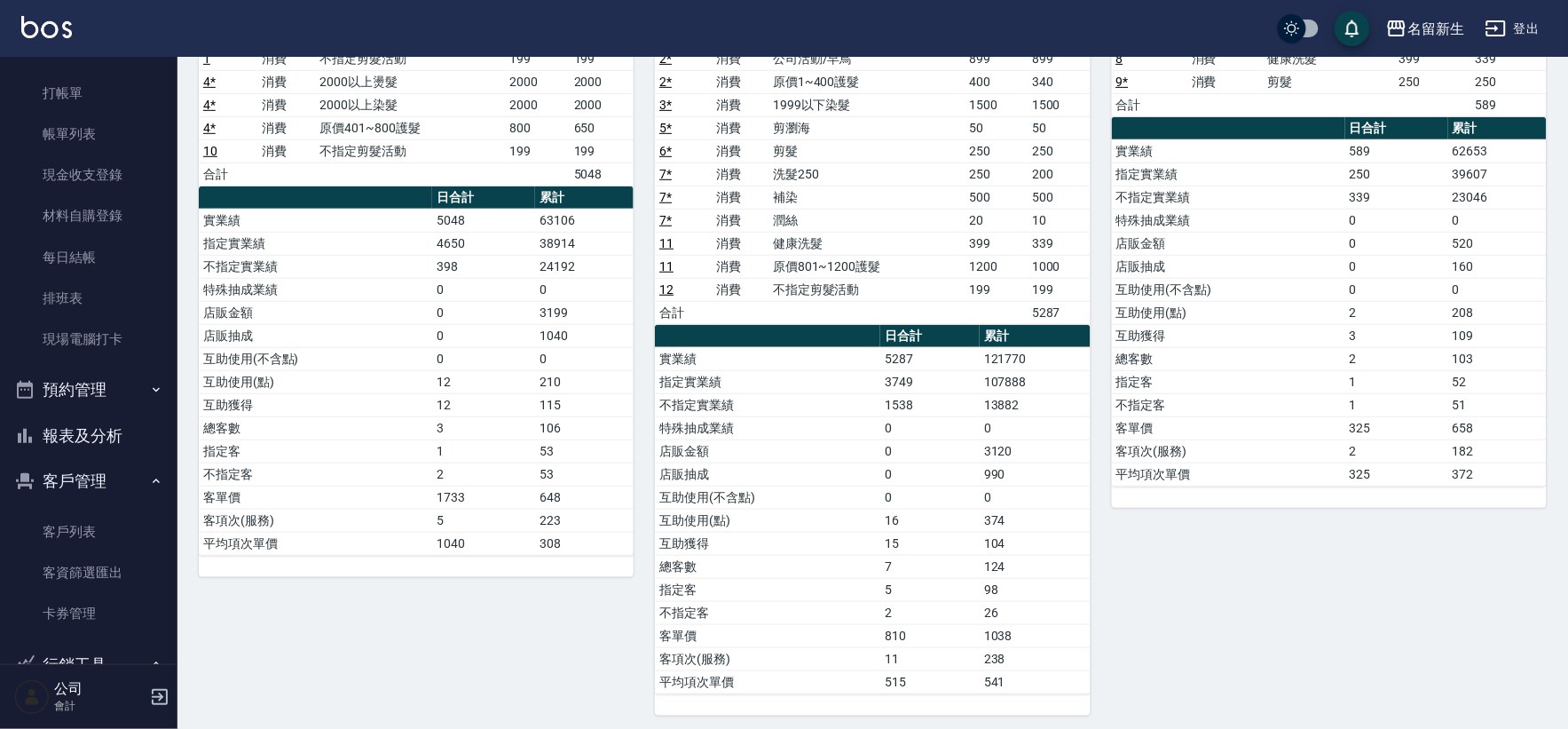
scroll to position [229, 0]
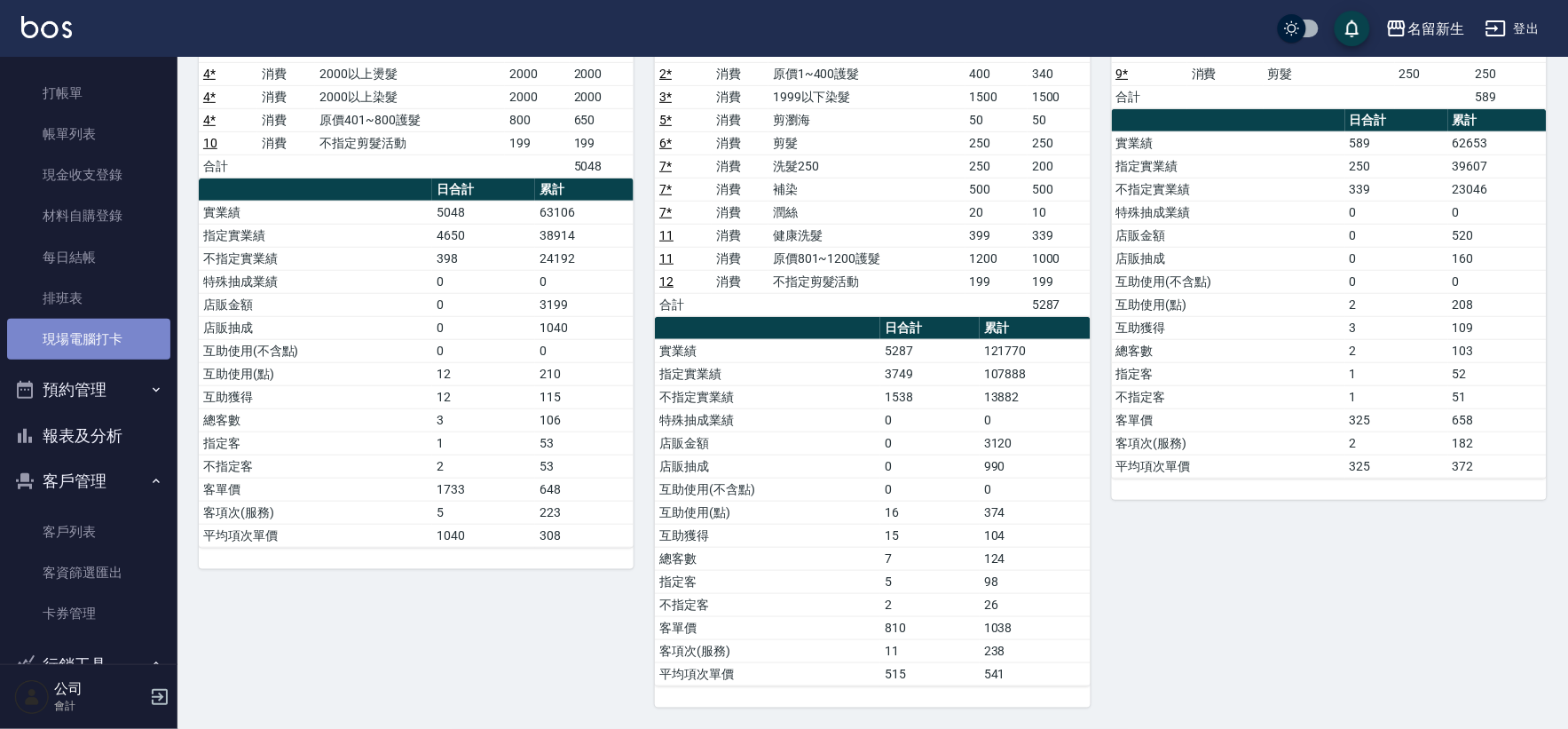
click at [130, 348] on link "現場電腦打卡" at bounding box center [89, 339] width 164 height 40
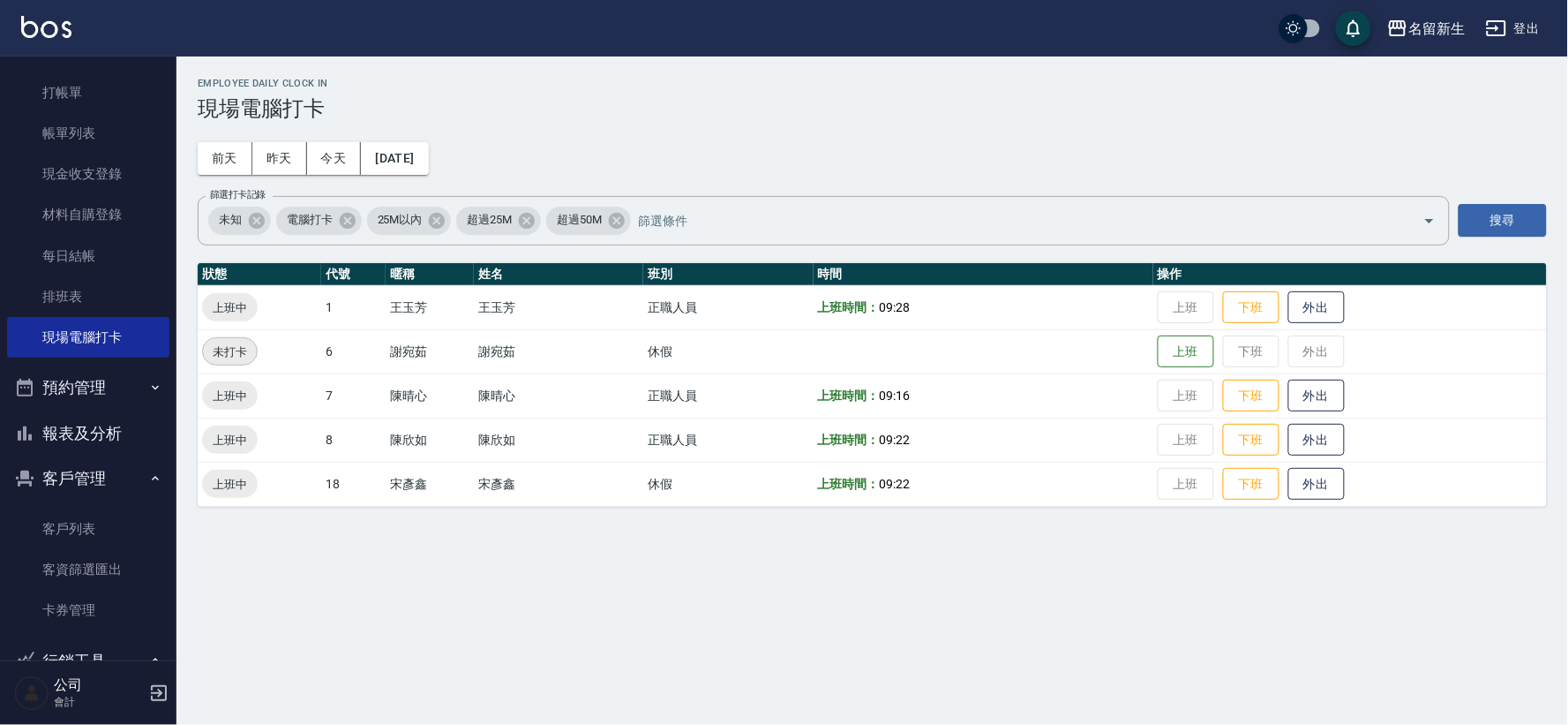
click at [71, 443] on button "報表及分析" at bounding box center [88, 434] width 163 height 46
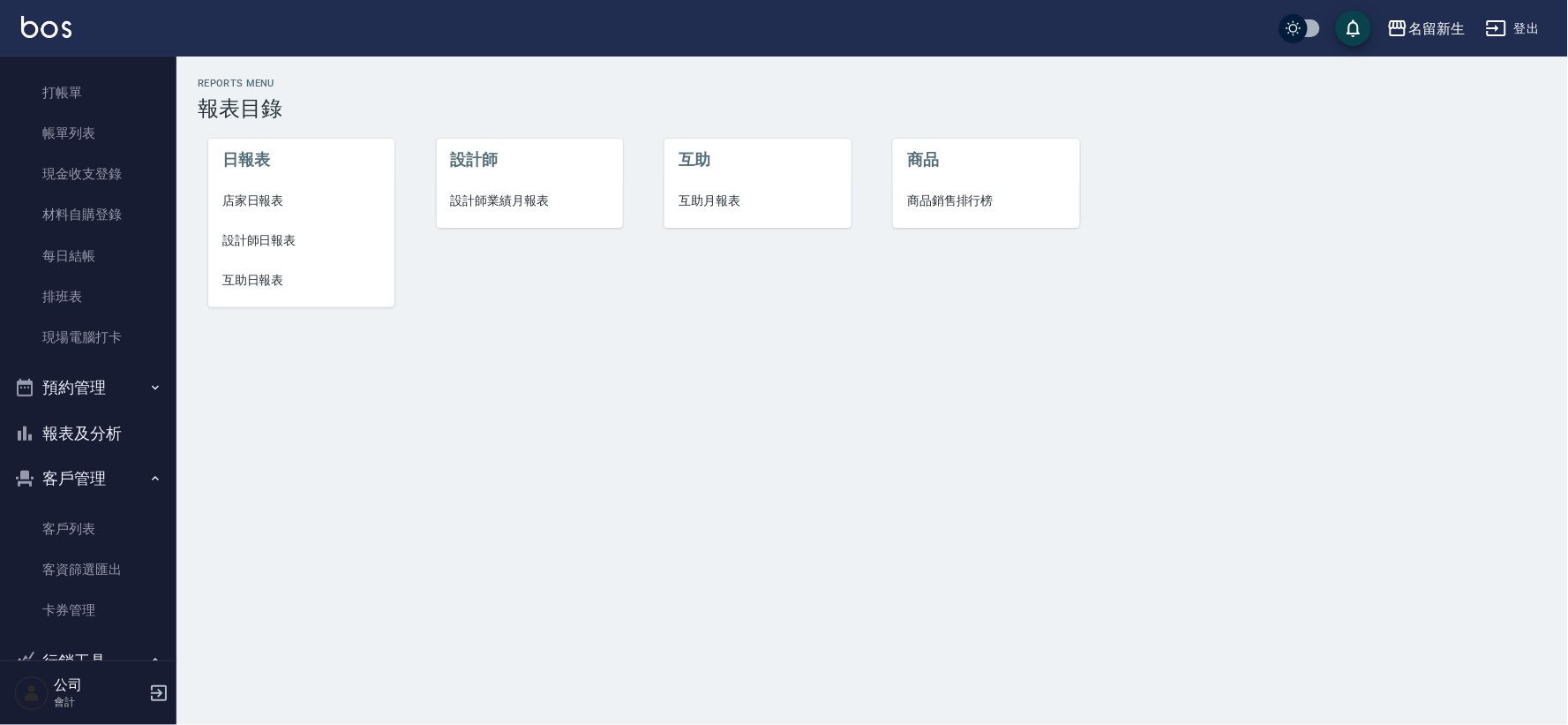
click at [245, 204] on span "店家日報表" at bounding box center [301, 200] width 158 height 18
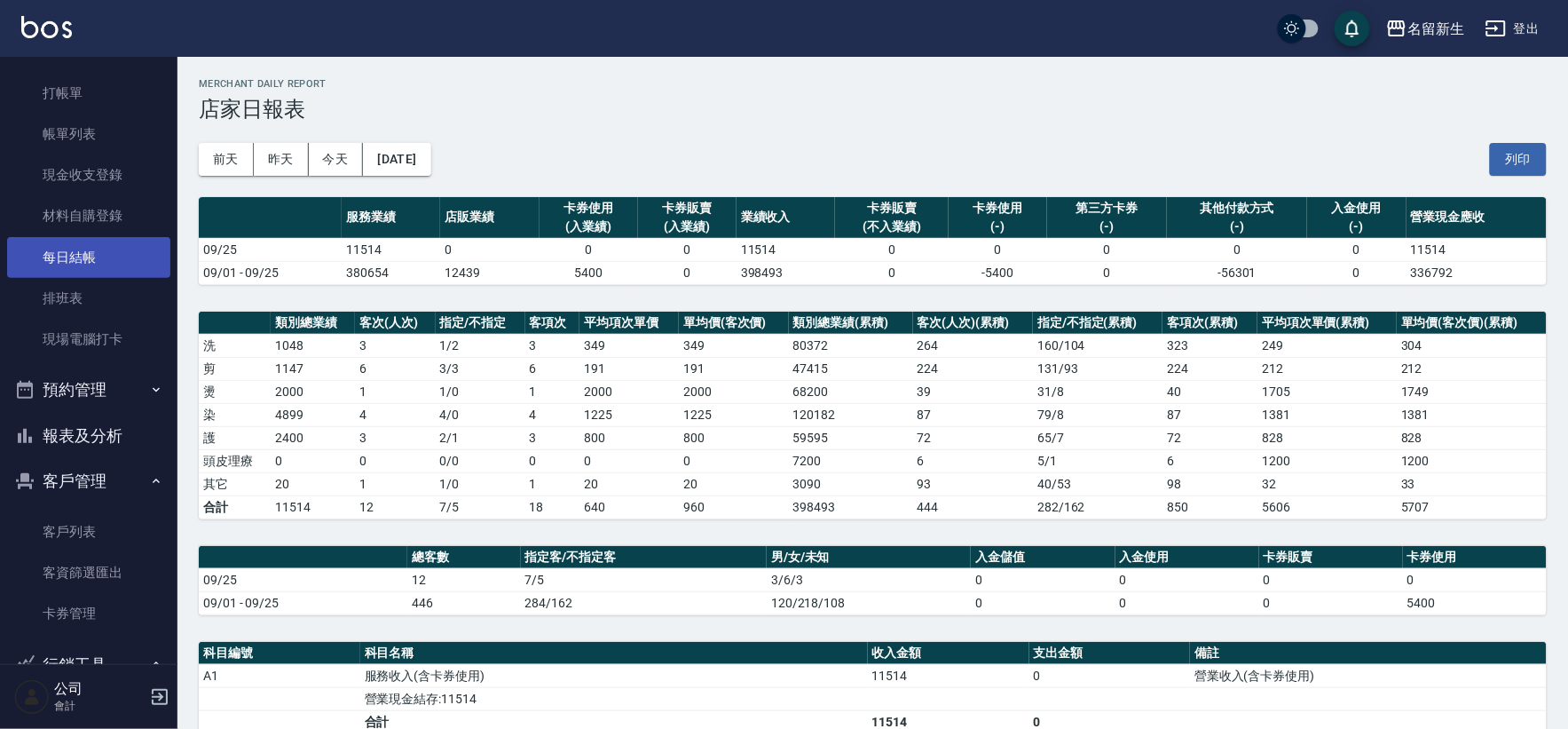
click at [83, 261] on link "每日結帳" at bounding box center [89, 257] width 164 height 40
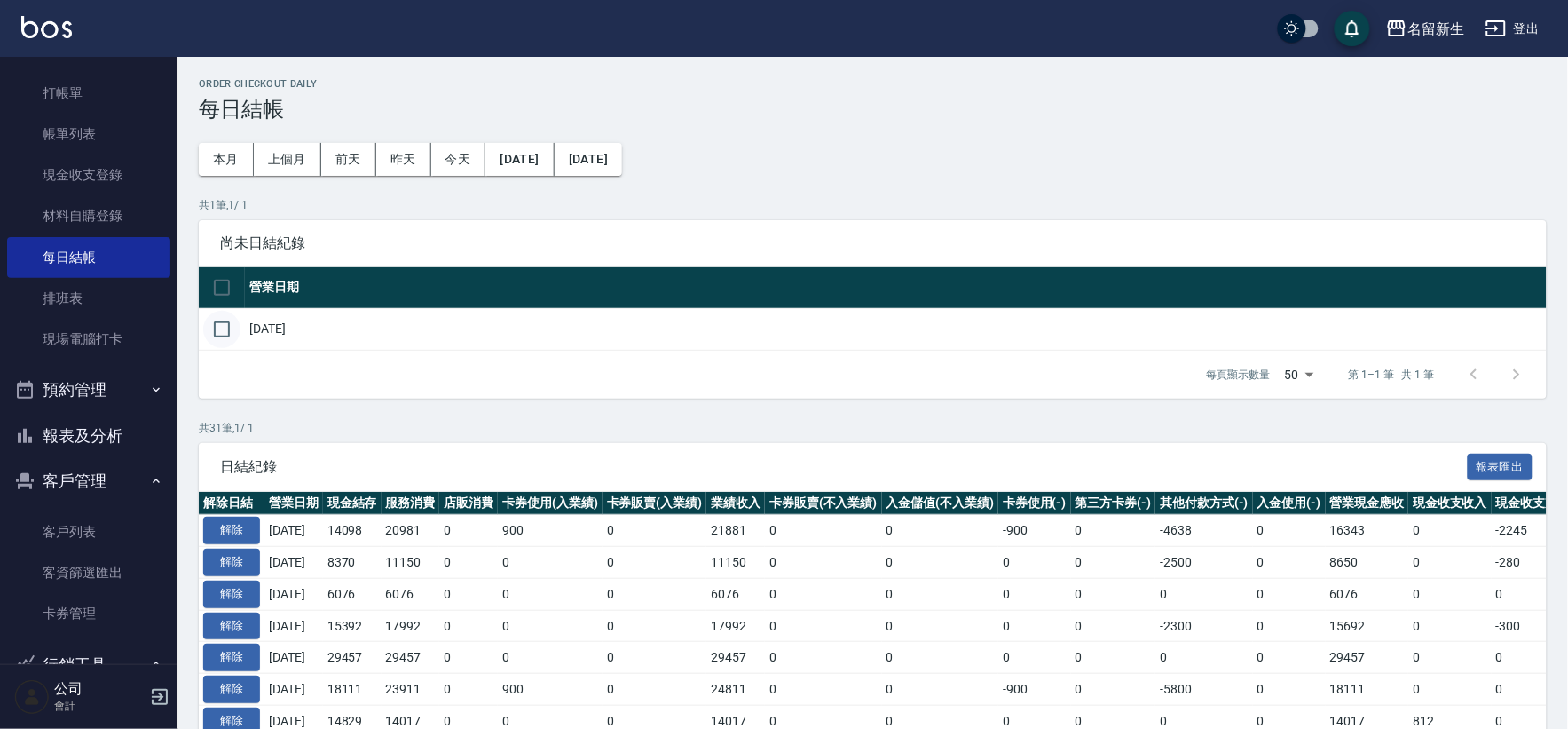
click at [211, 342] on input "checkbox" at bounding box center [221, 329] width 38 height 38
checkbox input "true"
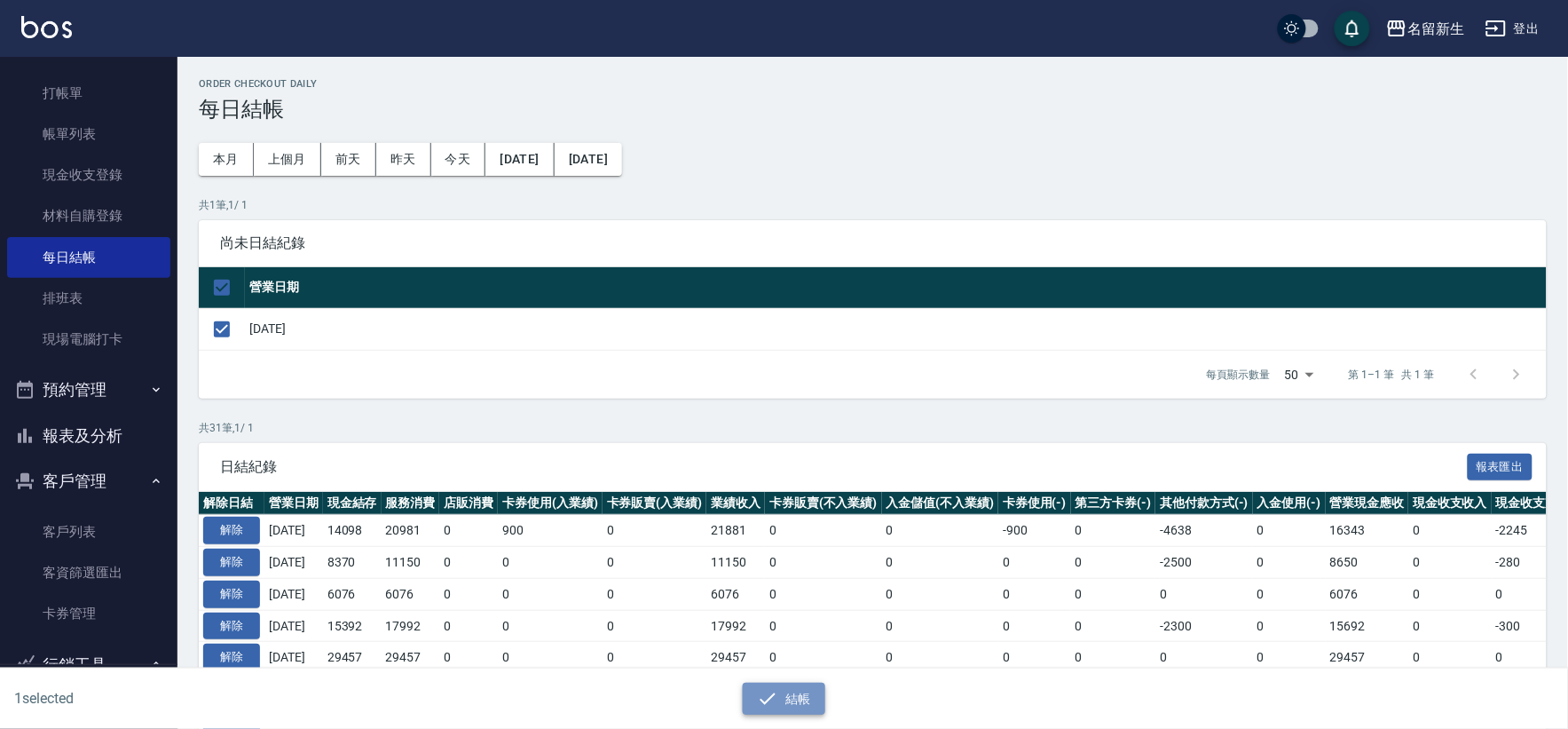
click at [791, 696] on button "結帳" at bounding box center [784, 699] width 83 height 33
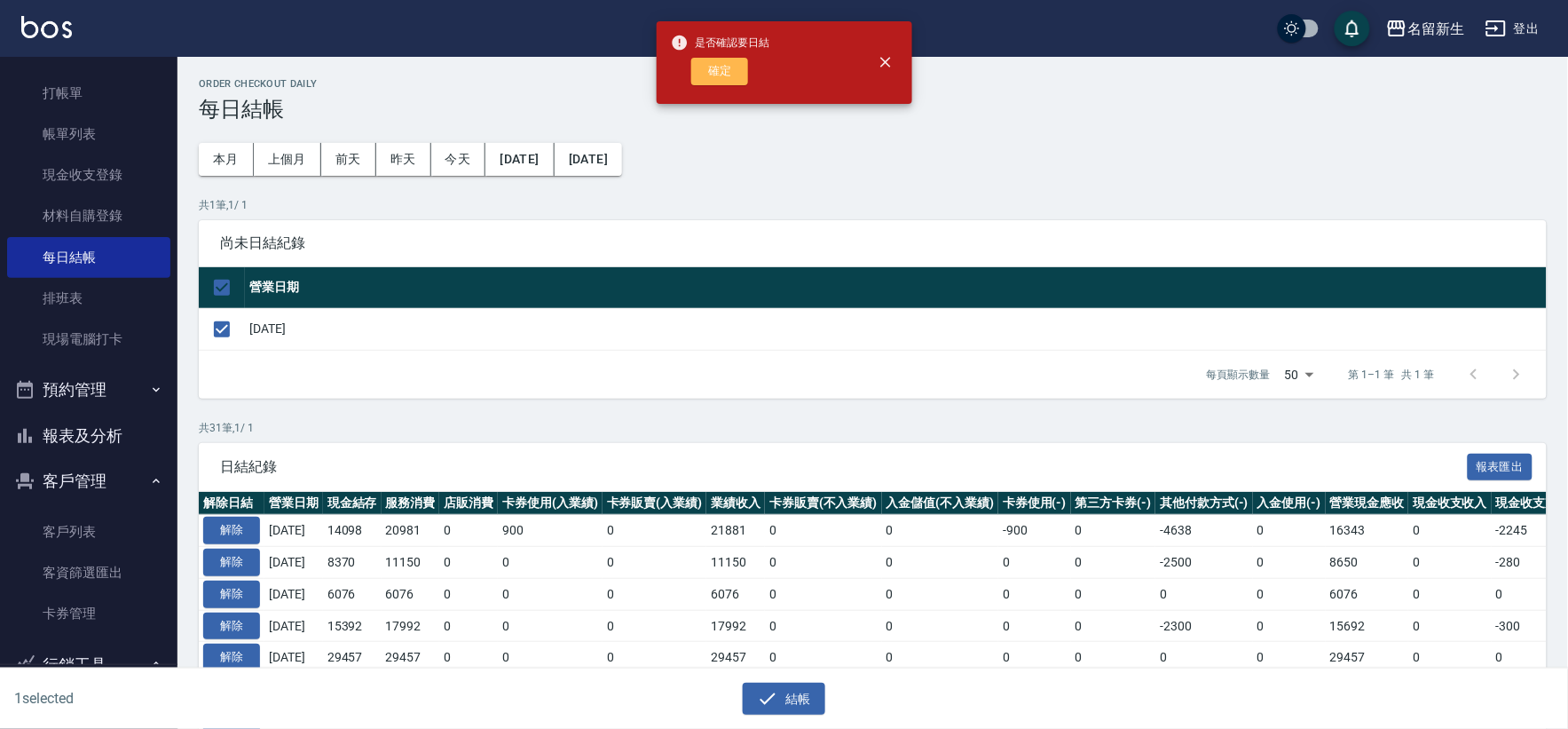
click at [722, 77] on button "確定" at bounding box center [719, 71] width 57 height 28
checkbox input "false"
